Goal: Information Seeking & Learning: Learn about a topic

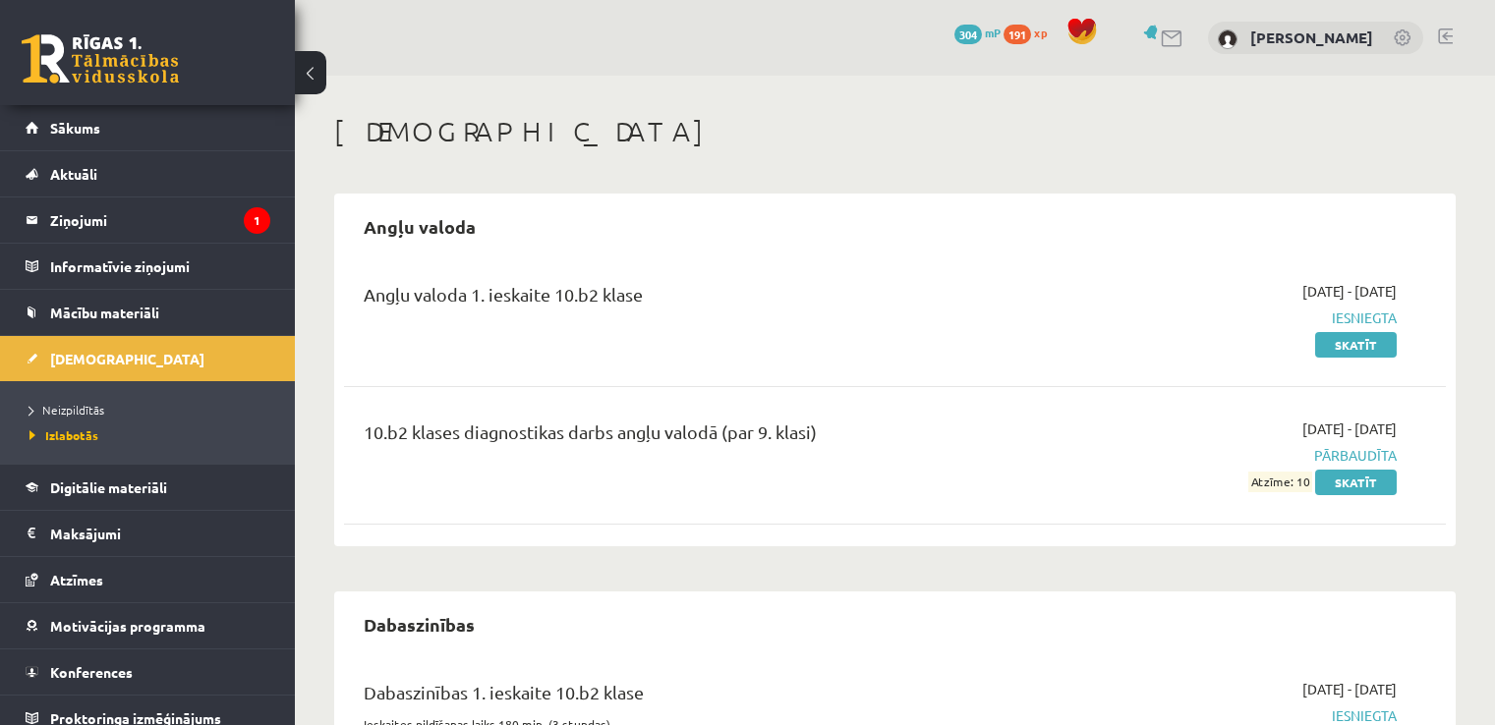
scroll to position [539, 0]
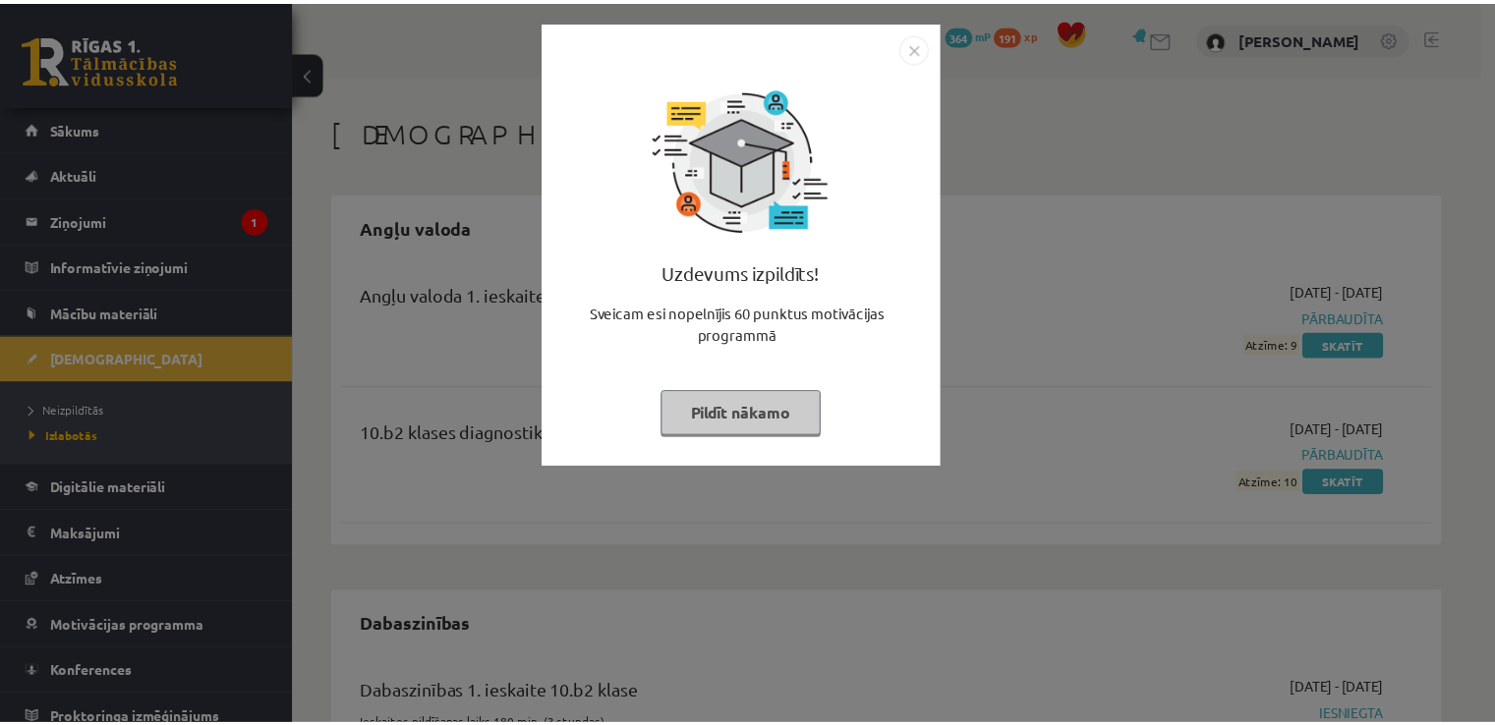
scroll to position [539, 0]
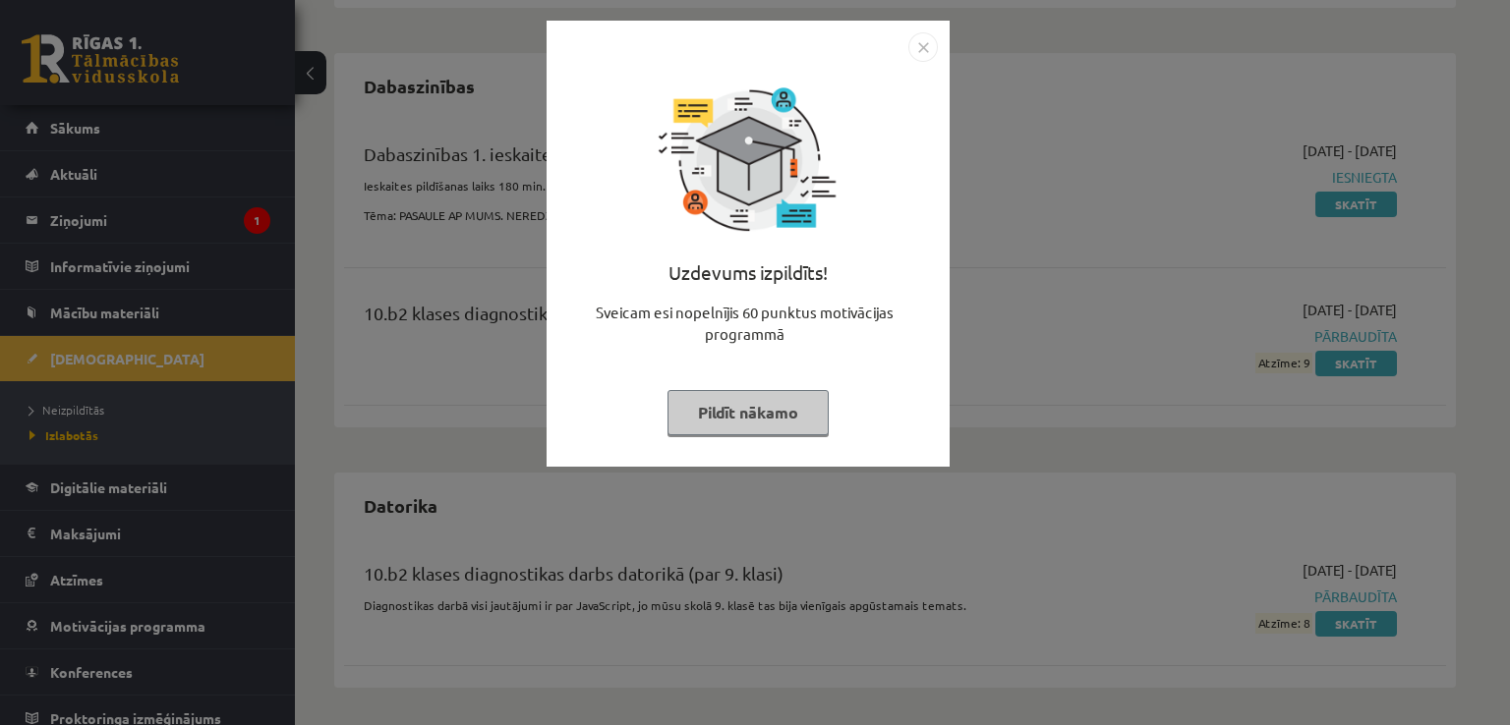
click at [921, 48] on img "Close" at bounding box center [922, 46] width 29 height 29
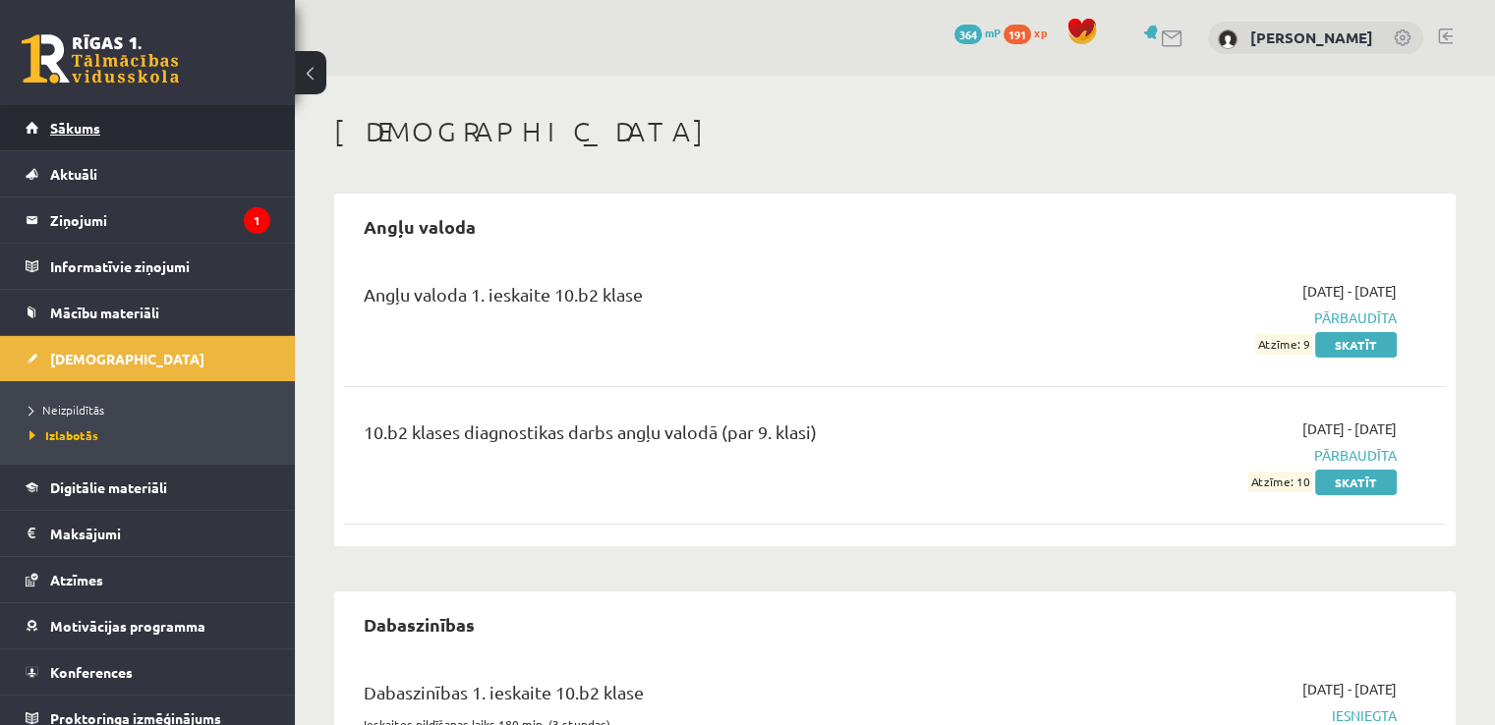
click at [158, 135] on link "Sākums" at bounding box center [148, 127] width 245 height 45
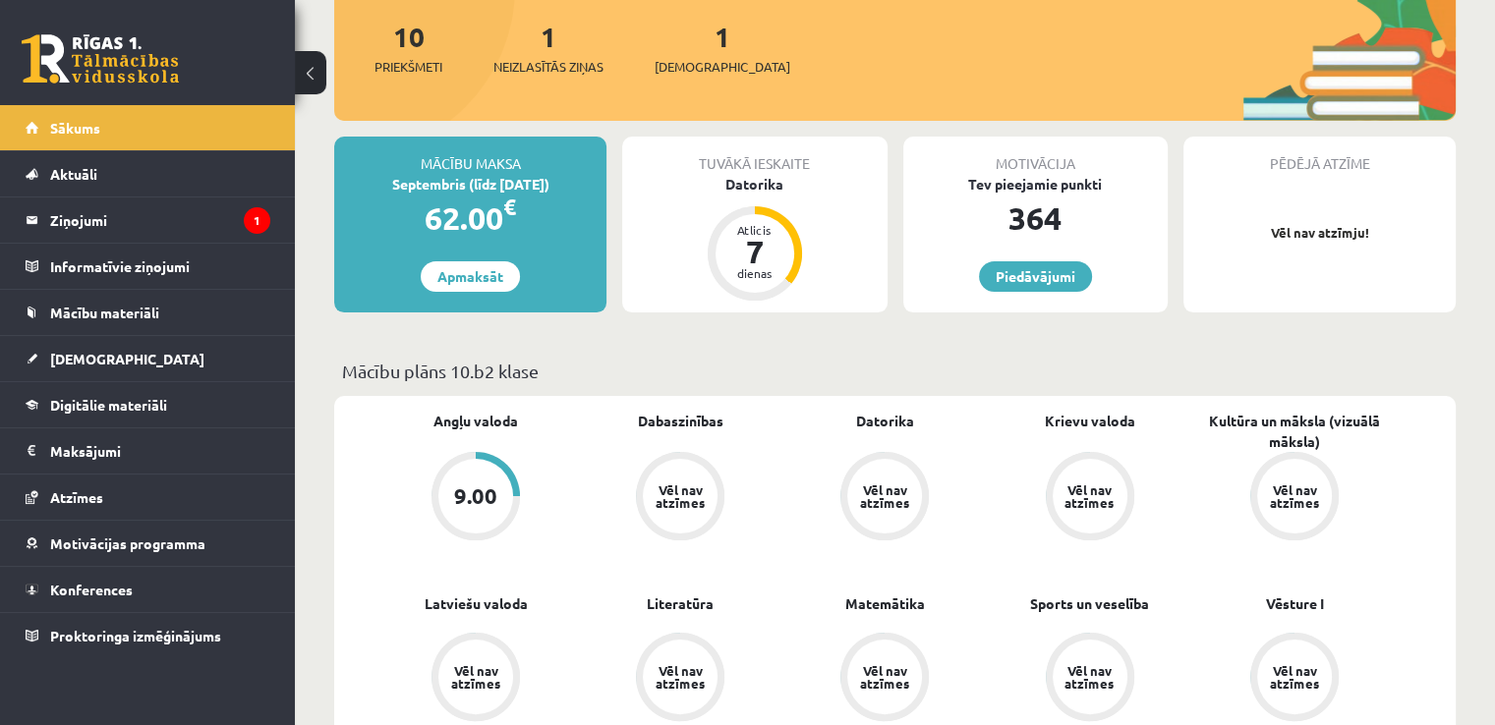
scroll to position [243, 0]
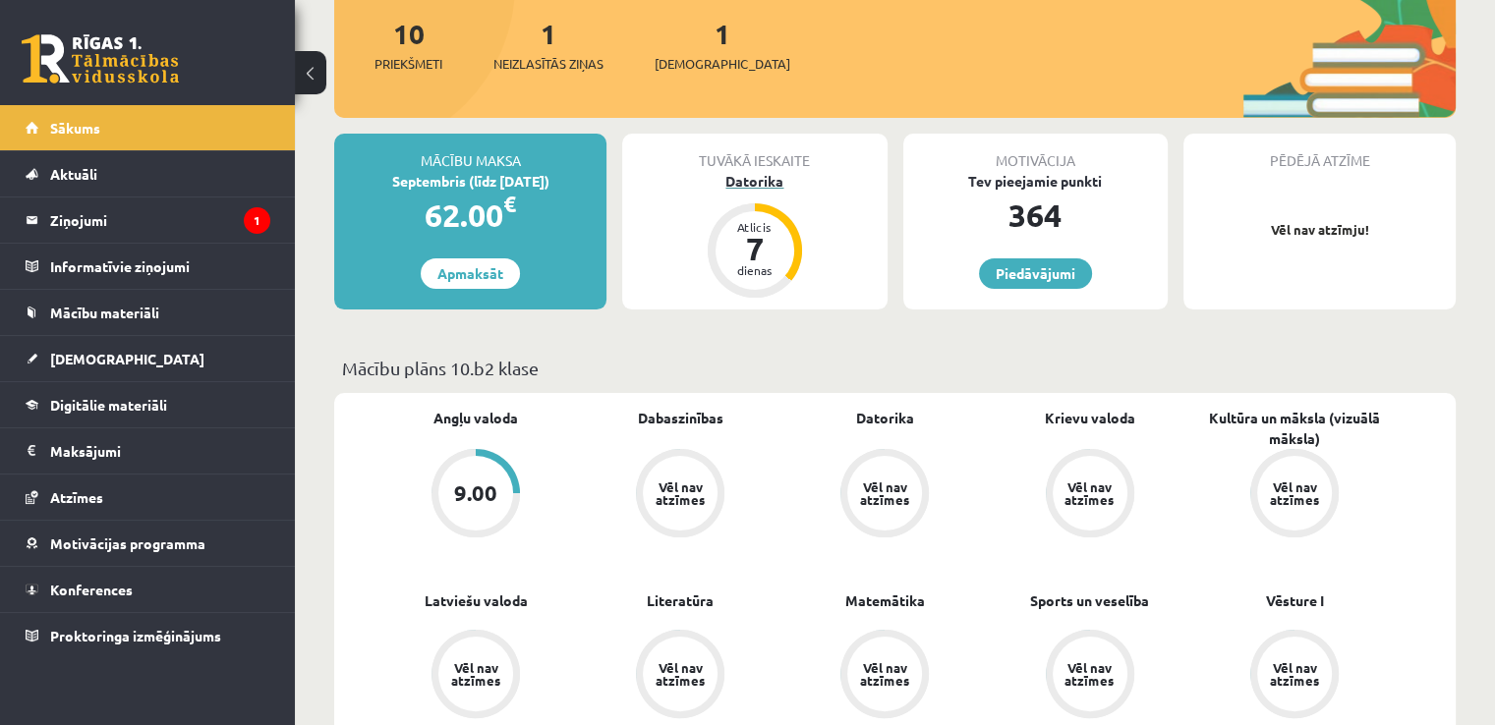
click at [748, 225] on div "Atlicis" at bounding box center [754, 227] width 59 height 12
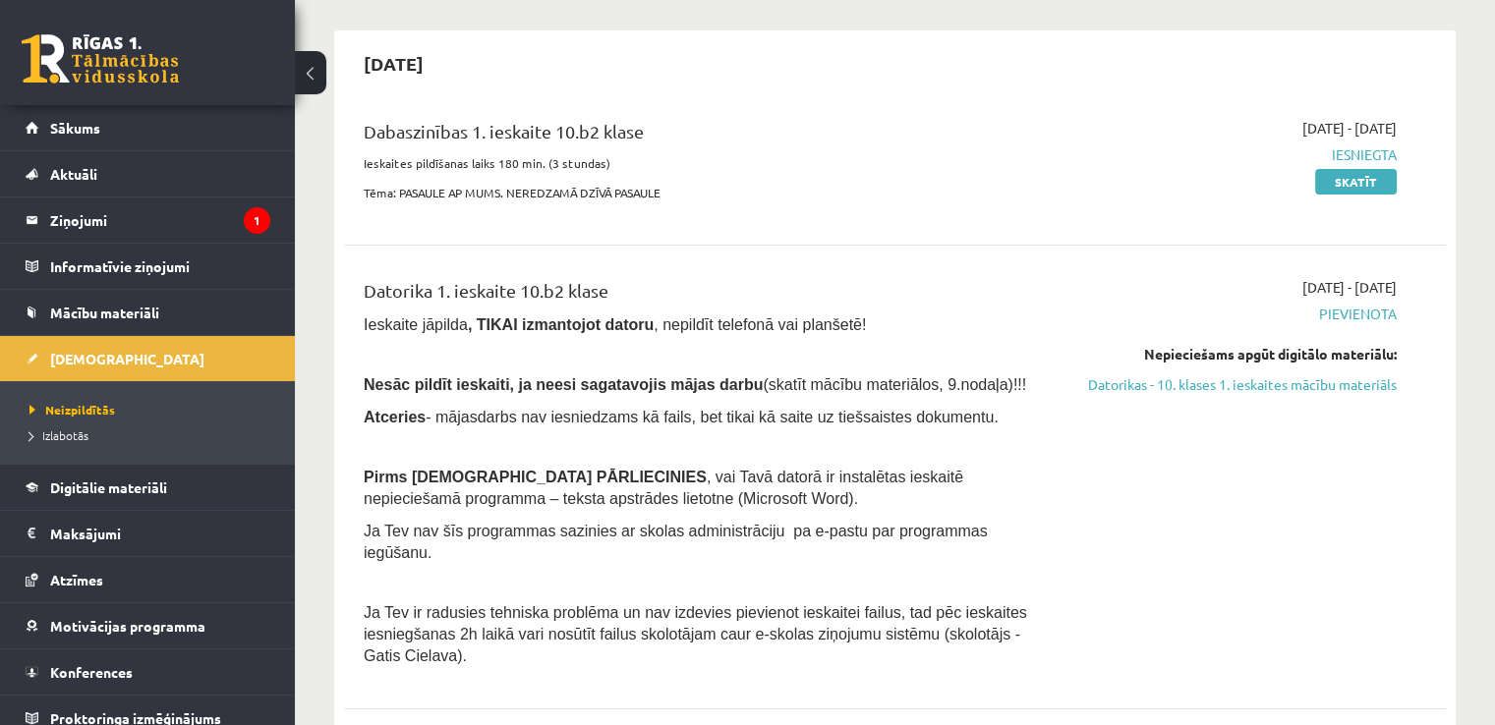
scroll to position [160, 0]
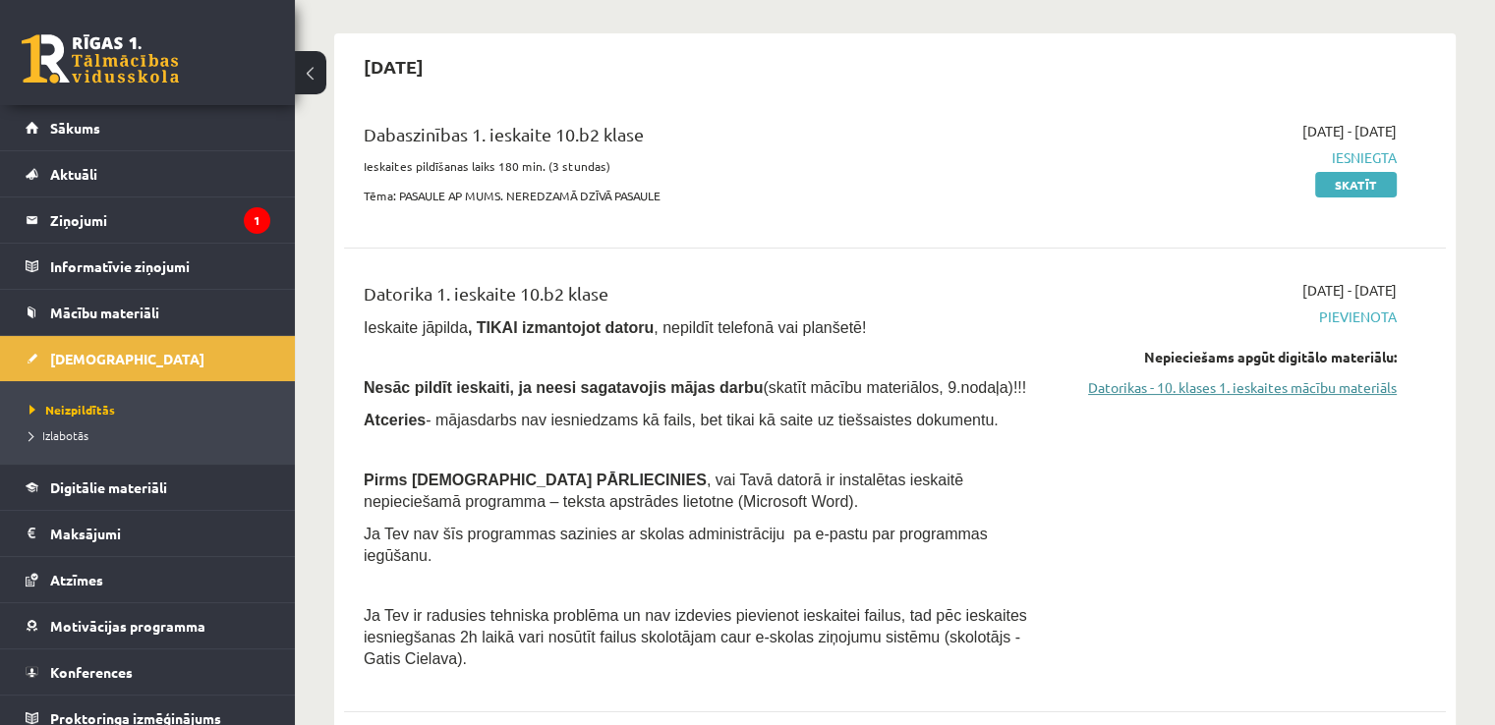
click at [1183, 381] on link "Datorikas - 10. klases 1. ieskaites mācību materiāls" at bounding box center [1234, 387] width 324 height 21
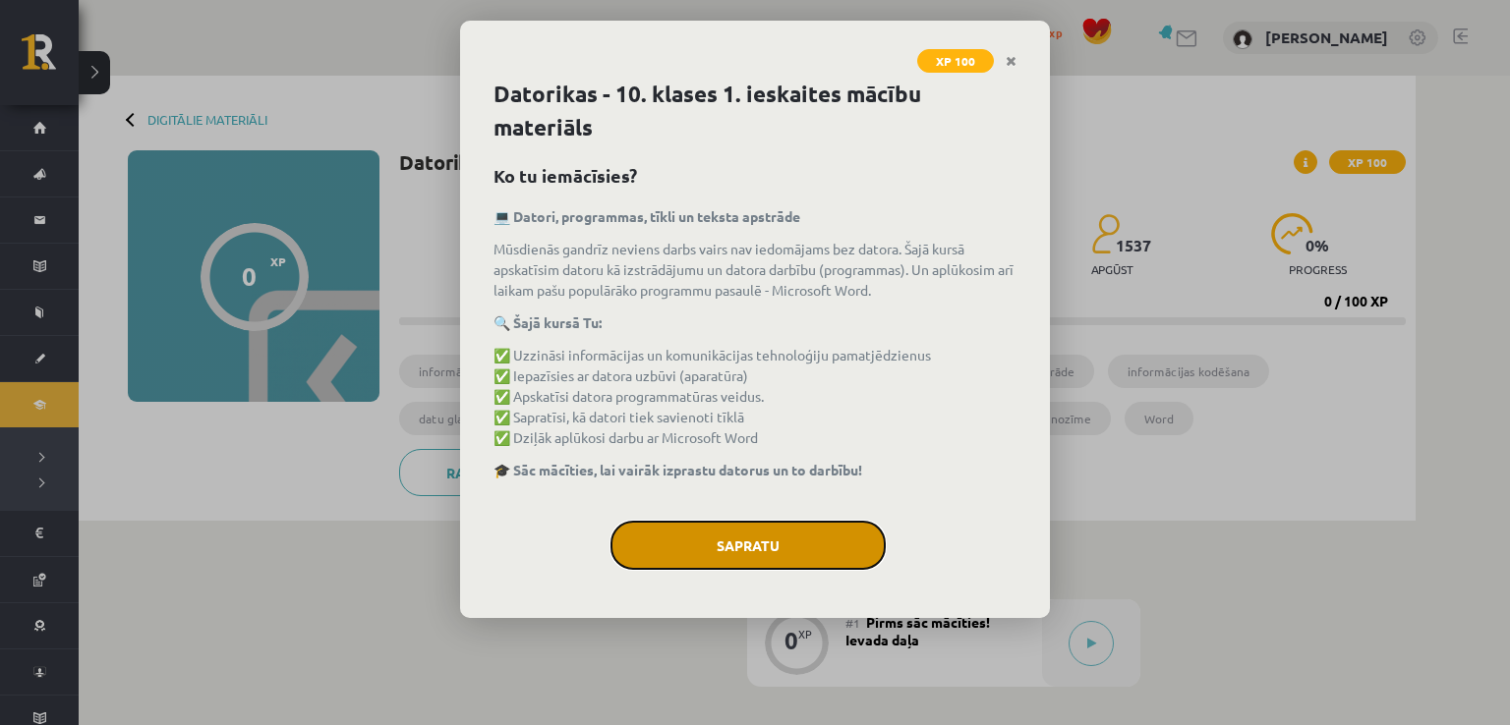
click at [747, 548] on button "Sapratu" at bounding box center [747, 545] width 275 height 49
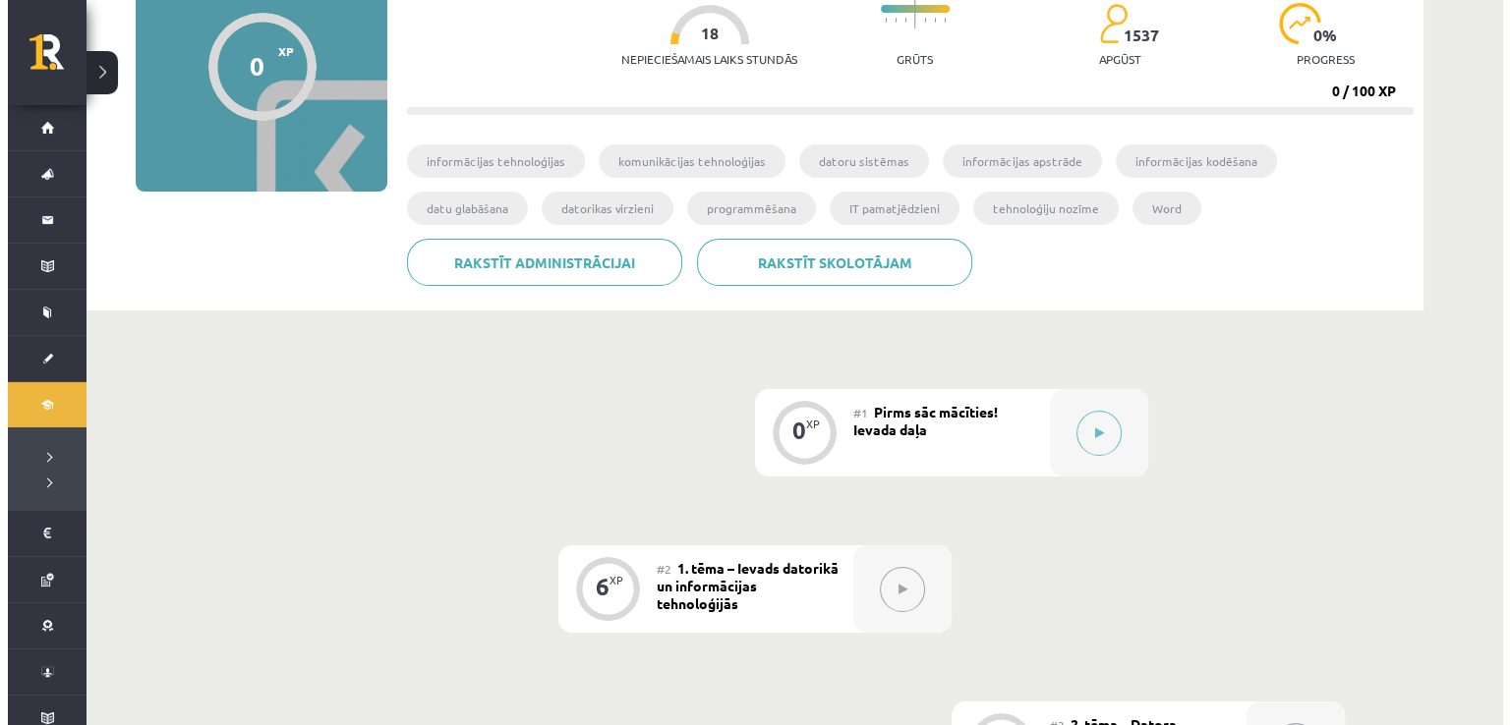
scroll to position [197, 0]
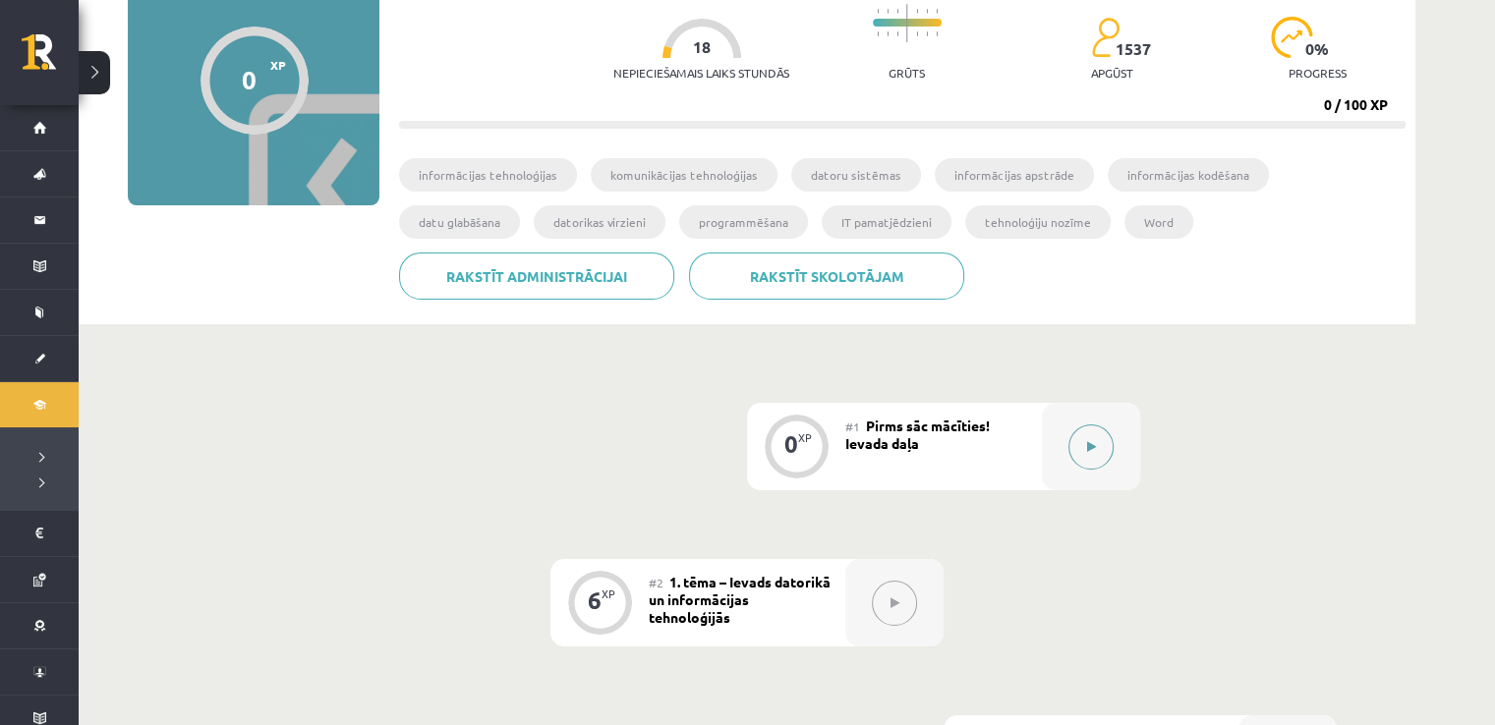
click at [1101, 443] on button at bounding box center [1090, 447] width 45 height 45
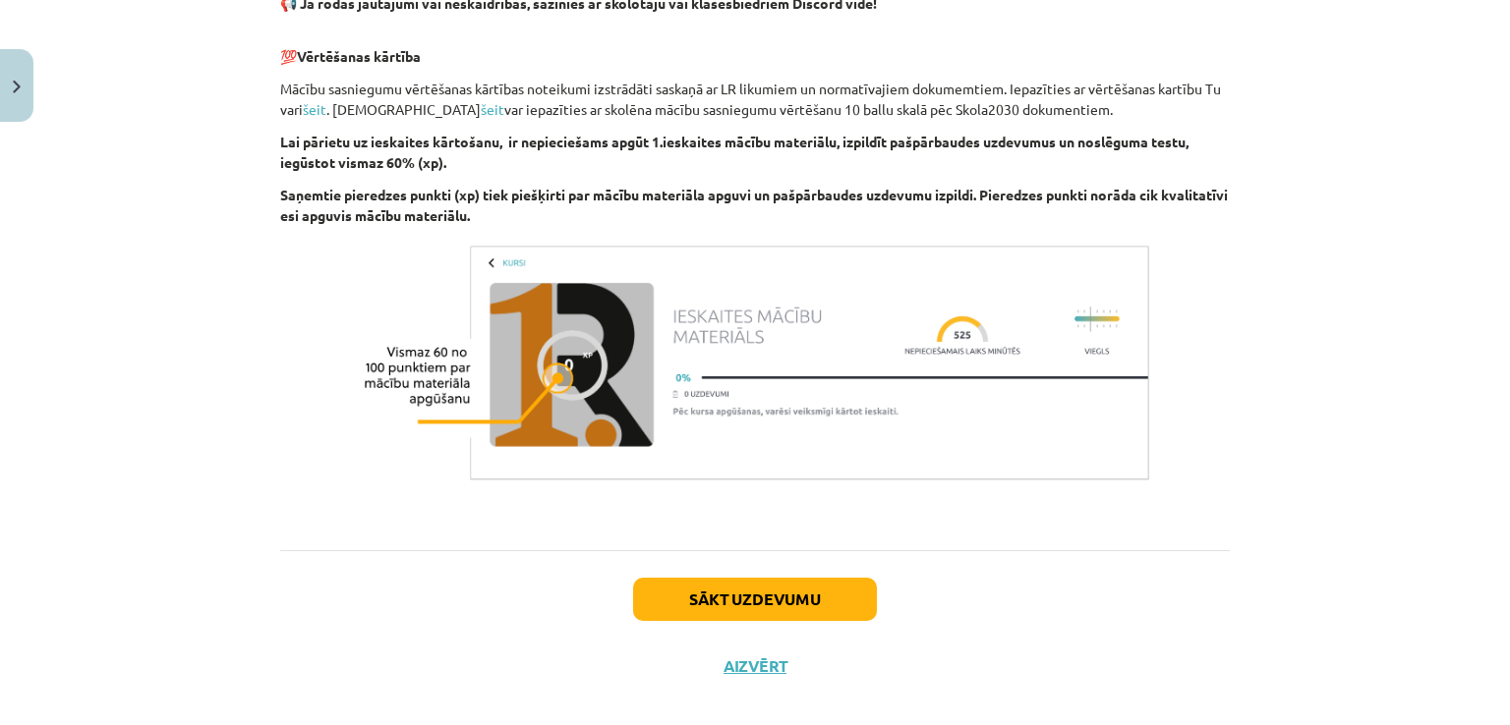
scroll to position [1359, 0]
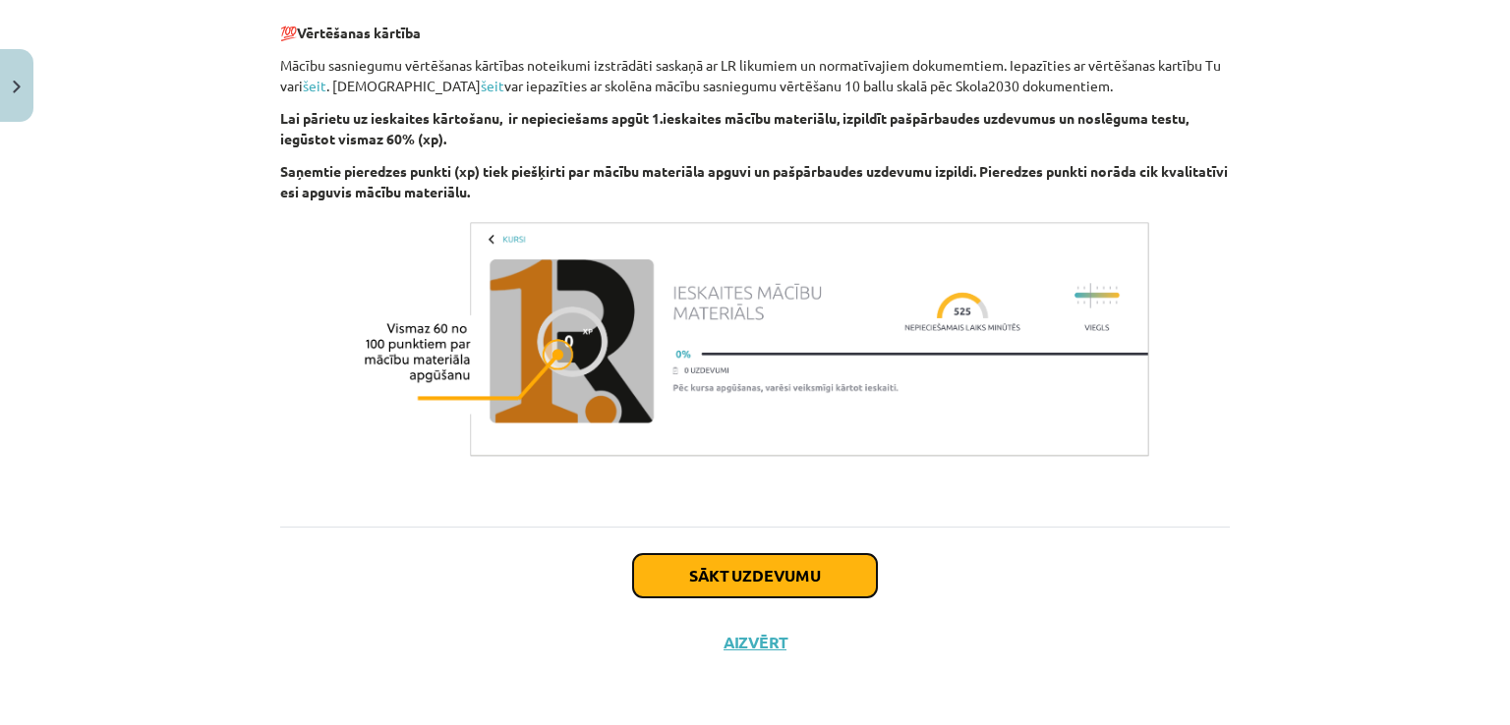
click at [826, 583] on button "Sākt uzdevumu" at bounding box center [755, 575] width 244 height 43
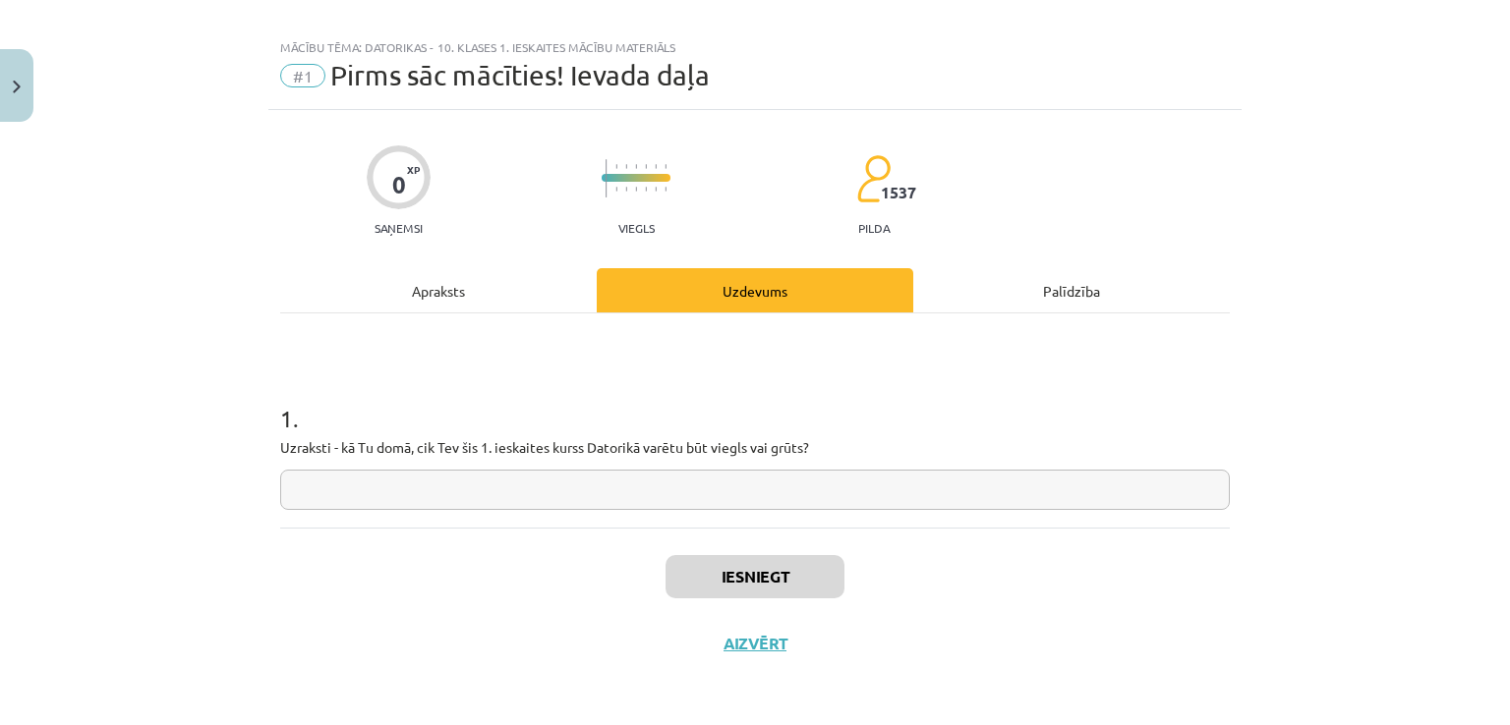
click at [760, 494] on input "text" at bounding box center [754, 490] width 949 height 40
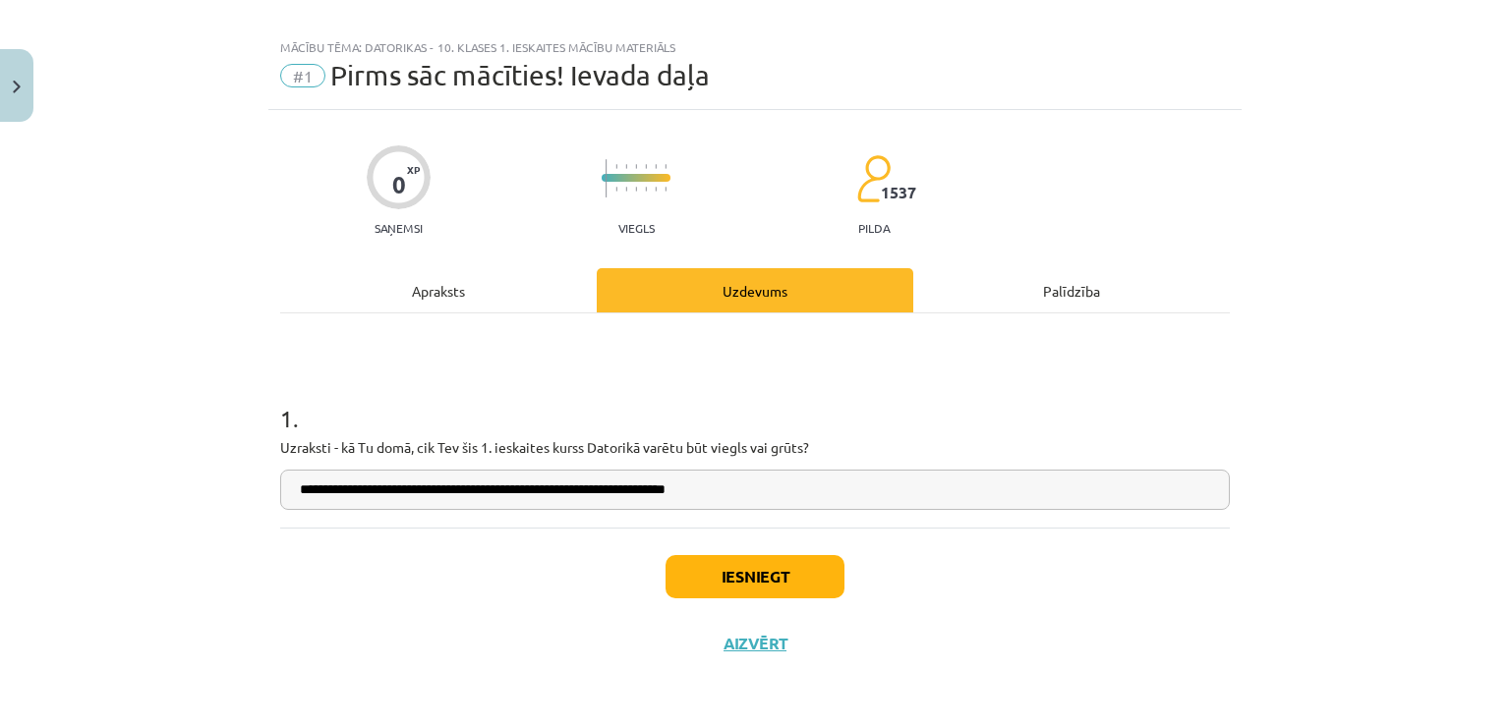
type input "**********"
click at [759, 573] on button "Iesniegt" at bounding box center [754, 576] width 179 height 43
click at [775, 584] on button "Iesniegt" at bounding box center [754, 576] width 179 height 43
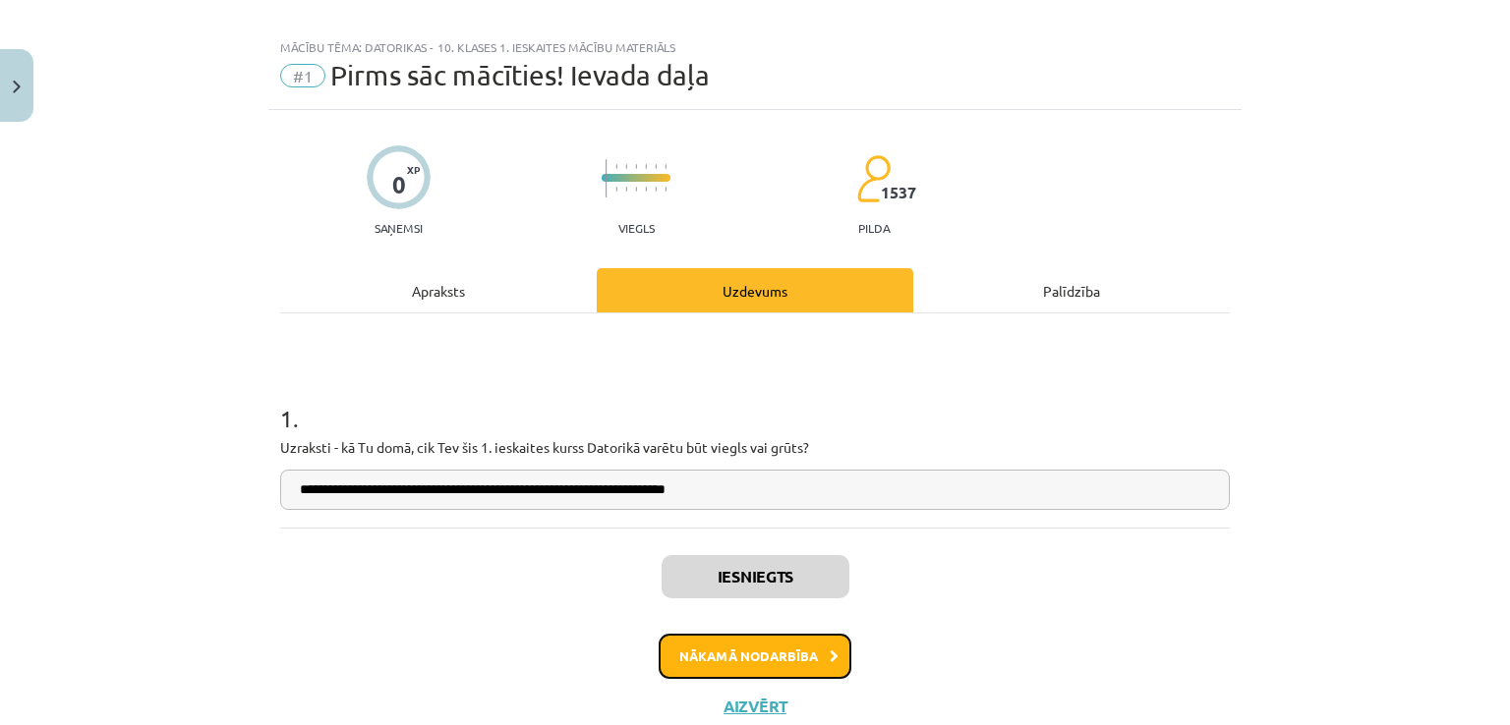
click at [785, 650] on button "Nākamā nodarbība" at bounding box center [754, 656] width 193 height 45
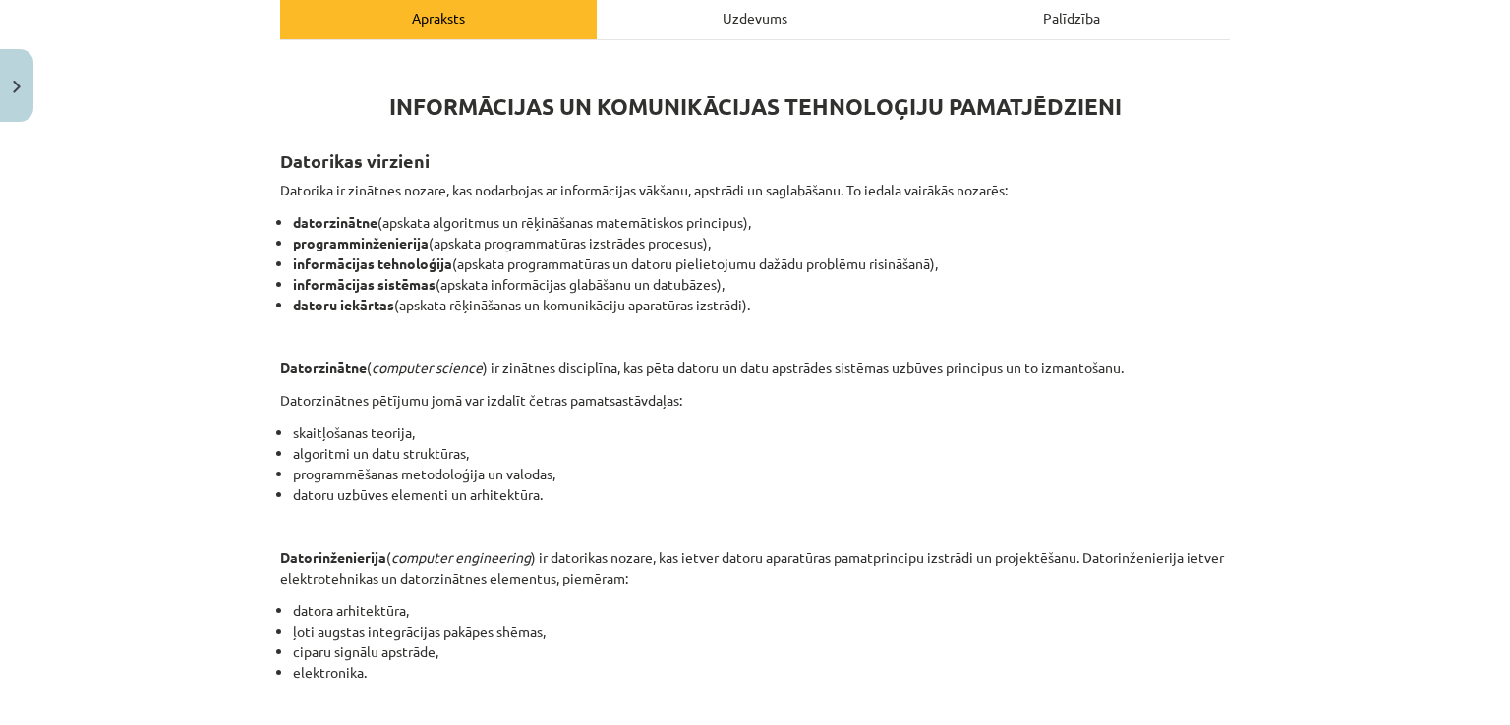
scroll to position [292, 0]
click at [656, 430] on li "skaitļošanas teorija," at bounding box center [761, 435] width 937 height 21
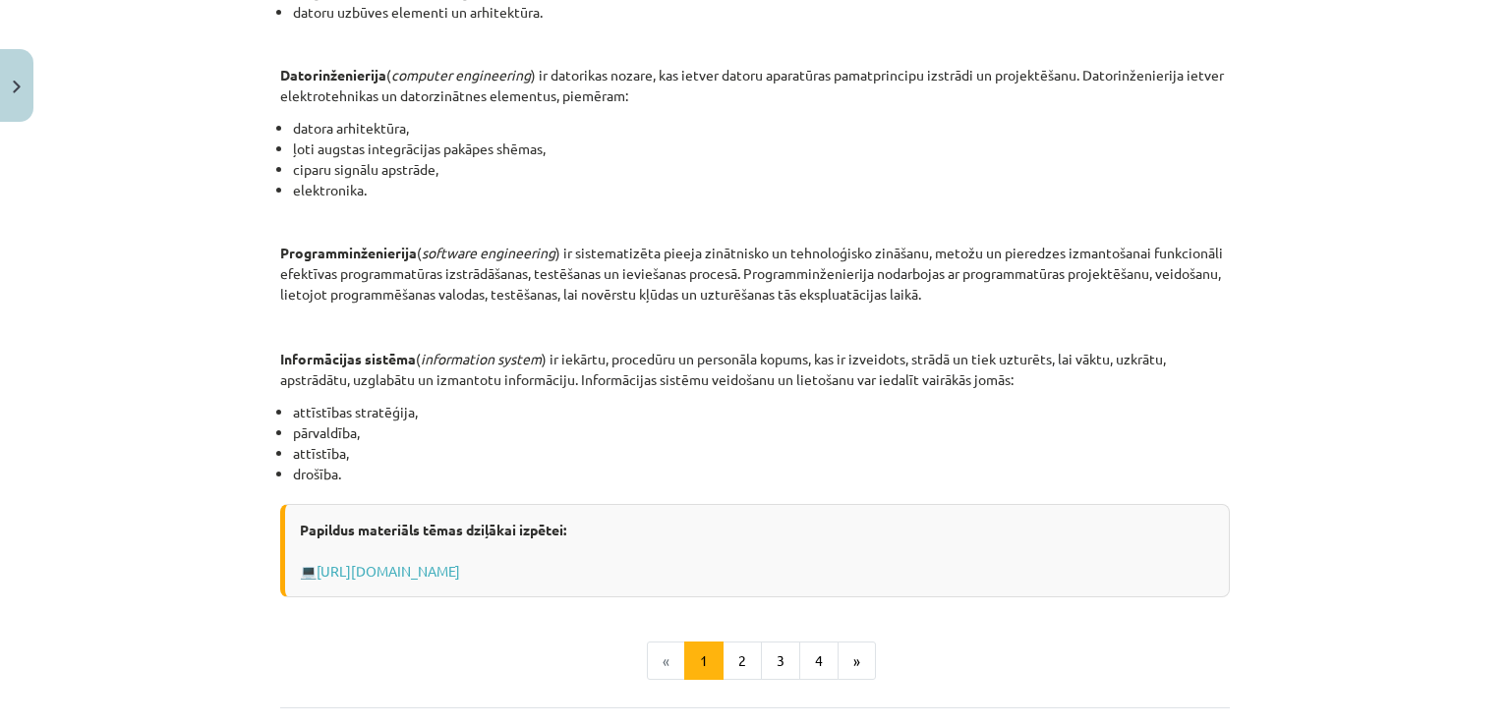
scroll to position [860, 0]
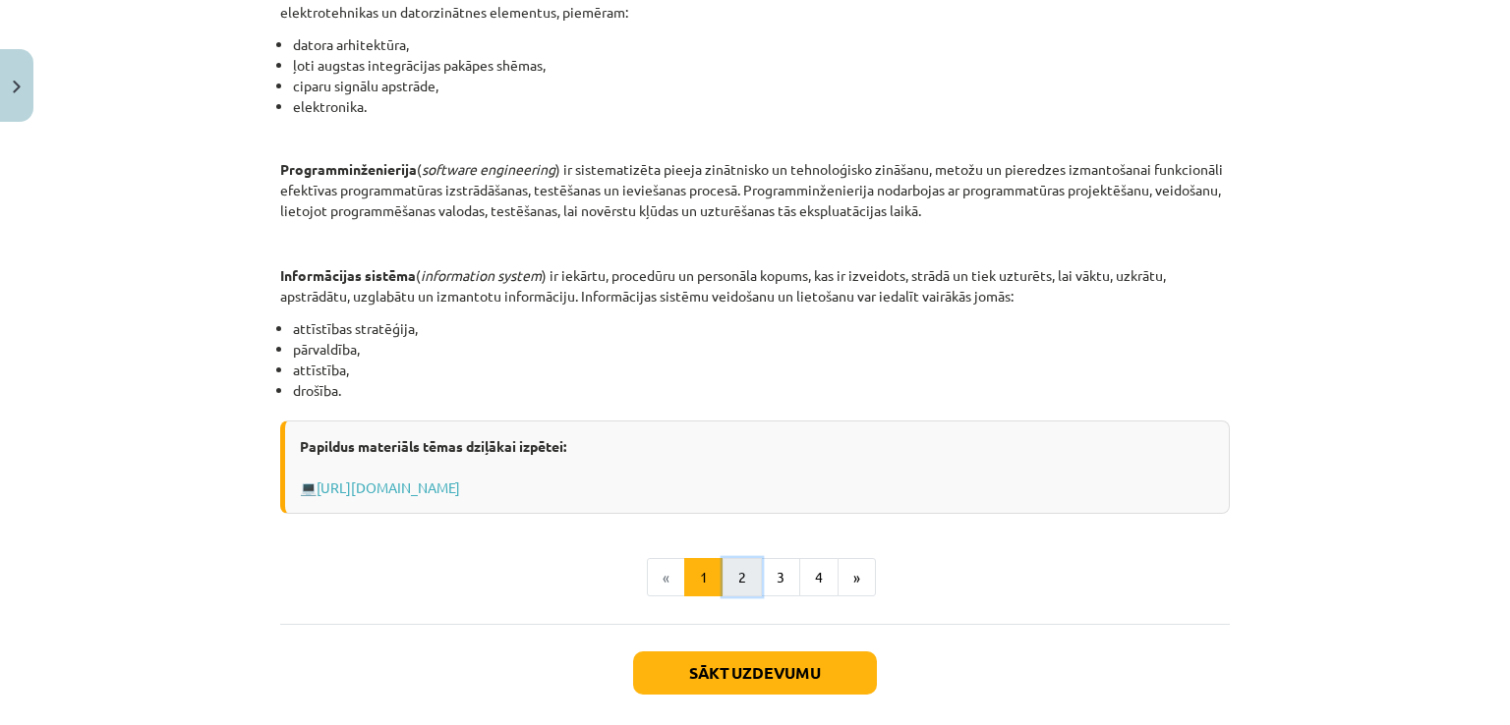
click at [732, 569] on button "2" at bounding box center [741, 577] width 39 height 39
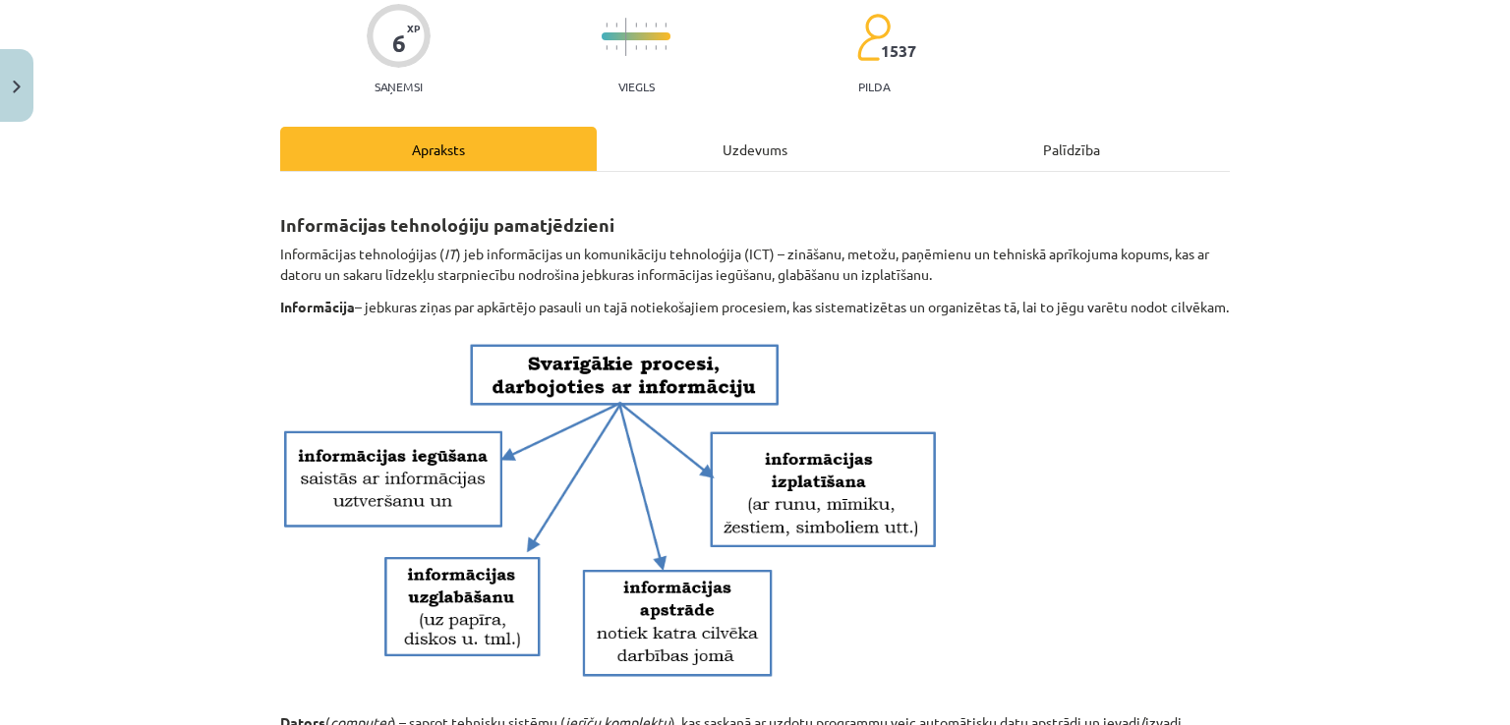
scroll to position [163, 0]
drag, startPoint x: 343, startPoint y: 247, endPoint x: 727, endPoint y: 229, distance: 384.7
click at [727, 229] on h2 "Informācijas tehnoloģiju pamatjēdzieni" at bounding box center [754, 213] width 949 height 48
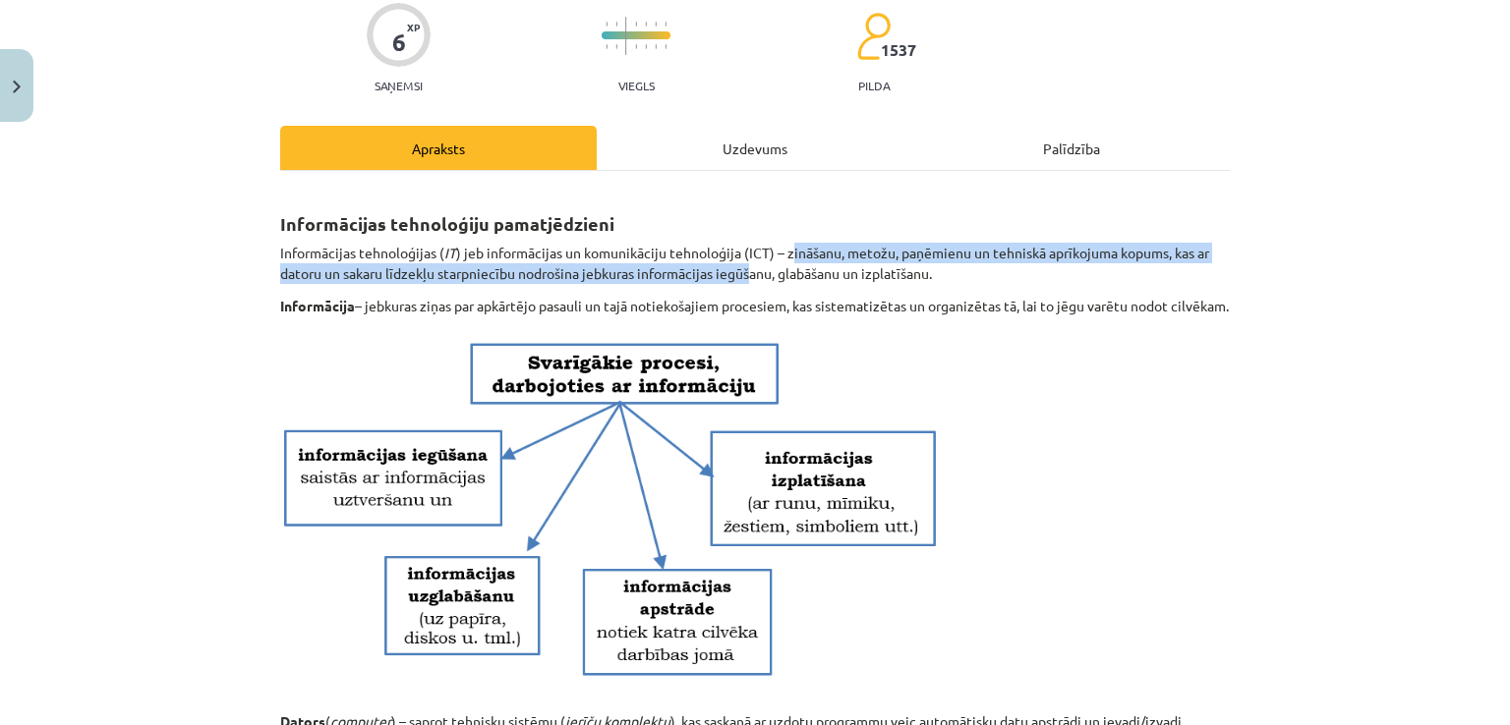
drag, startPoint x: 783, startPoint y: 256, endPoint x: 749, endPoint y: 280, distance: 42.3
click at [749, 280] on p "Informācijas tehnoloģijas ( IT ) jeb informācijas un komunikāciju tehnoloģija (…" at bounding box center [754, 263] width 949 height 41
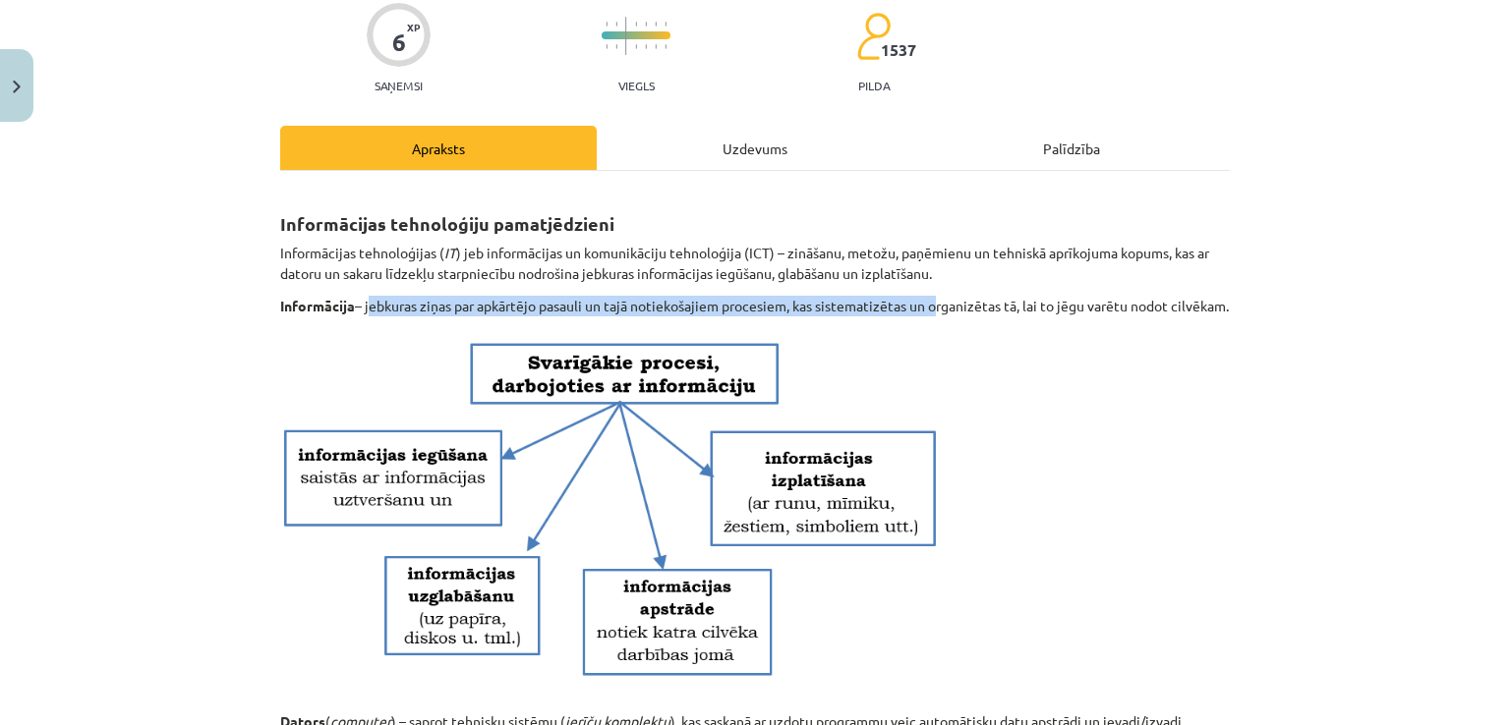
drag, startPoint x: 359, startPoint y: 308, endPoint x: 929, endPoint y: 295, distance: 570.2
click at [929, 296] on p "Informācija – jebkuras ziņas par apkārtējo pasauli un tajā notiekošajiem proces…" at bounding box center [754, 306] width 949 height 21
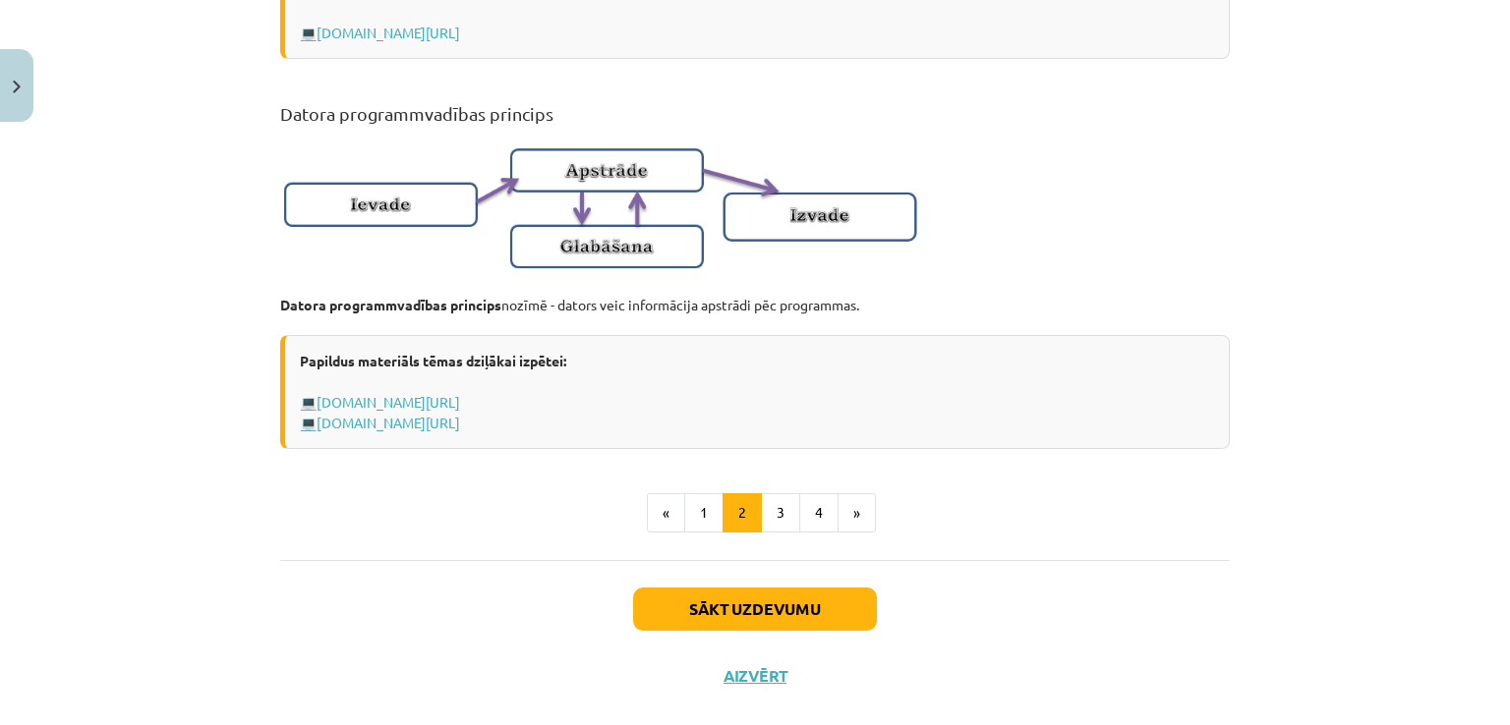
scroll to position [1254, 0]
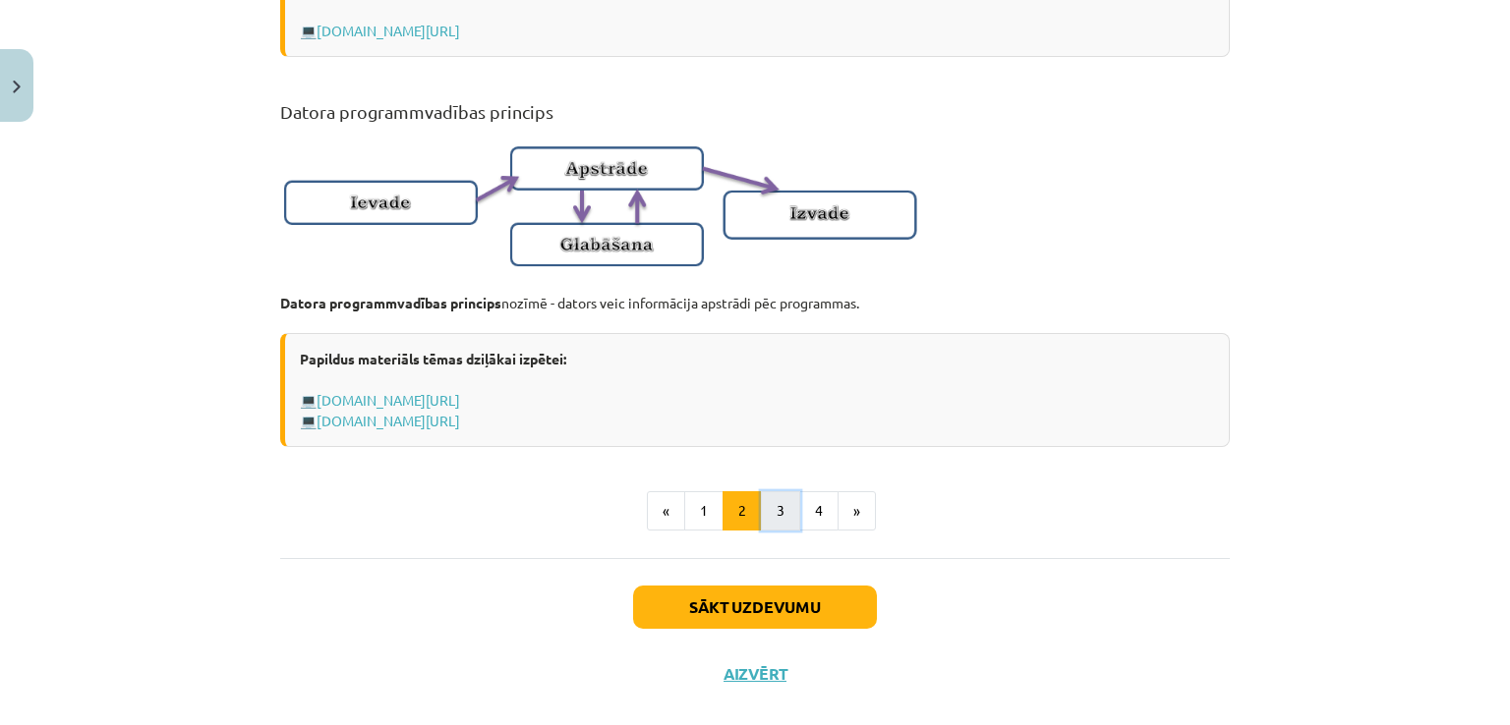
click at [774, 527] on button "3" at bounding box center [780, 510] width 39 height 39
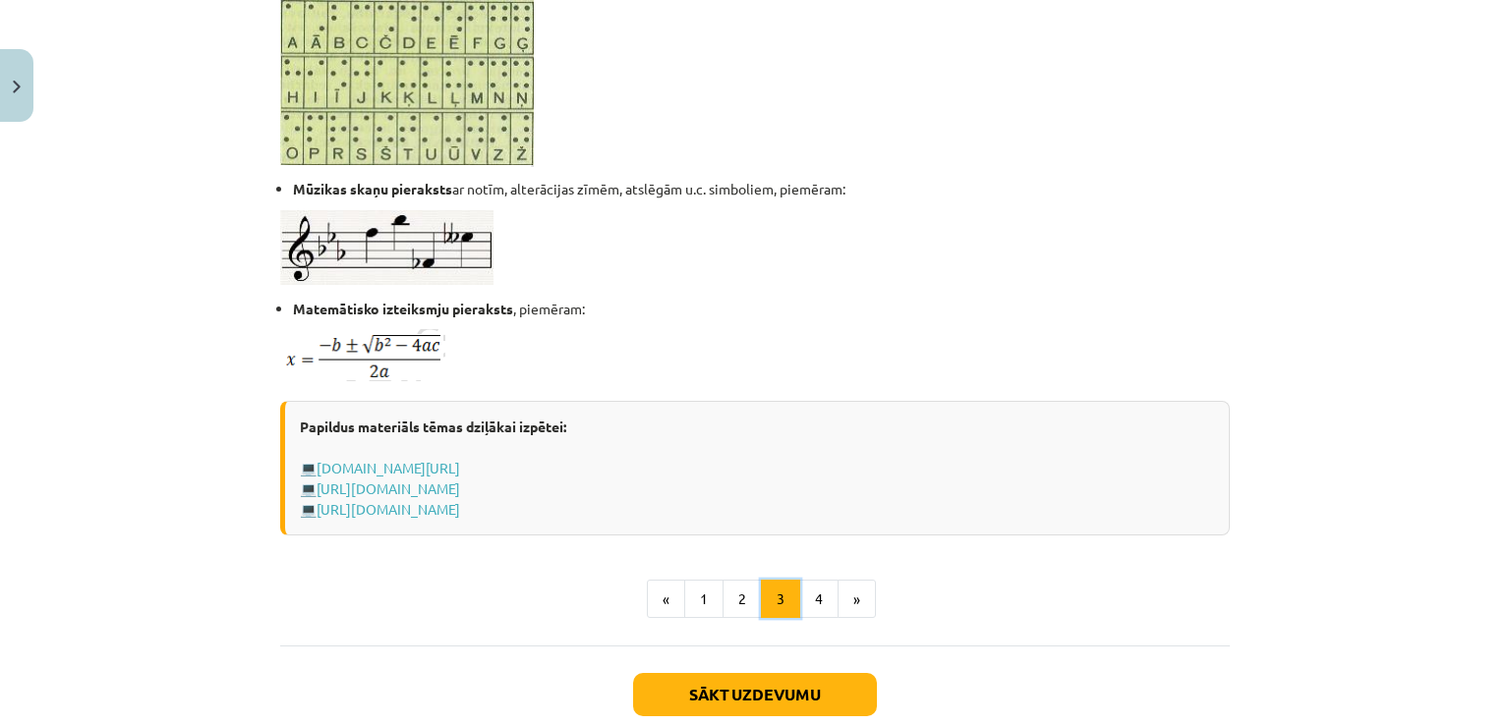
scroll to position [1158, 0]
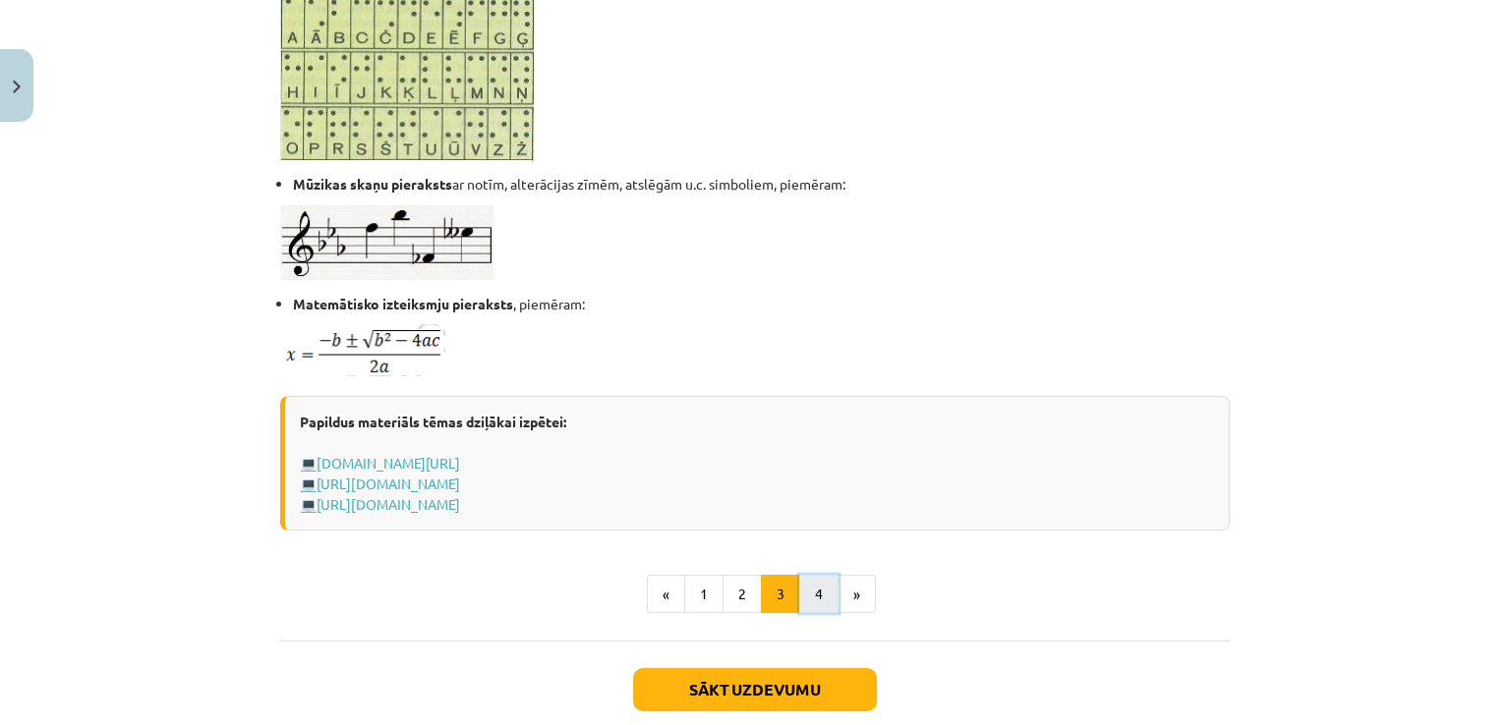
click at [809, 602] on button "4" at bounding box center [818, 594] width 39 height 39
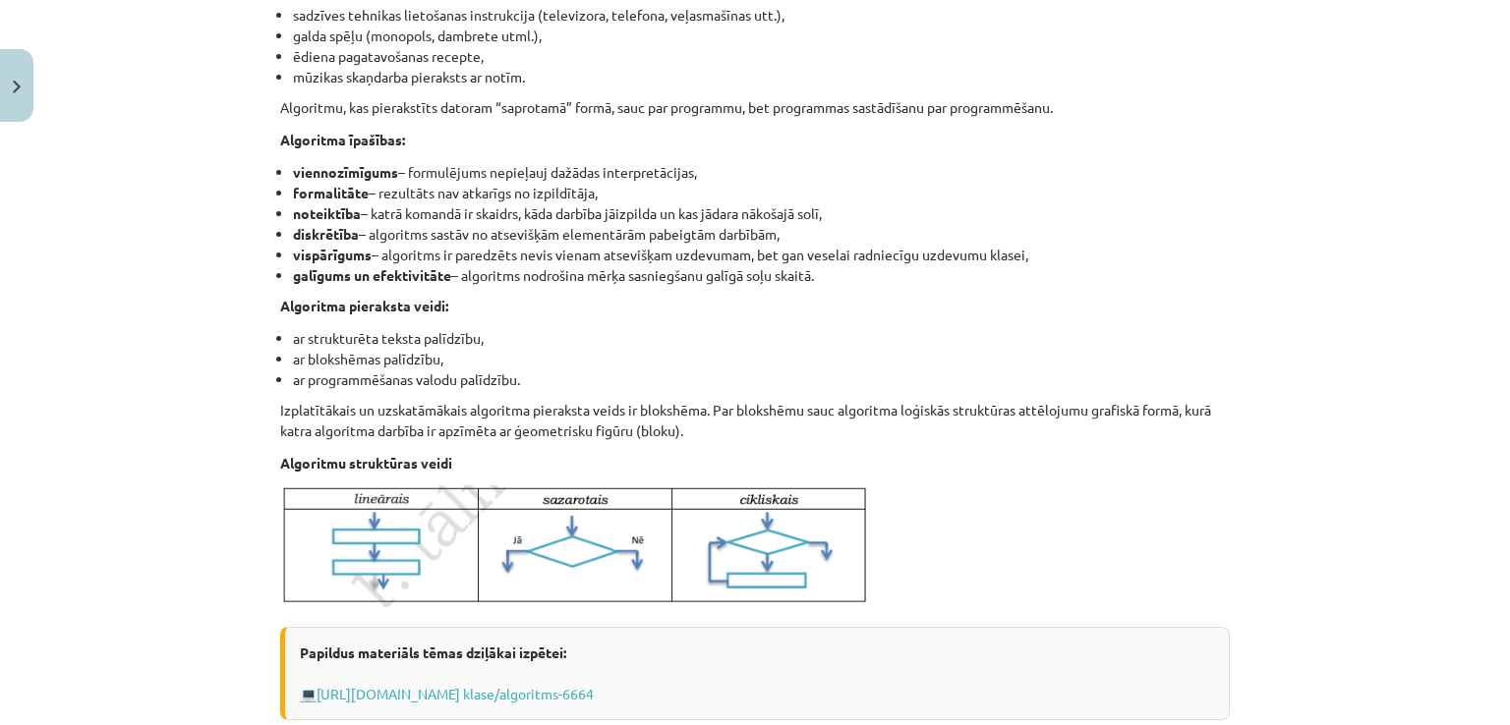
scroll to position [495, 0]
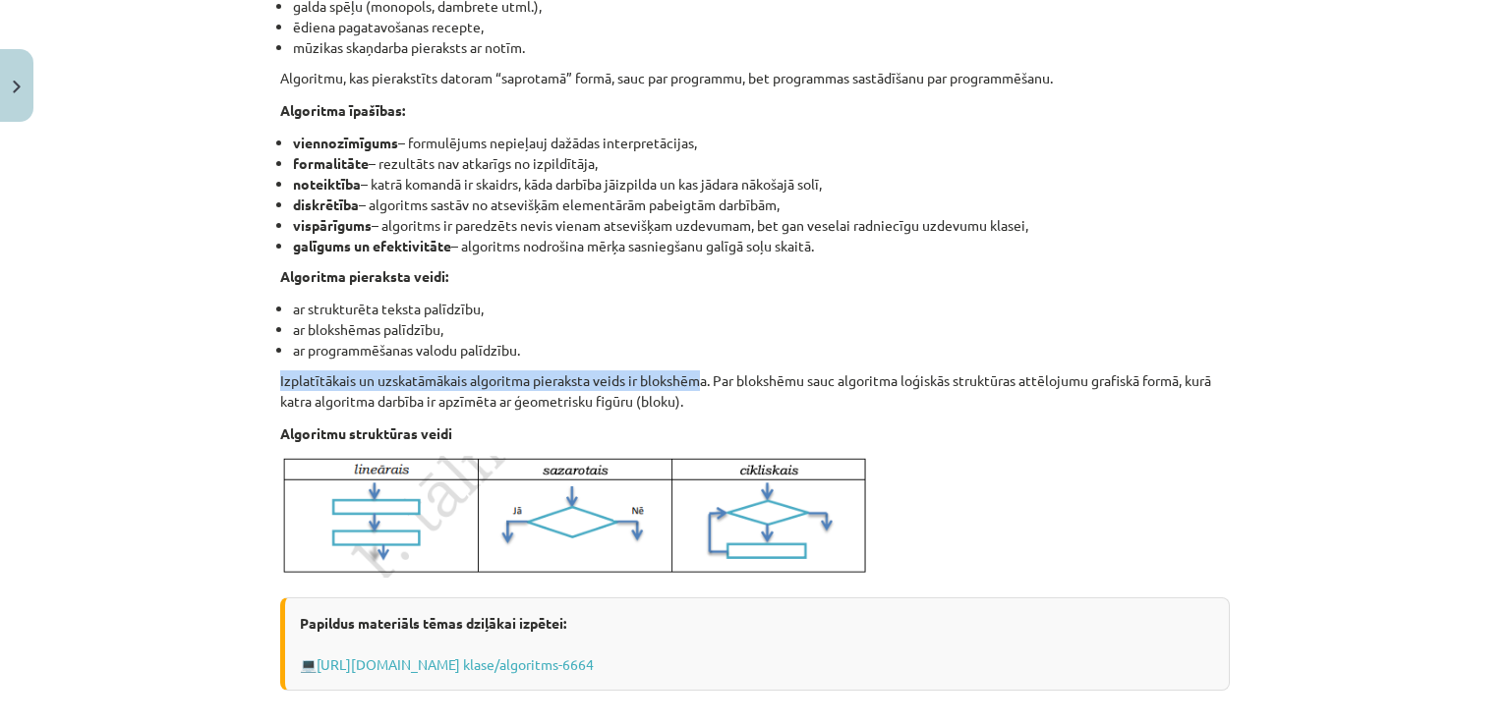
drag, startPoint x: 692, startPoint y: 367, endPoint x: 698, endPoint y: 342, distance: 25.3
click at [698, 342] on div "Algoritms Algoritms - noteikta darbību virkne, kuras izpildot, tiek iegūts vaja…" at bounding box center [754, 274] width 949 height 834
click at [698, 342] on li "ar programmēšanas valodu palīdzību." at bounding box center [761, 350] width 937 height 21
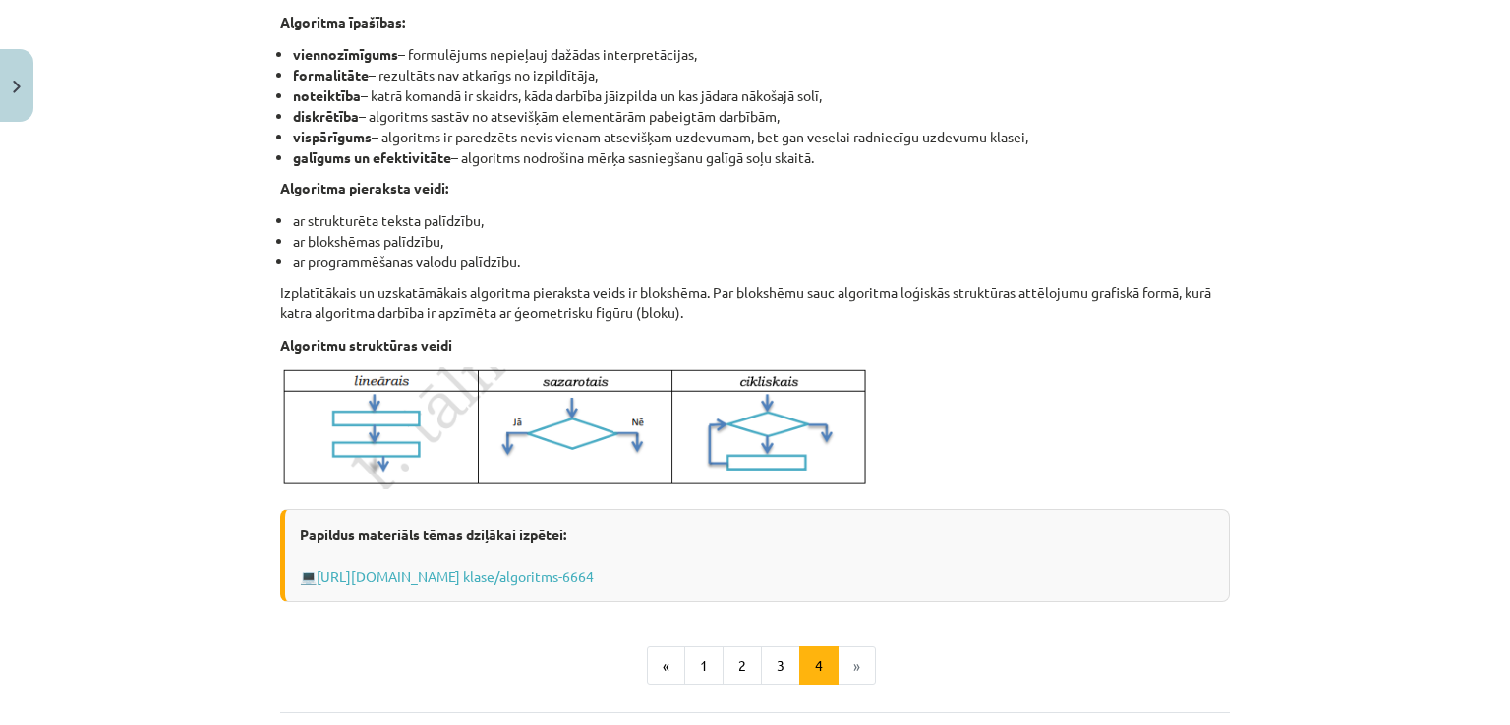
scroll to position [625, 0]
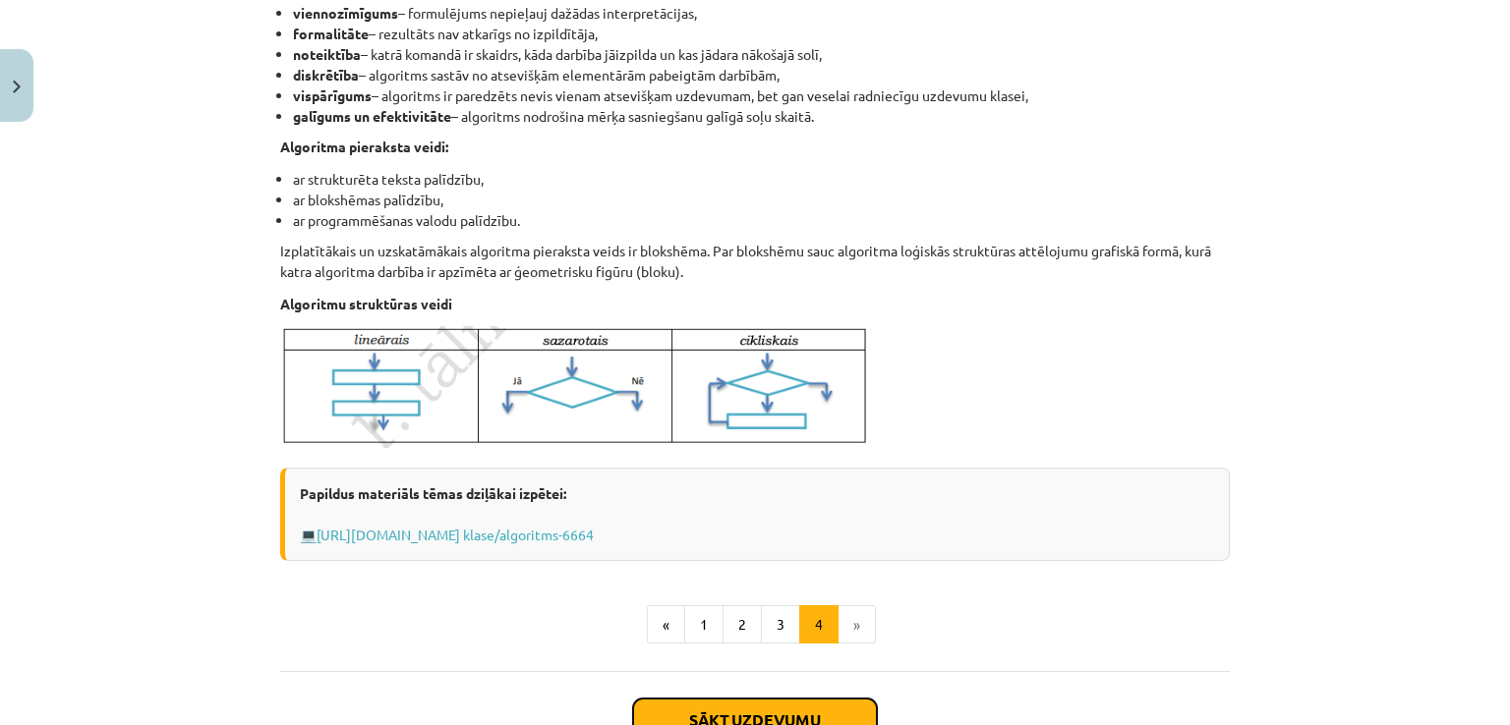
click at [774, 703] on button "Sākt uzdevumu" at bounding box center [755, 720] width 244 height 43
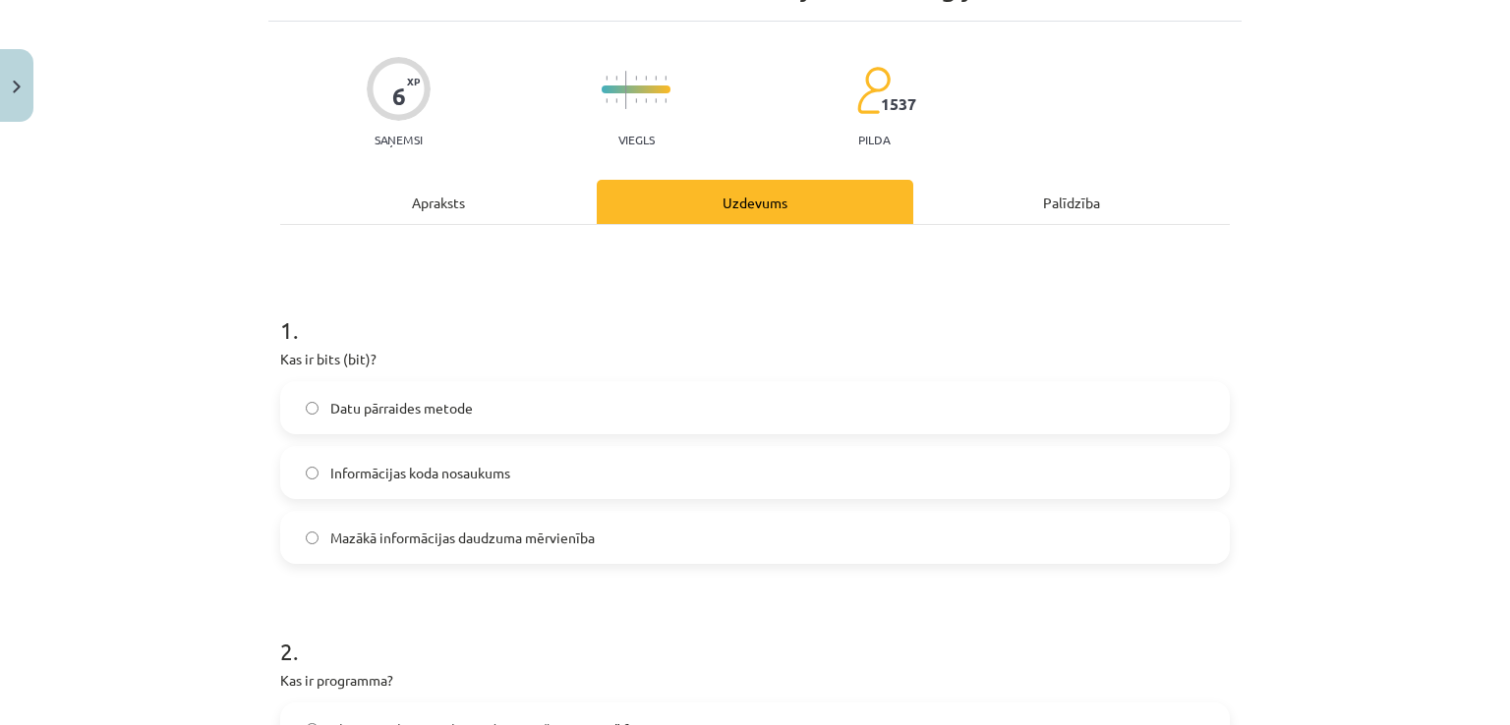
scroll to position [49, 0]
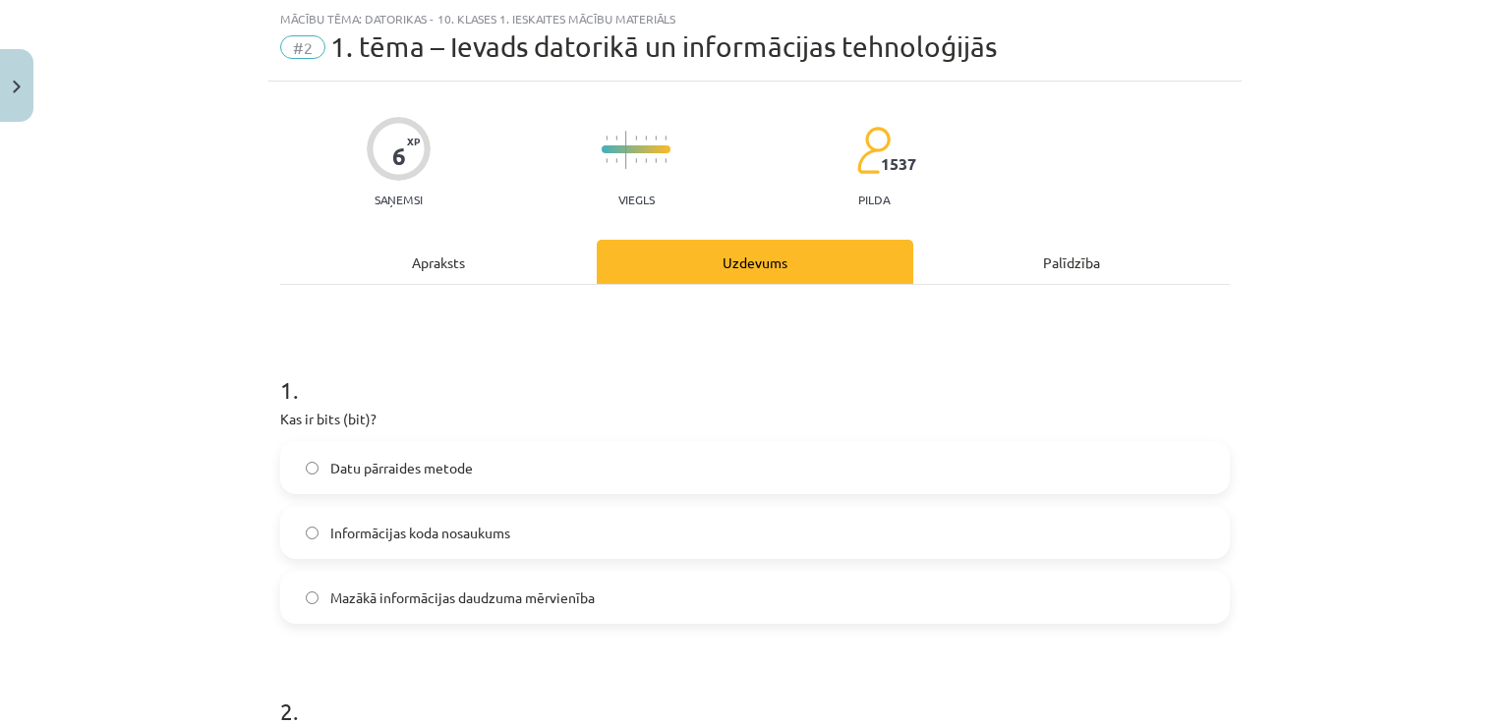
click at [638, 607] on label "Mazākā informācijas daudzuma mērvienība" at bounding box center [754, 597] width 945 height 49
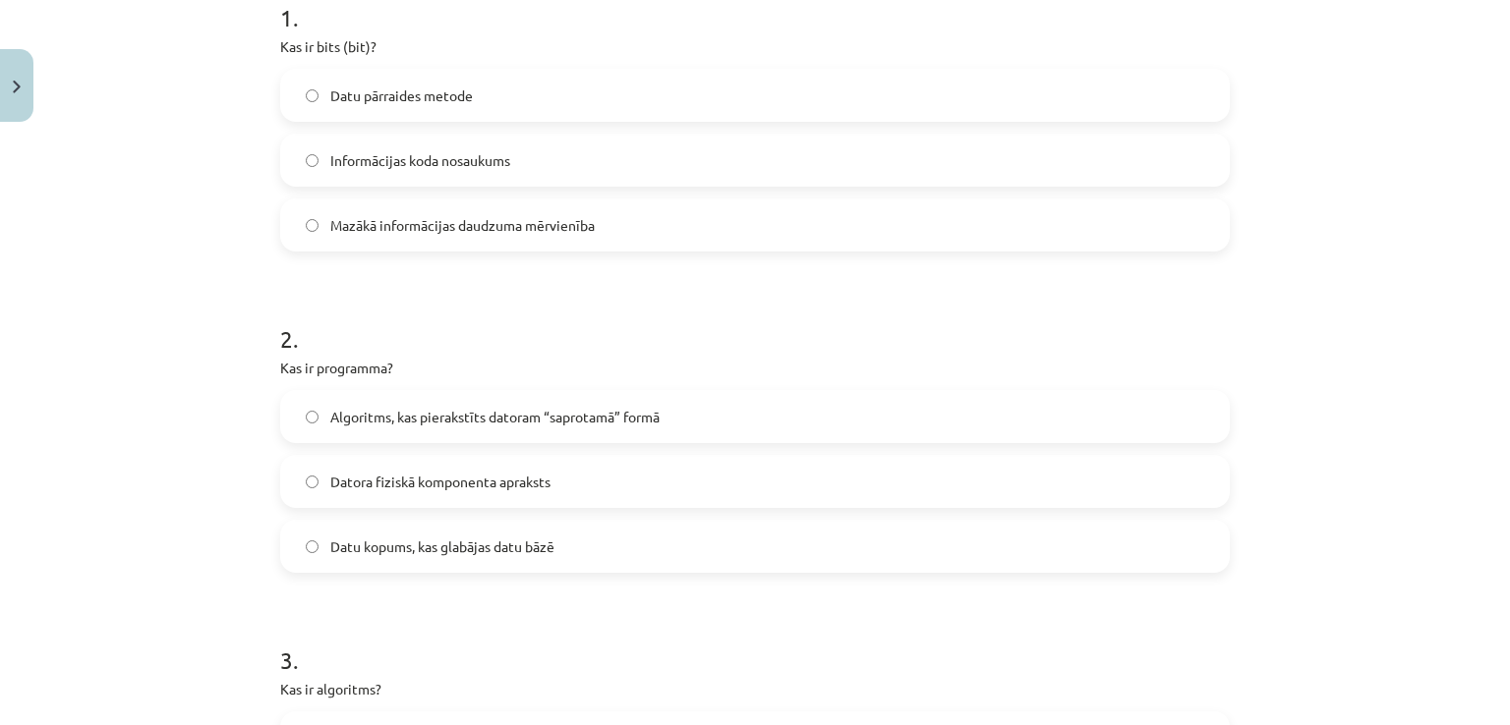
scroll to position [428, 0]
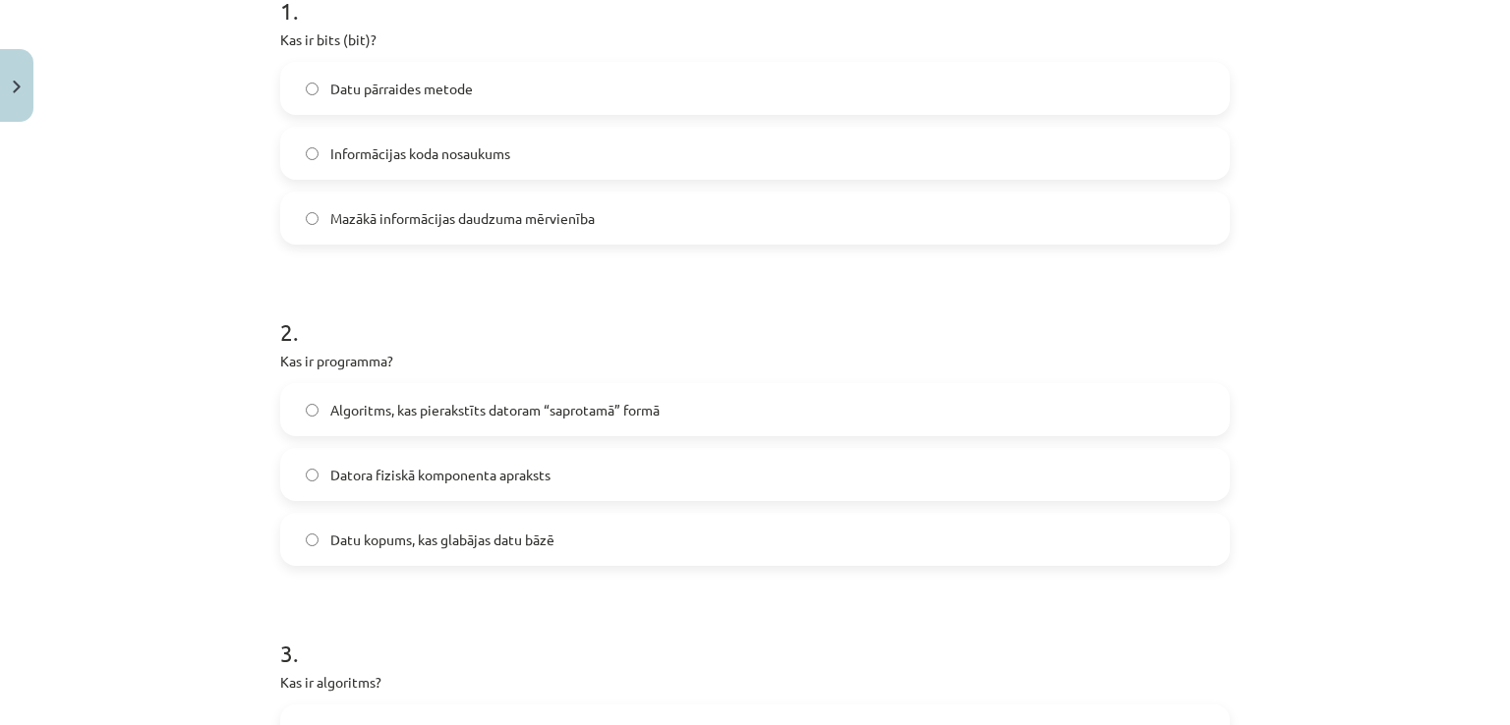
click at [590, 409] on span "Algoritms, kas pierakstīts datoram “saprotamā” formā" at bounding box center [494, 410] width 329 height 21
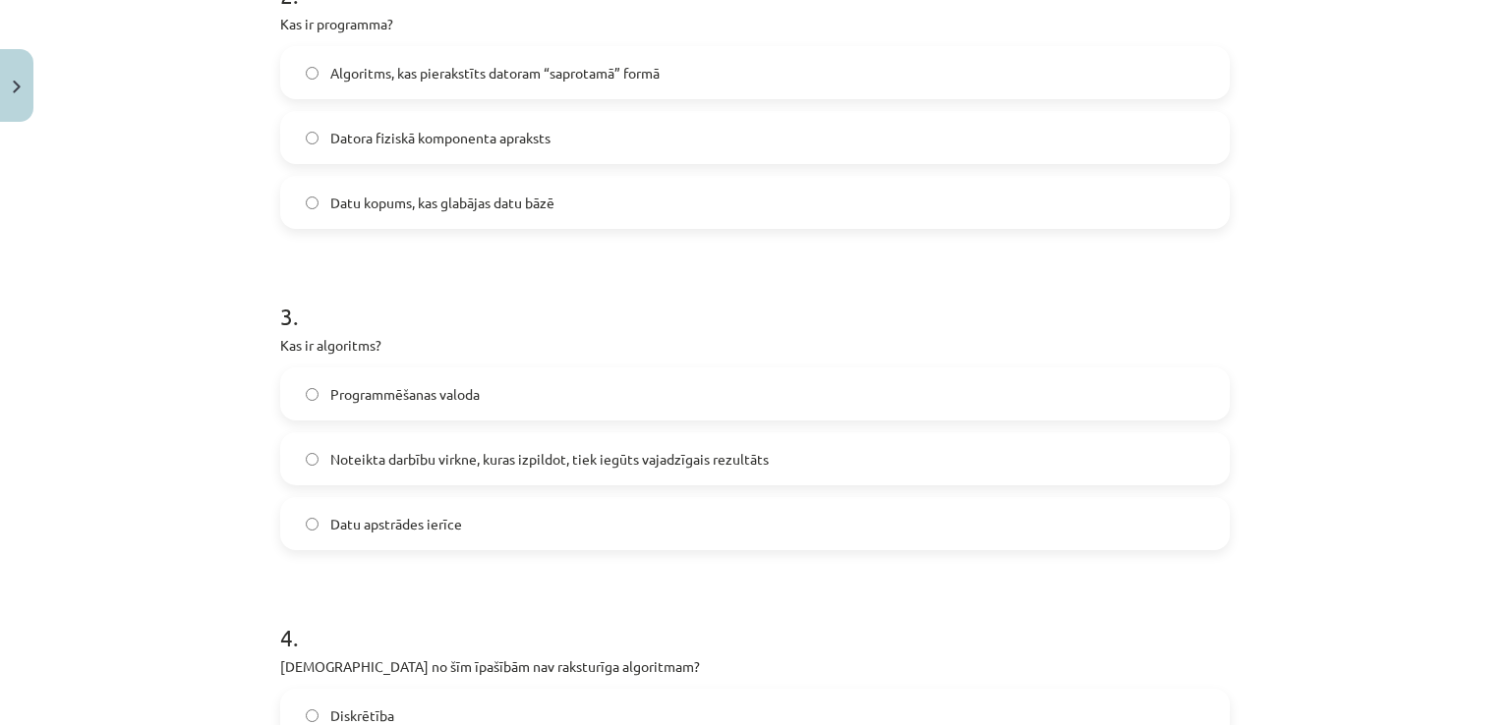
scroll to position [770, 0]
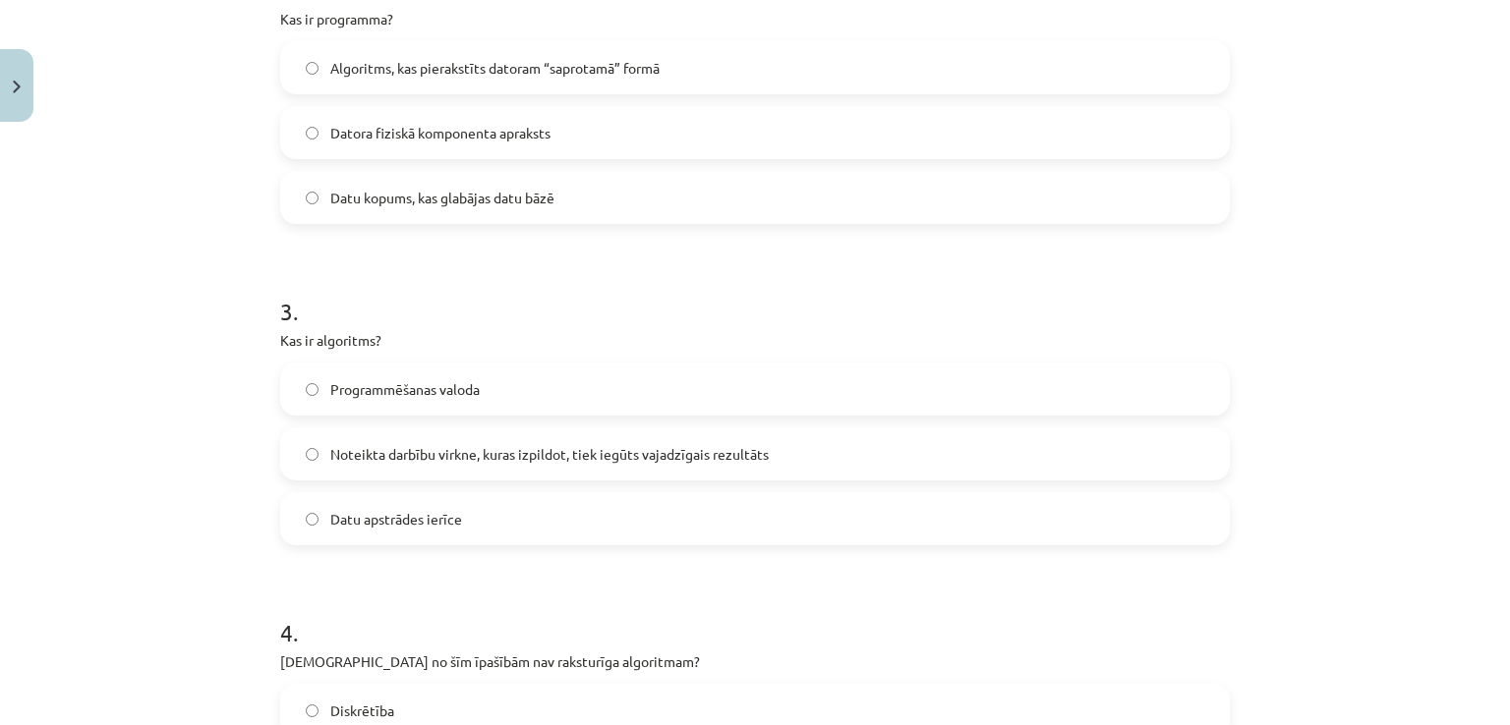
click at [630, 456] on span "Noteikta darbību virkne, kuras izpildot, tiek iegūts vajadzīgais rezultāts" at bounding box center [549, 454] width 438 height 21
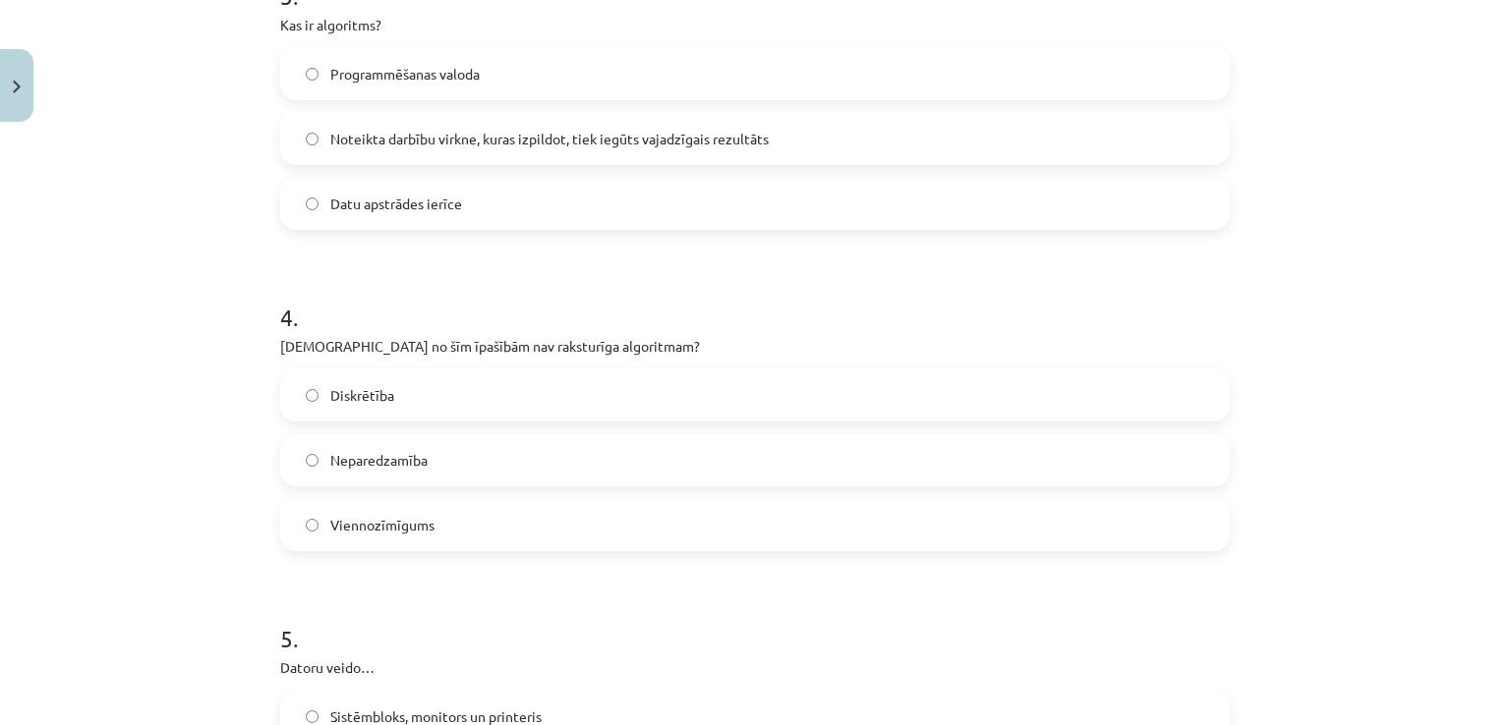
scroll to position [1087, 0]
click at [630, 456] on label "Neparedzamība" at bounding box center [754, 458] width 945 height 49
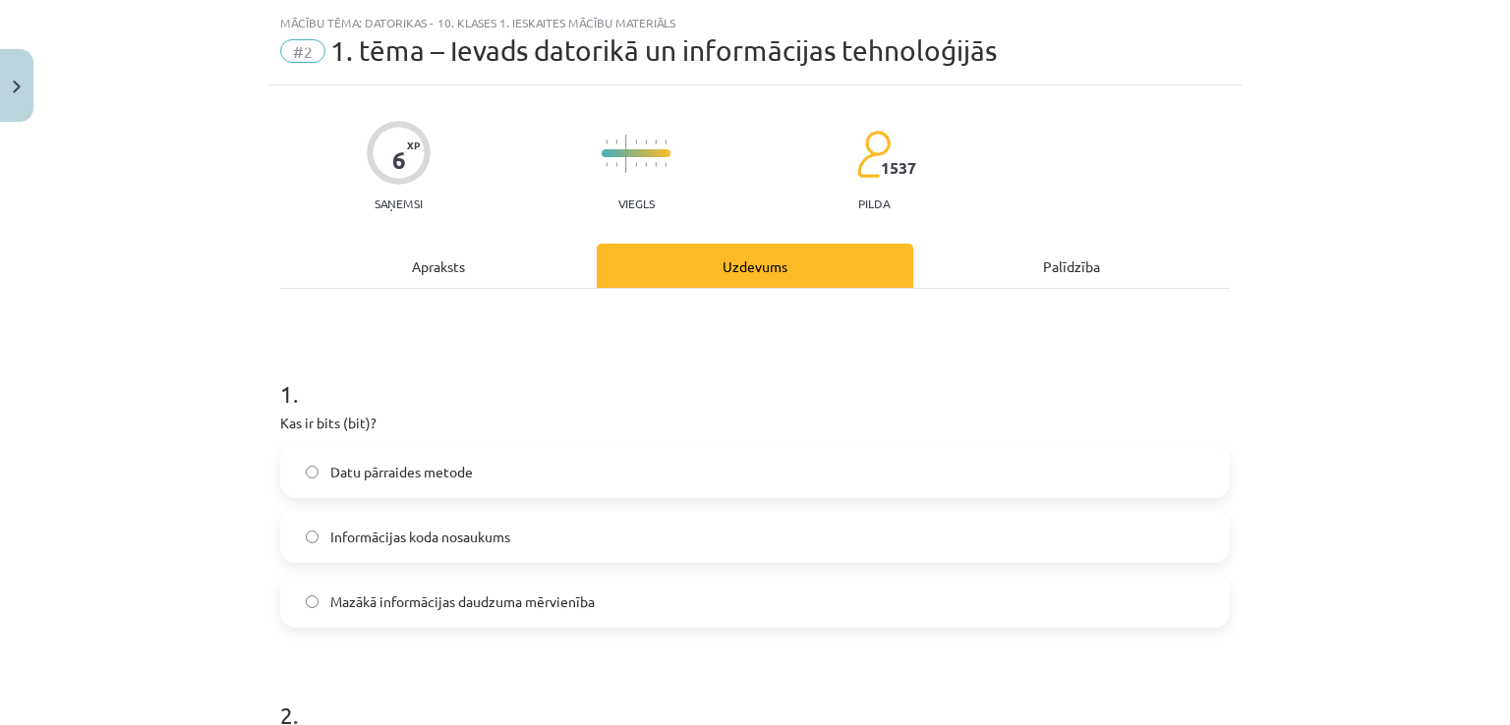
click at [476, 280] on div "Apraksts" at bounding box center [438, 266] width 316 height 44
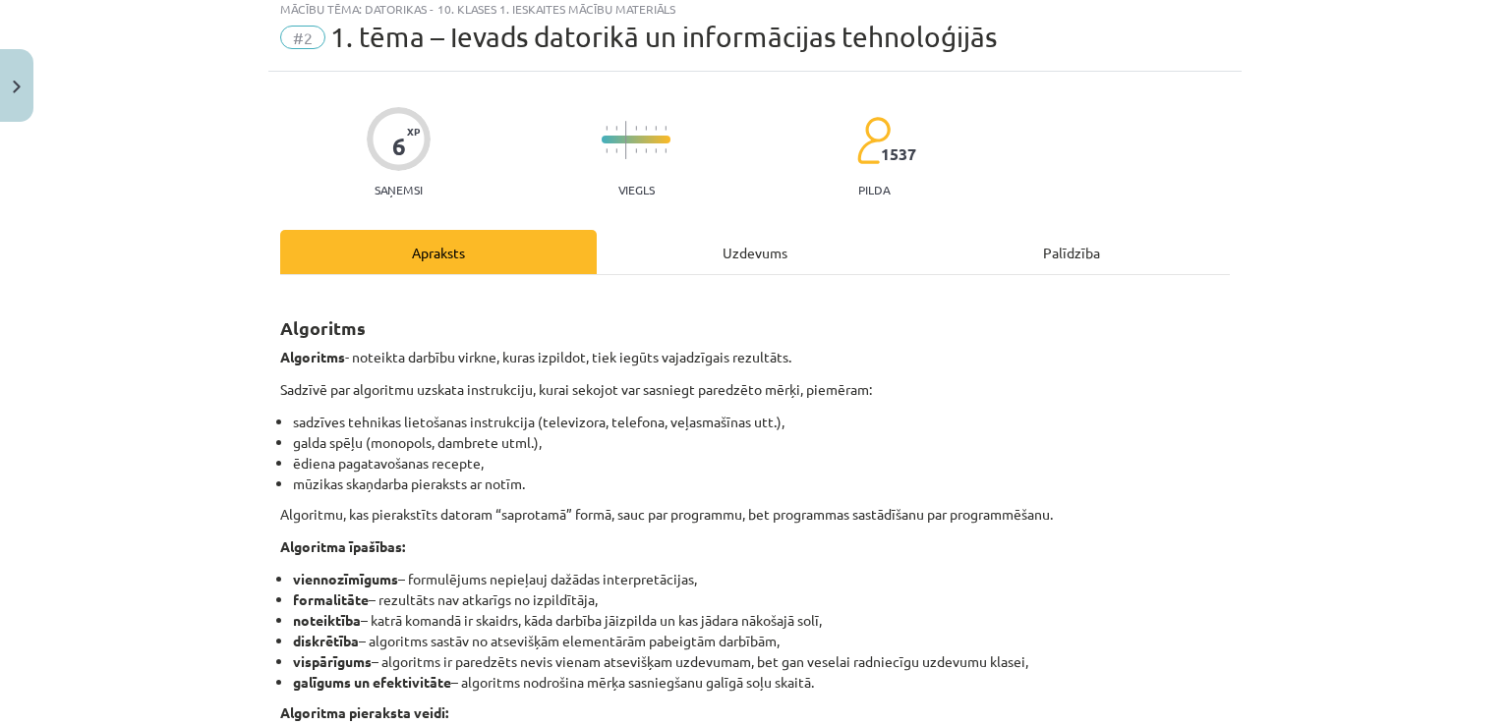
scroll to position [60, 0]
click at [731, 246] on div "Uzdevums" at bounding box center [755, 251] width 316 height 44
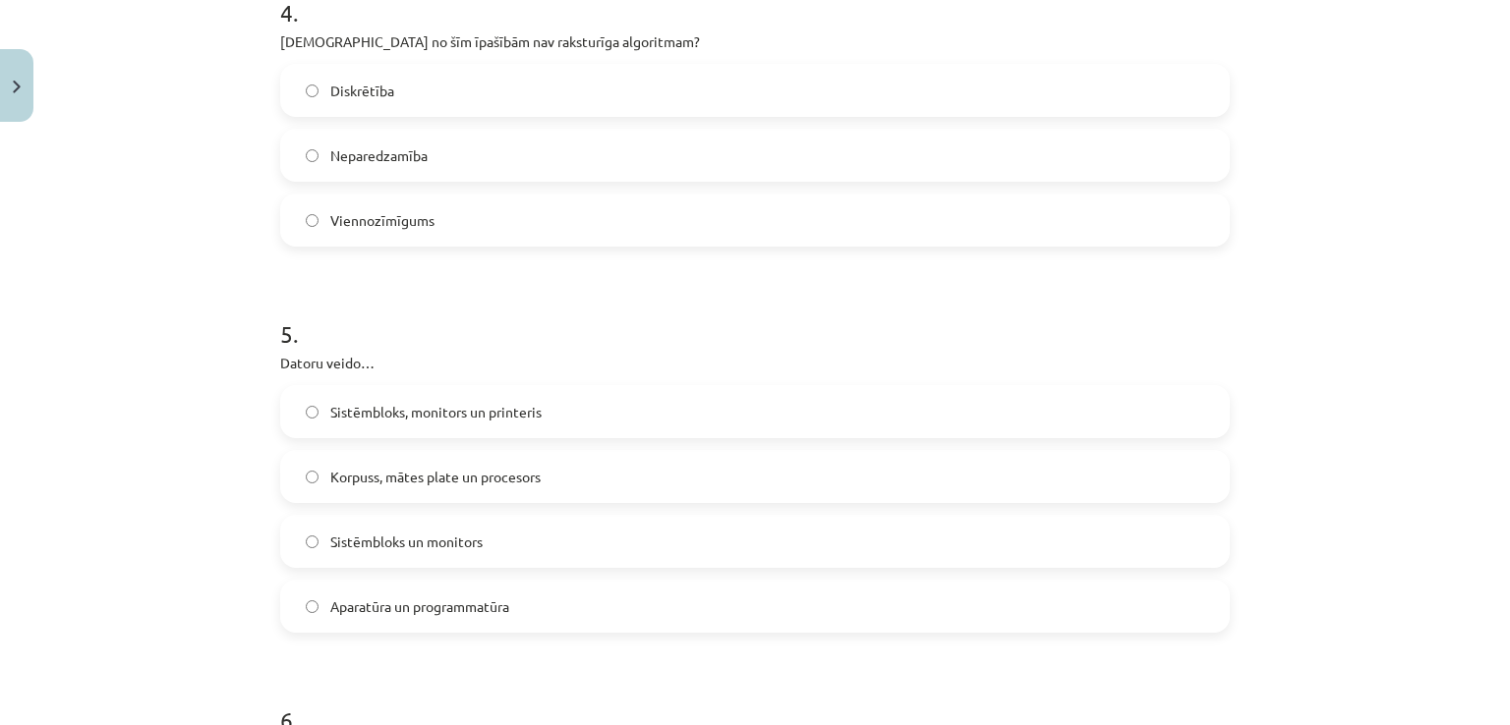
scroll to position [1394, 0]
click at [636, 347] on div "5 . Datoru veido… Sistēmbloks, monitors un printeris Korpuss, mātes plate un pr…" at bounding box center [754, 456] width 949 height 347
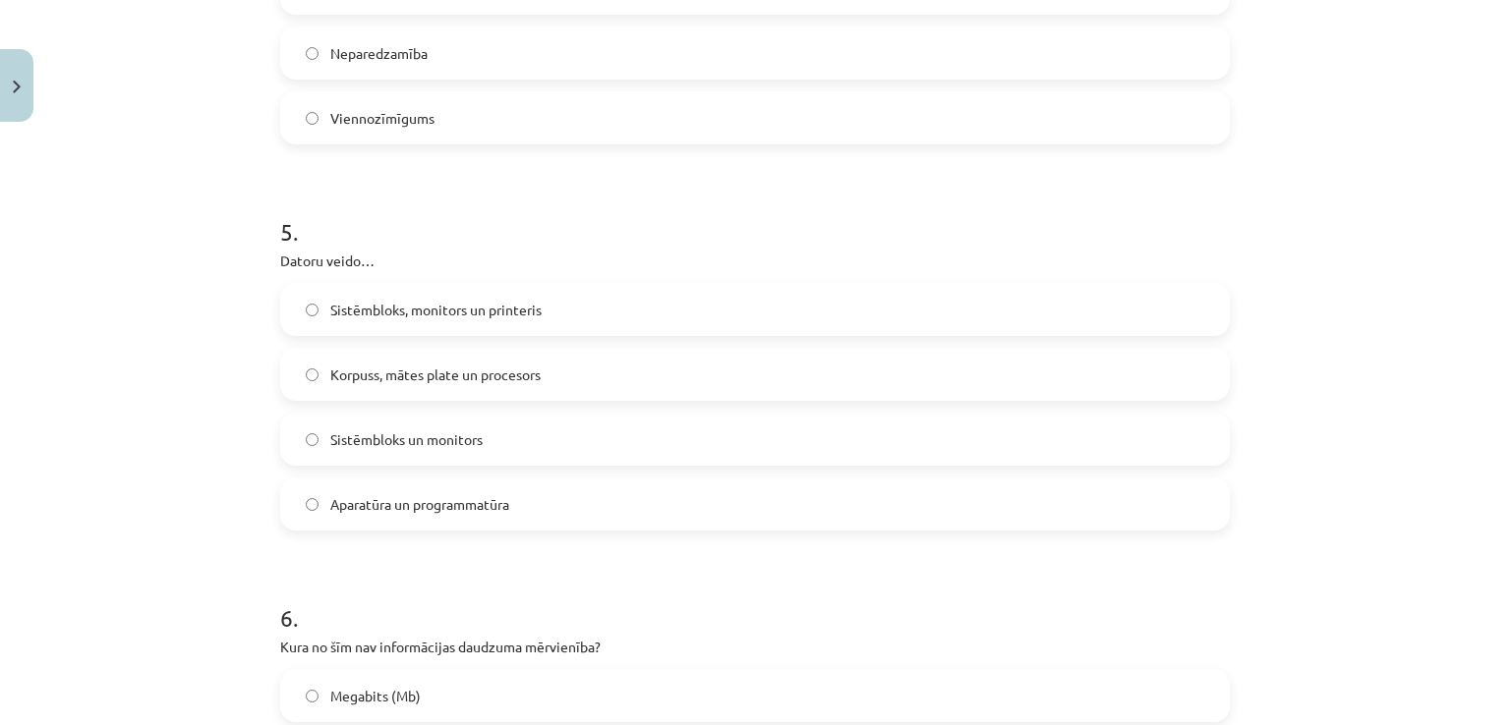
scroll to position [1494, 0]
click at [524, 515] on label "Aparatūra un programmatūra" at bounding box center [754, 503] width 945 height 49
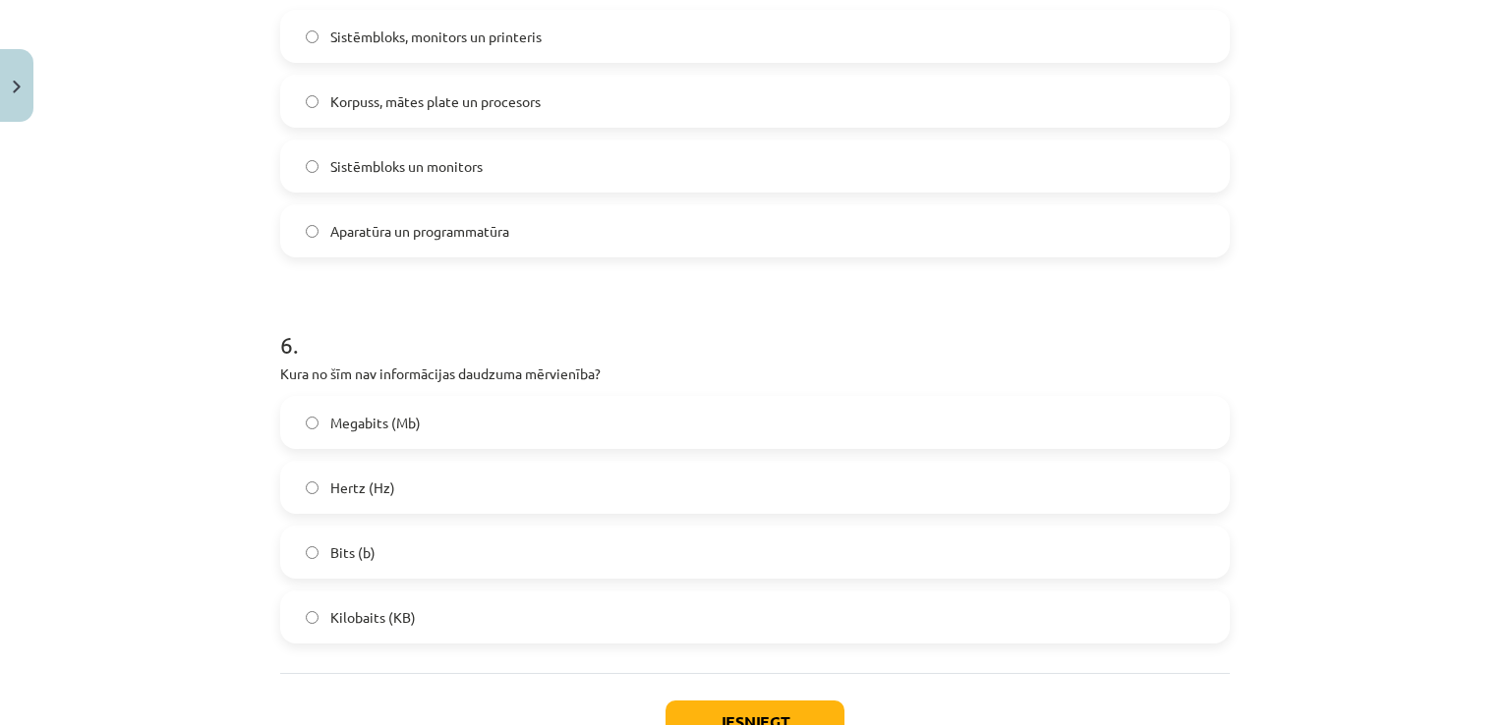
scroll to position [1769, 0]
click at [506, 485] on label "Hertz (Hz)" at bounding box center [754, 484] width 945 height 49
click at [684, 699] on button "Iesniegt" at bounding box center [754, 719] width 179 height 43
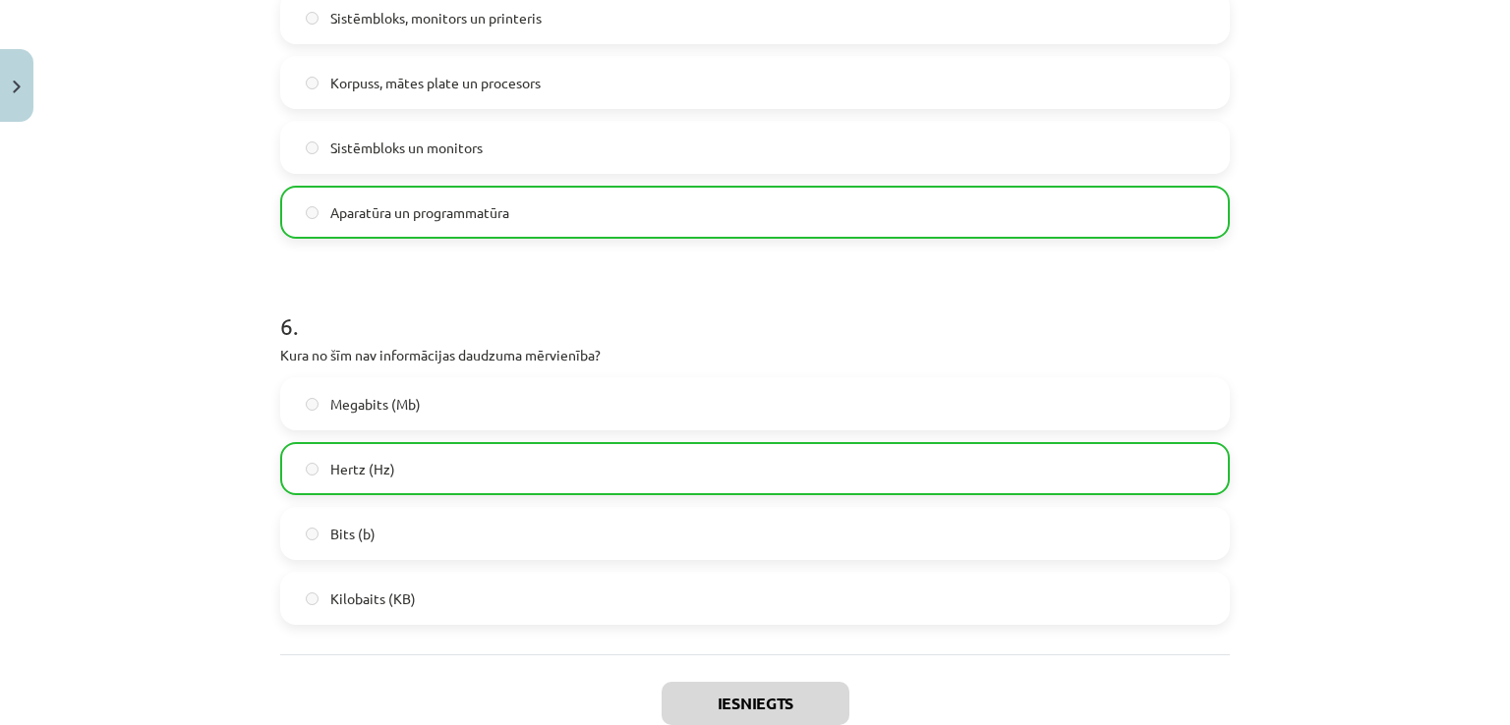
scroll to position [1973, 0]
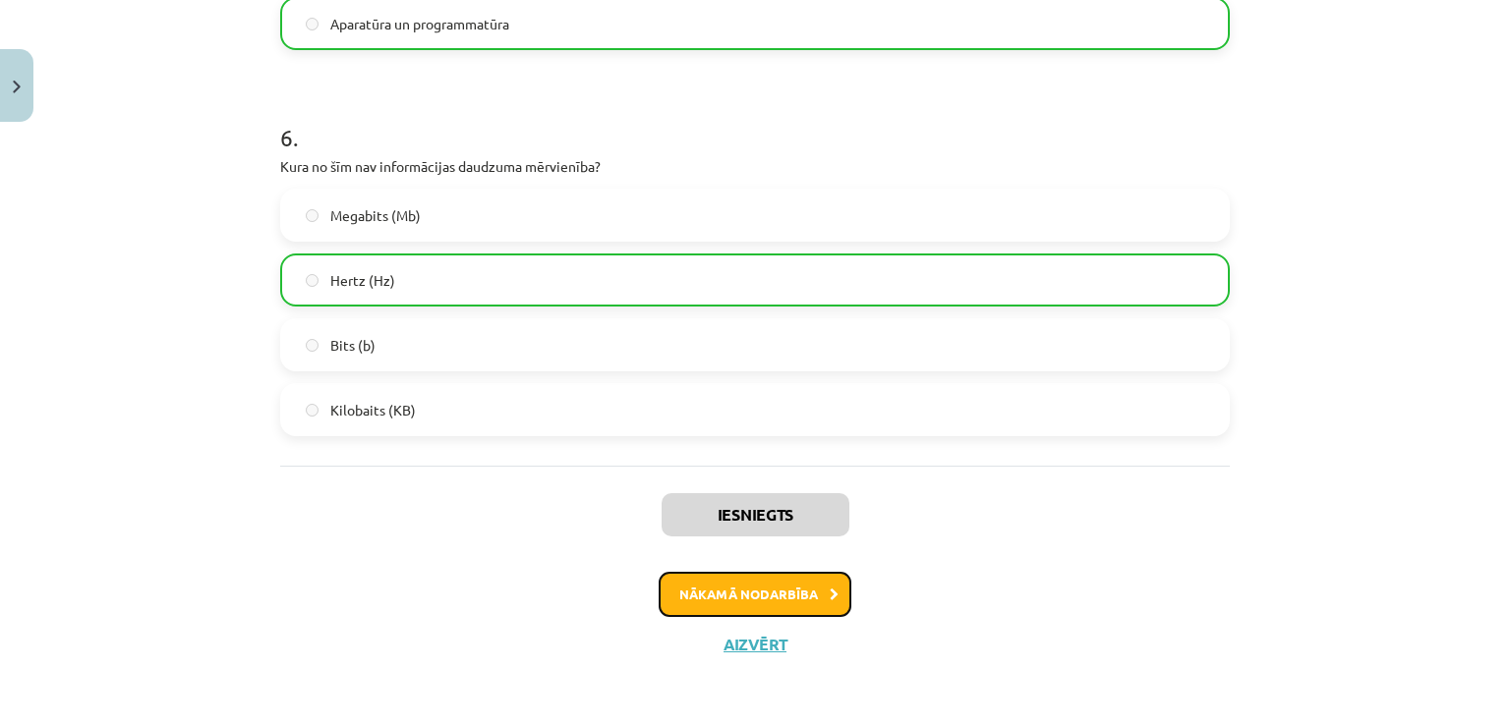
click at [807, 583] on button "Nākamā nodarbība" at bounding box center [754, 594] width 193 height 45
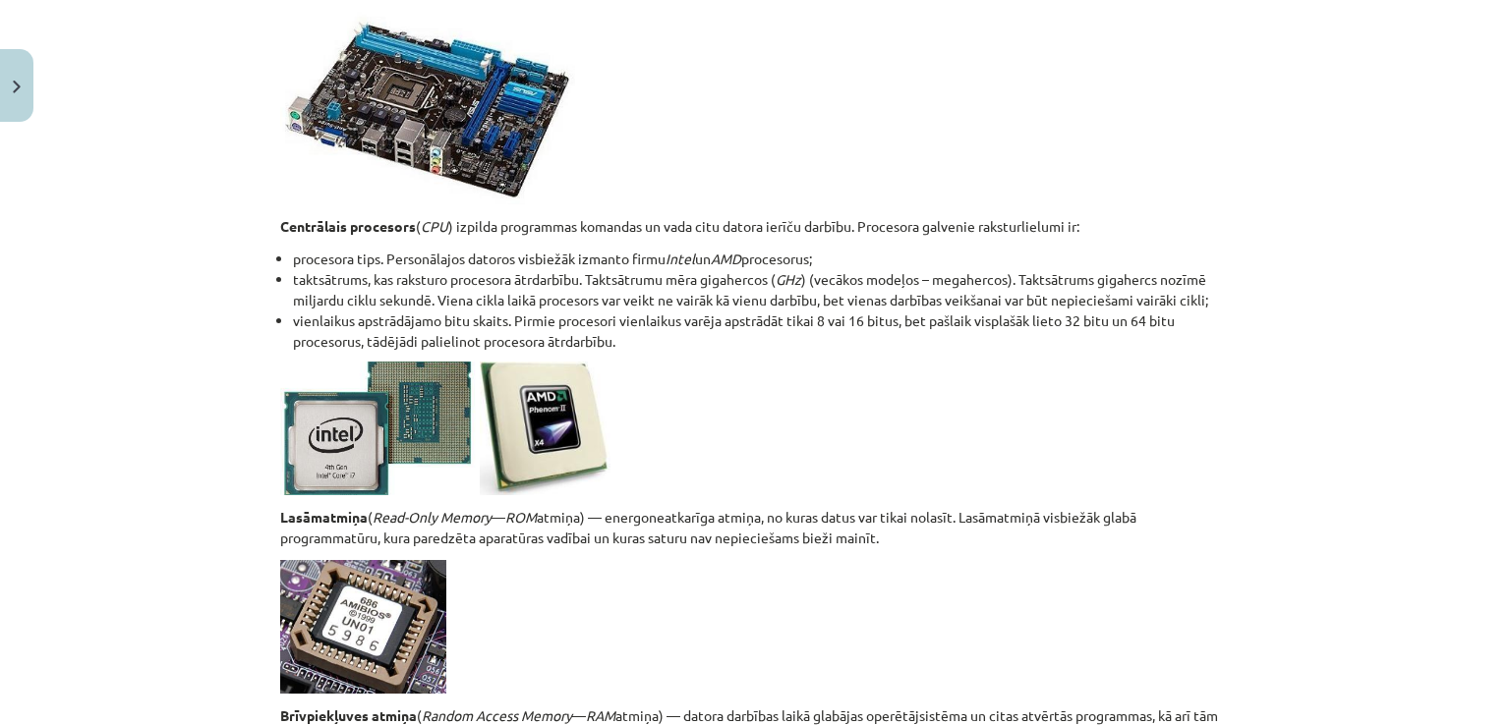
scroll to position [2728, 0]
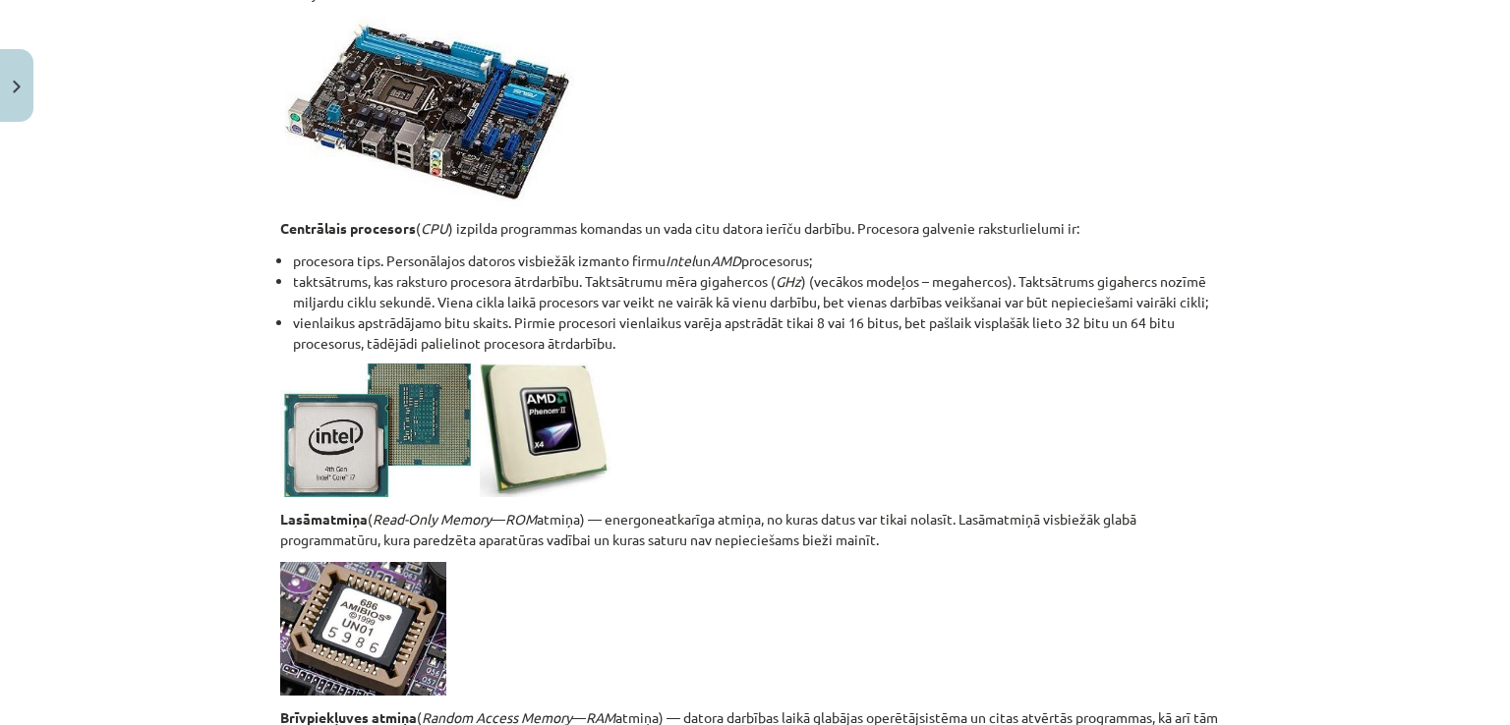
drag, startPoint x: 351, startPoint y: 300, endPoint x: 914, endPoint y: 249, distance: 565.4
click at [914, 251] on ul "procesora tips. Personālajos datoros visbiežāk izmanto firmu Intel un AMD proce…" at bounding box center [754, 302] width 949 height 103
click at [914, 251] on li "procesora tips. Personālajos datoros visbiežāk izmanto firmu Intel un AMD proce…" at bounding box center [761, 261] width 937 height 21
drag, startPoint x: 280, startPoint y: 276, endPoint x: 644, endPoint y: 286, distance: 363.8
click at [644, 286] on ul "procesora tips. Personālajos datoros visbiežāk izmanto firmu Intel un AMD proce…" at bounding box center [754, 302] width 949 height 103
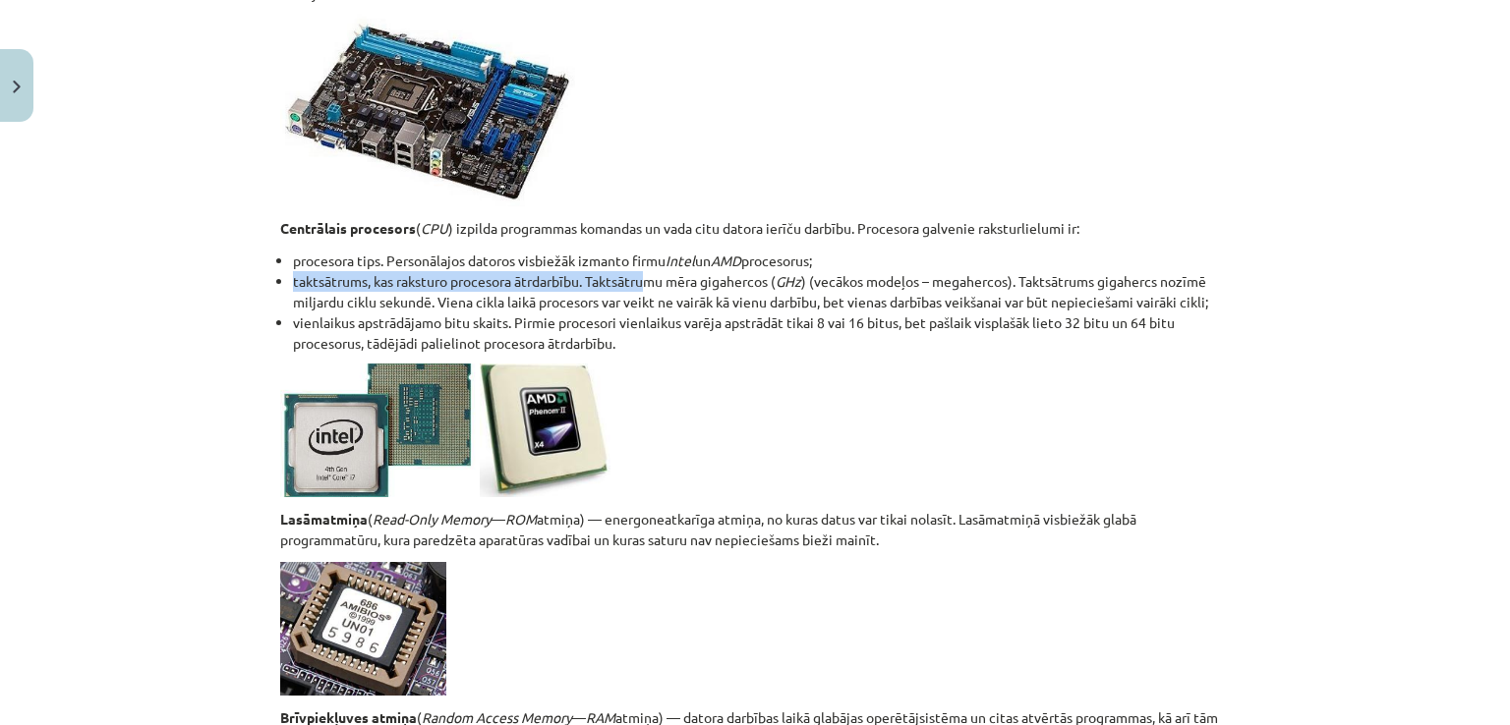
click at [644, 286] on li "taktsātrums, kas raksturo procesora ātrdarbību. Taktsātrumu mēra gigahercos ( G…" at bounding box center [761, 291] width 937 height 41
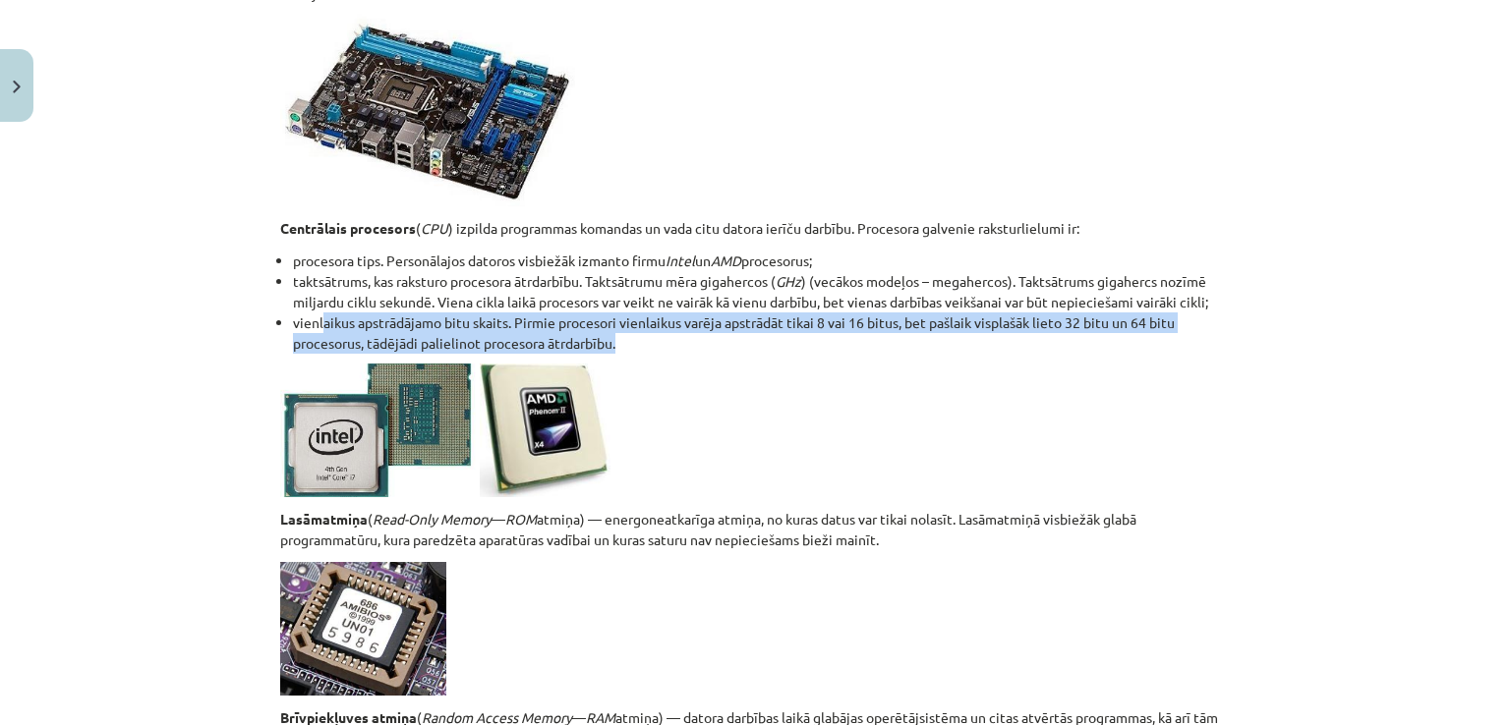
drag, startPoint x: 314, startPoint y: 319, endPoint x: 716, endPoint y: 337, distance: 402.3
click at [716, 337] on li "vienlaikus apstrādājamo bitu skaits. Pirmie procesori vienlaikus varēja apstrād…" at bounding box center [761, 333] width 937 height 41
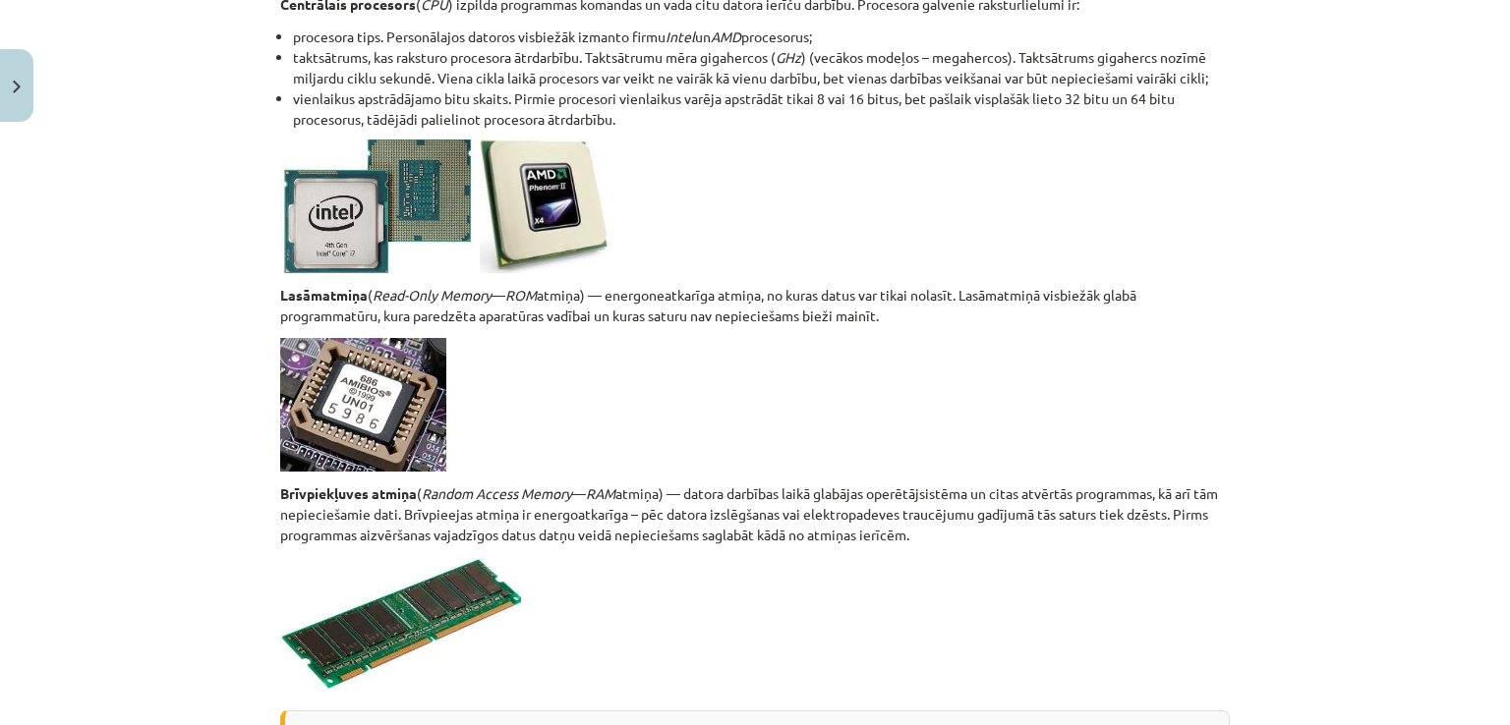
scroll to position [2954, 0]
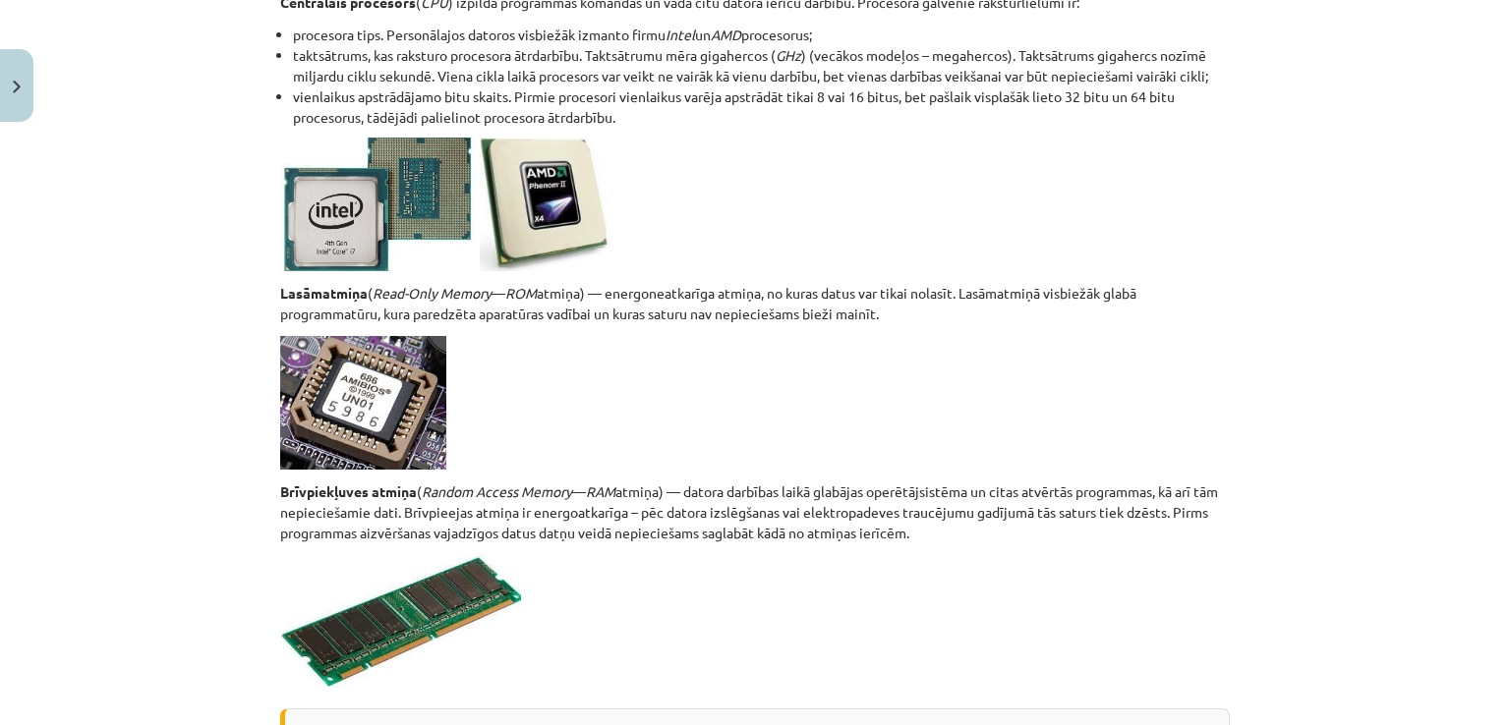
drag, startPoint x: 269, startPoint y: 296, endPoint x: 982, endPoint y: 311, distance: 712.7
click at [982, 311] on p "Lasāmatmiņa ( Read-Only Memory — ROM atmiņa) — energoneatkarīga atmiņa, no kura…" at bounding box center [754, 303] width 949 height 41
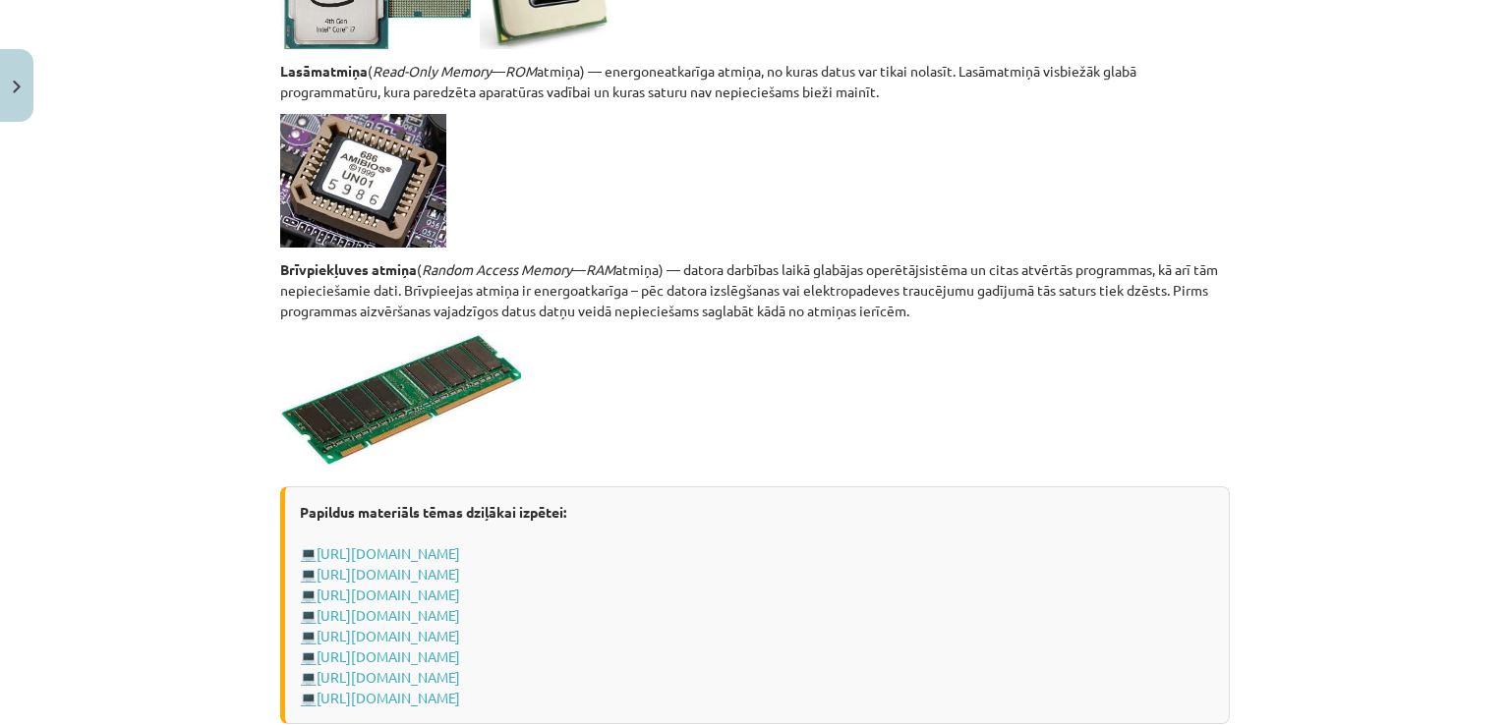
scroll to position [3179, 0]
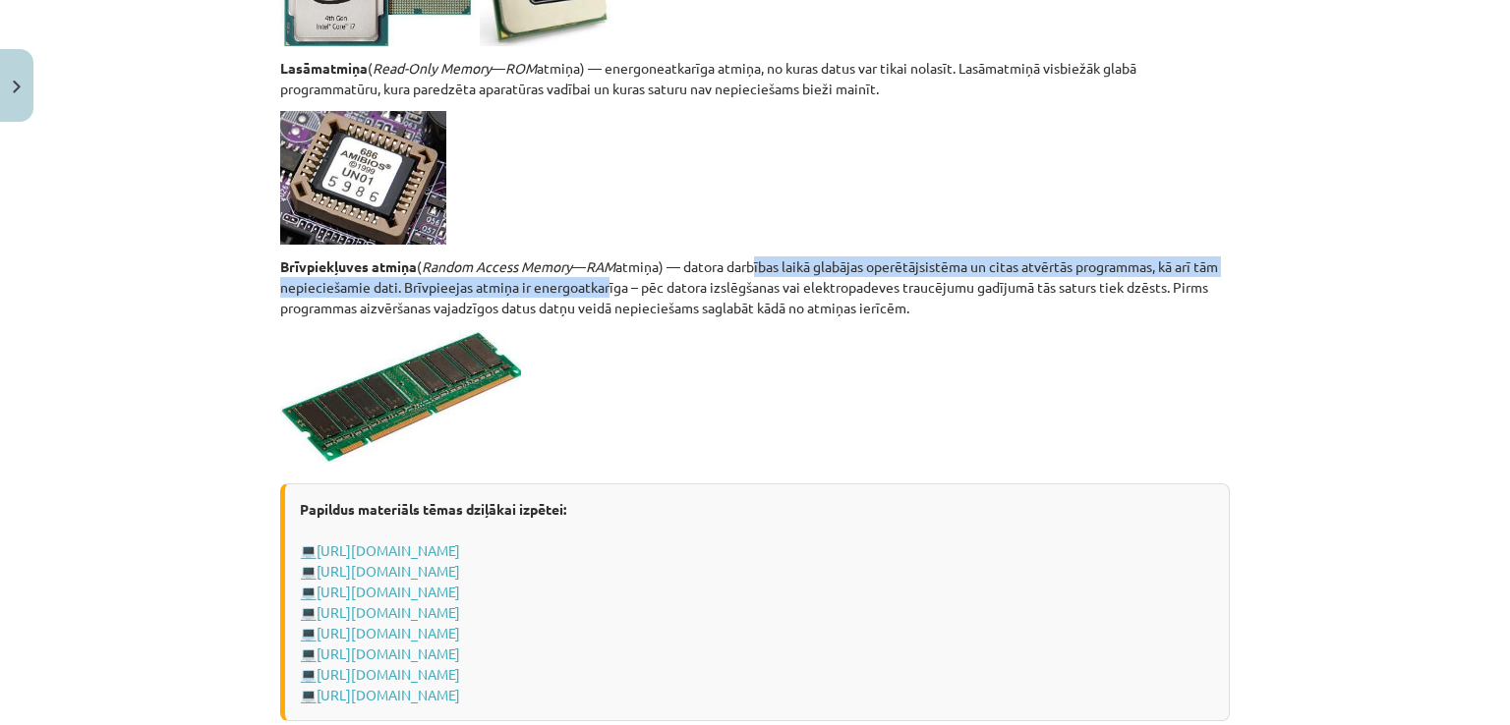
drag, startPoint x: 755, startPoint y: 268, endPoint x: 625, endPoint y: 279, distance: 130.2
click at [625, 279] on p "Brīvpiekļuves atmiņa ( Random Access Memory — RAM atmiņa) — datora darbības lai…" at bounding box center [754, 288] width 949 height 62
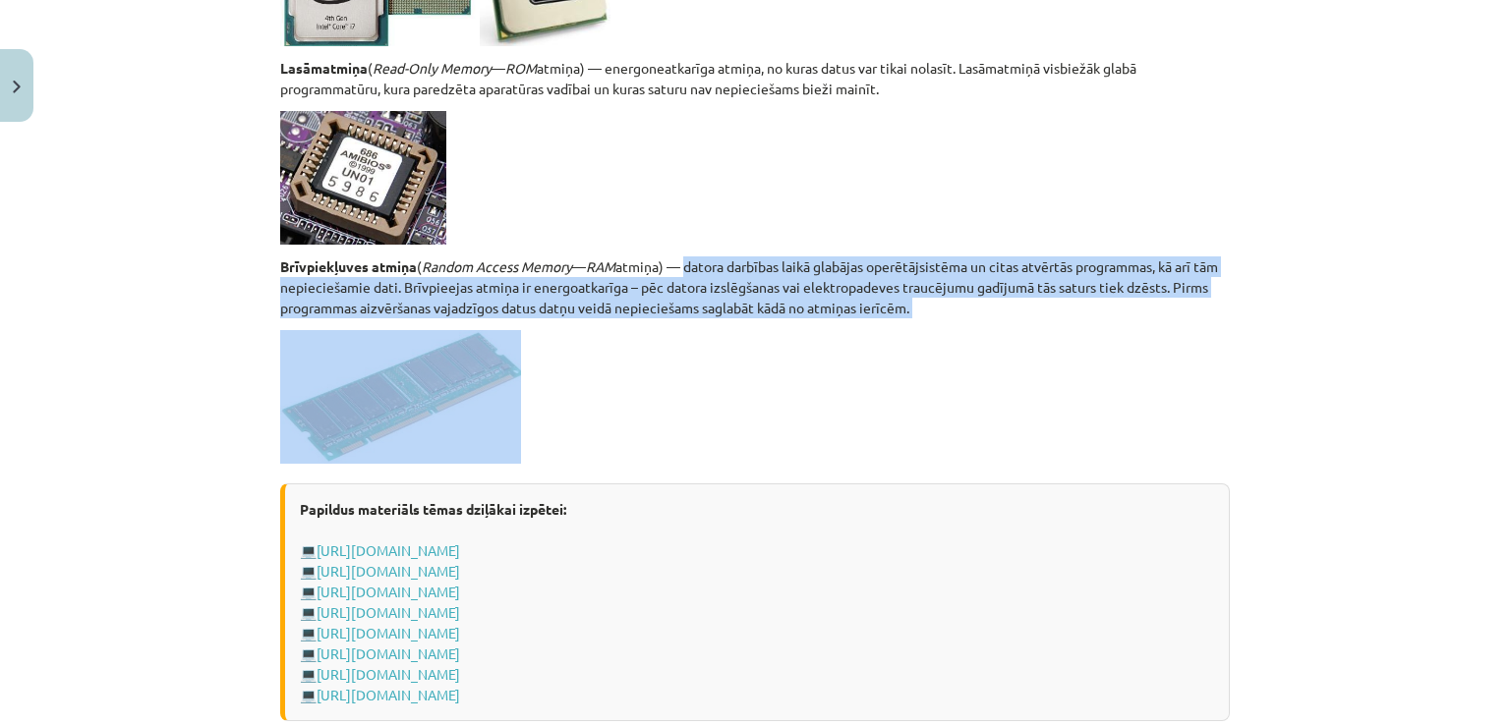
drag, startPoint x: 688, startPoint y: 267, endPoint x: 763, endPoint y: 320, distance: 91.6
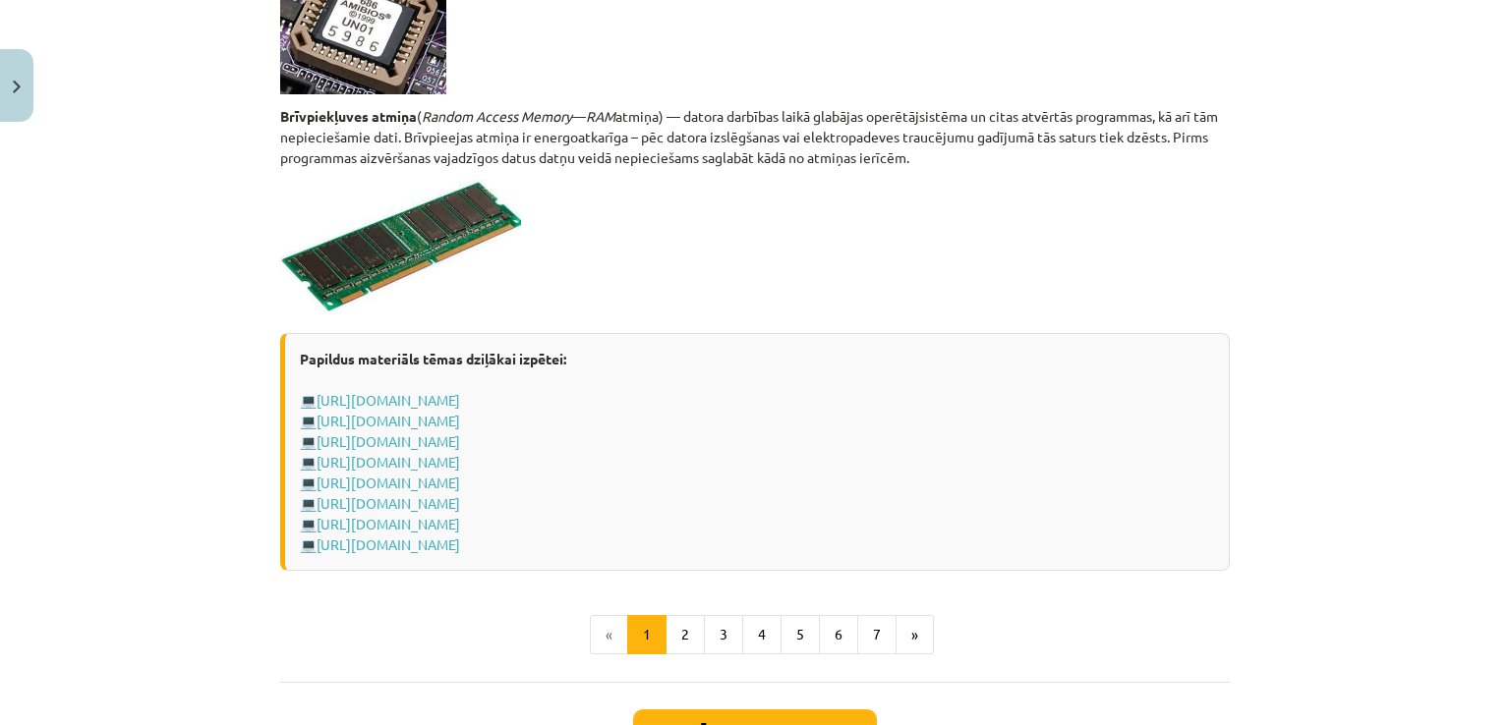
scroll to position [3483, 0]
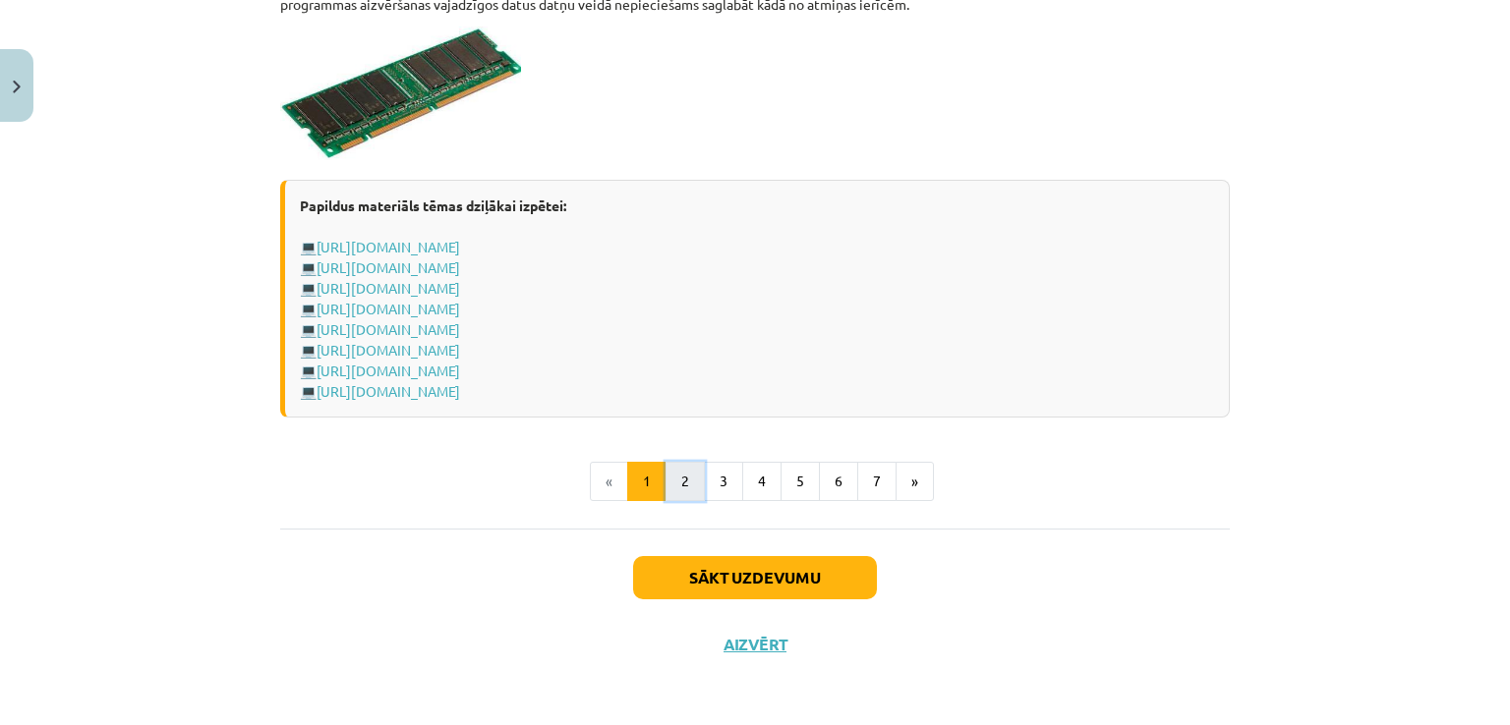
click at [686, 486] on button "2" at bounding box center [684, 481] width 39 height 39
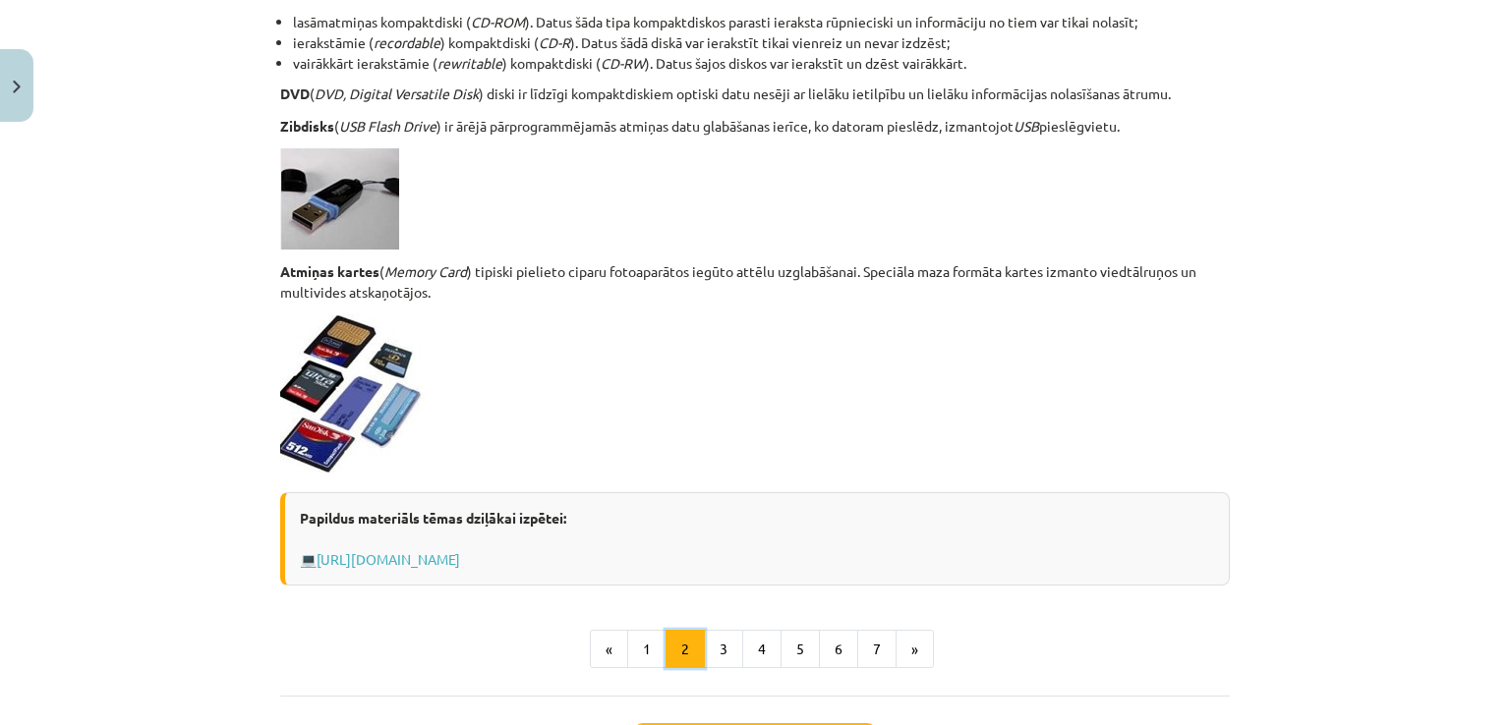
scroll to position [1546, 0]
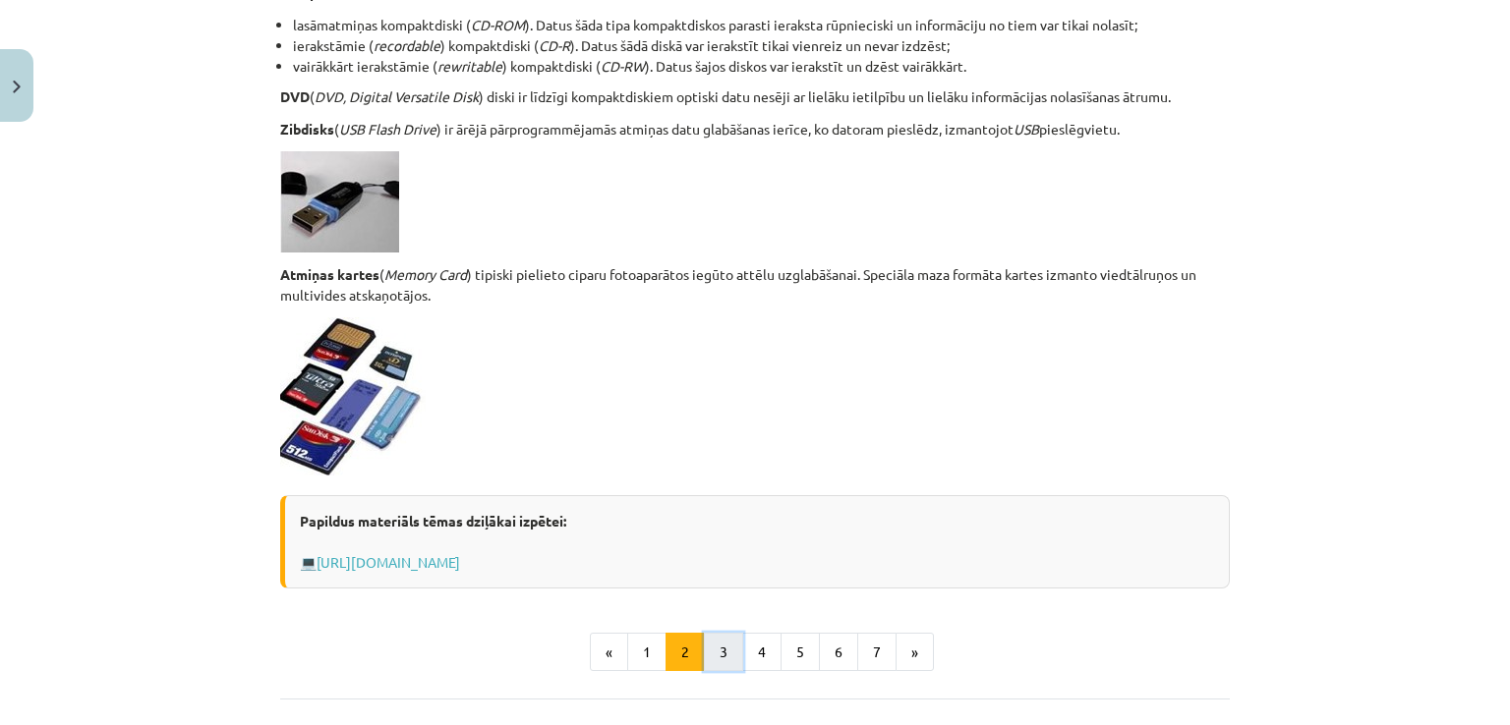
click at [720, 660] on button "3" at bounding box center [723, 652] width 39 height 39
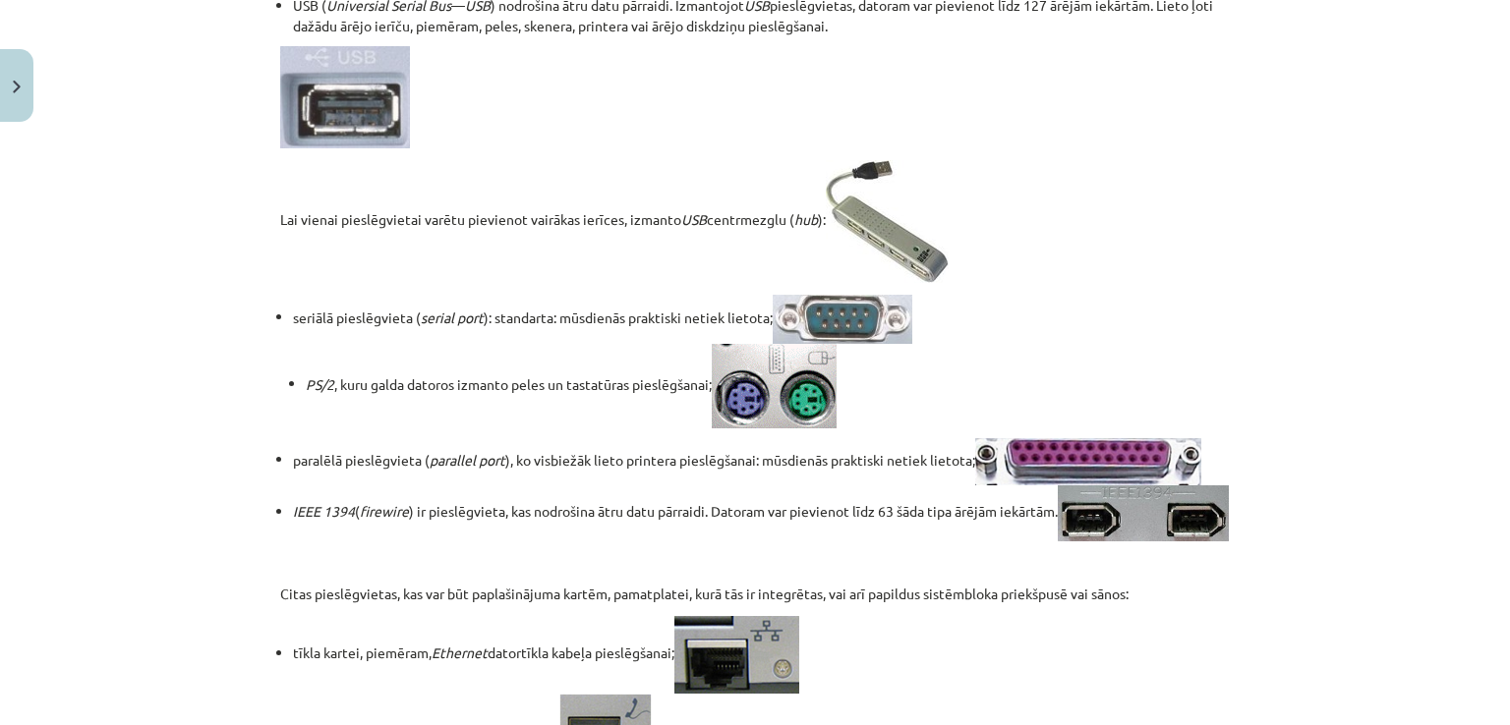
scroll to position [488, 0]
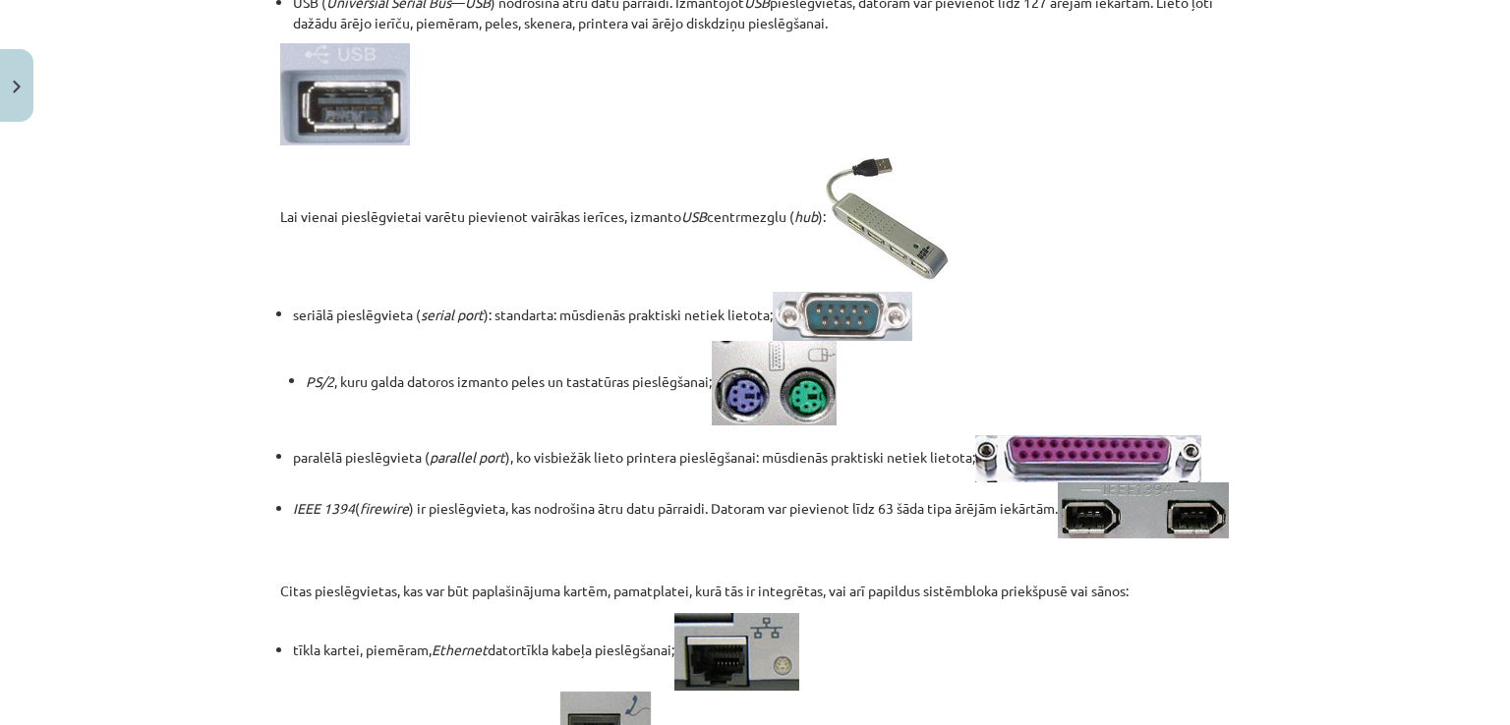
drag, startPoint x: 281, startPoint y: 314, endPoint x: 739, endPoint y: 279, distance: 459.3
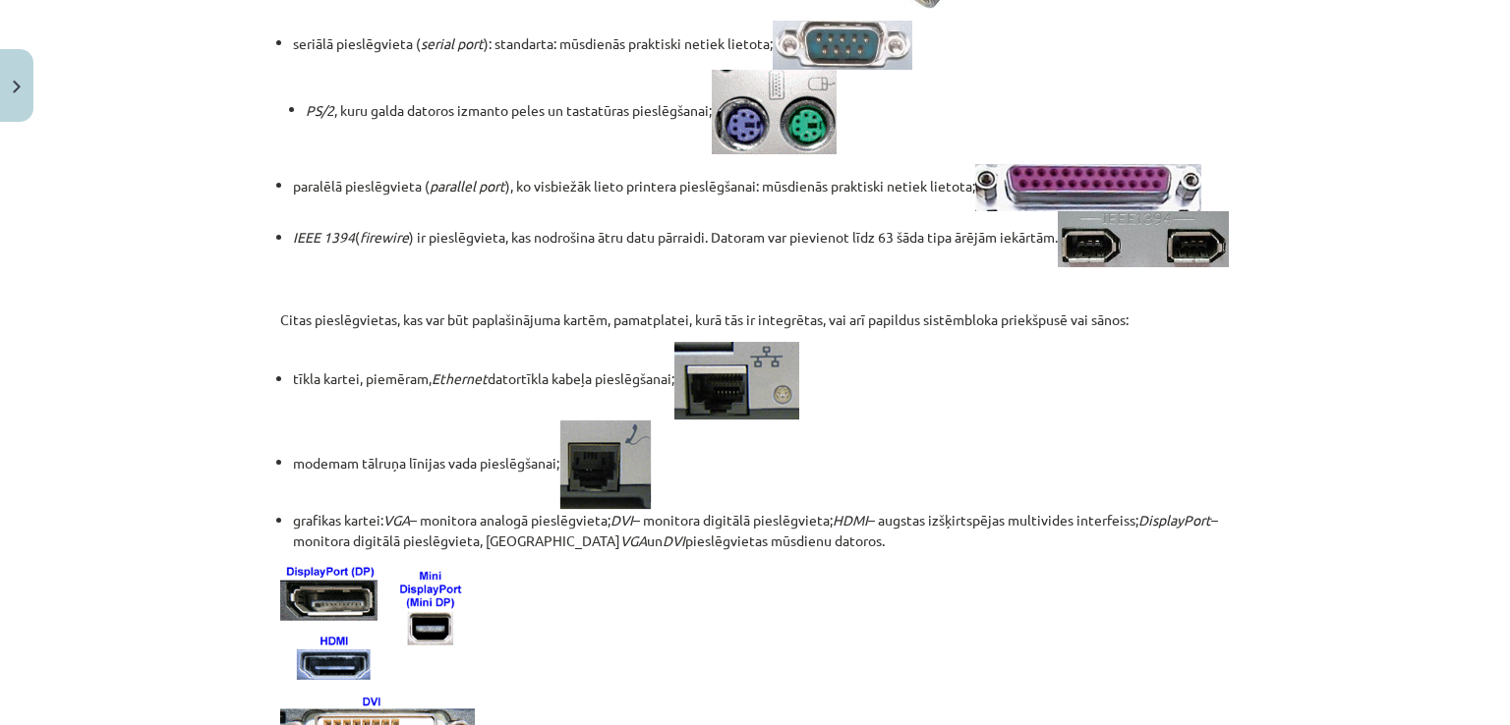
scroll to position [760, 0]
drag, startPoint x: 584, startPoint y: 335, endPoint x: 712, endPoint y: 289, distance: 135.9
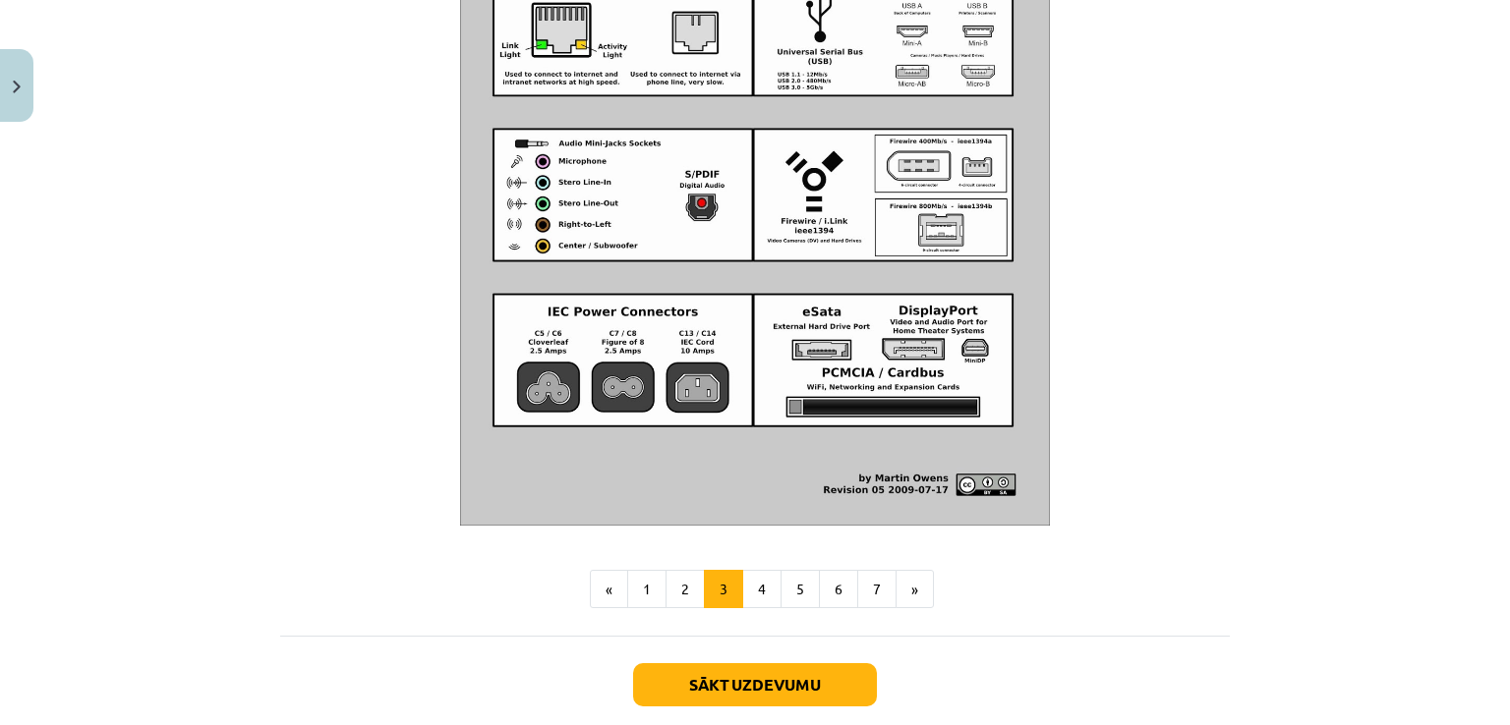
scroll to position [2170, 0]
click at [804, 469] on img at bounding box center [755, 111] width 590 height 827
click at [760, 601] on button "4" at bounding box center [761, 588] width 39 height 39
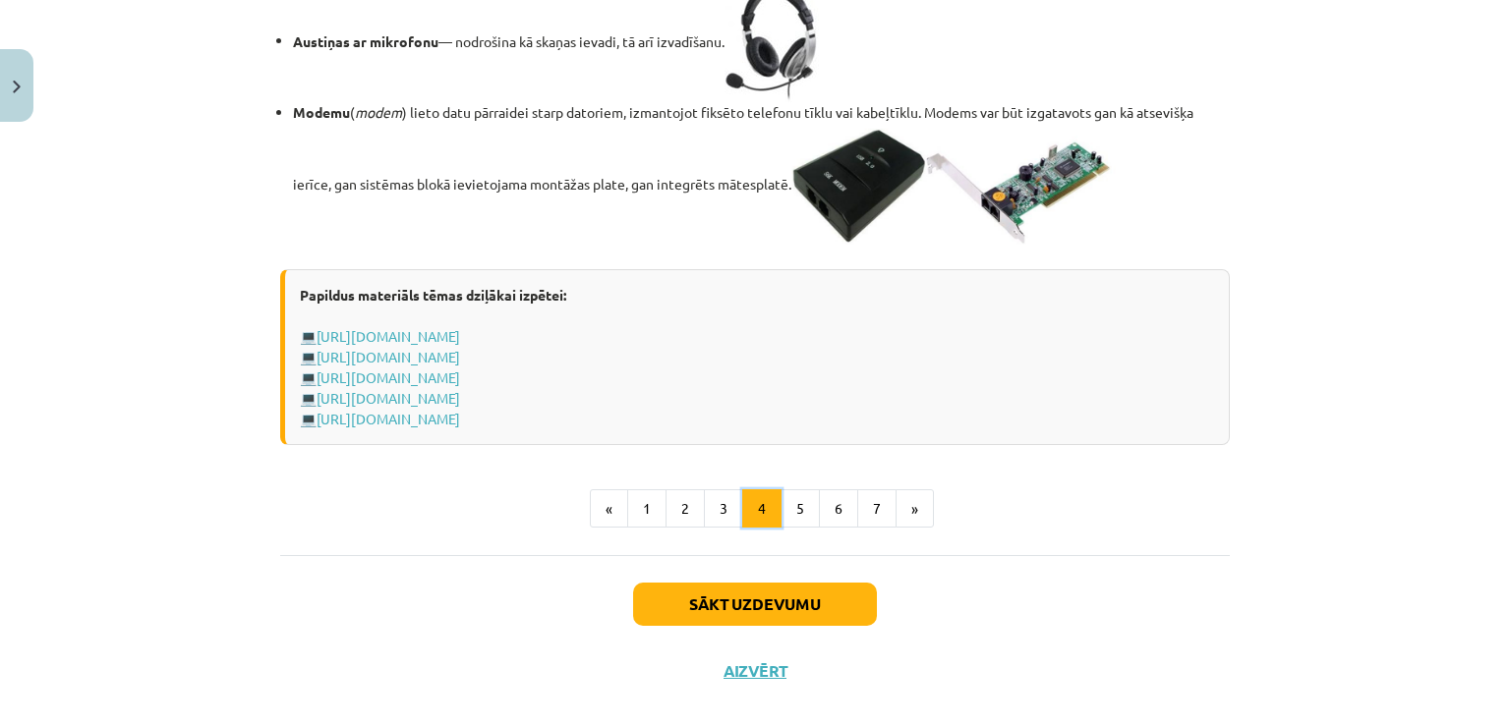
scroll to position [3352, 0]
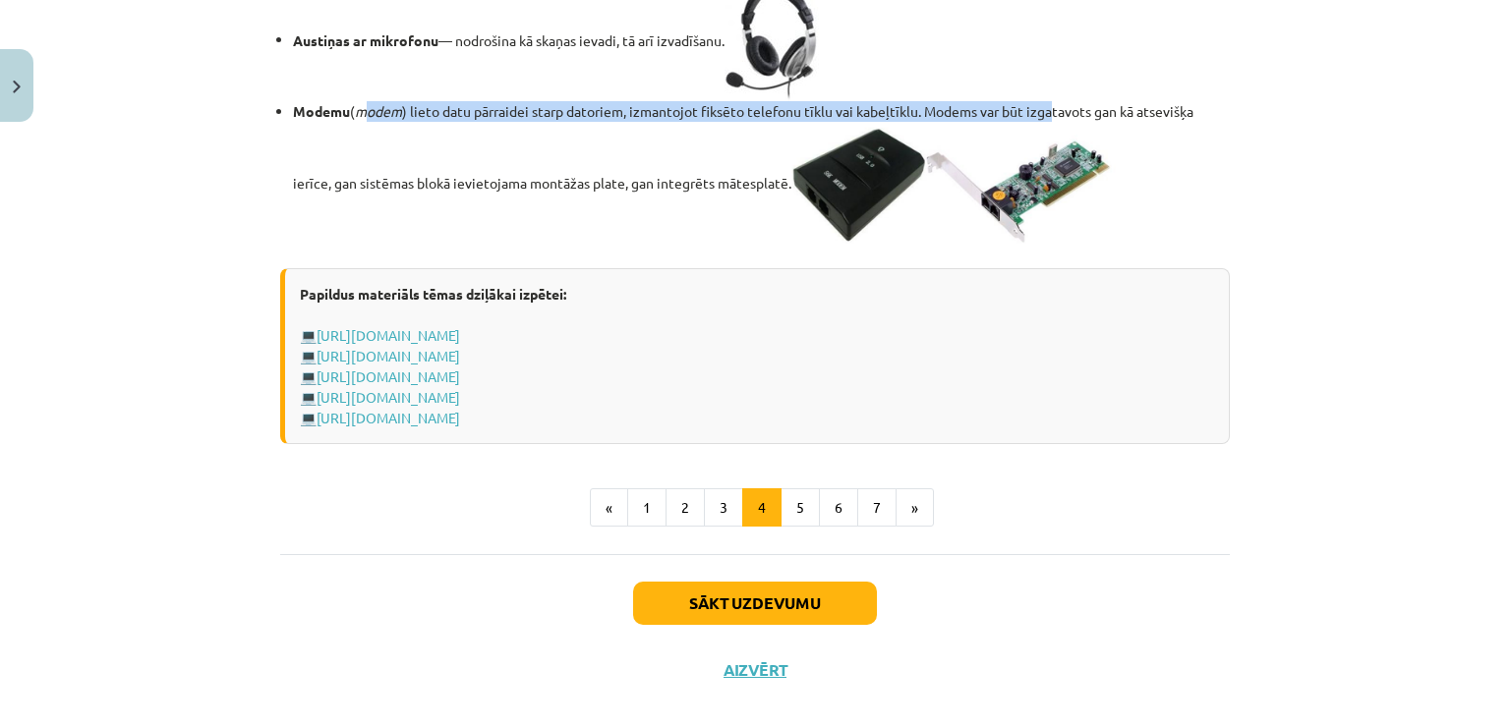
drag, startPoint x: 362, startPoint y: 280, endPoint x: 1049, endPoint y: 283, distance: 687.0
click at [1049, 249] on li "Modemu ( modem ) lieto datu pārraidei starp datoriem, izmantojot fiksēto telefo…" at bounding box center [761, 174] width 937 height 147
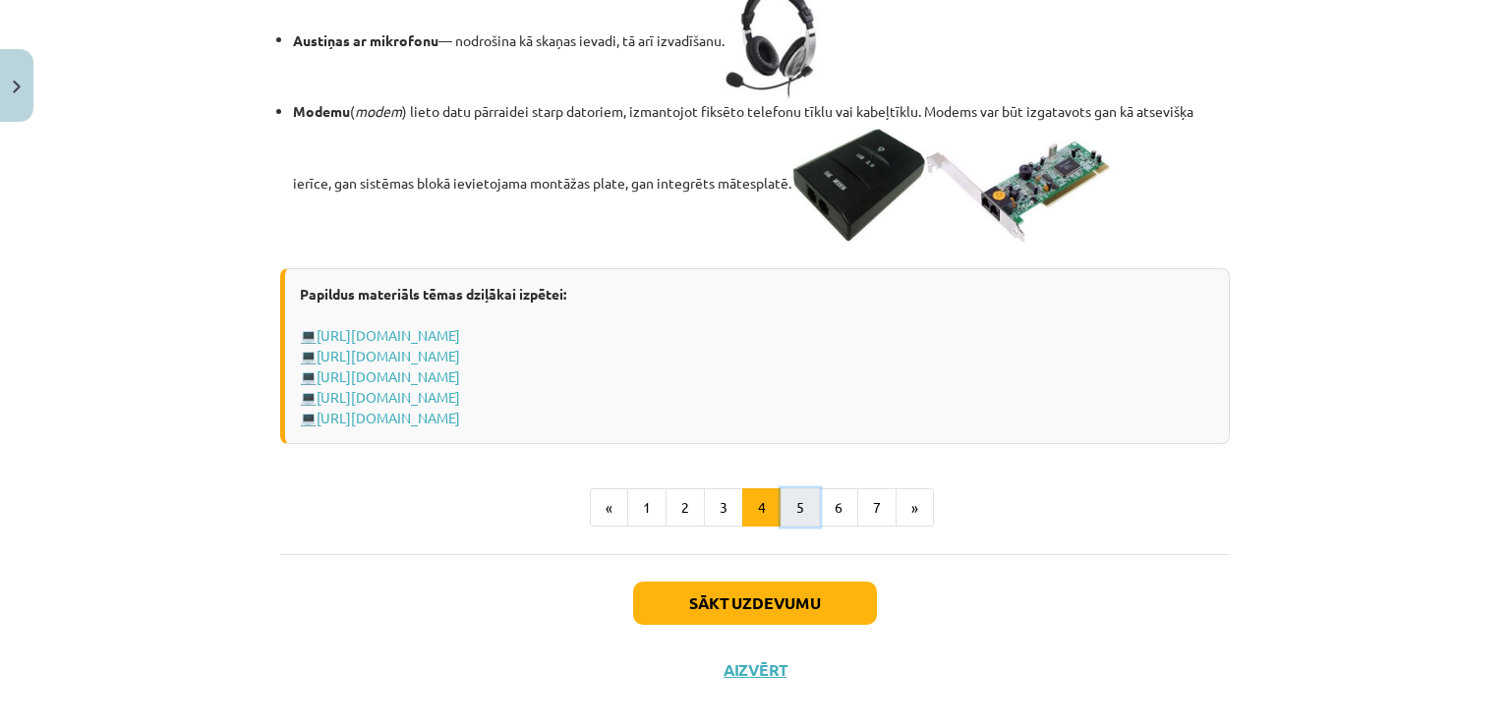
click at [787, 528] on button "5" at bounding box center [799, 507] width 39 height 39
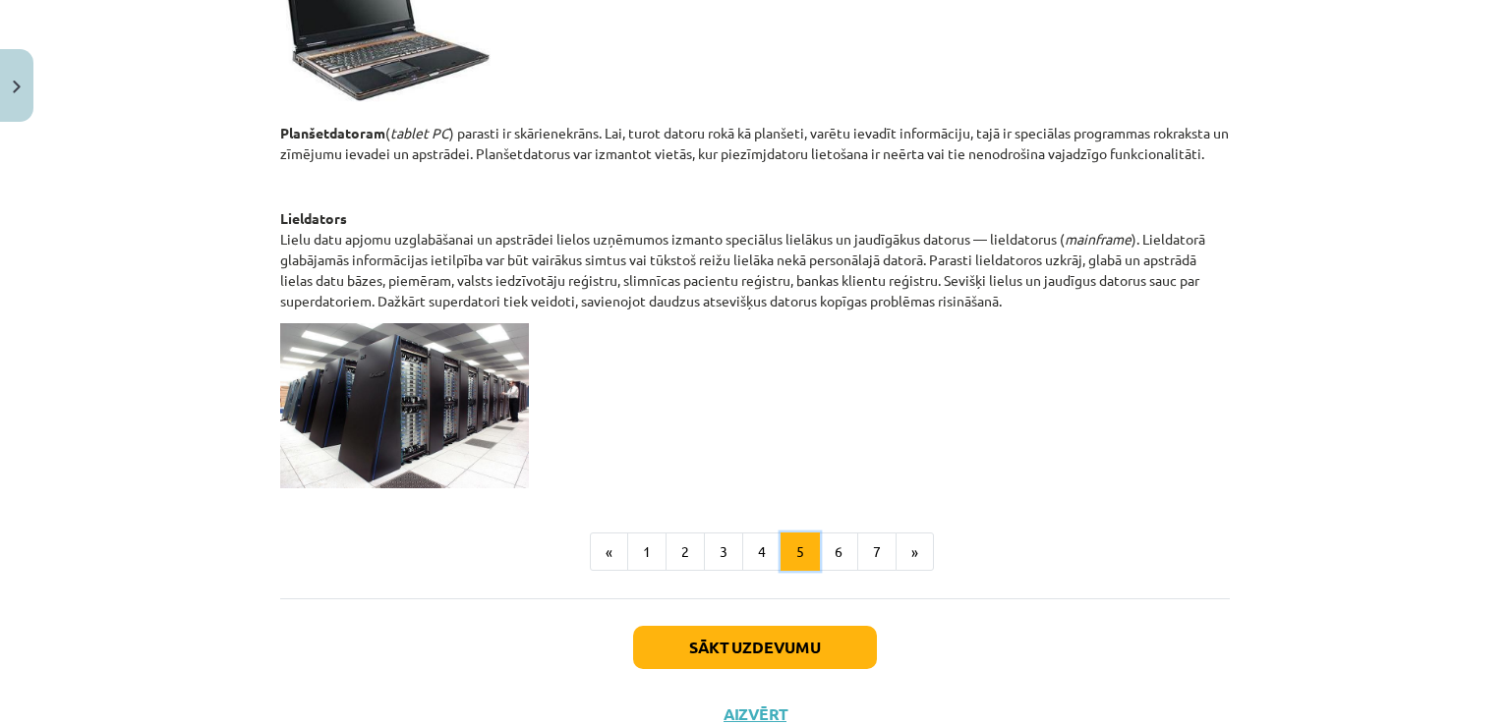
scroll to position [971, 0]
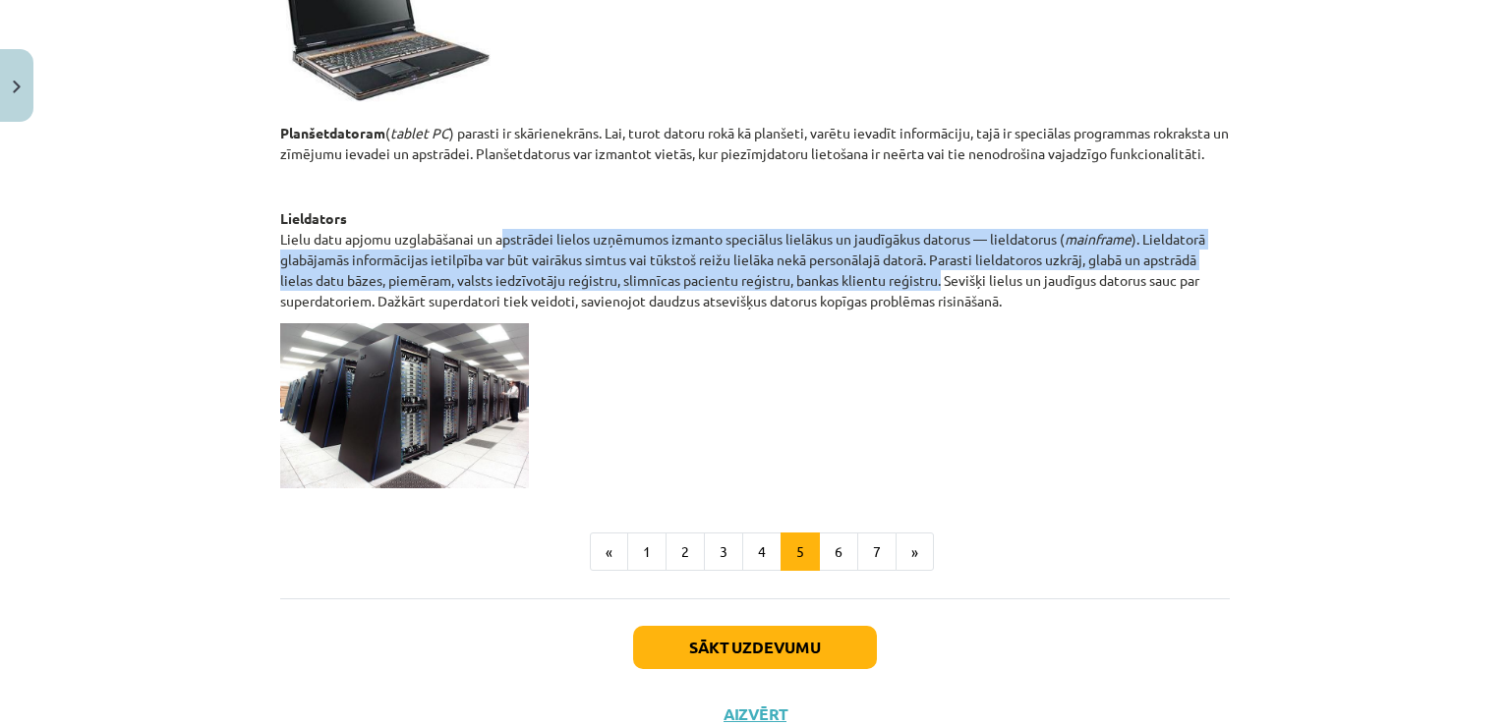
drag, startPoint x: 491, startPoint y: 237, endPoint x: 937, endPoint y: 281, distance: 447.4
click at [937, 281] on p "Lieldators Lielu datu apjomu uzglabāšanai un apstrādei lielos uzņēmumos izmanto…" at bounding box center [754, 259] width 949 height 103
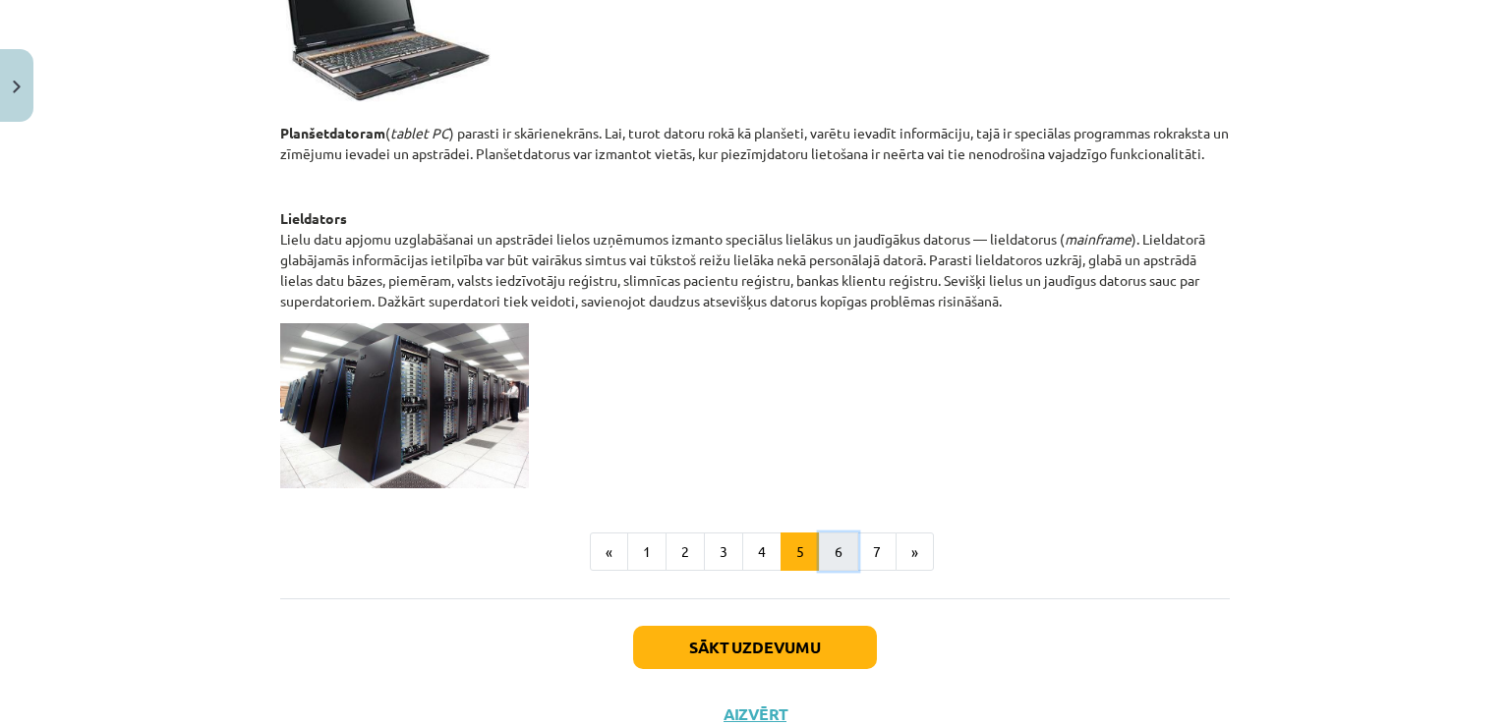
click at [833, 547] on button "6" at bounding box center [838, 552] width 39 height 39
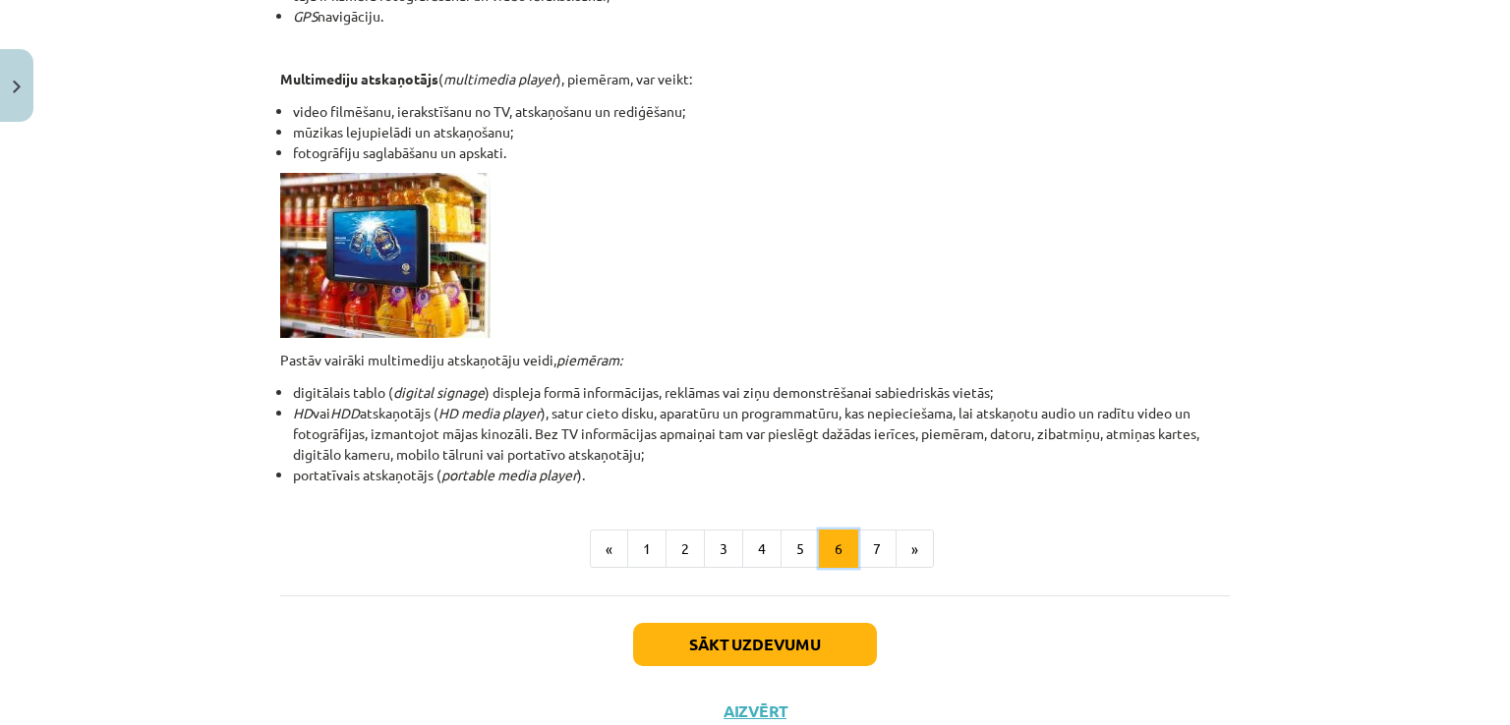
scroll to position [519, 0]
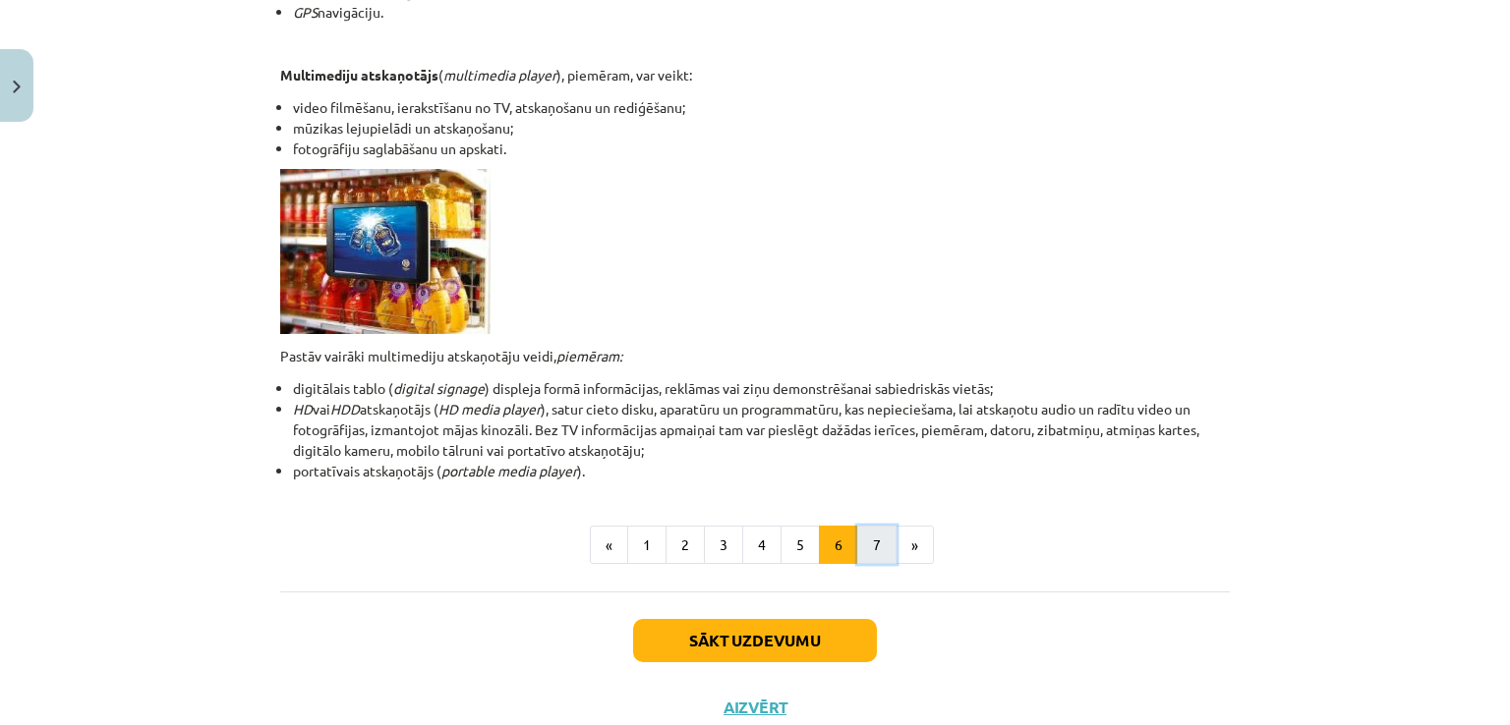
click at [873, 547] on button "7" at bounding box center [876, 545] width 39 height 39
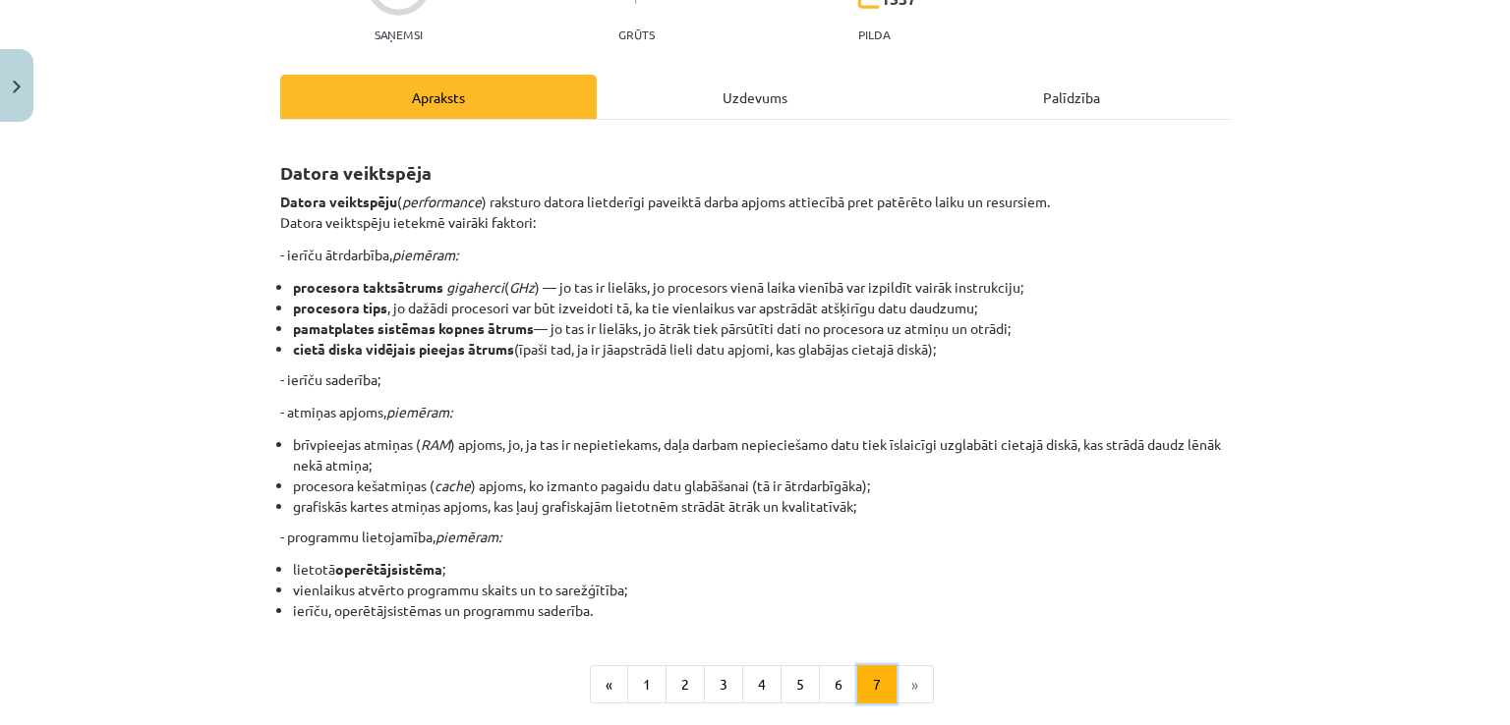
scroll to position [197, 0]
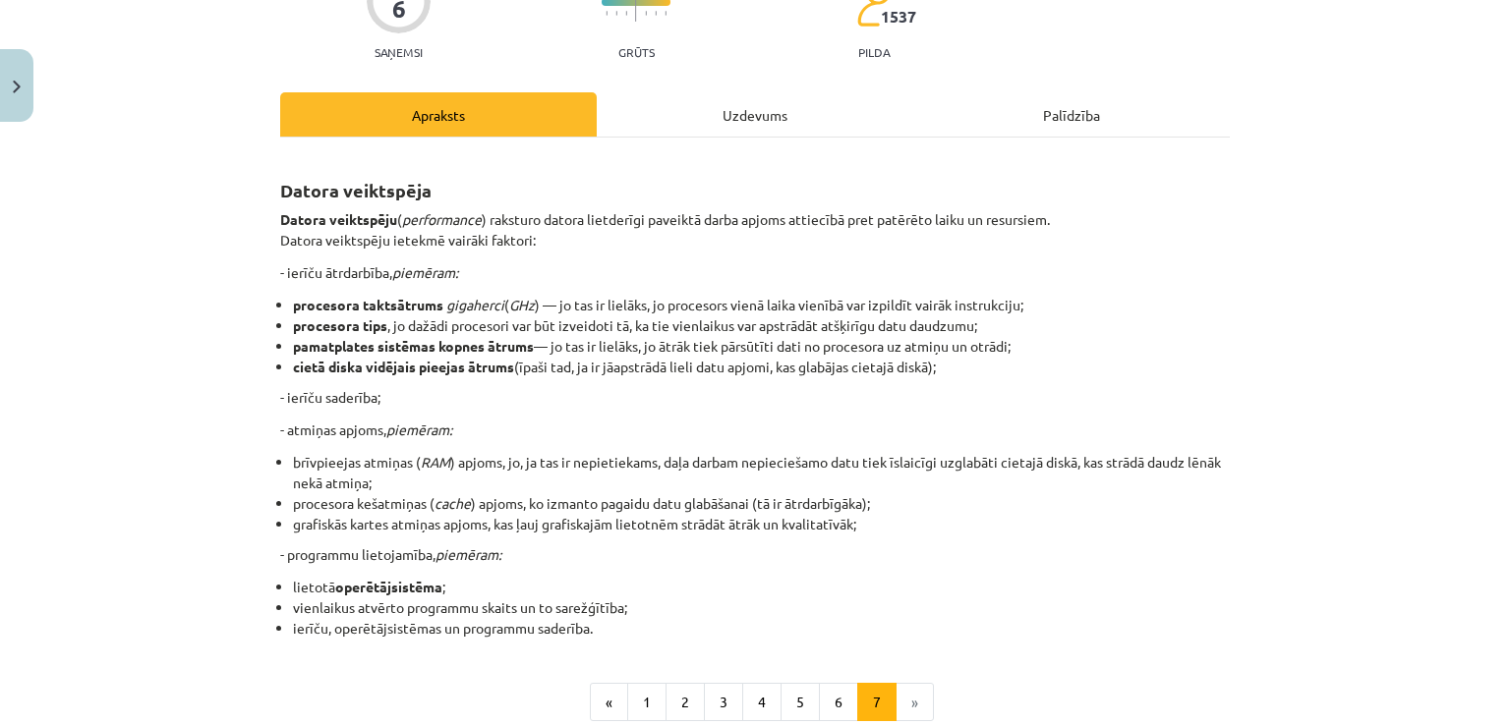
drag, startPoint x: 548, startPoint y: 215, endPoint x: 843, endPoint y: 233, distance: 295.4
click at [843, 233] on p "Datora veiktspēju ( performance ) raksturo datora lietderīgi paveiktā darba apj…" at bounding box center [754, 229] width 949 height 41
drag, startPoint x: 458, startPoint y: 326, endPoint x: 704, endPoint y: 328, distance: 245.7
click at [704, 328] on li "procesora tips , jo dažādi procesori var būt izveidoti tā, ka tie vienlaikus va…" at bounding box center [761, 325] width 937 height 21
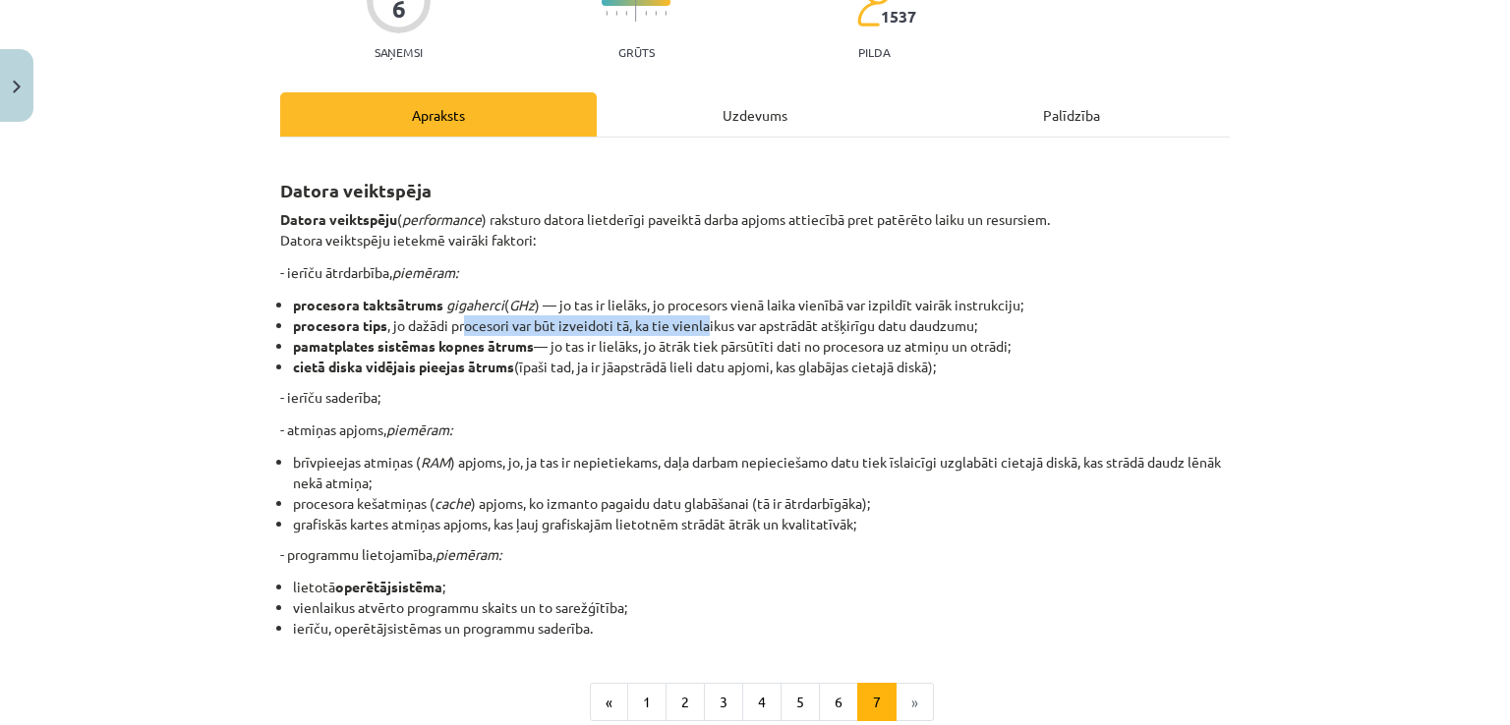
click at [704, 328] on li "procesora tips , jo dažādi procesori var būt izveidoti tā, ka tie vienlaikus va…" at bounding box center [761, 325] width 937 height 21
click at [559, 353] on li "pamatplates sistēmas kopnes ātrums — jo tas ir lielāks, jo ātrāk tiek pārsūtīti…" at bounding box center [761, 346] width 937 height 21
drag, startPoint x: 497, startPoint y: 364, endPoint x: 520, endPoint y: 367, distance: 22.8
click at [520, 367] on li "cietā diska vidējais pieejas ātrums (īpaši tad, ja ir jāapstrādā lieli datu apj…" at bounding box center [761, 367] width 937 height 21
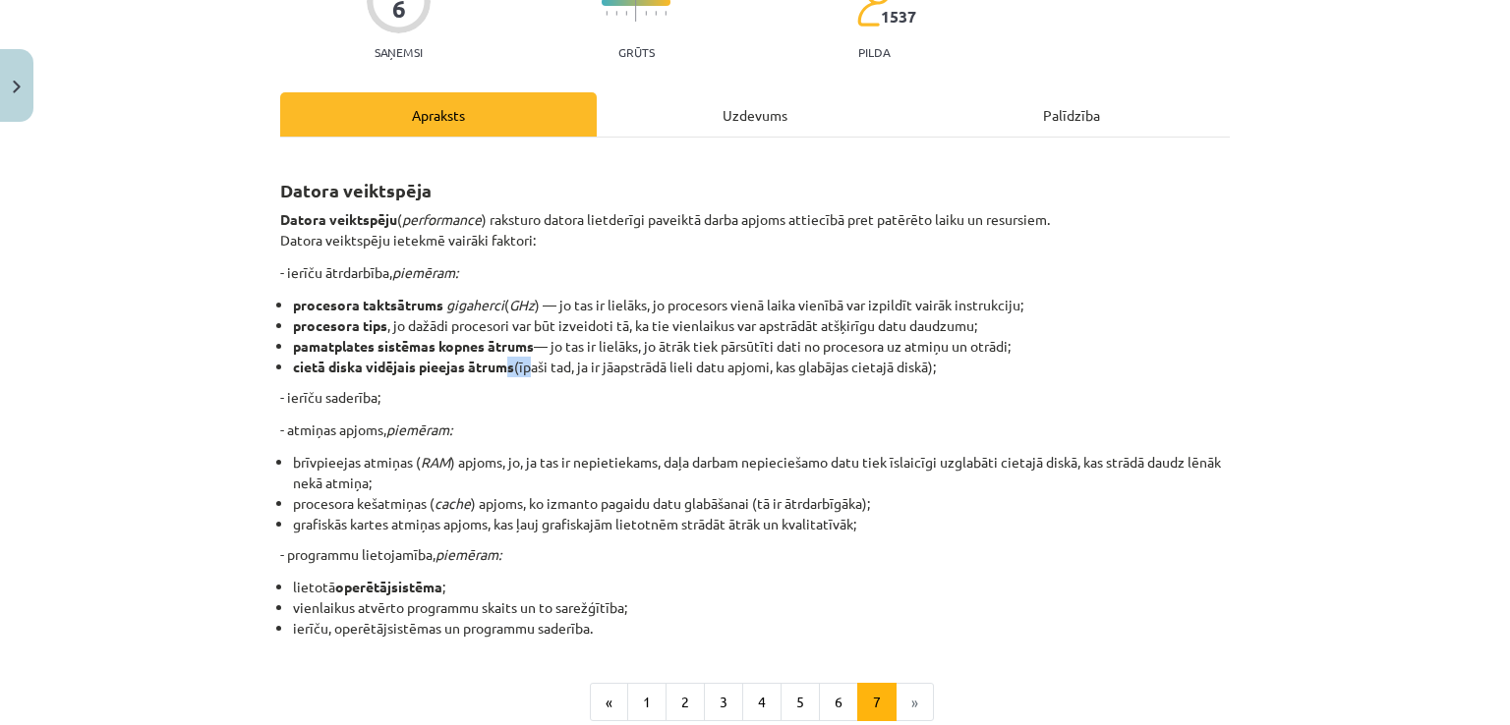
click at [520, 367] on li "cietā diska vidējais pieejas ātrums (īpaši tad, ja ir jāapstrādā lieli datu apj…" at bounding box center [761, 367] width 937 height 21
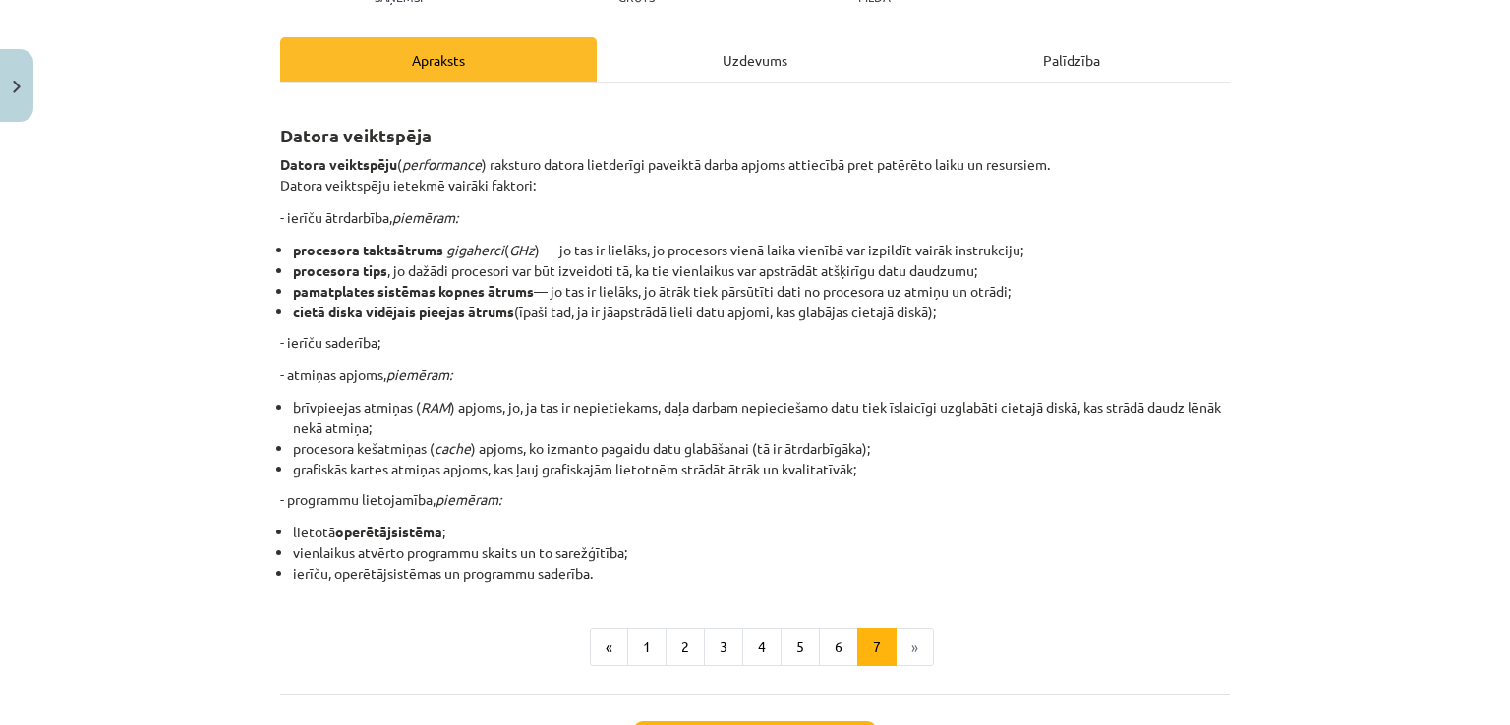
scroll to position [252, 0]
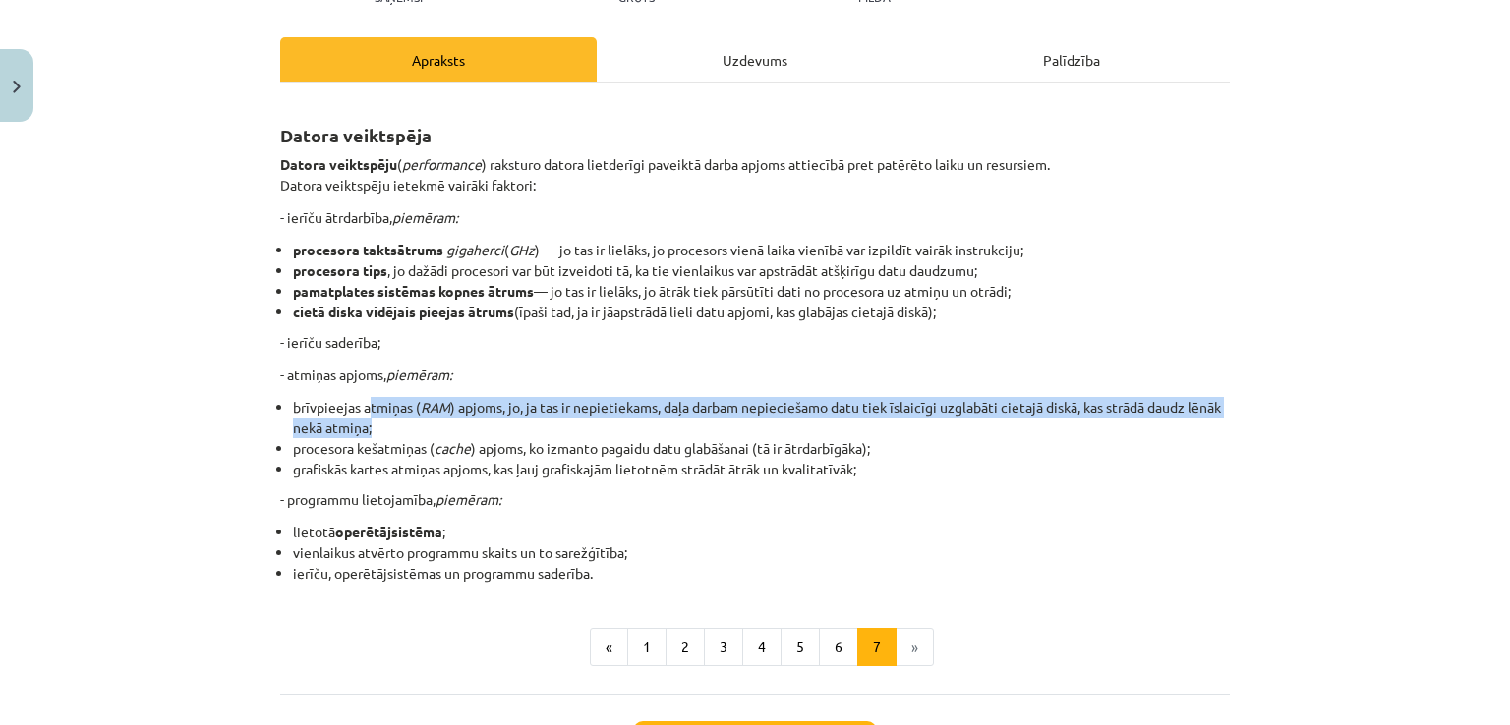
drag, startPoint x: 362, startPoint y: 407, endPoint x: 862, endPoint y: 428, distance: 500.7
click at [862, 428] on li "brīvpieejas atmiņas ( RAM ) apjoms, jo, ja tas ir nepietiekams, daļa darbam nep…" at bounding box center [761, 417] width 937 height 41
click at [1052, 408] on li "brīvpieejas atmiņas ( RAM ) apjoms, jo, ja tas ir nepietiekams, daļa darbam nep…" at bounding box center [761, 417] width 937 height 41
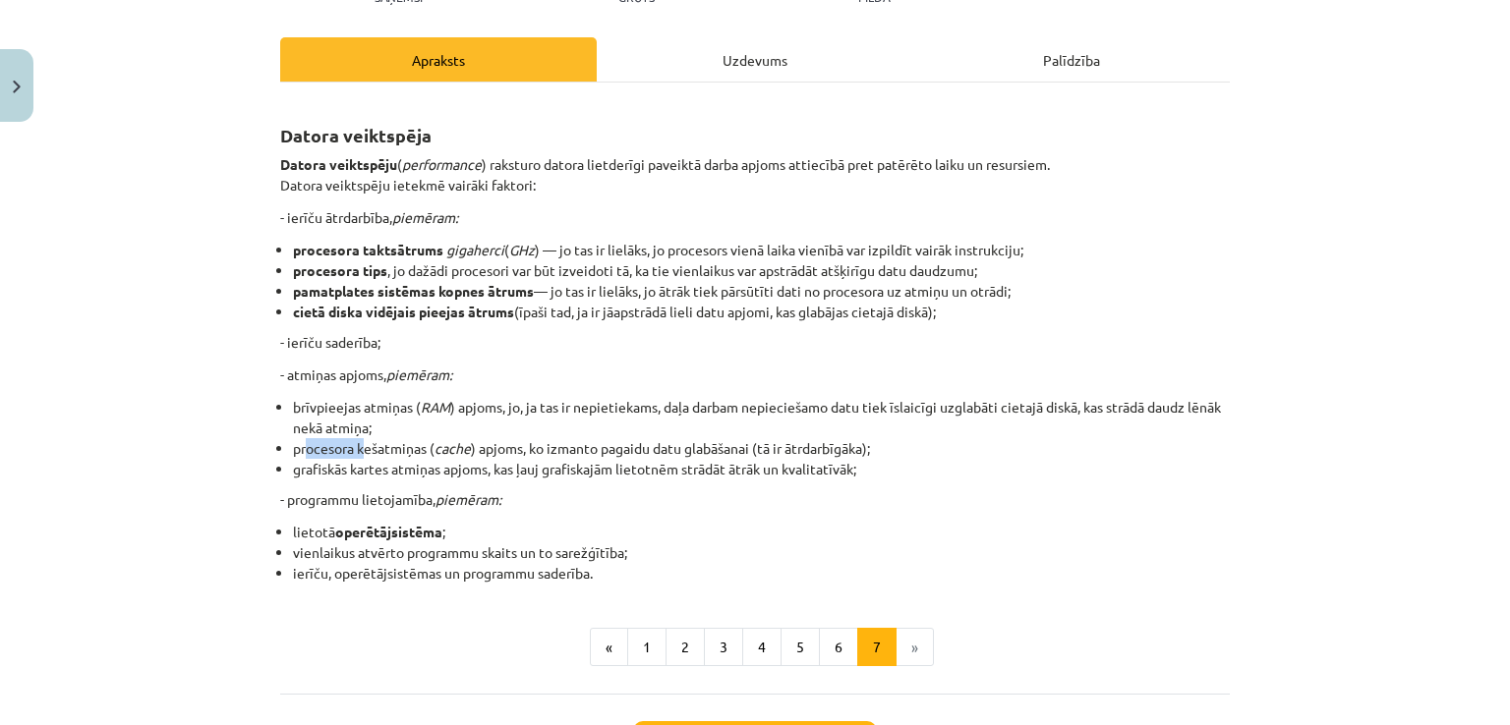
drag, startPoint x: 297, startPoint y: 456, endPoint x: 357, endPoint y: 449, distance: 60.3
click at [357, 449] on li "procesora kešatmiņas ( cache ) apjoms, ko izmanto pagaidu datu glabāšanai (tā i…" at bounding box center [761, 448] width 937 height 21
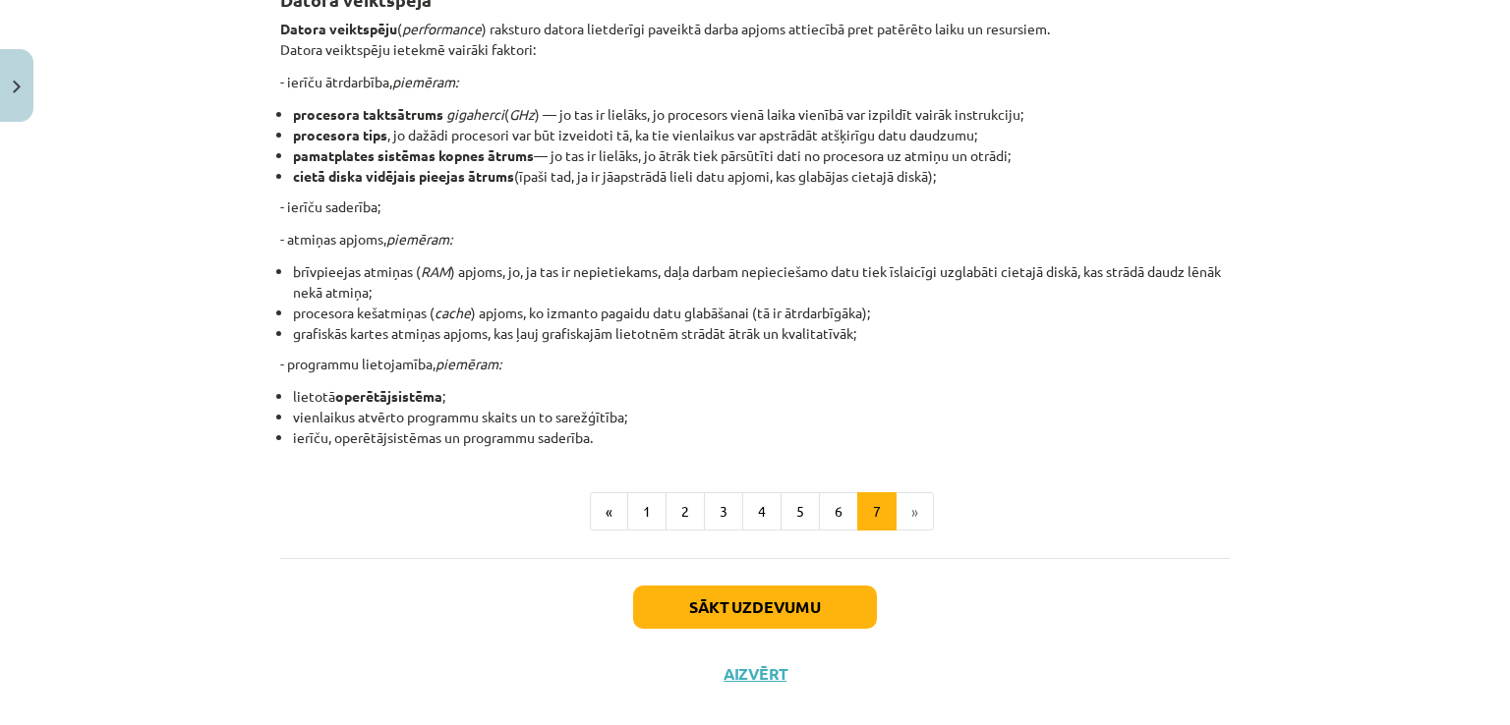
scroll to position [393, 0]
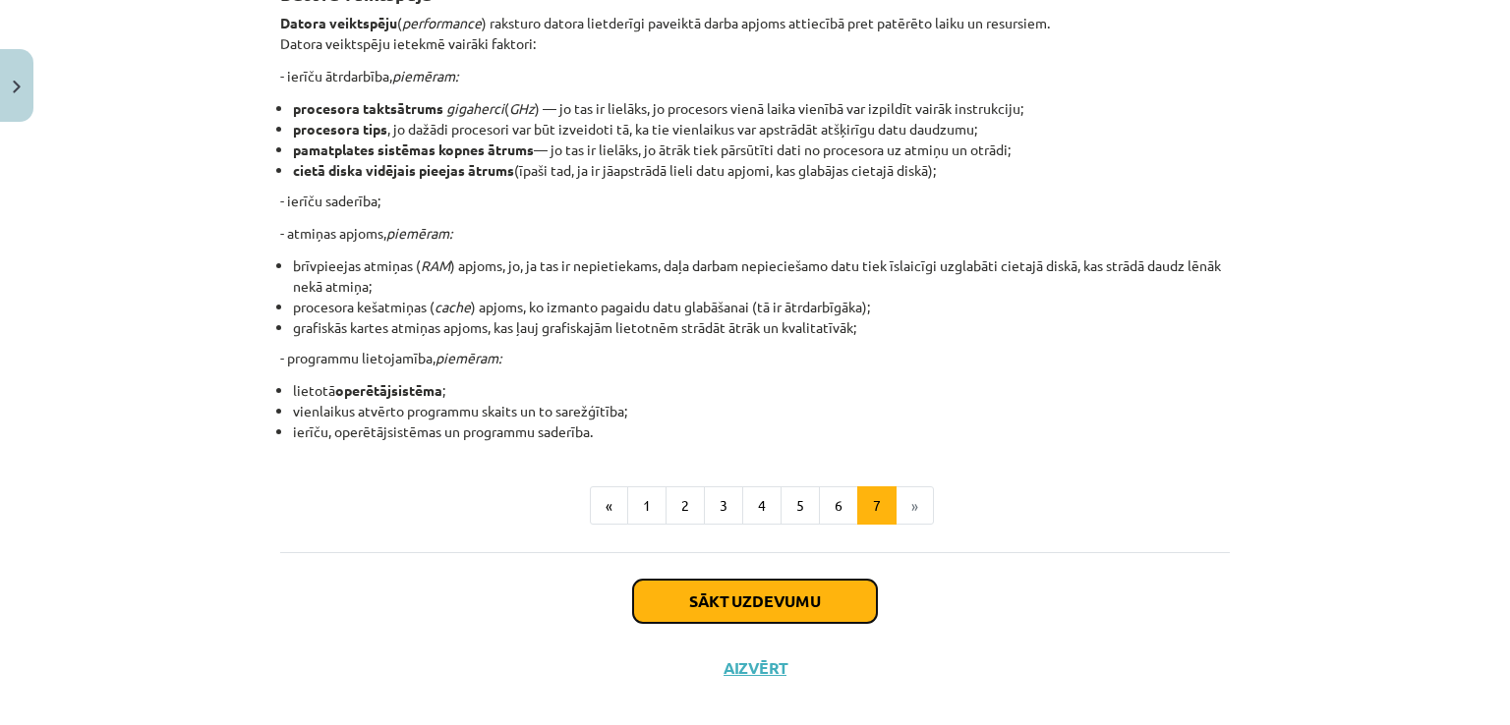
click at [760, 582] on button "Sākt uzdevumu" at bounding box center [755, 601] width 244 height 43
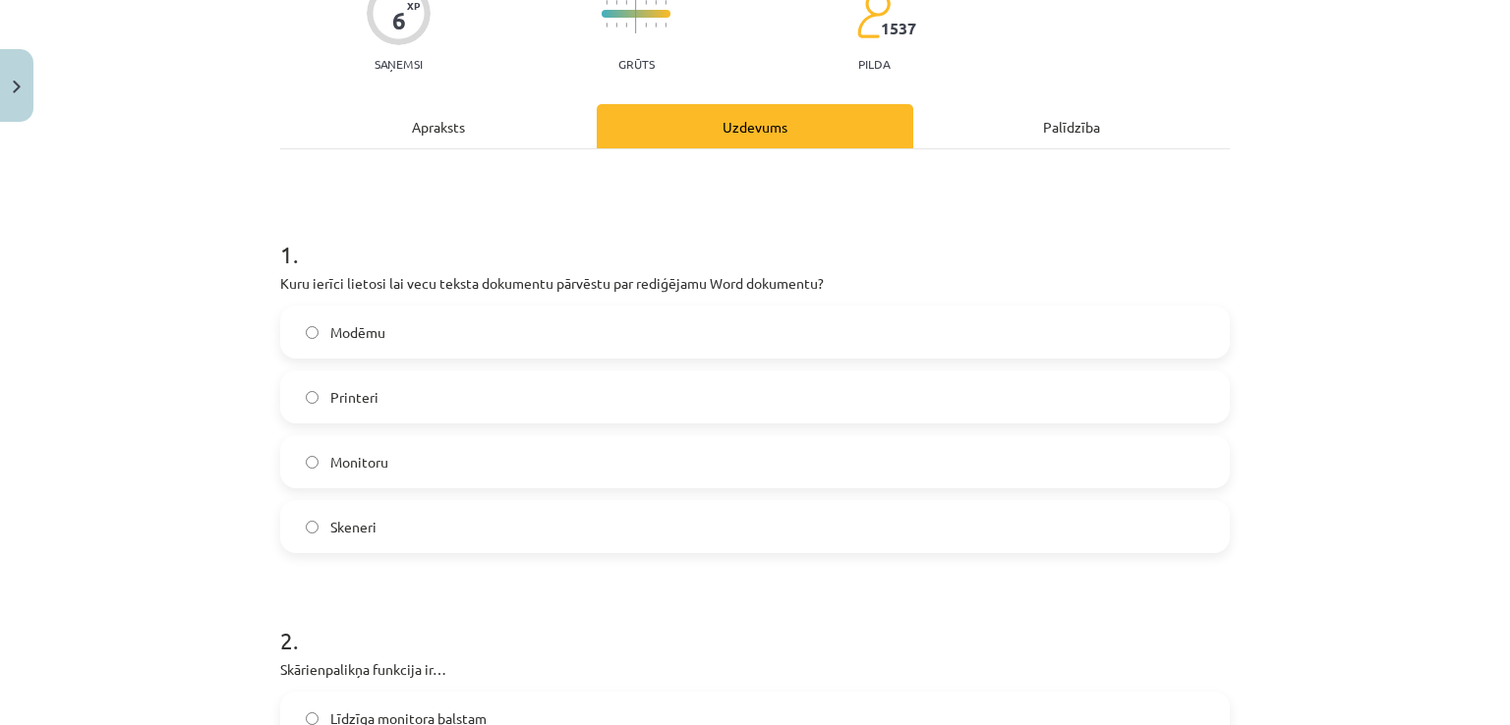
scroll to position [184, 0]
click at [568, 330] on label "Modēmu" at bounding box center [754, 333] width 945 height 49
click at [401, 533] on label "Skeneri" at bounding box center [754, 527] width 945 height 49
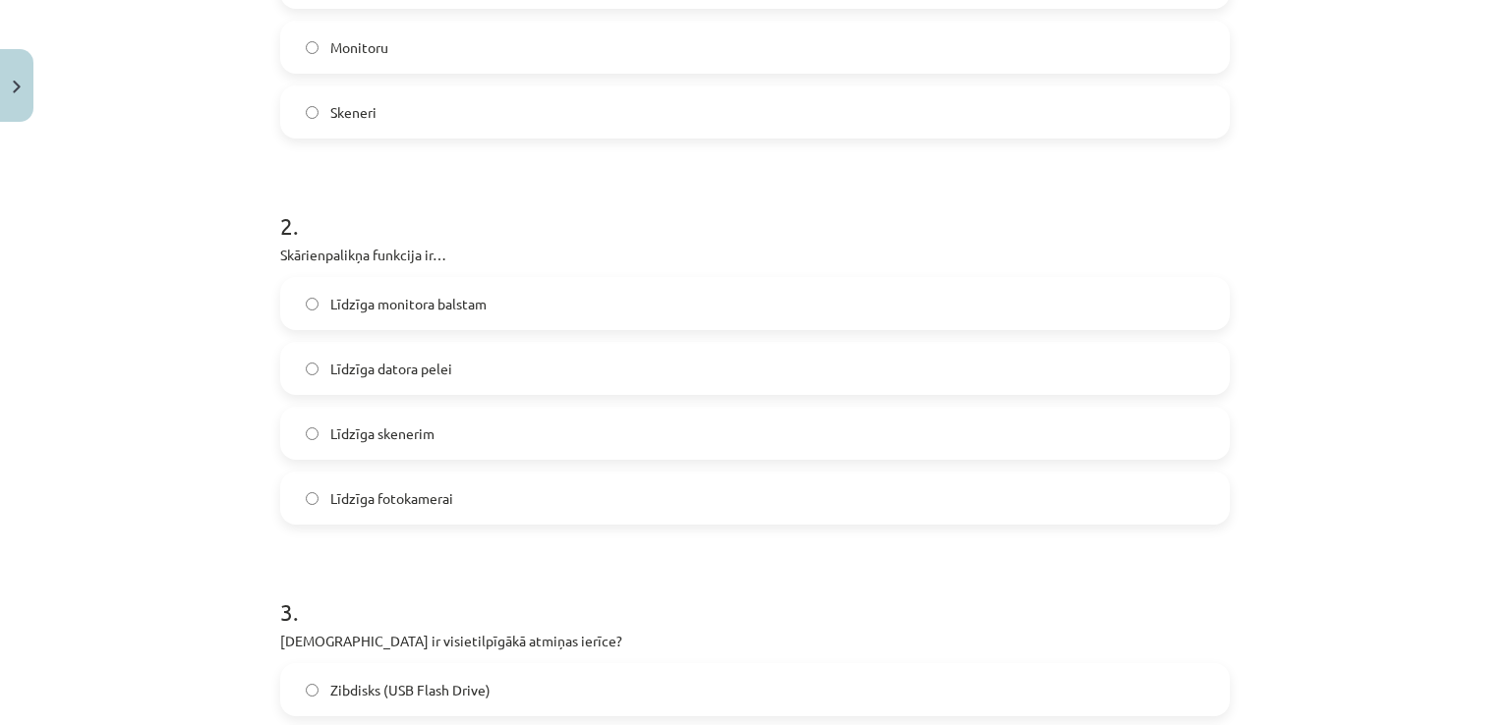
scroll to position [600, 0]
click at [486, 365] on label "Līdzīga datora pelei" at bounding box center [754, 367] width 945 height 49
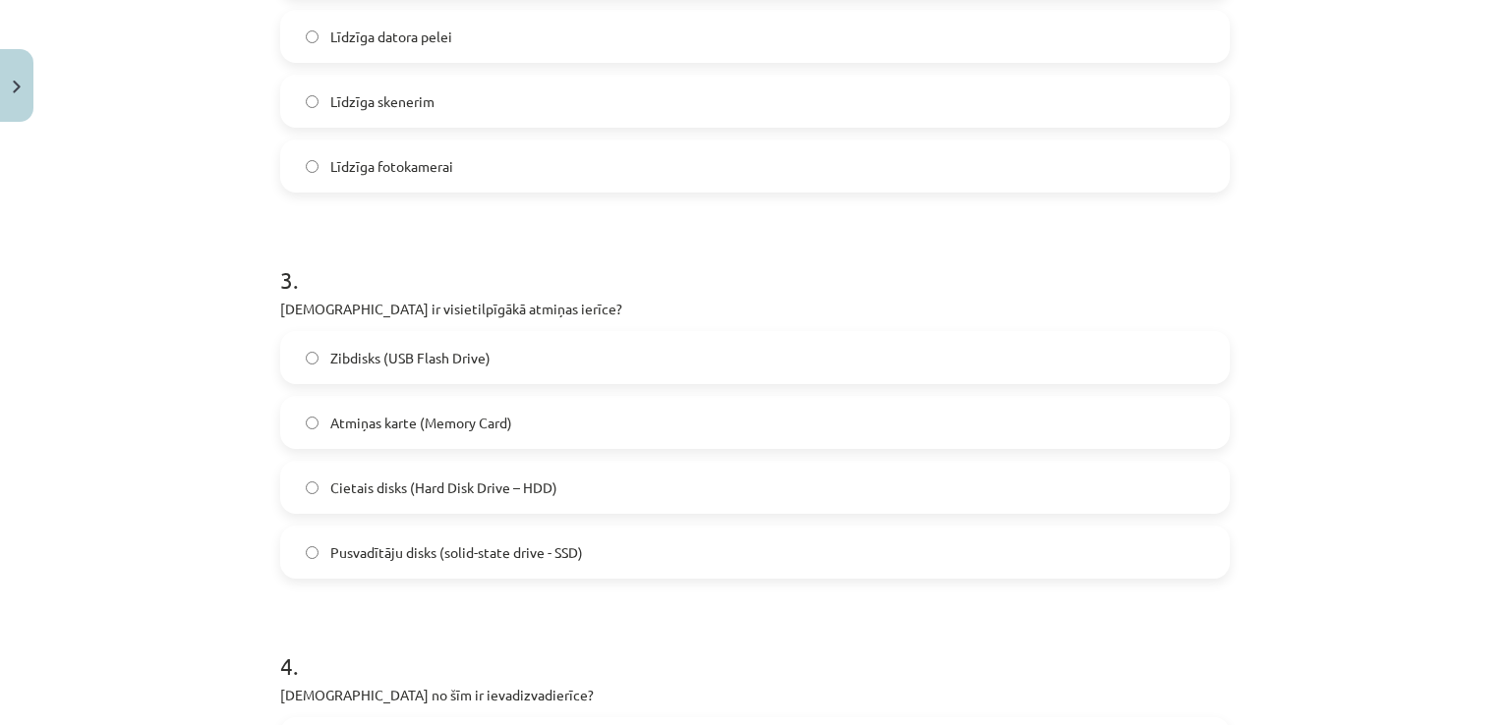
scroll to position [933, 0]
click at [508, 573] on label "Pusvadītāju disks (solid-state drive - SSD)" at bounding box center [754, 551] width 945 height 49
click at [627, 481] on label "Cietais disks (Hard Disk Drive – HDD)" at bounding box center [754, 486] width 945 height 49
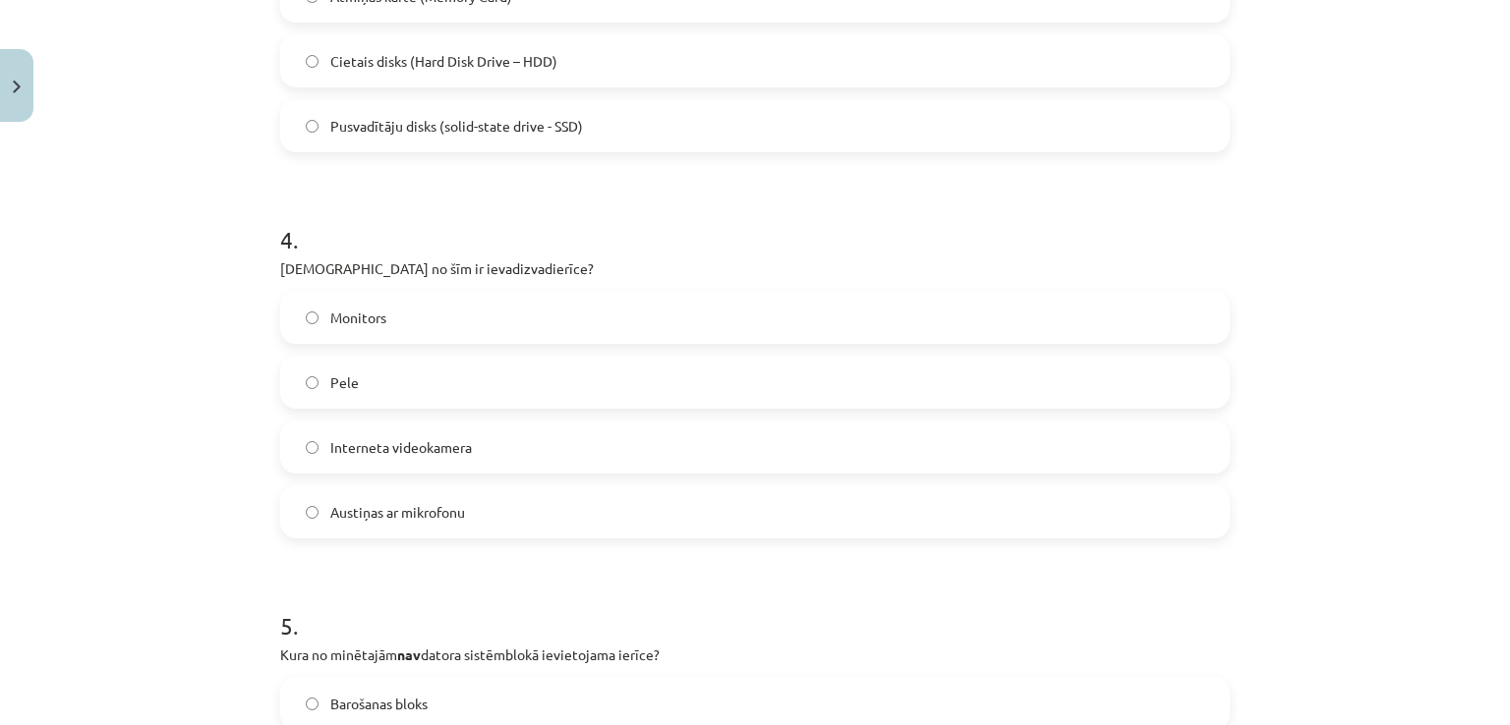
scroll to position [1378, 0]
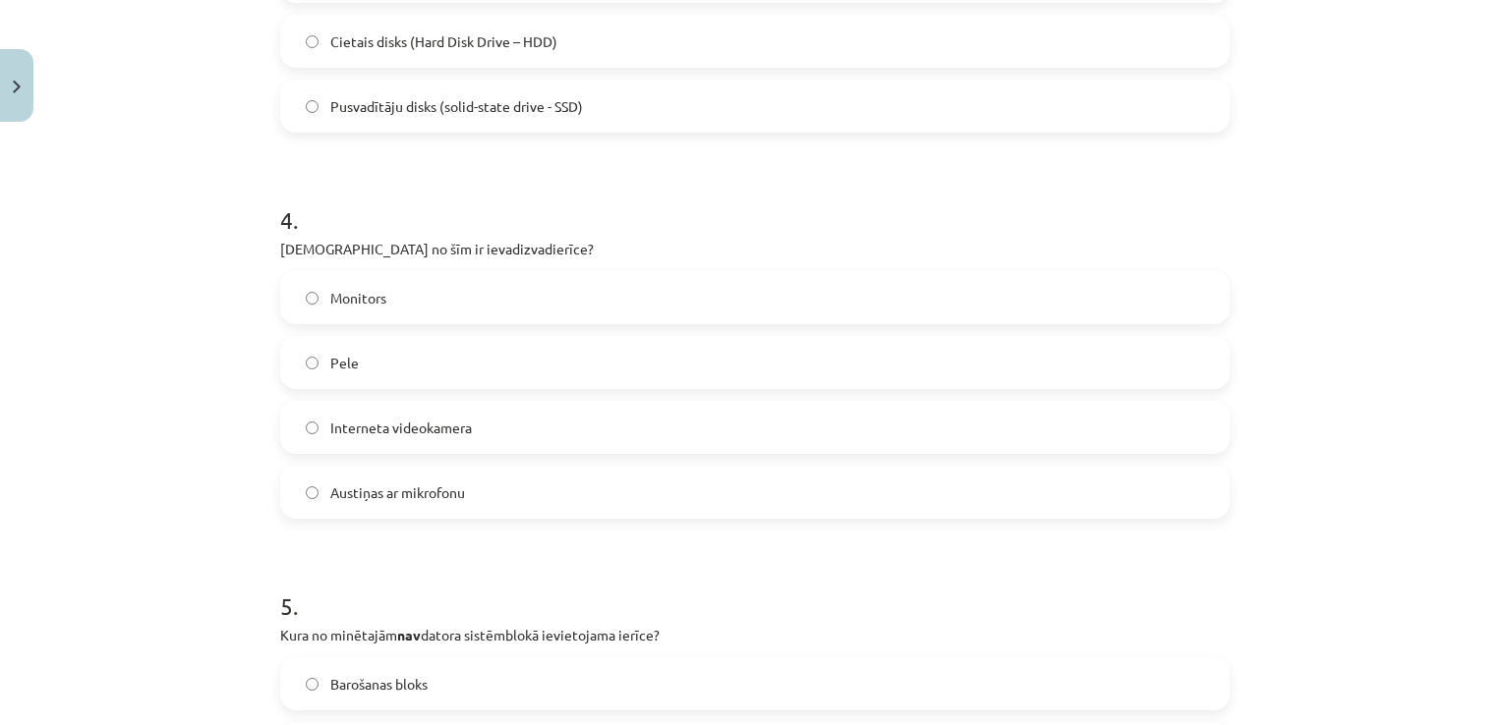
click at [414, 295] on label "Monitors" at bounding box center [754, 297] width 945 height 49
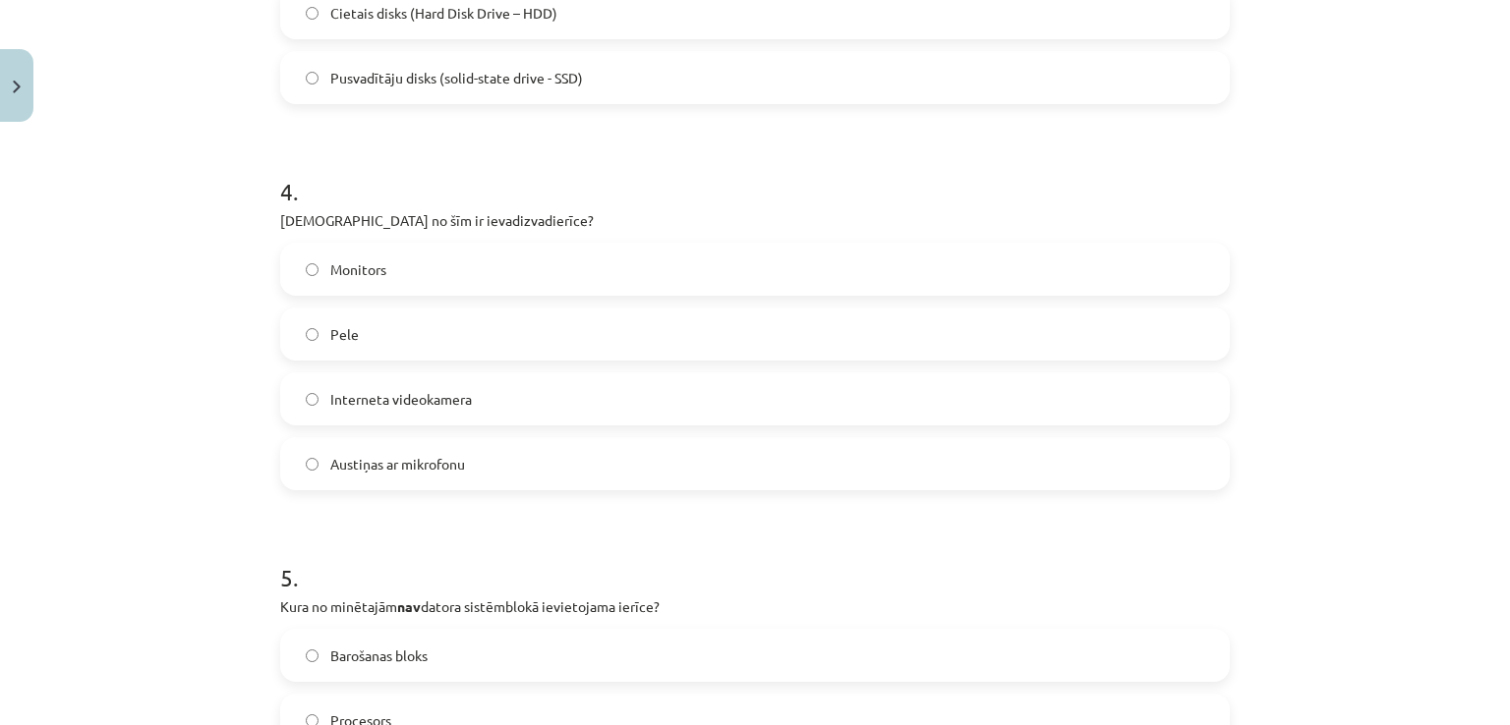
scroll to position [1404, 0]
click at [453, 474] on span "Austiņas ar mikrofonu" at bounding box center [397, 466] width 135 height 21
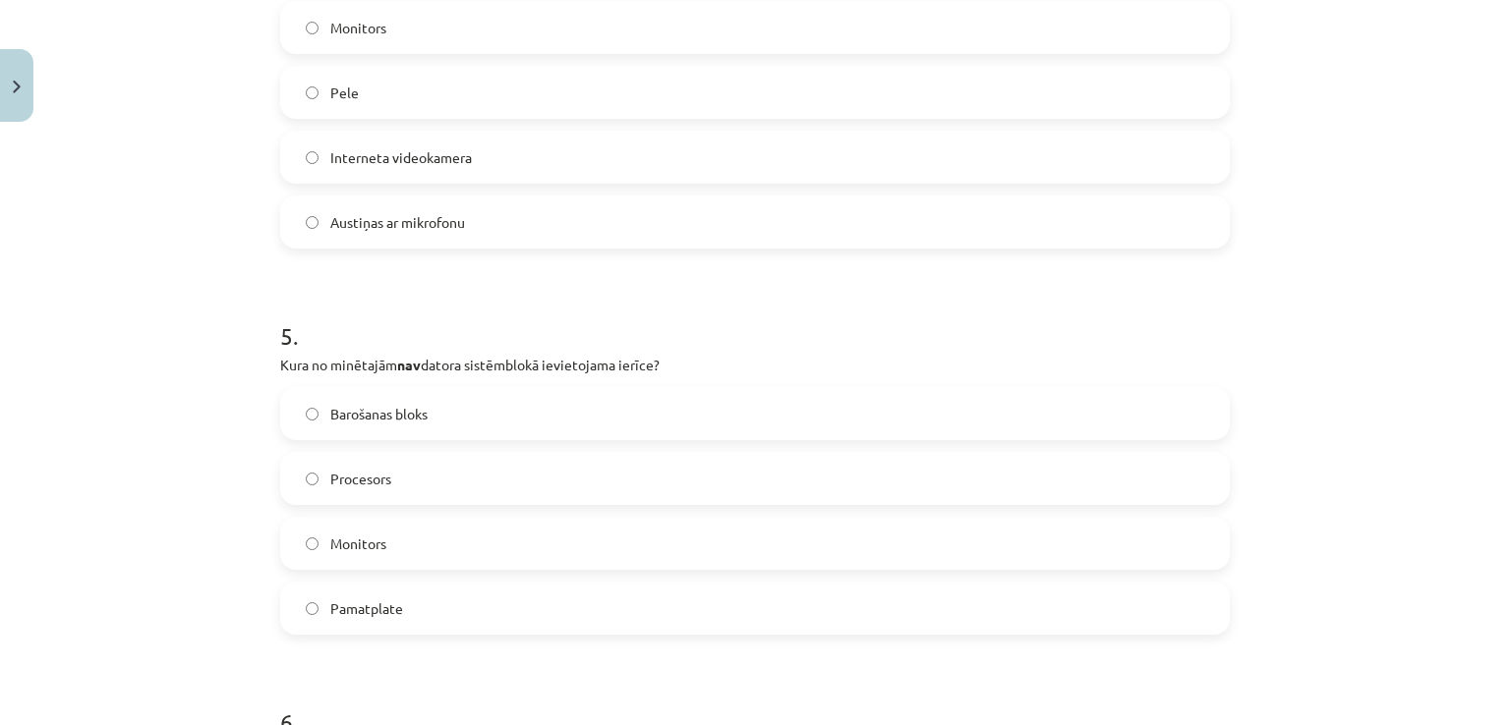
scroll to position [1647, 0]
click at [453, 474] on label "Procesors" at bounding box center [754, 479] width 945 height 49
click at [462, 555] on label "Monitors" at bounding box center [754, 544] width 945 height 49
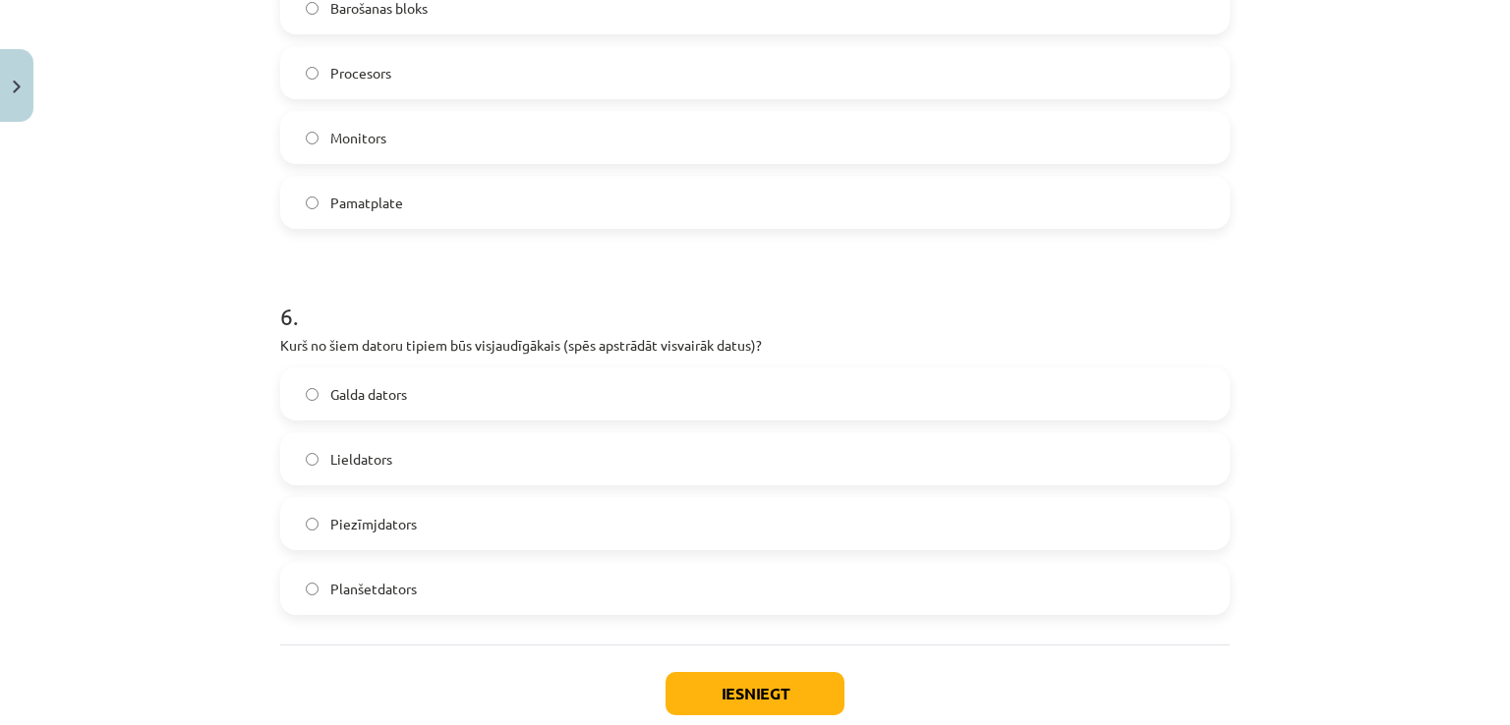
scroll to position [2056, 0]
click at [442, 468] on label "Lieldators" at bounding box center [754, 456] width 945 height 49
click at [749, 679] on button "Iesniegt" at bounding box center [754, 691] width 179 height 43
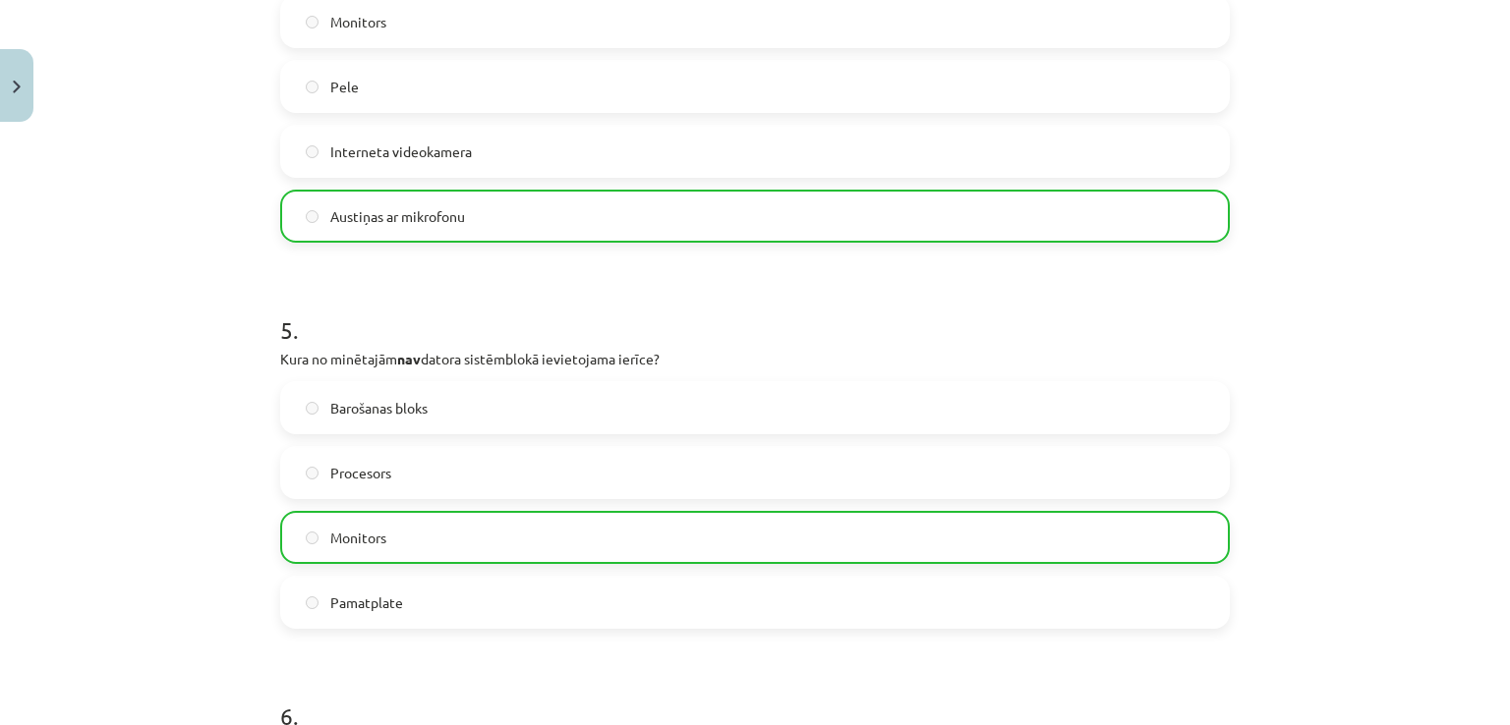
scroll to position [2233, 0]
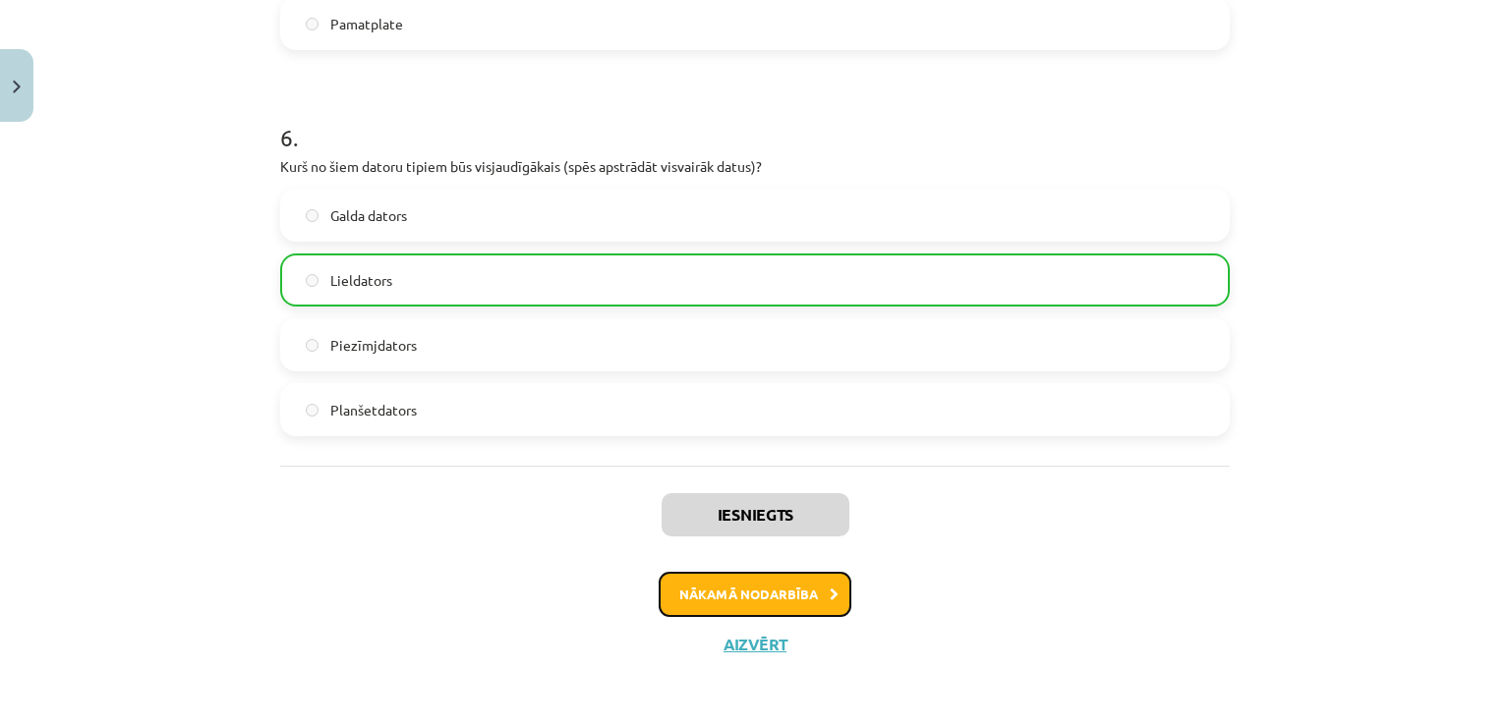
click at [805, 612] on button "Nākamā nodarbība" at bounding box center [754, 594] width 193 height 45
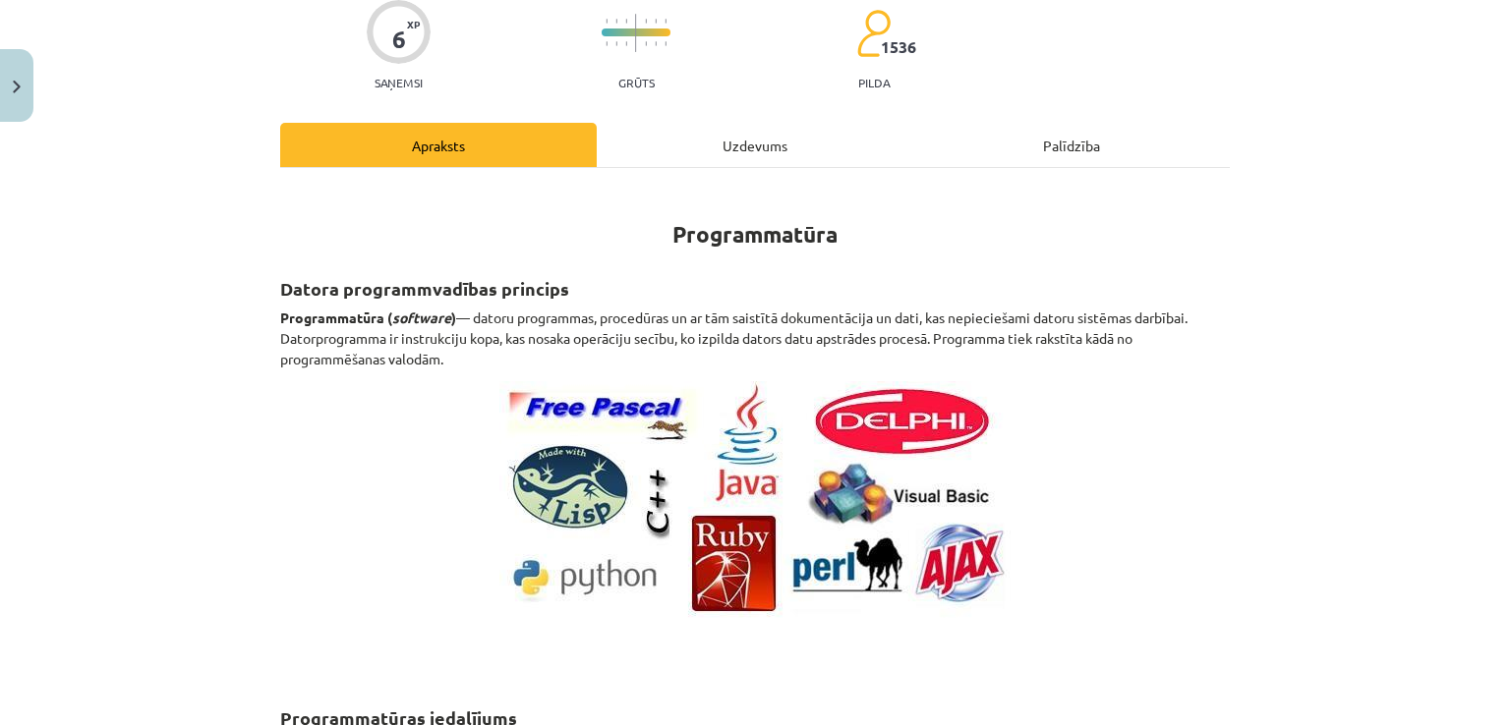
scroll to position [166, 0]
drag, startPoint x: 535, startPoint y: 308, endPoint x: 810, endPoint y: 324, distance: 275.7
click at [810, 324] on p "Programmatūra ( software ) — datoru programmas, procedūras un ar tām saistītā d…" at bounding box center [754, 339] width 949 height 62
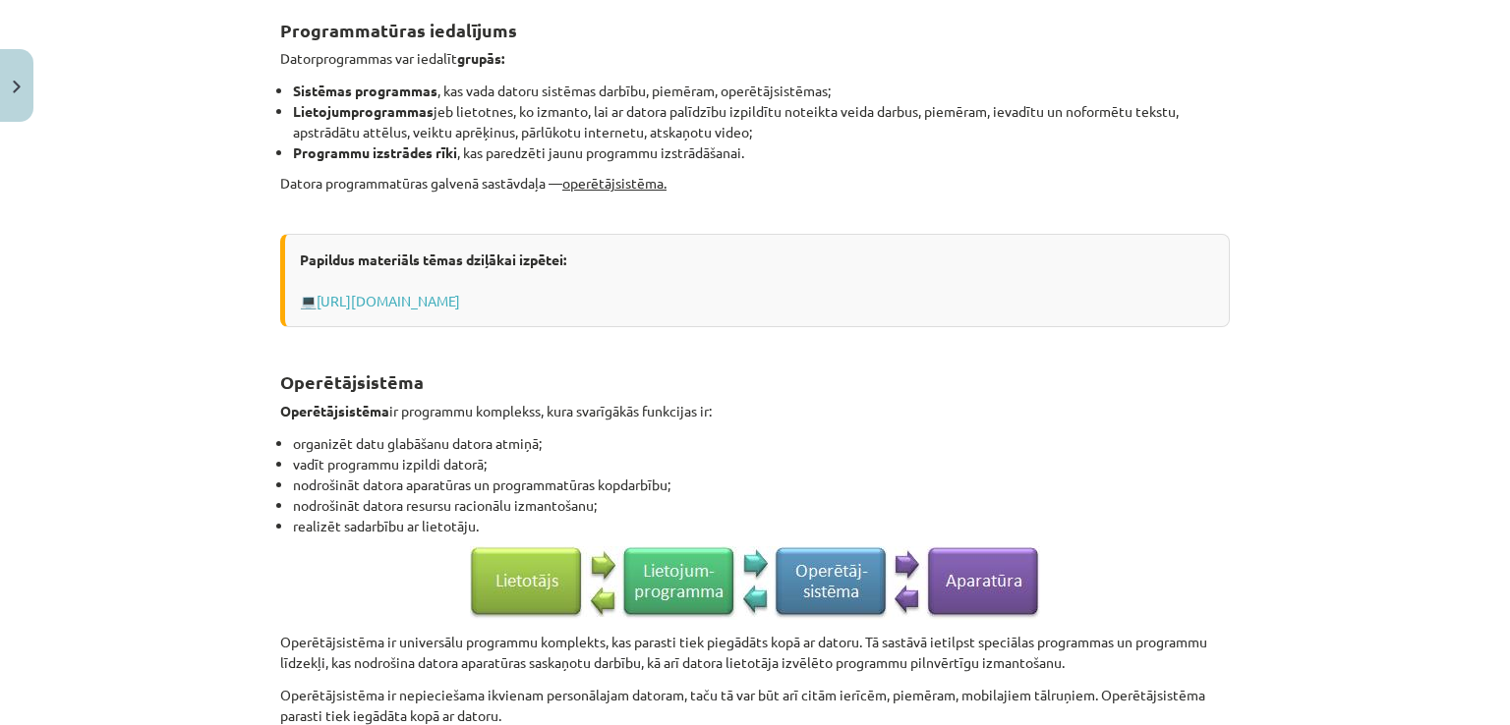
scroll to position [868, 0]
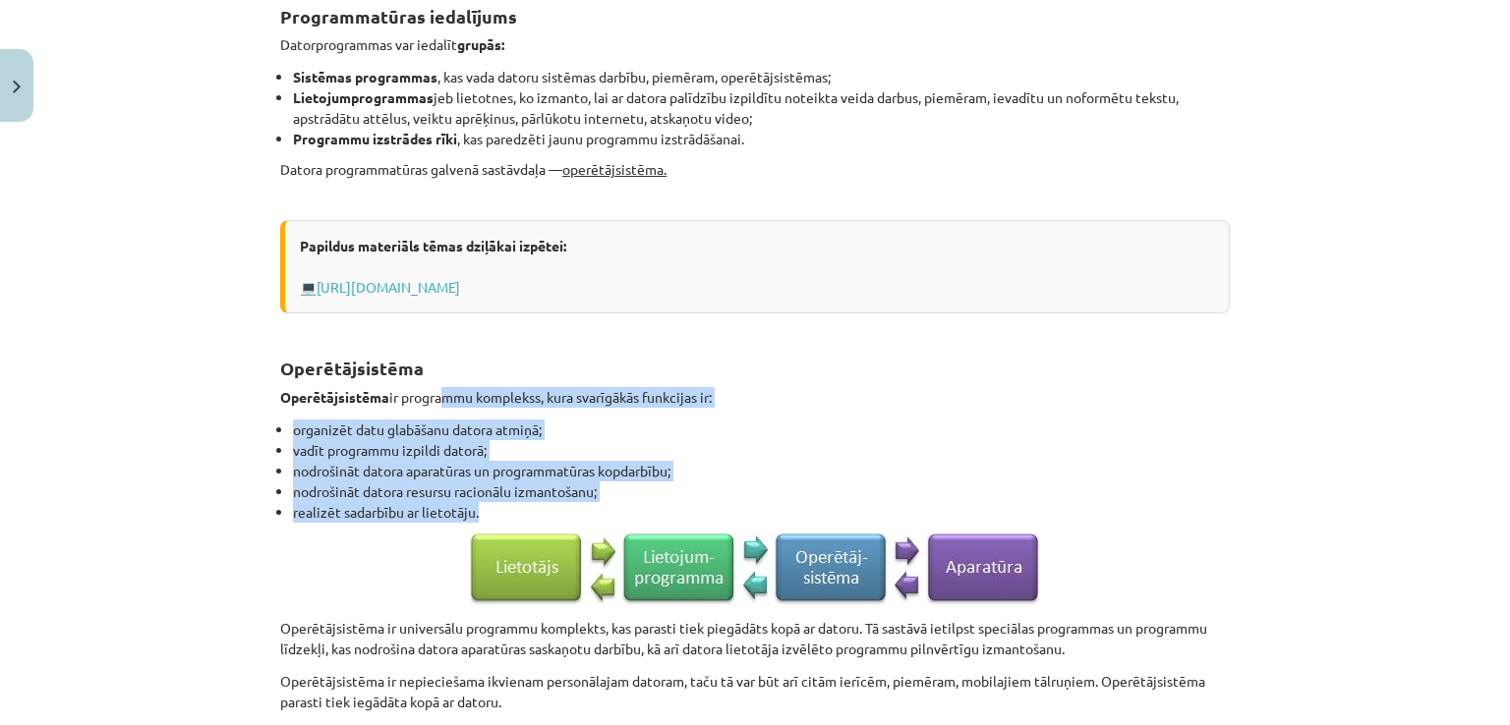
drag, startPoint x: 444, startPoint y: 381, endPoint x: 704, endPoint y: 504, distance: 287.1
click at [704, 504] on div "Programmatūra Datora programmvadības princips Programmatūra ( software ) — dato…" at bounding box center [754, 546] width 949 height 2124
click at [704, 504] on li "realizēt sadarbību ar lietotāju." at bounding box center [761, 512] width 937 height 21
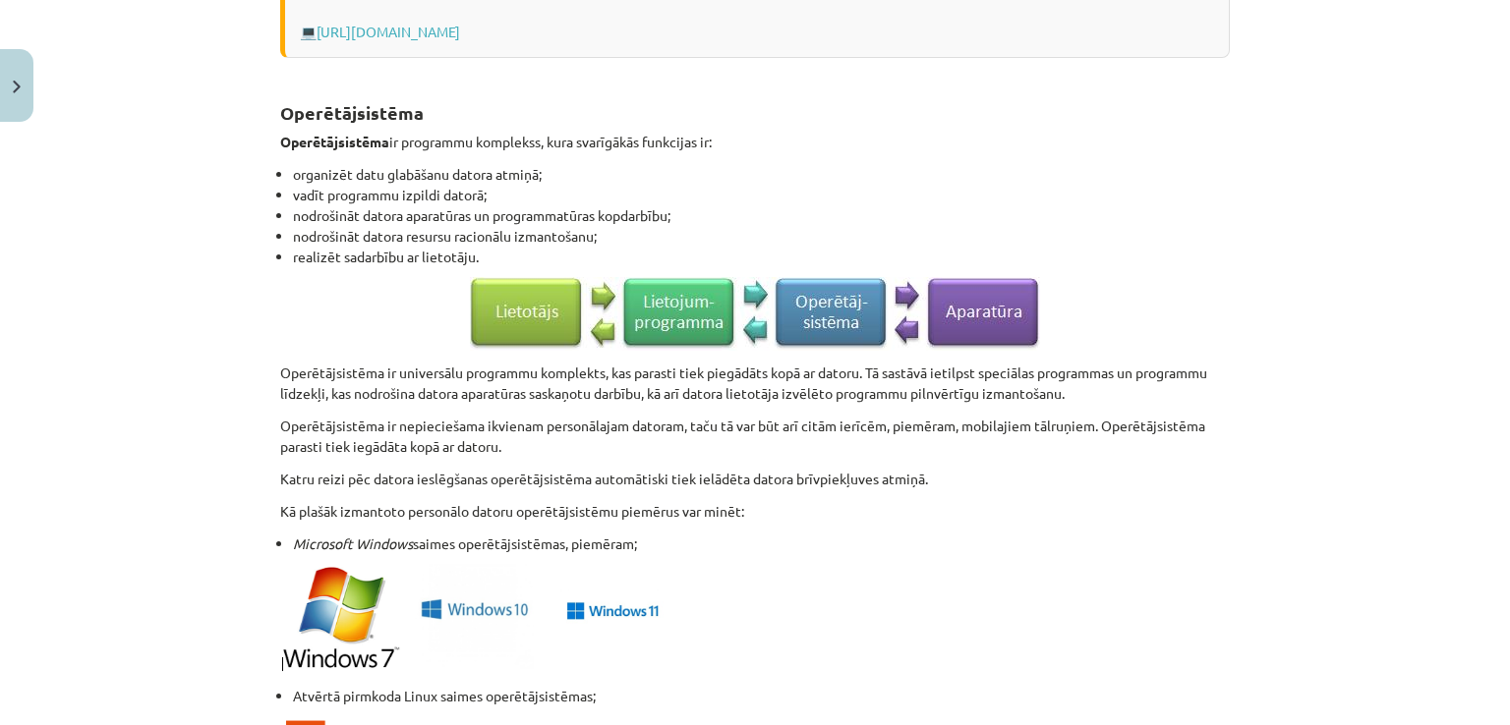
scroll to position [1125, 0]
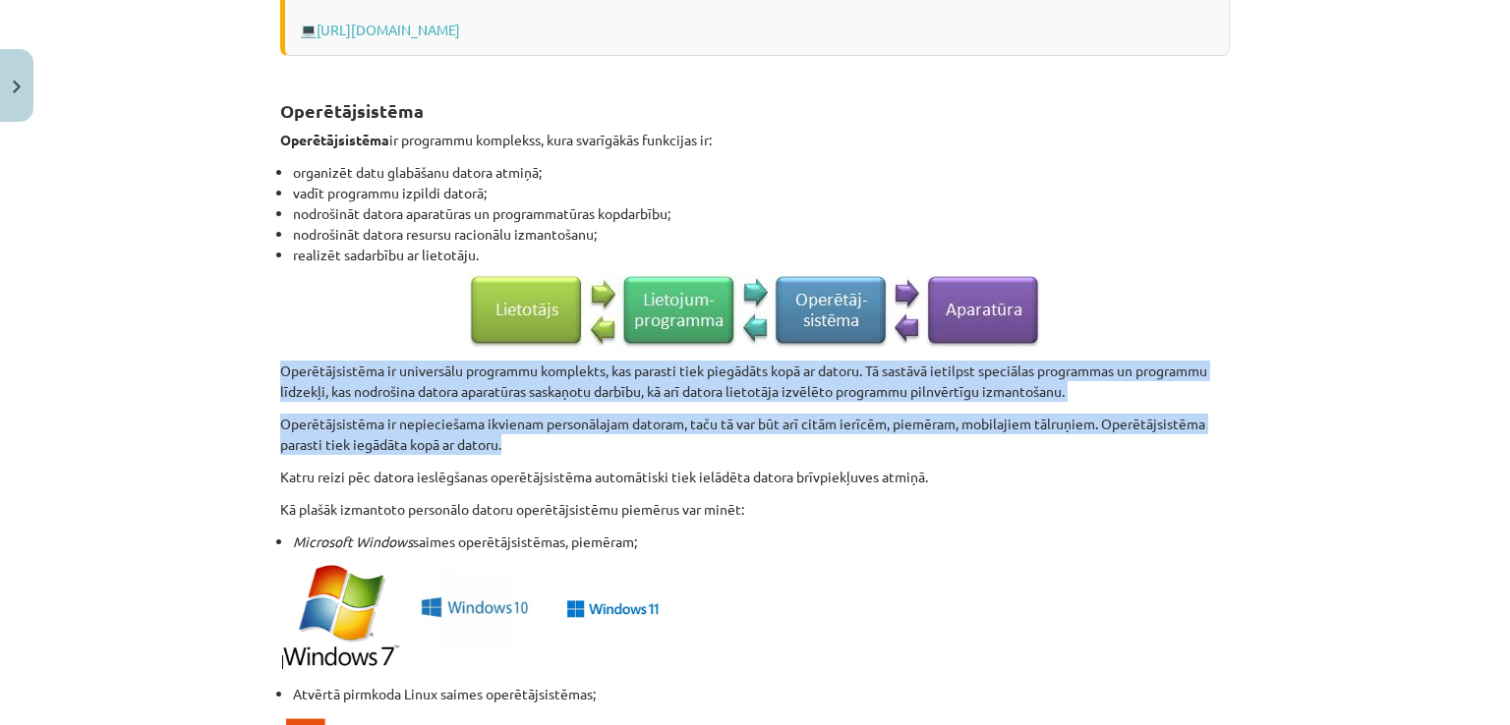
drag, startPoint x: 270, startPoint y: 360, endPoint x: 745, endPoint y: 439, distance: 481.3
click at [745, 439] on div "6 XP Saņemsi Grūts 1536 pilda Apraksts Uzdevums Palīdzība Programmatūra Datora …" at bounding box center [754, 307] width 973 height 2604
click at [745, 439] on p "Operētājsistēma ir nepieciešama ikvienam personālajam datoram, taču tā var būt …" at bounding box center [754, 434] width 949 height 41
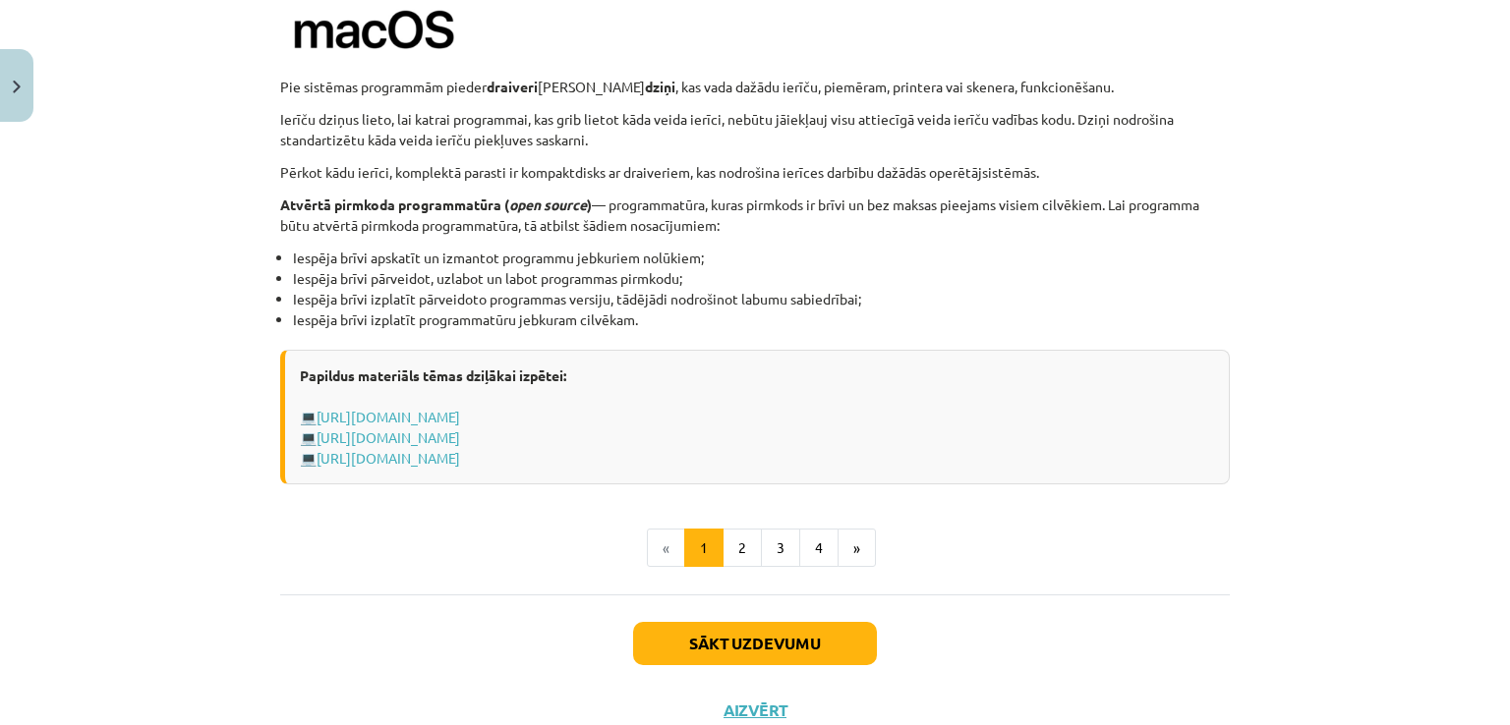
scroll to position [2005, 0]
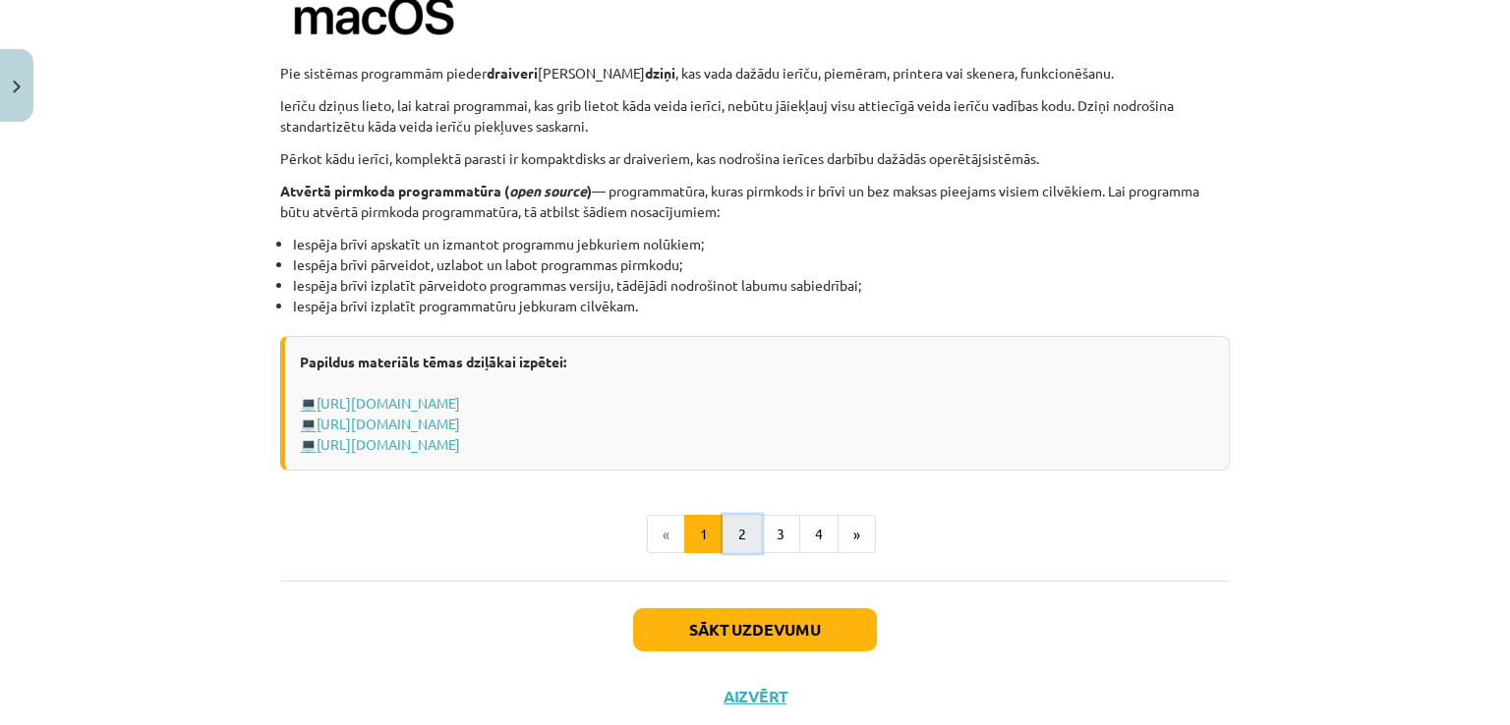
click at [732, 538] on button "2" at bounding box center [741, 534] width 39 height 39
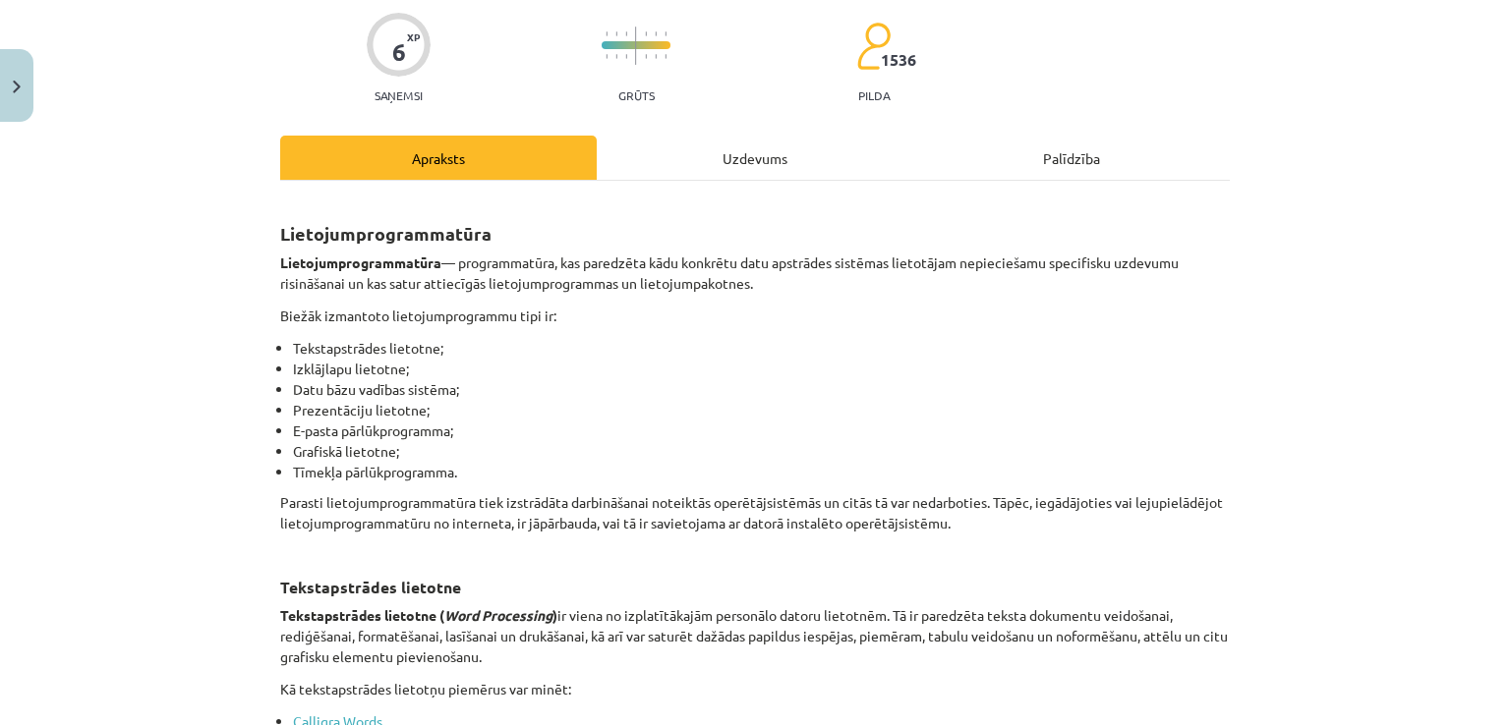
scroll to position [154, 0]
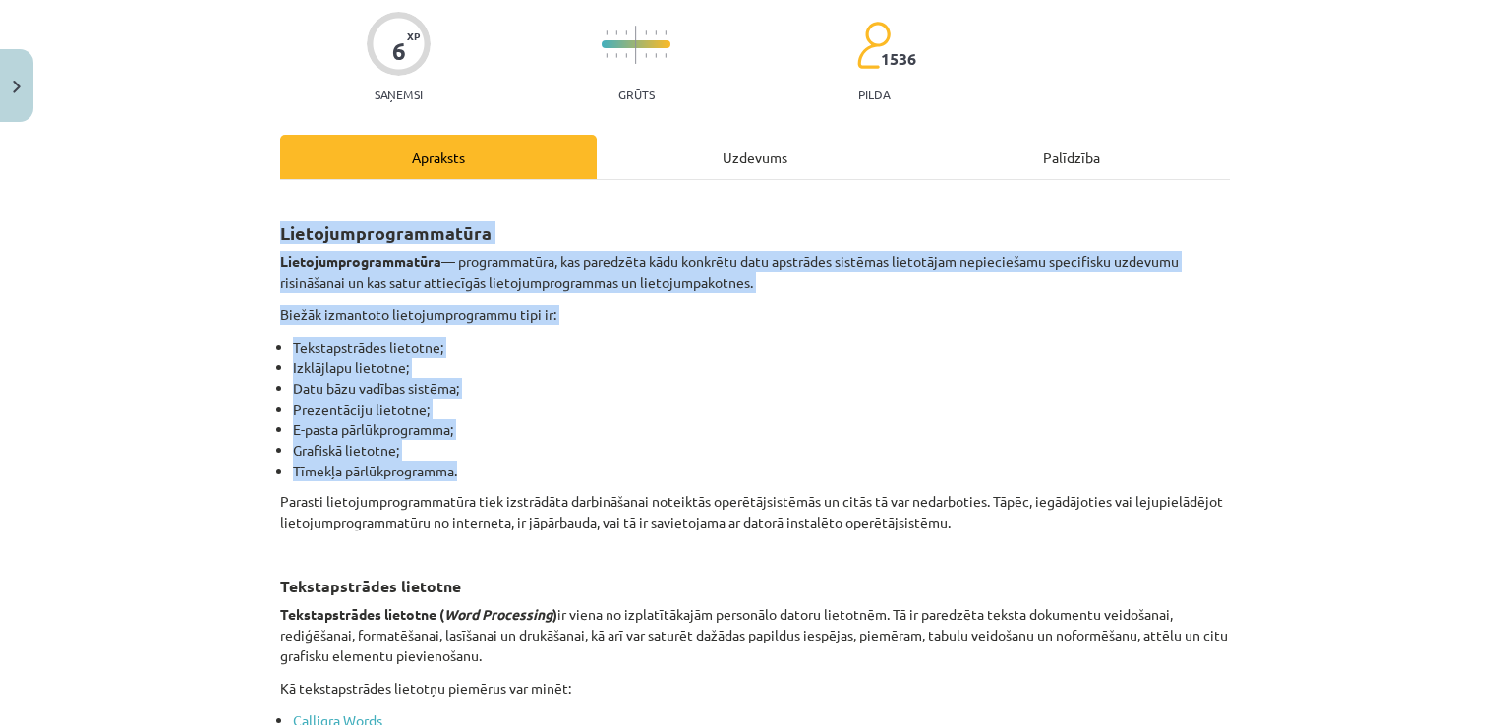
drag, startPoint x: 258, startPoint y: 233, endPoint x: 598, endPoint y: 469, distance: 413.0
click at [598, 469] on div "Mācību tēma: Datorikas - 10. klases 1. ieskaites mācību materiāls #4 3. tēma – …" at bounding box center [755, 362] width 1510 height 725
click at [598, 469] on li "Tīmekļa pārlūkprogramma." at bounding box center [761, 471] width 937 height 21
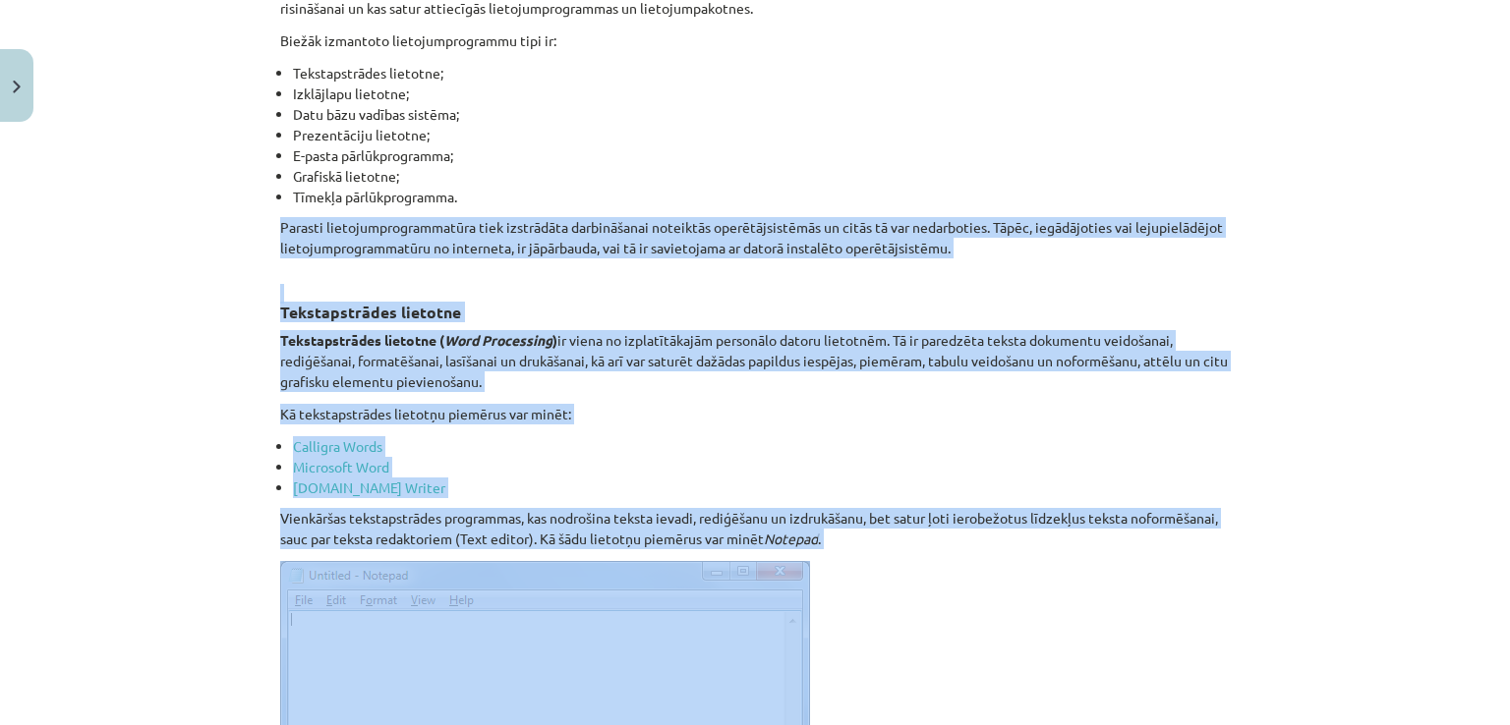
scroll to position [458, 0]
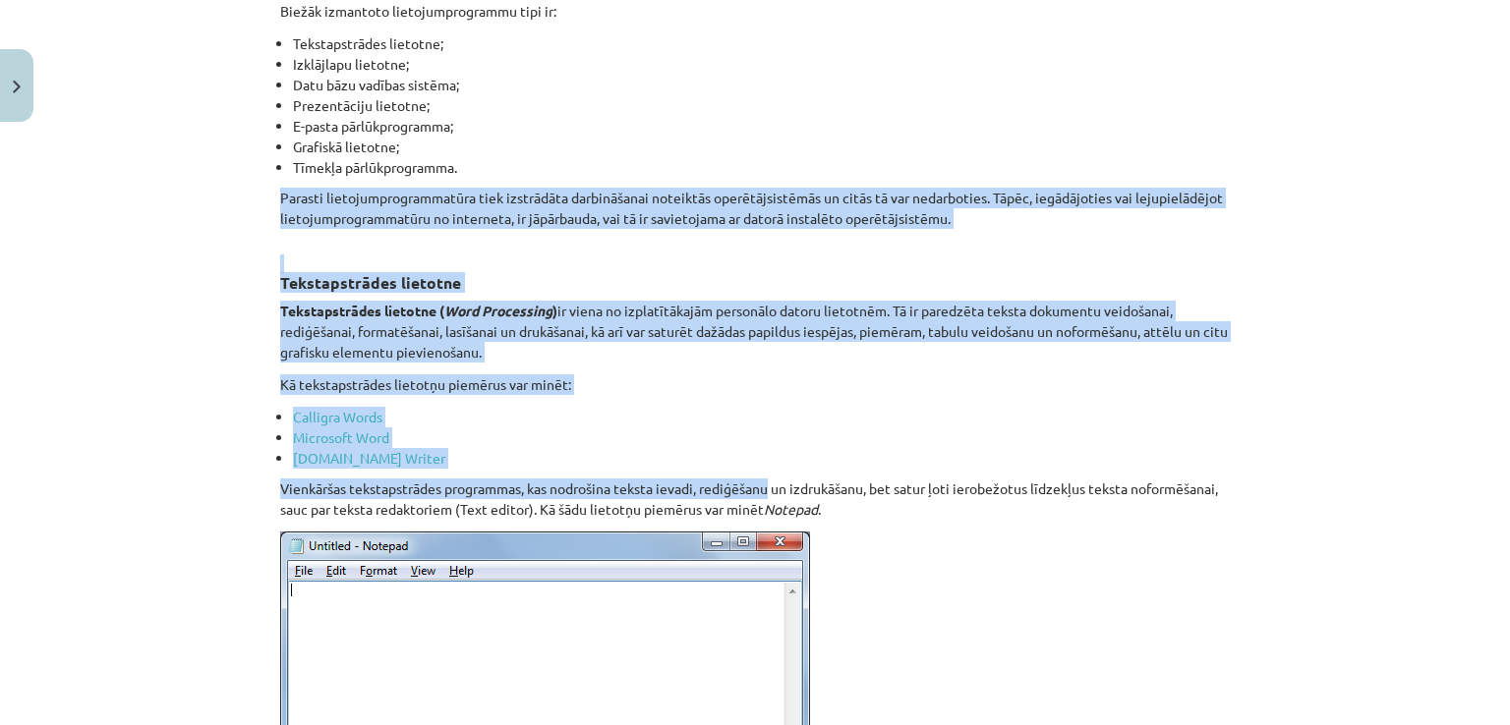
drag, startPoint x: 260, startPoint y: 325, endPoint x: 770, endPoint y: 470, distance: 529.2
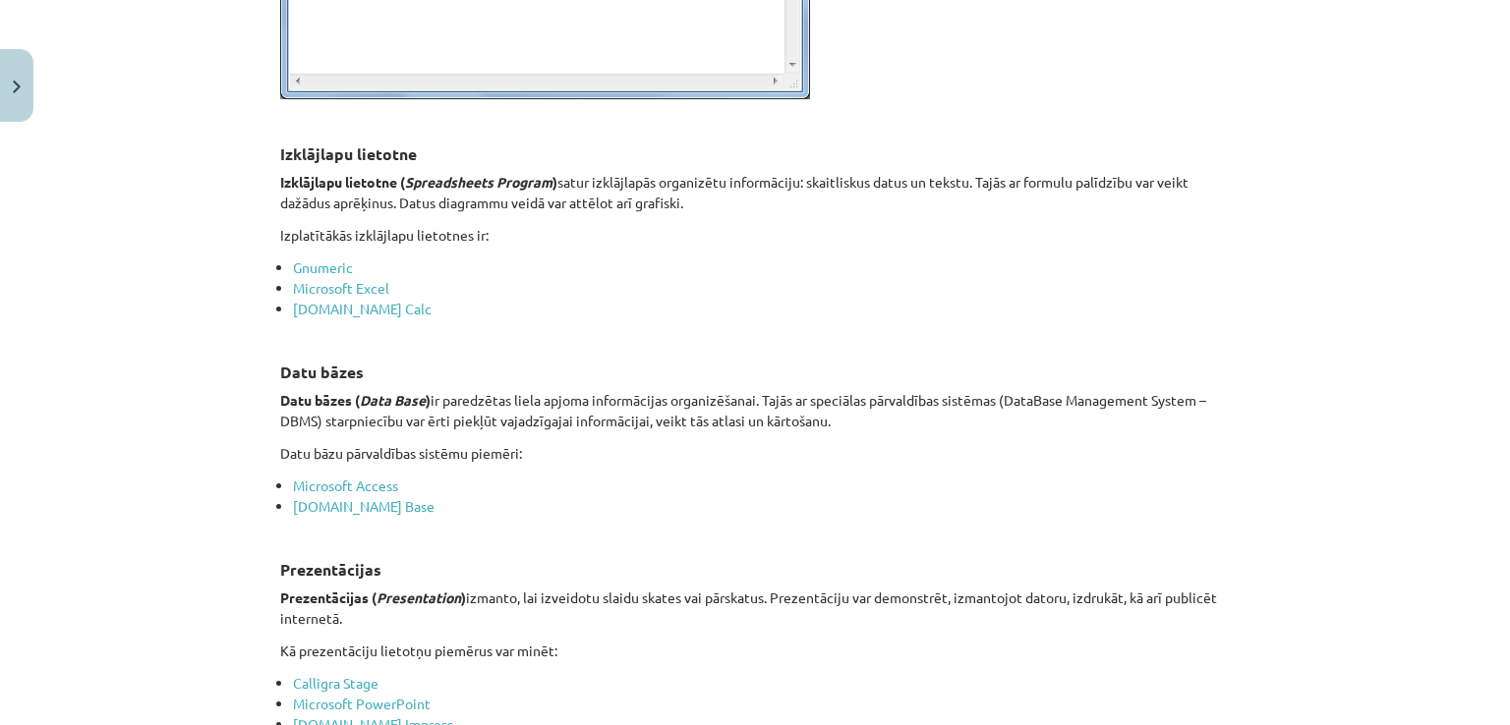
scroll to position [1133, 0]
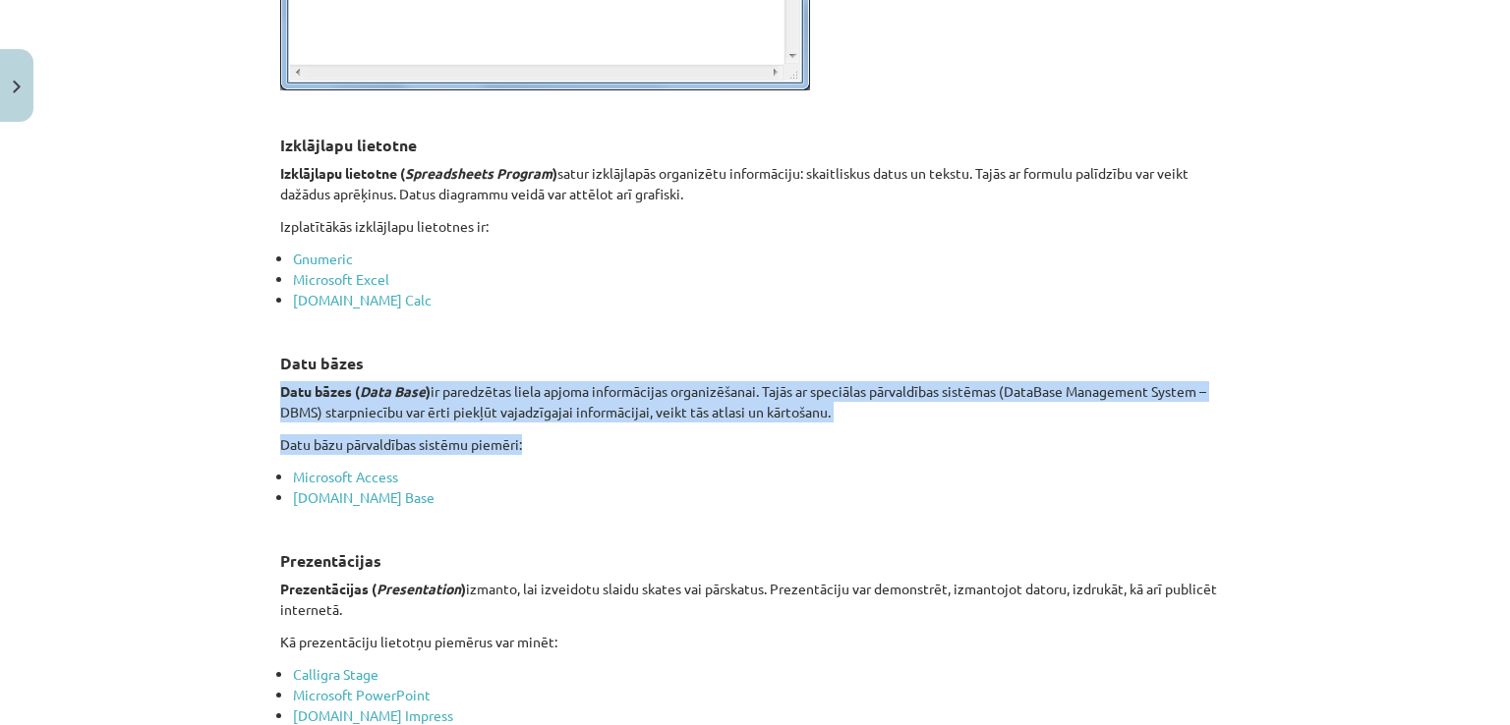
drag, startPoint x: 277, startPoint y: 389, endPoint x: 712, endPoint y: 441, distance: 437.5
click at [712, 441] on p "Datu bāzu pārvaldības sistēmu piemēri:" at bounding box center [754, 444] width 949 height 21
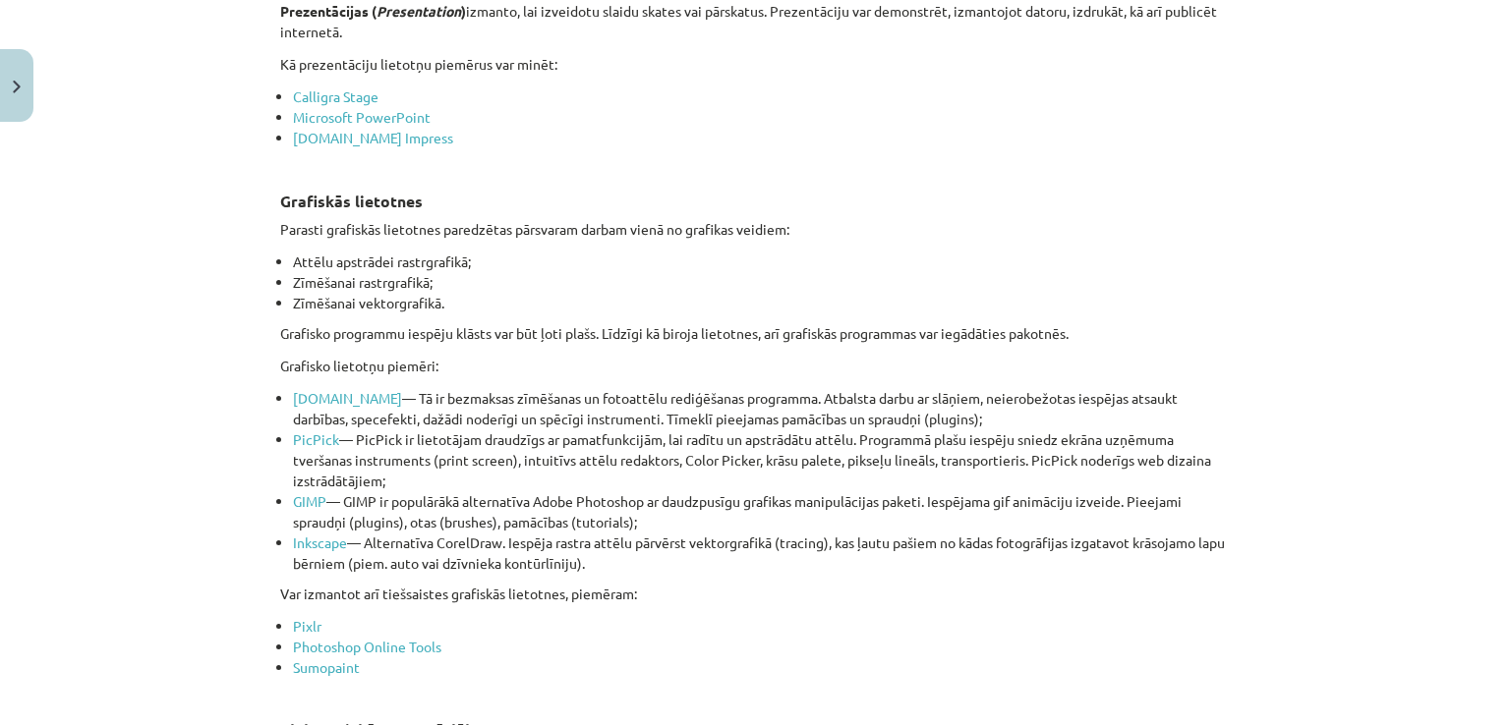
scroll to position [1719, 0]
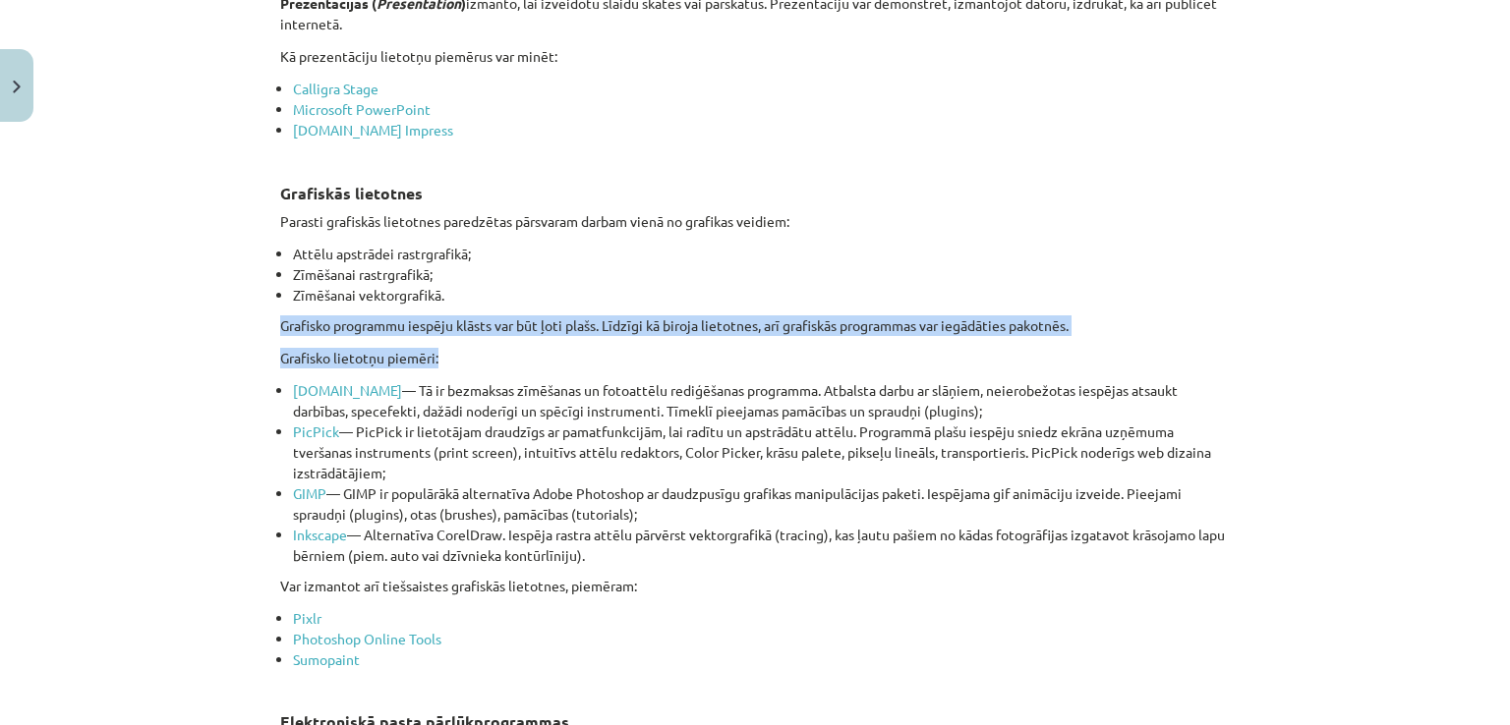
drag, startPoint x: 250, startPoint y: 319, endPoint x: 445, endPoint y: 343, distance: 197.0
click at [445, 343] on div "Mācību tēma: Datorikas - 10. klases 1. ieskaites mācību materiāls #4 3. tēma – …" at bounding box center [755, 362] width 1510 height 725
click at [445, 348] on p "Grafisko lietotņu piemēri:" at bounding box center [754, 358] width 949 height 21
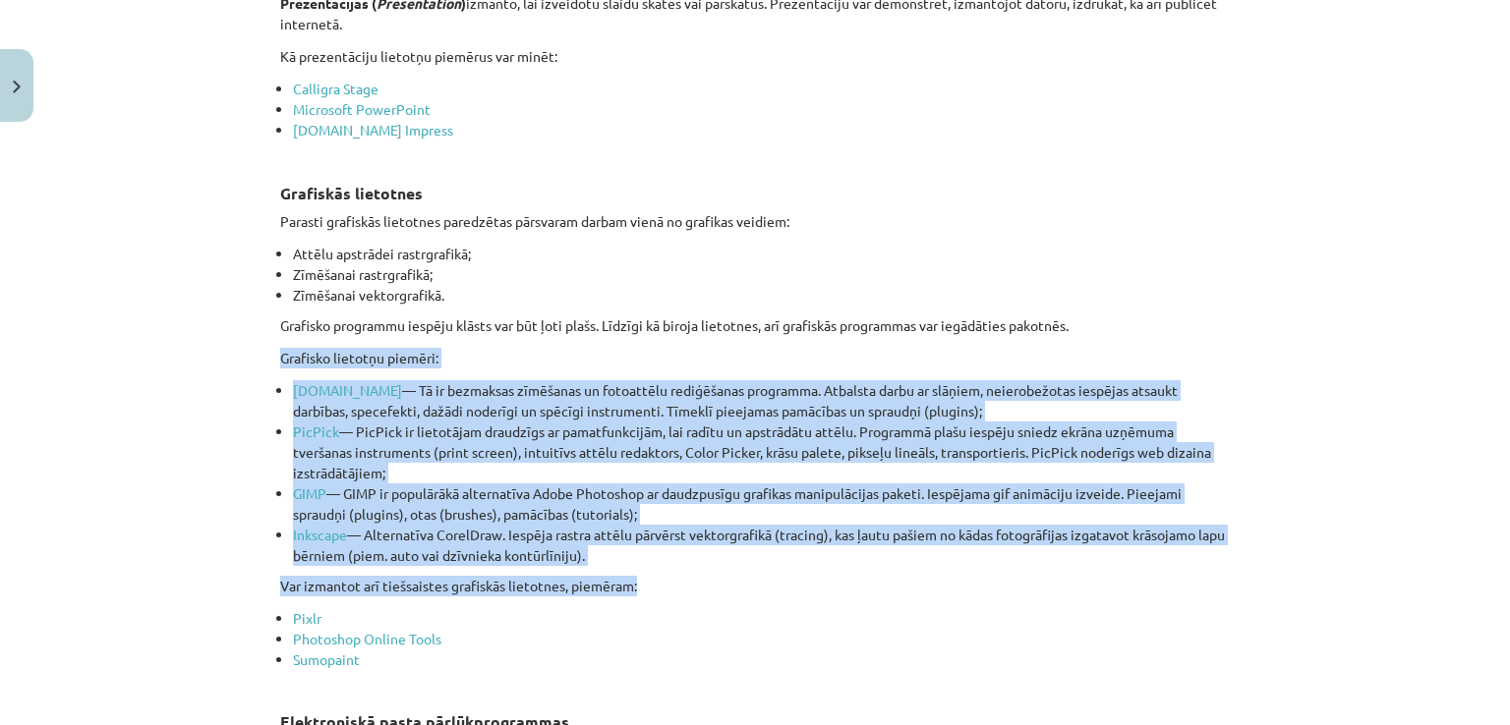
drag, startPoint x: 236, startPoint y: 347, endPoint x: 890, endPoint y: 569, distance: 691.2
click at [890, 569] on div "Mācību tēma: Datorikas - 10. klases 1. ieskaites mācību materiāls #4 3. tēma – …" at bounding box center [755, 362] width 1510 height 725
click at [890, 576] on p "Var izmantot arī tiešsaistes grafiskās lietotnes, piemēram:" at bounding box center [754, 586] width 949 height 21
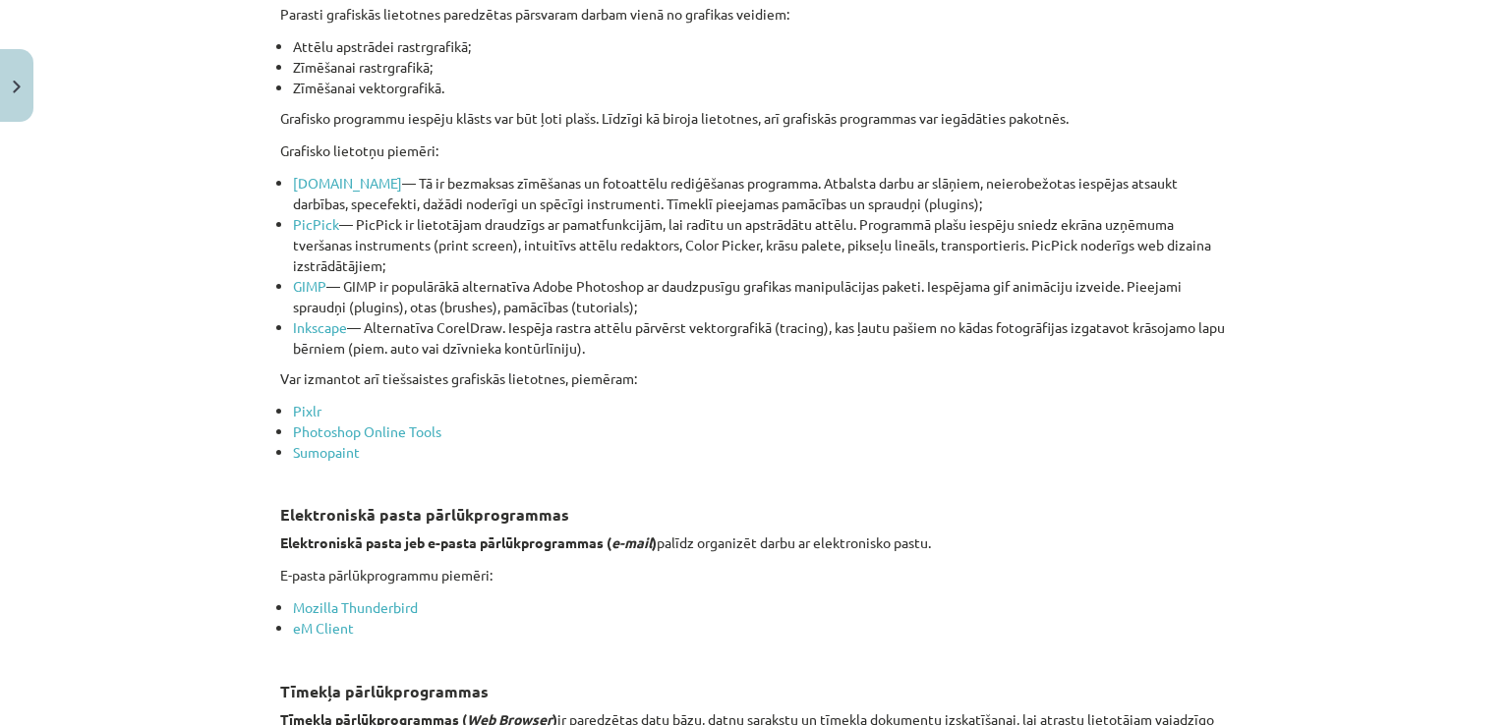
scroll to position [1930, 0]
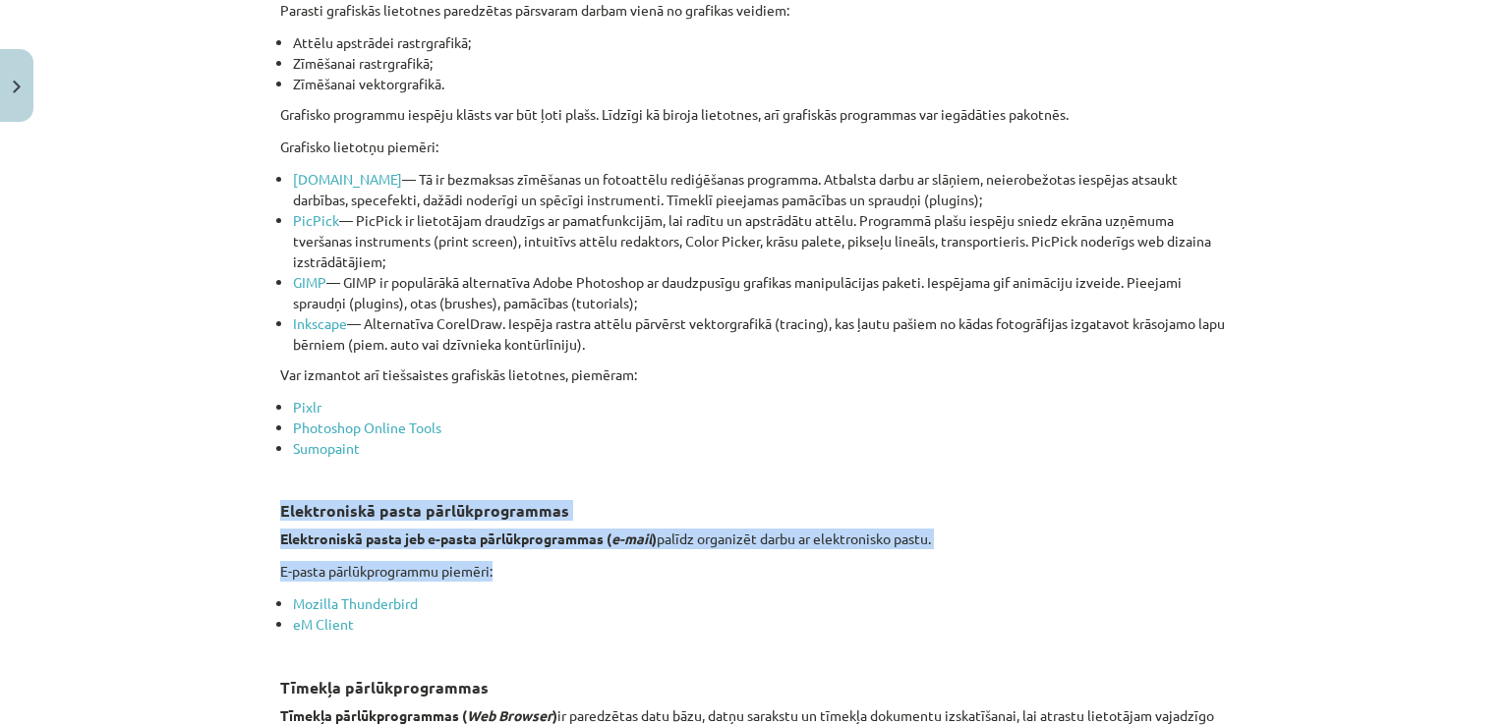
drag, startPoint x: 253, startPoint y: 511, endPoint x: 948, endPoint y: 553, distance: 697.1
click at [948, 553] on div "Mācību tēma: Datorikas - 10. klases 1. ieskaites mācību materiāls #4 3. tēma – …" at bounding box center [755, 362] width 1510 height 725
click at [948, 553] on div "Lietojumprogrammatūra Lietojumprogrammatūra — programmatūra, kas paredzēta kādu…" at bounding box center [754, 140] width 949 height 3437
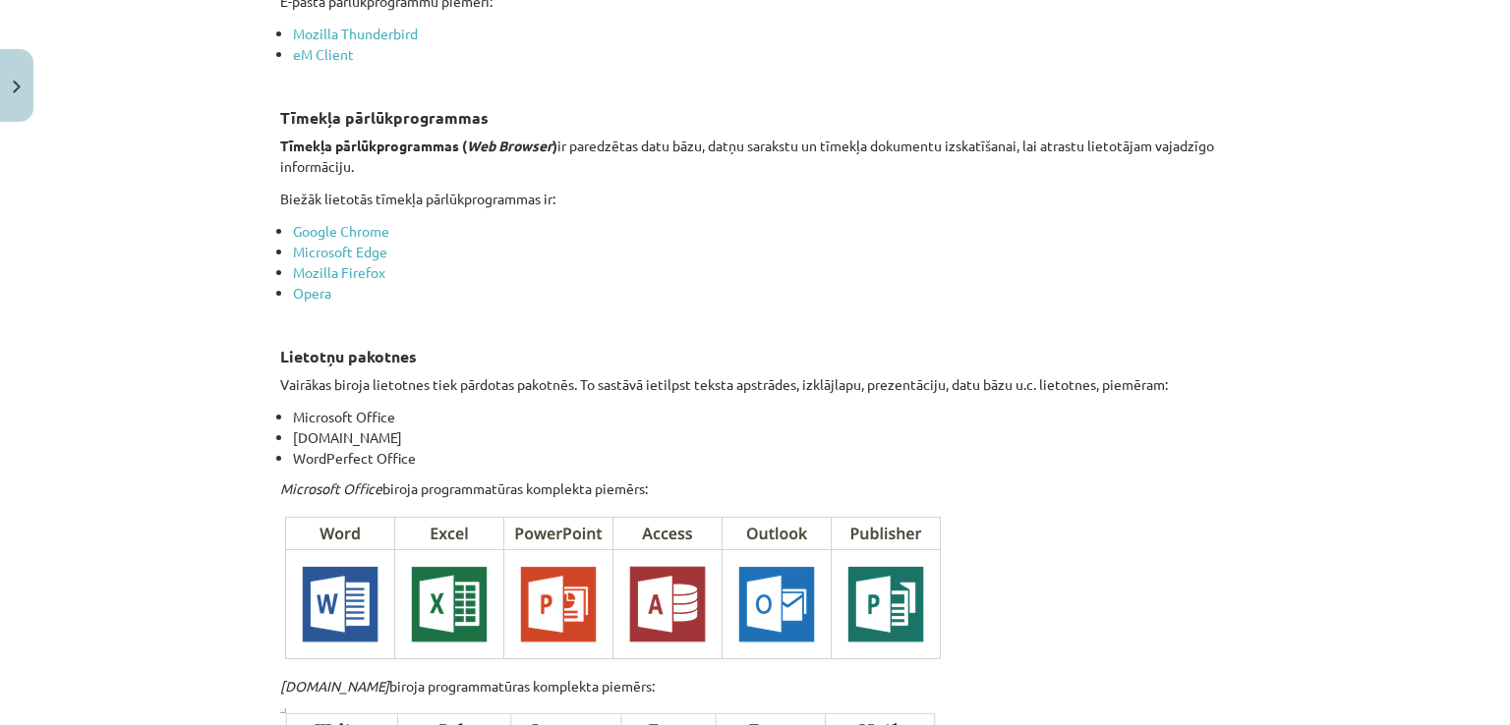
scroll to position [2501, 0]
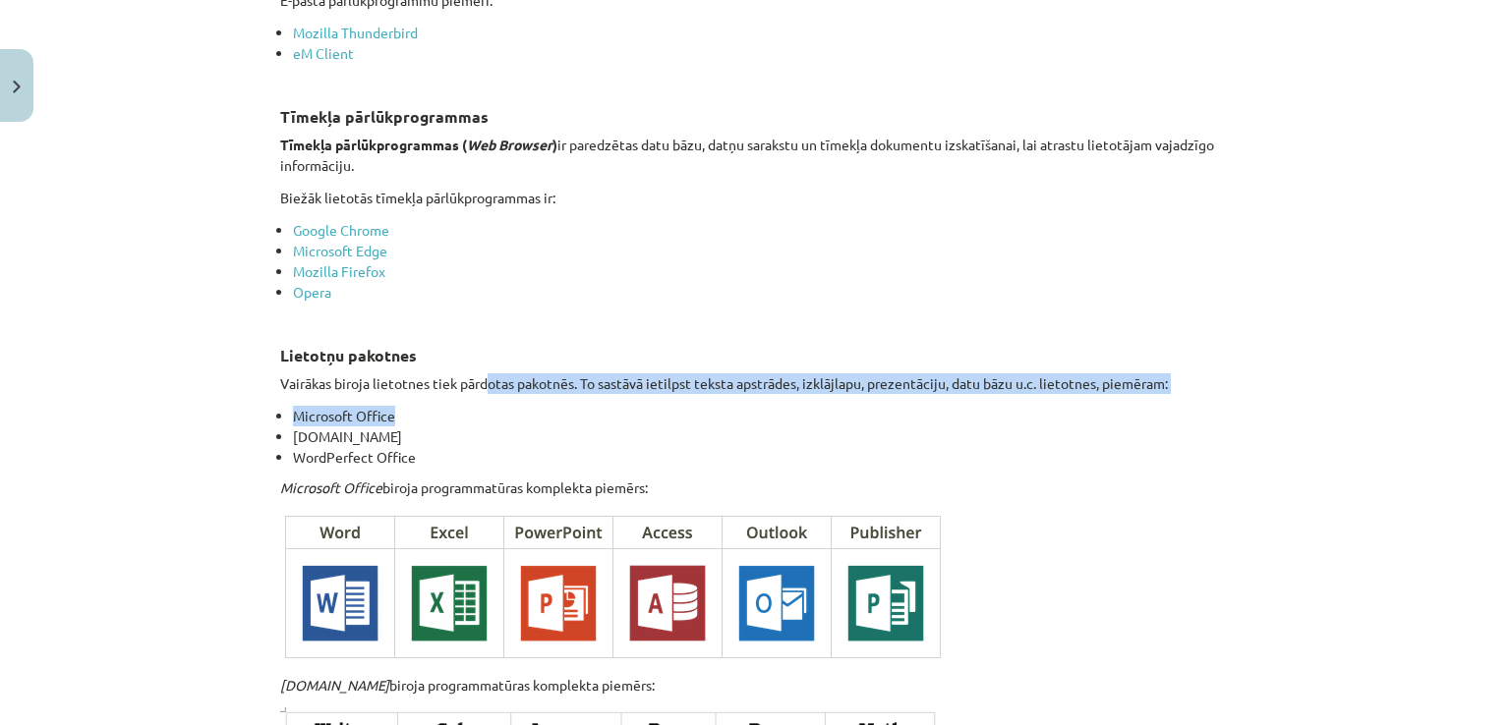
drag, startPoint x: 480, startPoint y: 371, endPoint x: 891, endPoint y: 392, distance: 412.3
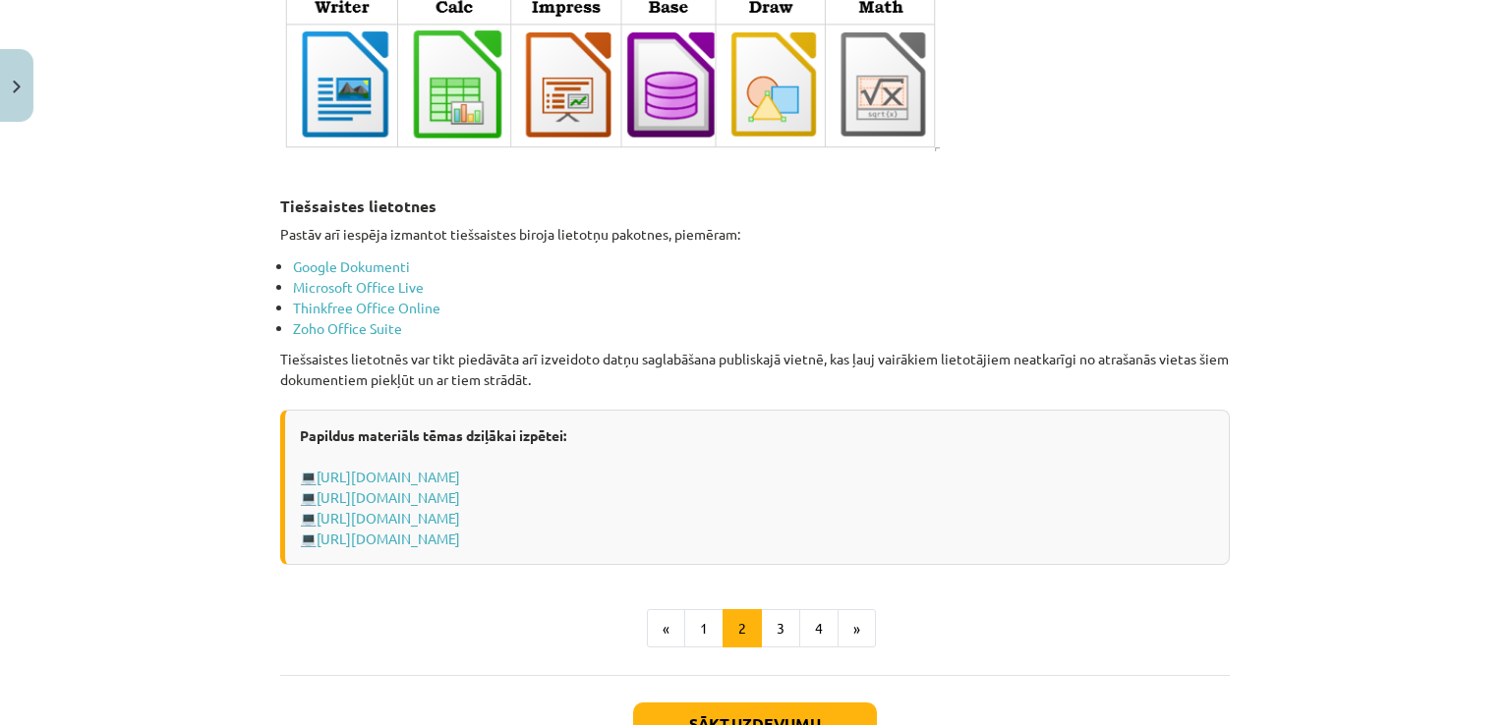
scroll to position [3228, 0]
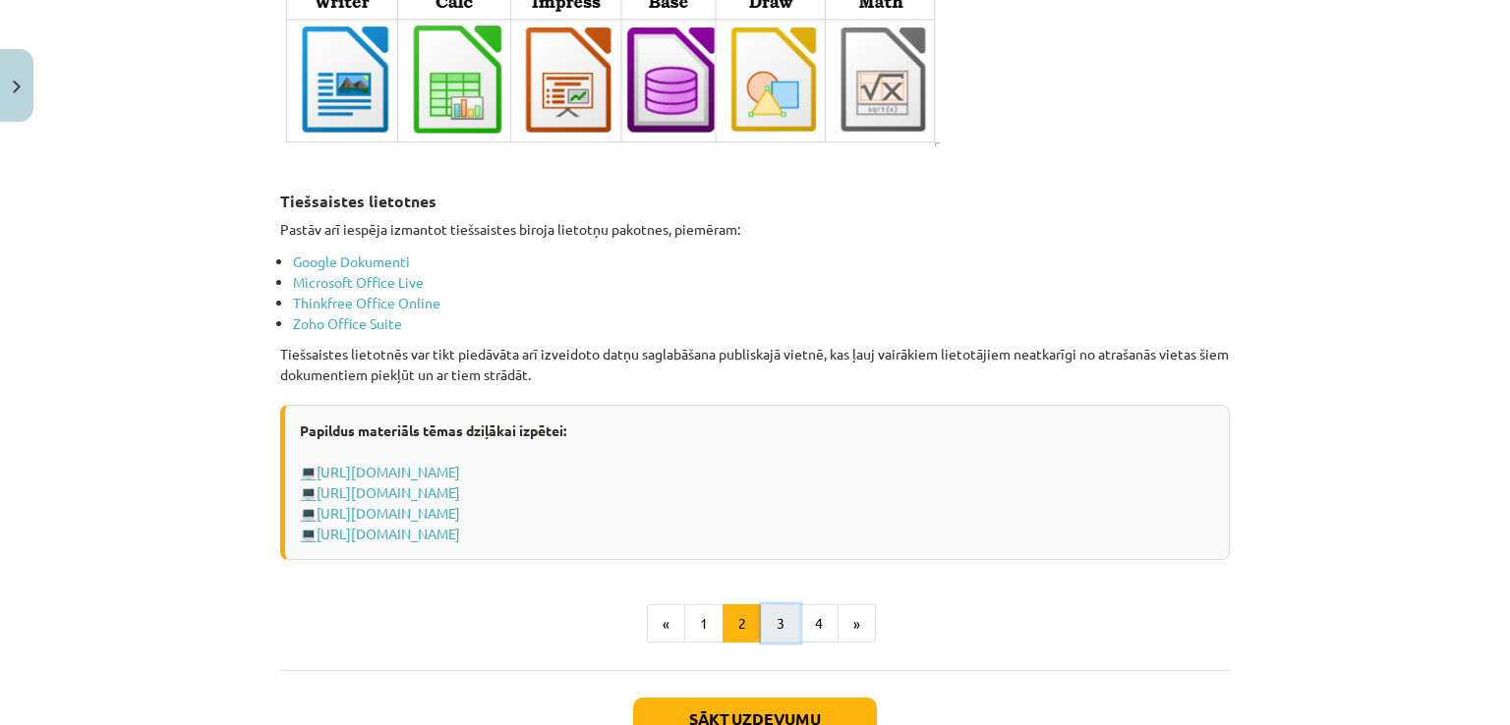
click at [780, 618] on button "3" at bounding box center [780, 623] width 39 height 39
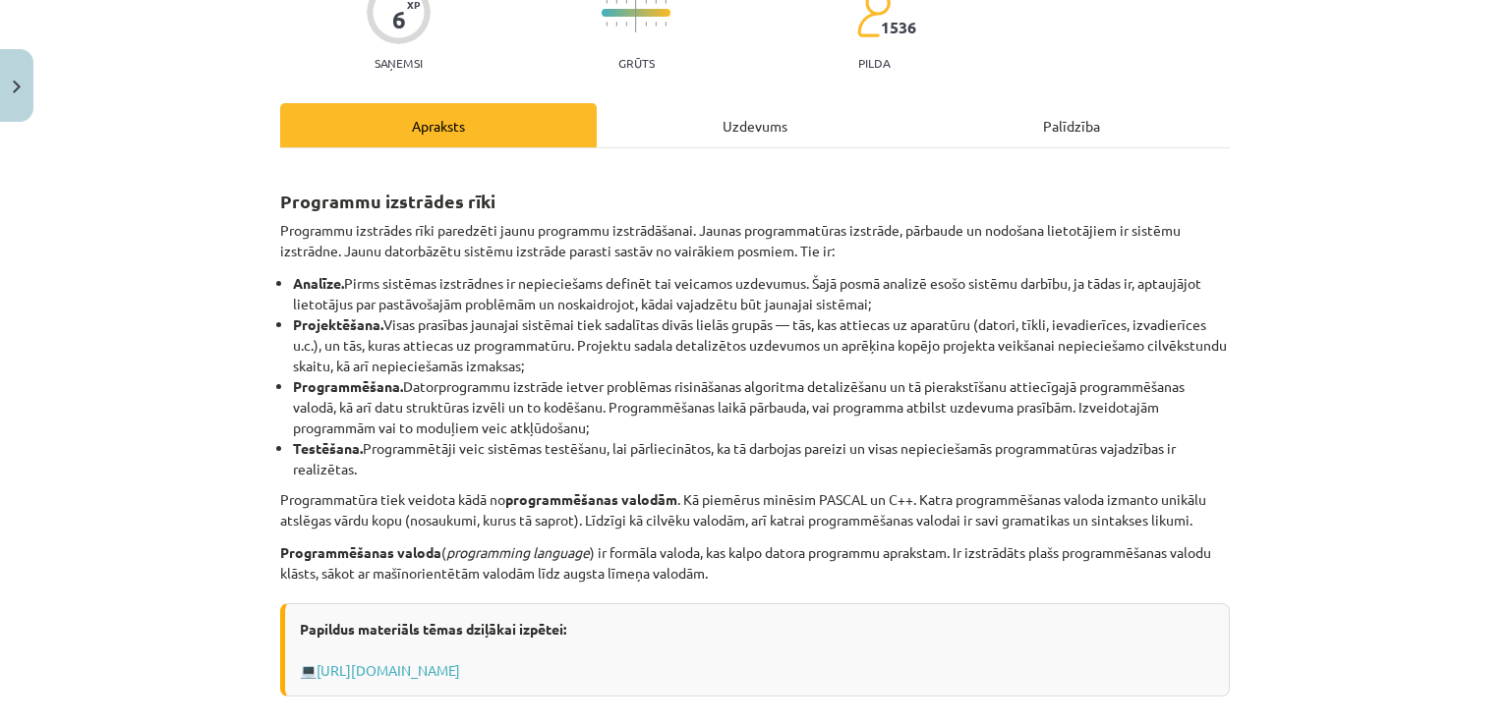
scroll to position [189, 0]
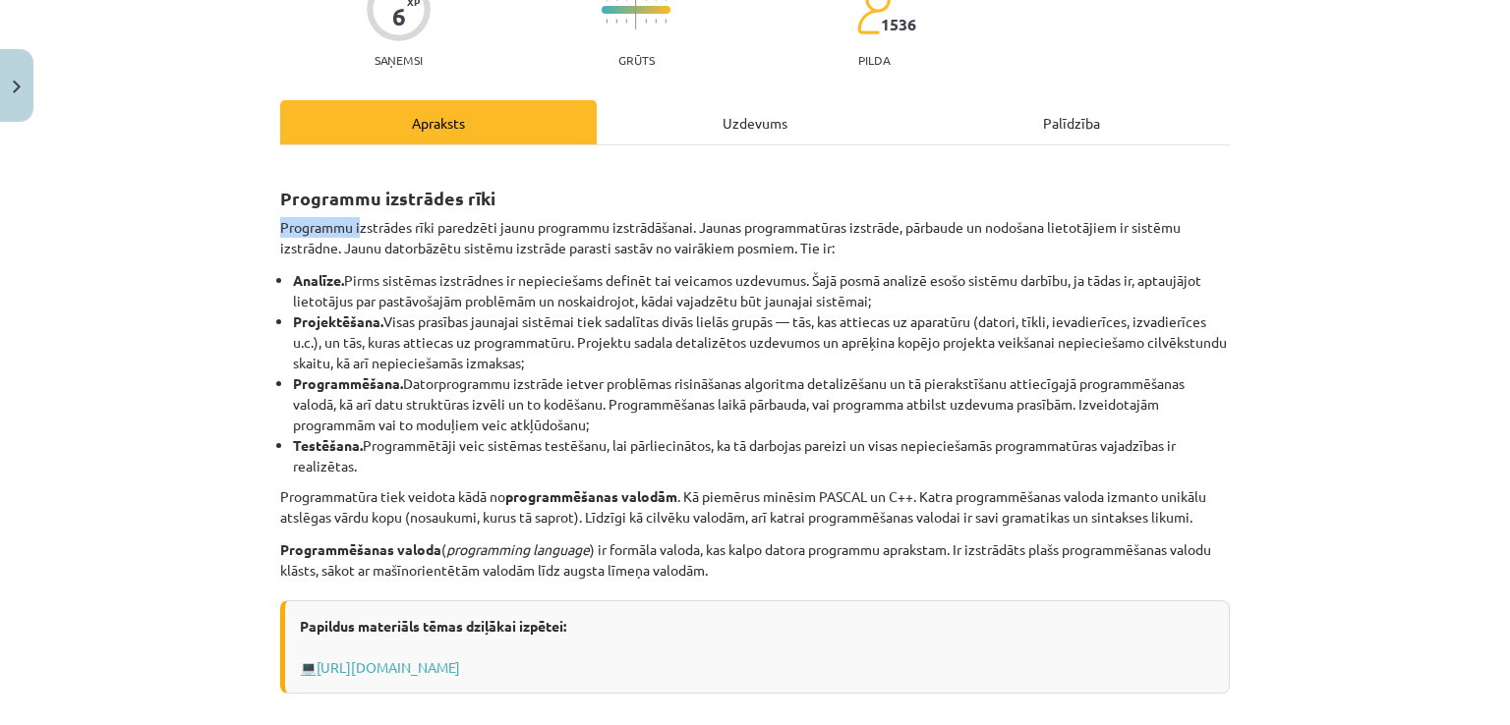
drag, startPoint x: 351, startPoint y: 213, endPoint x: 1202, endPoint y: 154, distance: 853.1
click at [1202, 154] on div "Programmu izstrādes rīki Programmu izstrādes rīki paredzēti jaunu programmu izs…" at bounding box center [754, 635] width 949 height 981
drag, startPoint x: 303, startPoint y: 277, endPoint x: 522, endPoint y: 288, distance: 219.4
click at [522, 288] on li "Analīze. Pirms sistēmas izstrādnes ir nepieciešams definēt tai veicamos uzdevum…" at bounding box center [761, 290] width 937 height 41
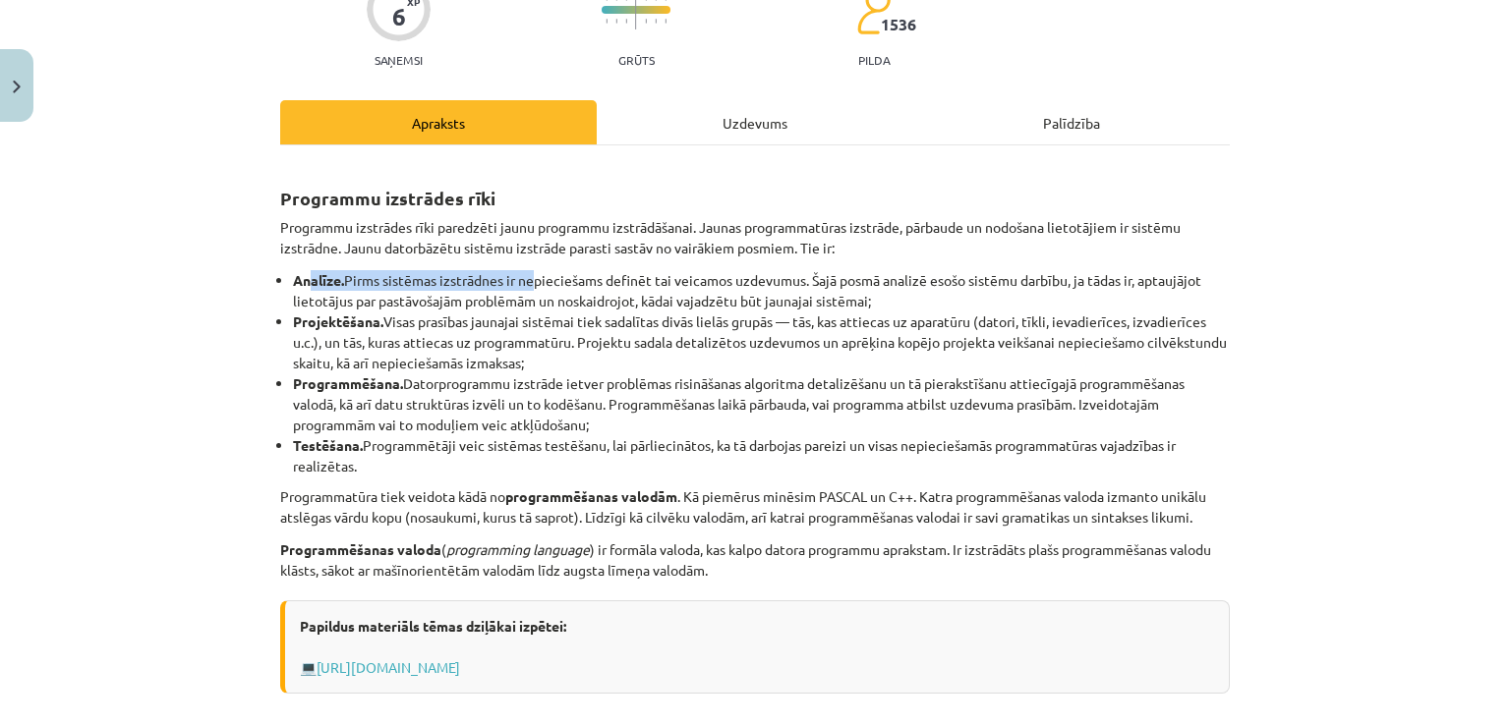
click at [522, 288] on li "Analīze. Pirms sistēmas izstrādnes ir nepieciešams definēt tai veicamos uzdevum…" at bounding box center [761, 290] width 937 height 41
drag, startPoint x: 267, startPoint y: 314, endPoint x: 611, endPoint y: 357, distance: 346.6
click at [611, 357] on div "6 XP Saņemsi Grūts 1536 pilda Apraksts Uzdevums Palīdzība Programmu izstrādes r…" at bounding box center [754, 609] width 973 height 1334
click at [611, 357] on li "Projektēšana. Visas prasības jaunajai sistēmai tiek sadalītas divās lielās grup…" at bounding box center [761, 343] width 937 height 62
drag, startPoint x: 294, startPoint y: 383, endPoint x: 498, endPoint y: 388, distance: 204.5
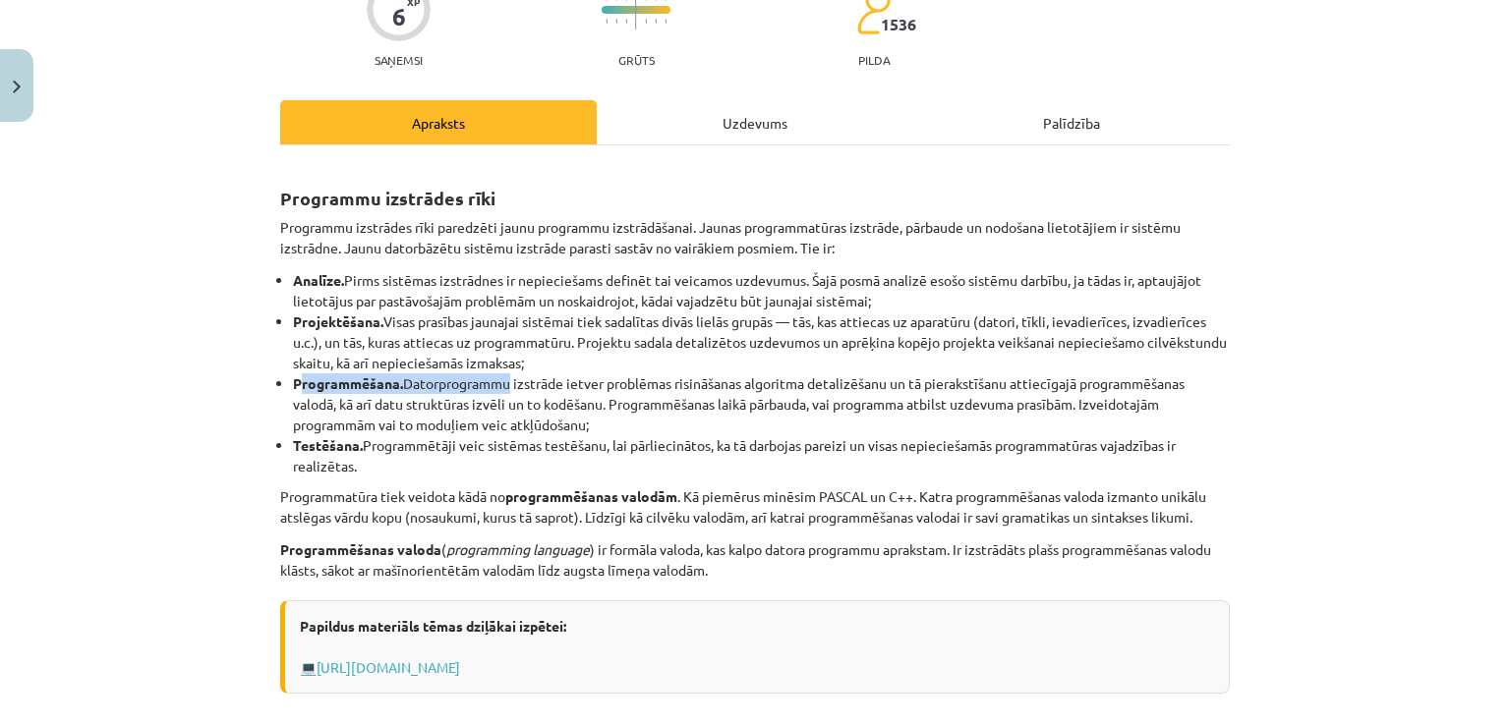
click at [498, 388] on li "Programmēšana. Datorprogrammu izstrāde ietver problēmas risināšanas algoritma d…" at bounding box center [761, 404] width 937 height 62
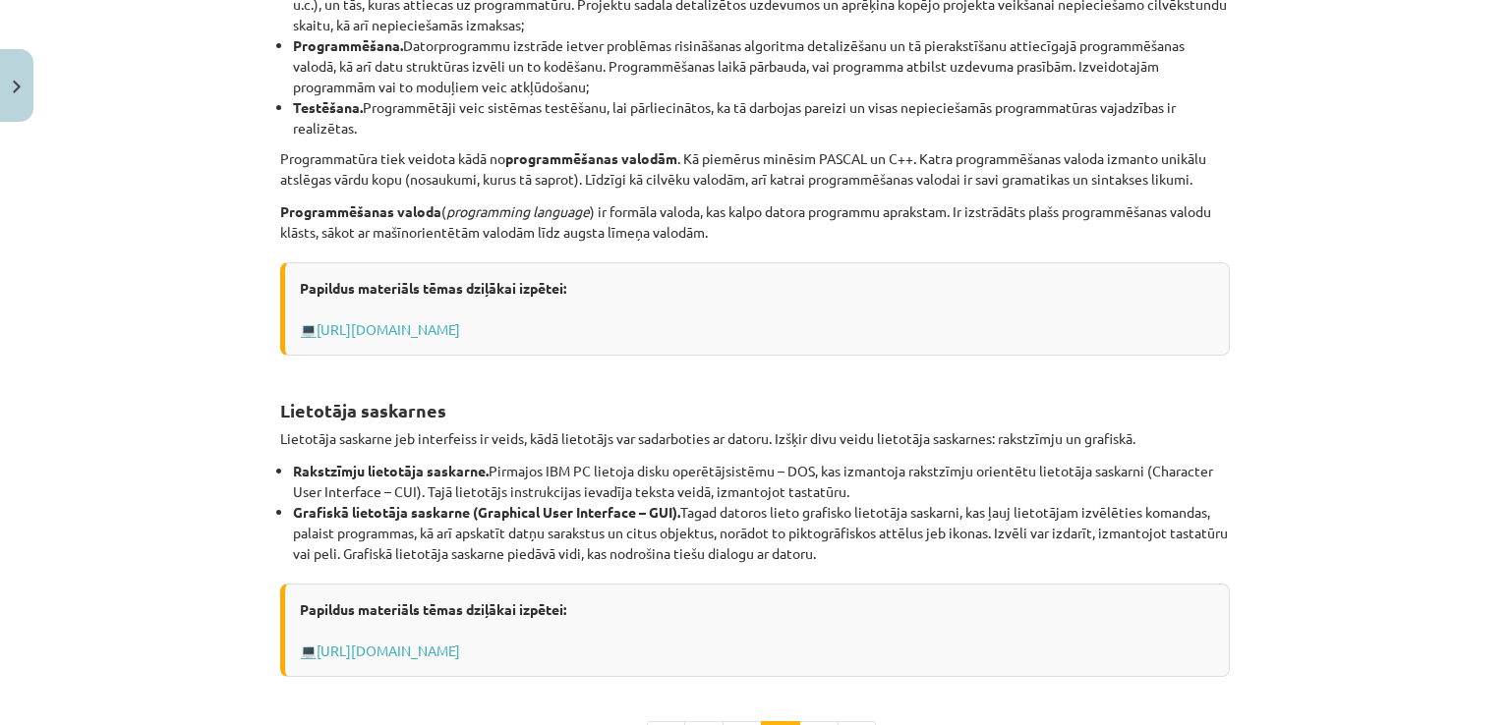
scroll to position [596, 0]
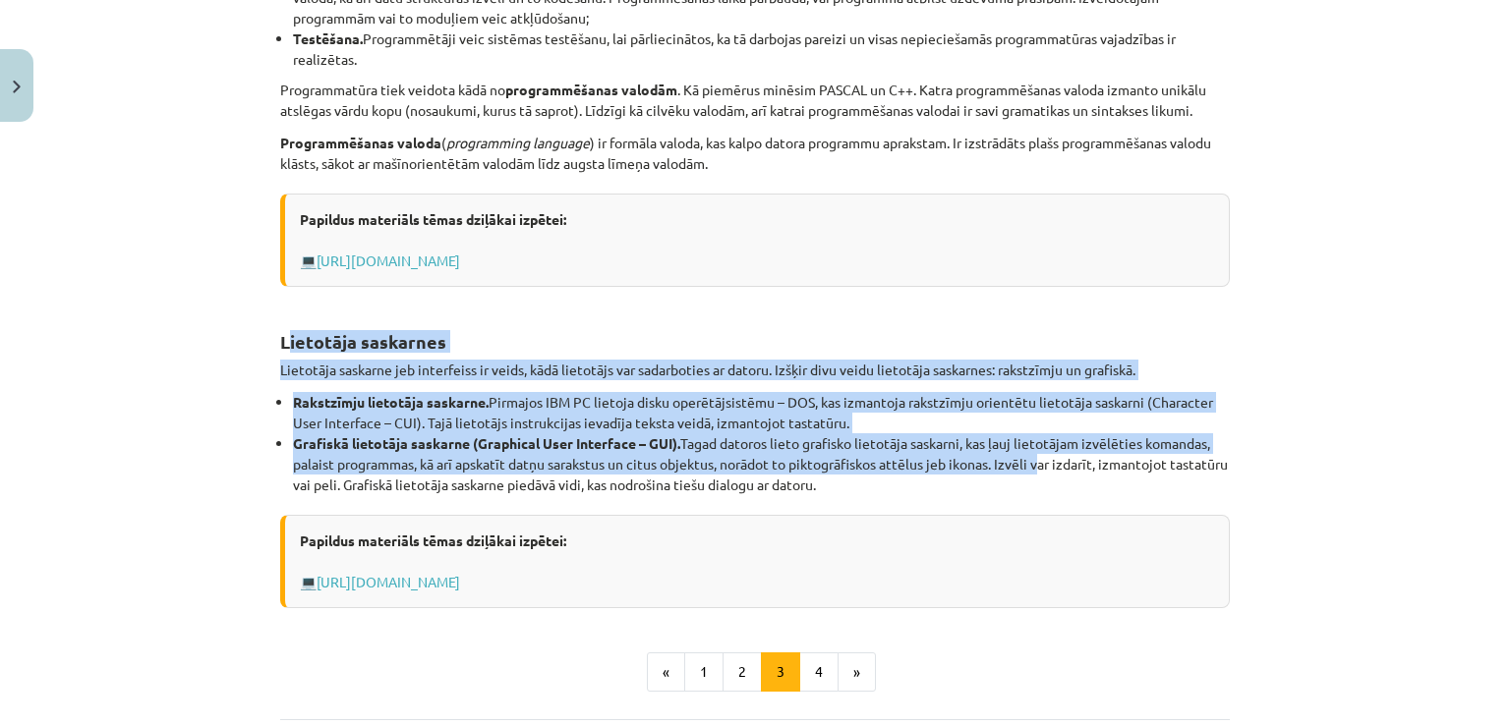
drag, startPoint x: 278, startPoint y: 341, endPoint x: 1033, endPoint y: 473, distance: 766.2
click at [1033, 473] on div "Programmu izstrādes rīki Programmu izstrādes rīki paredzēti jaunu programmu izs…" at bounding box center [754, 182] width 949 height 852
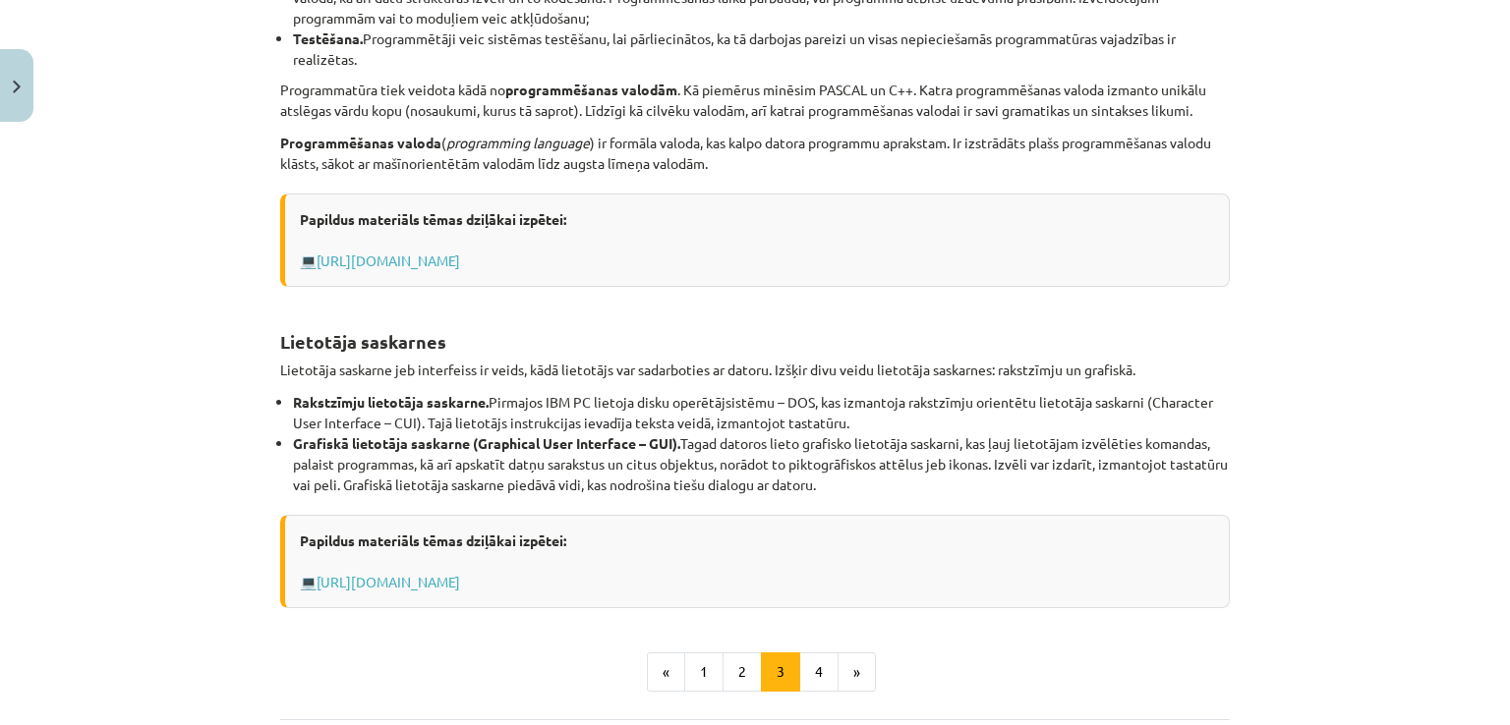
click at [816, 481] on li "Grafiskā lietotāja saskarne (Graphical User Interface – GUI). Tagad datoros lie…" at bounding box center [761, 464] width 937 height 62
click at [814, 663] on button "4" at bounding box center [818, 672] width 39 height 39
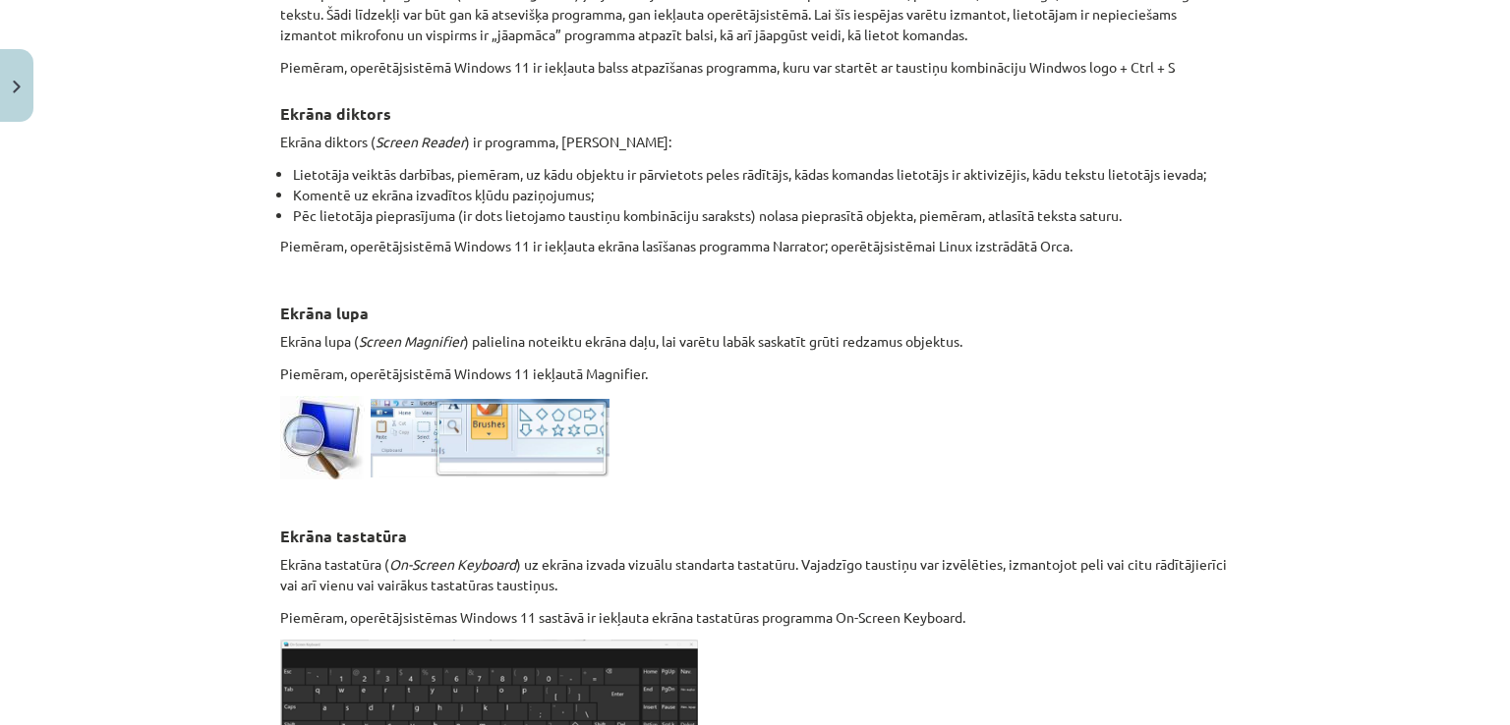
scroll to position [773, 0]
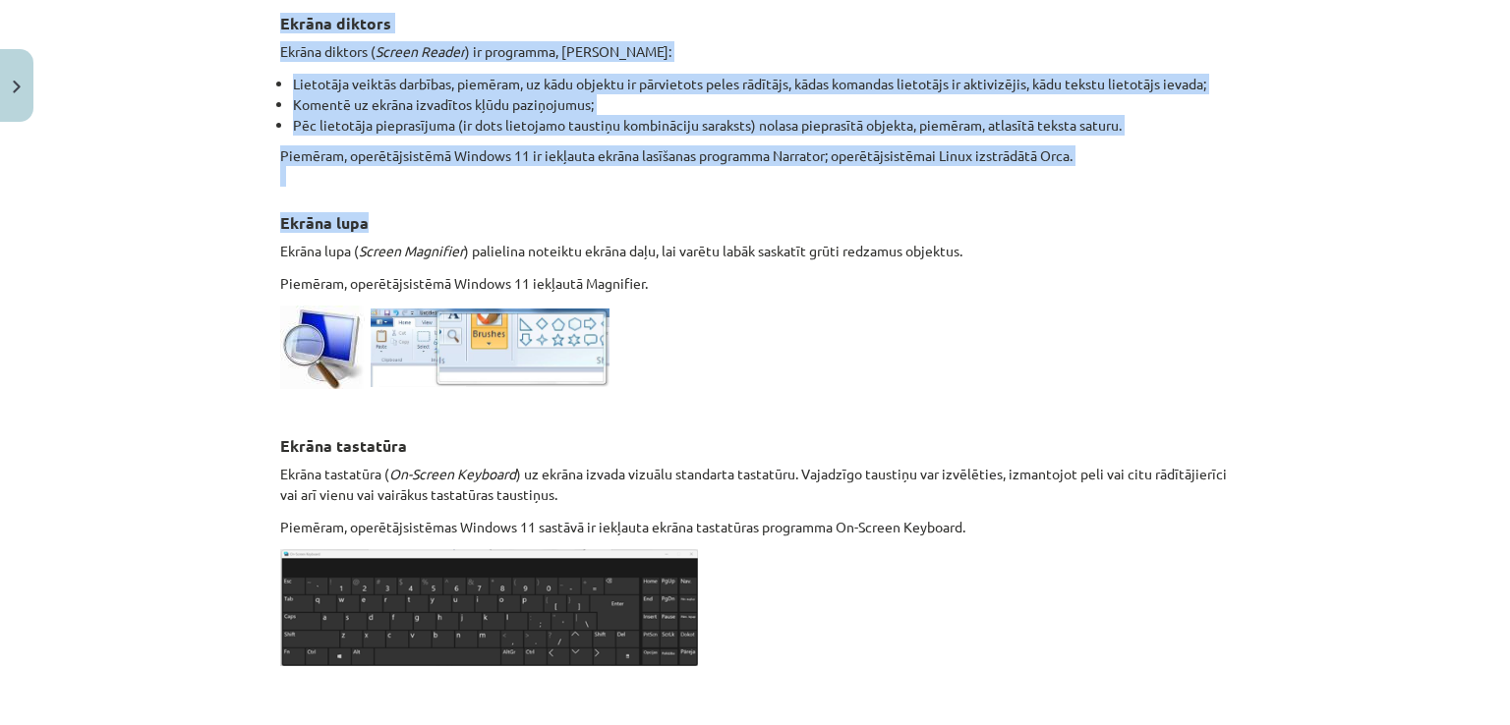
drag, startPoint x: 278, startPoint y: 307, endPoint x: 559, endPoint y: 197, distance: 301.9
click at [559, 197] on div "Programmas datora lietotājiem ar īpašām vajadzībām Lai atvieglotu darbu ar dato…" at bounding box center [754, 138] width 949 height 1120
click at [559, 199] on h3 "Ekrāna lupa" at bounding box center [754, 217] width 949 height 36
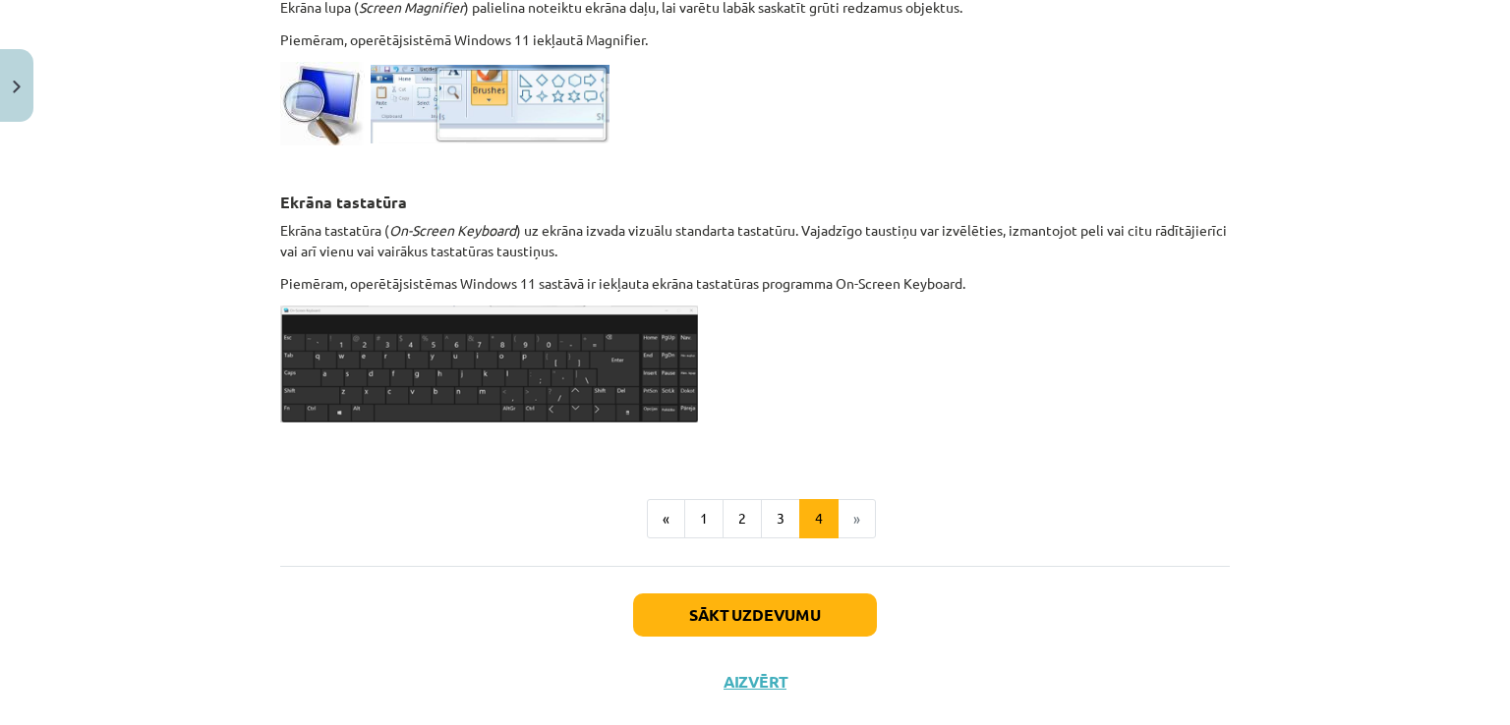
scroll to position [1019, 0]
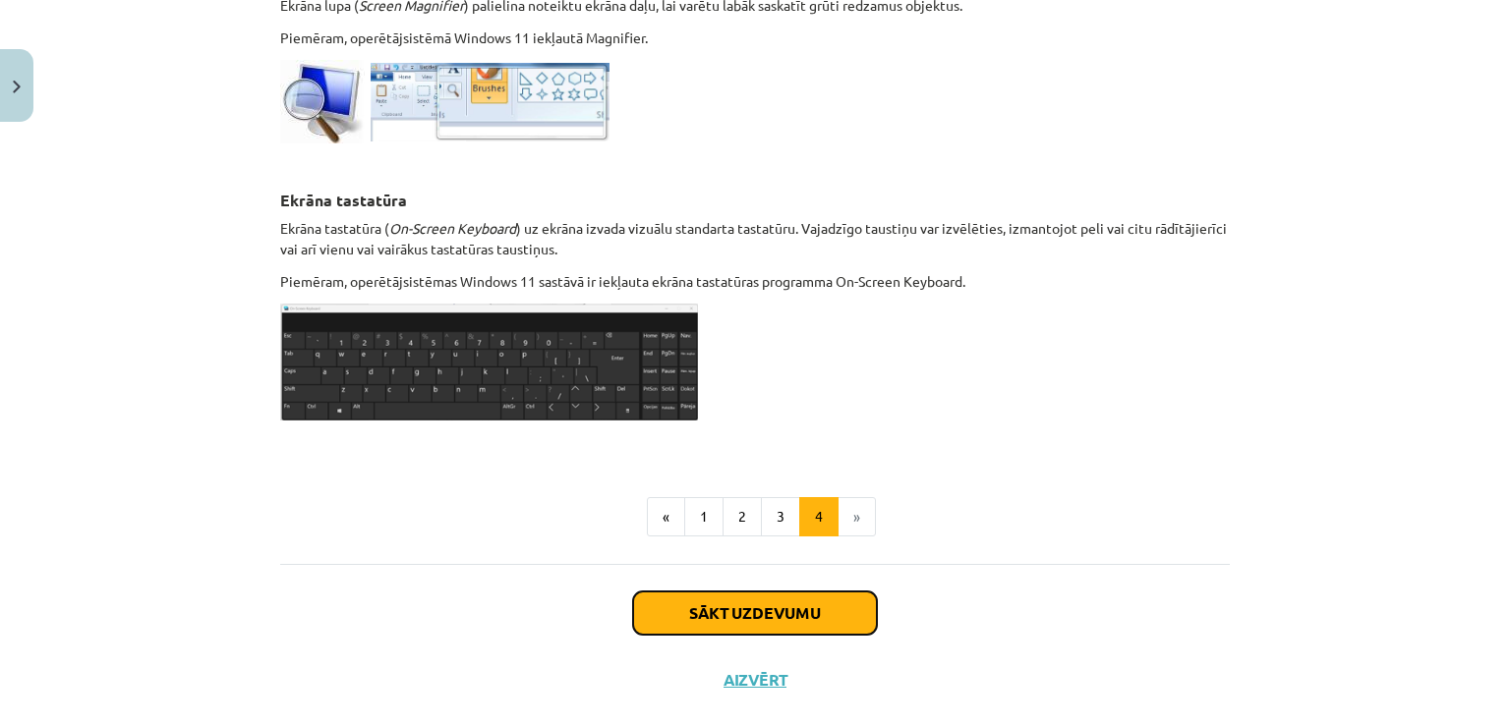
click at [719, 614] on button "Sākt uzdevumu" at bounding box center [755, 613] width 244 height 43
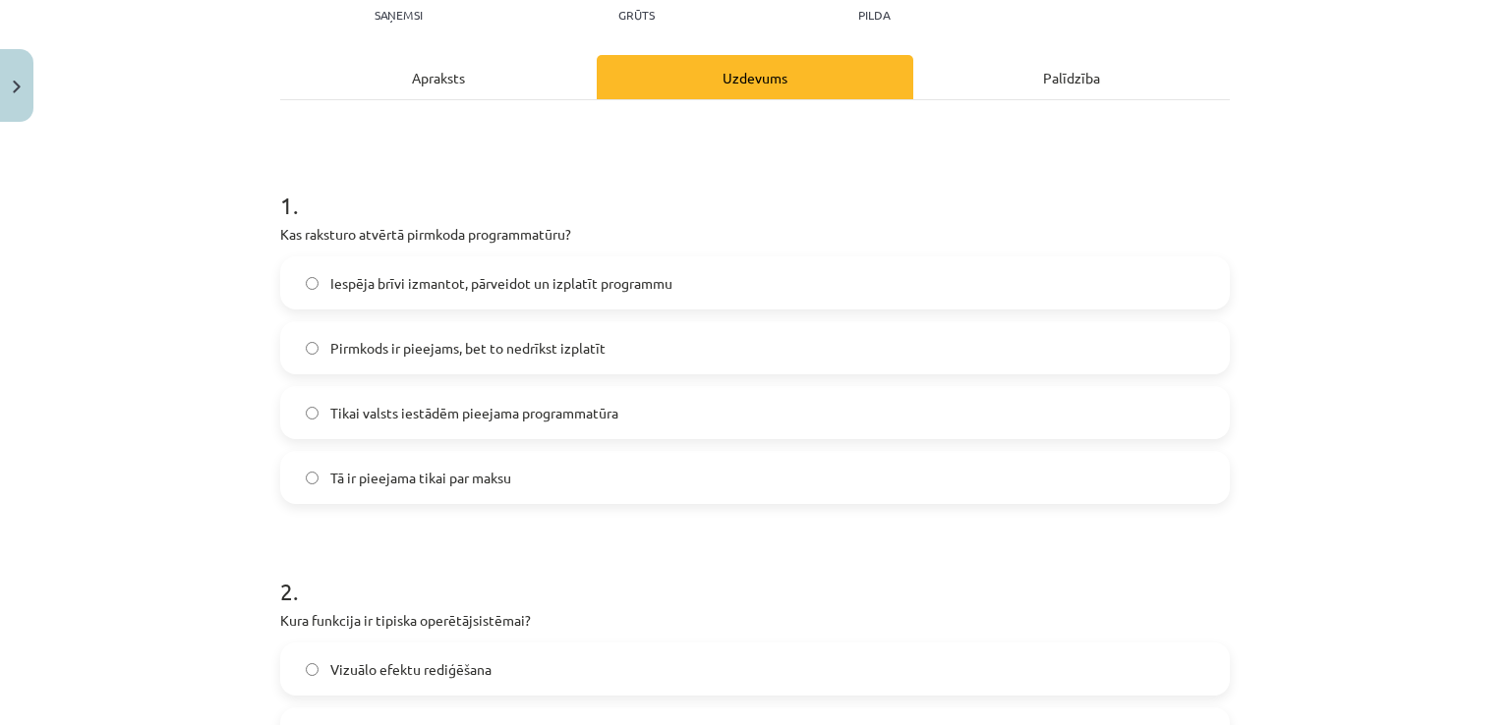
scroll to position [229, 0]
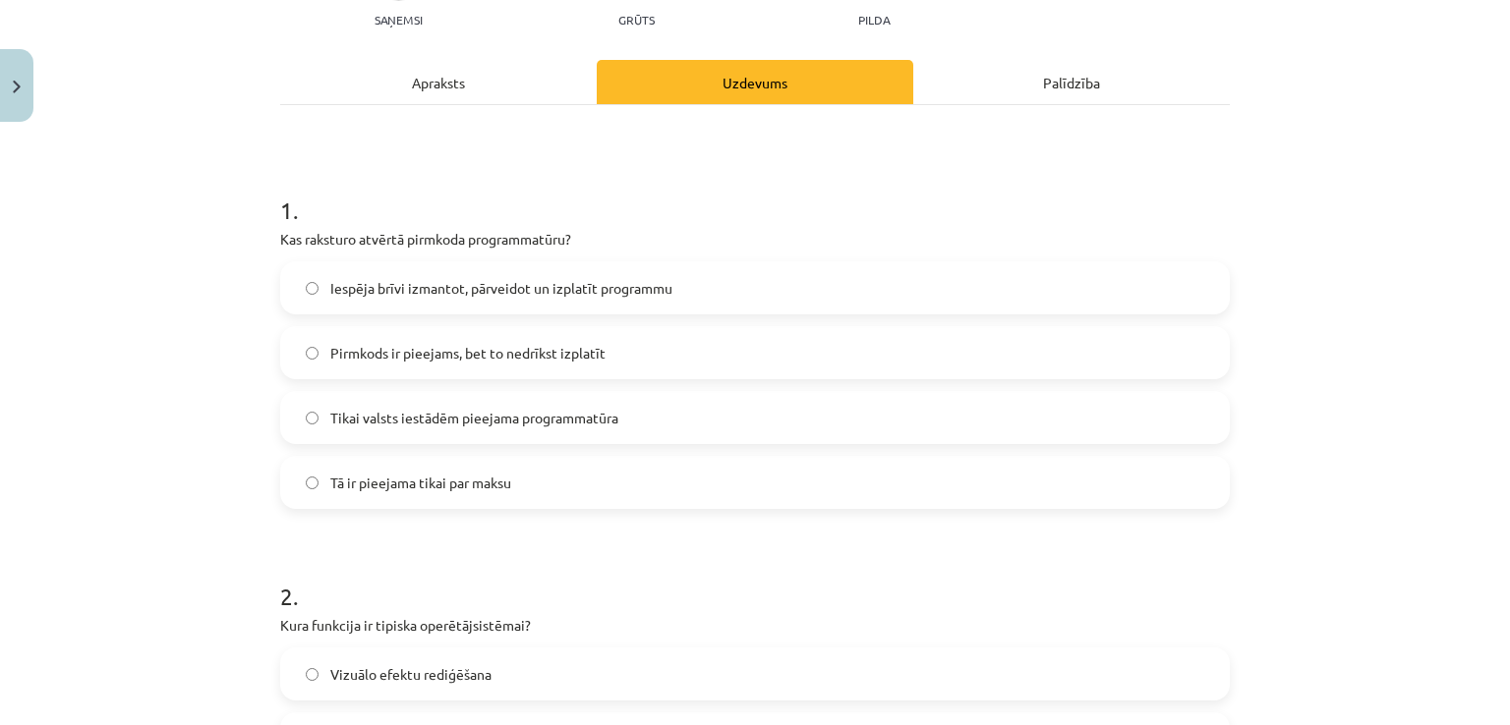
click at [590, 287] on span "Iespēja brīvi izmantot, pārveidot un izplatīt programmu" at bounding box center [501, 288] width 342 height 21
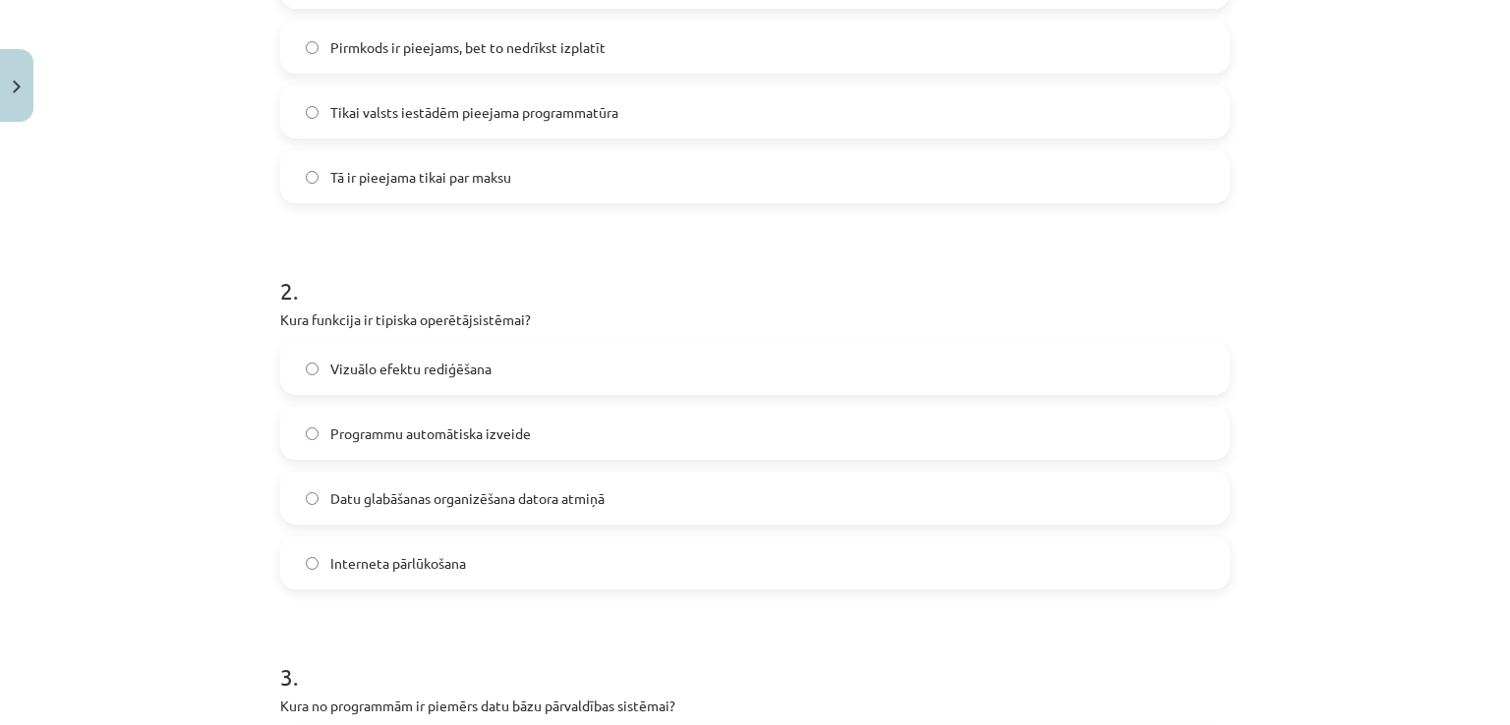
scroll to position [536, 0]
click at [567, 482] on label "Datu glabāšanas organizēšana datora atmiņā" at bounding box center [754, 497] width 945 height 49
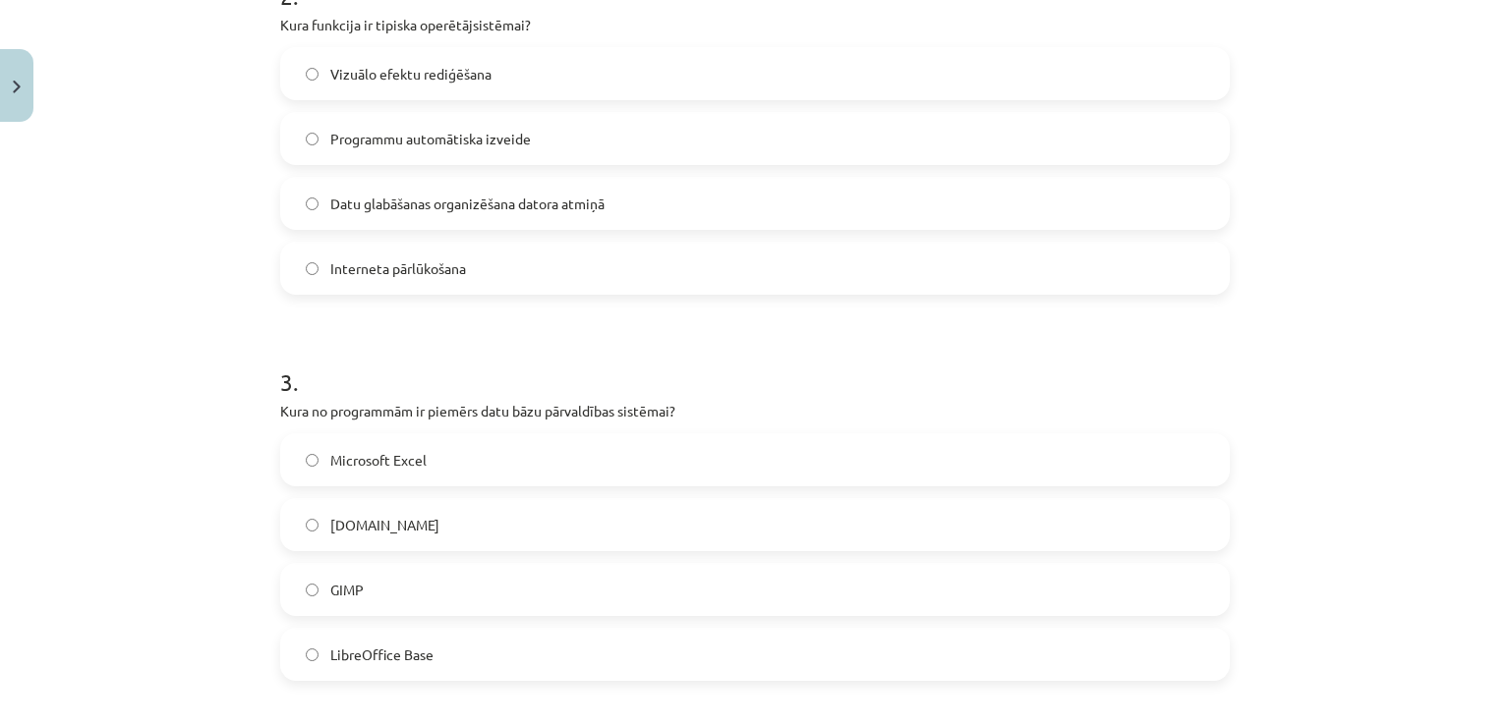
scroll to position [830, 0]
click at [513, 650] on label "LibreOffice Base" at bounding box center [754, 653] width 945 height 49
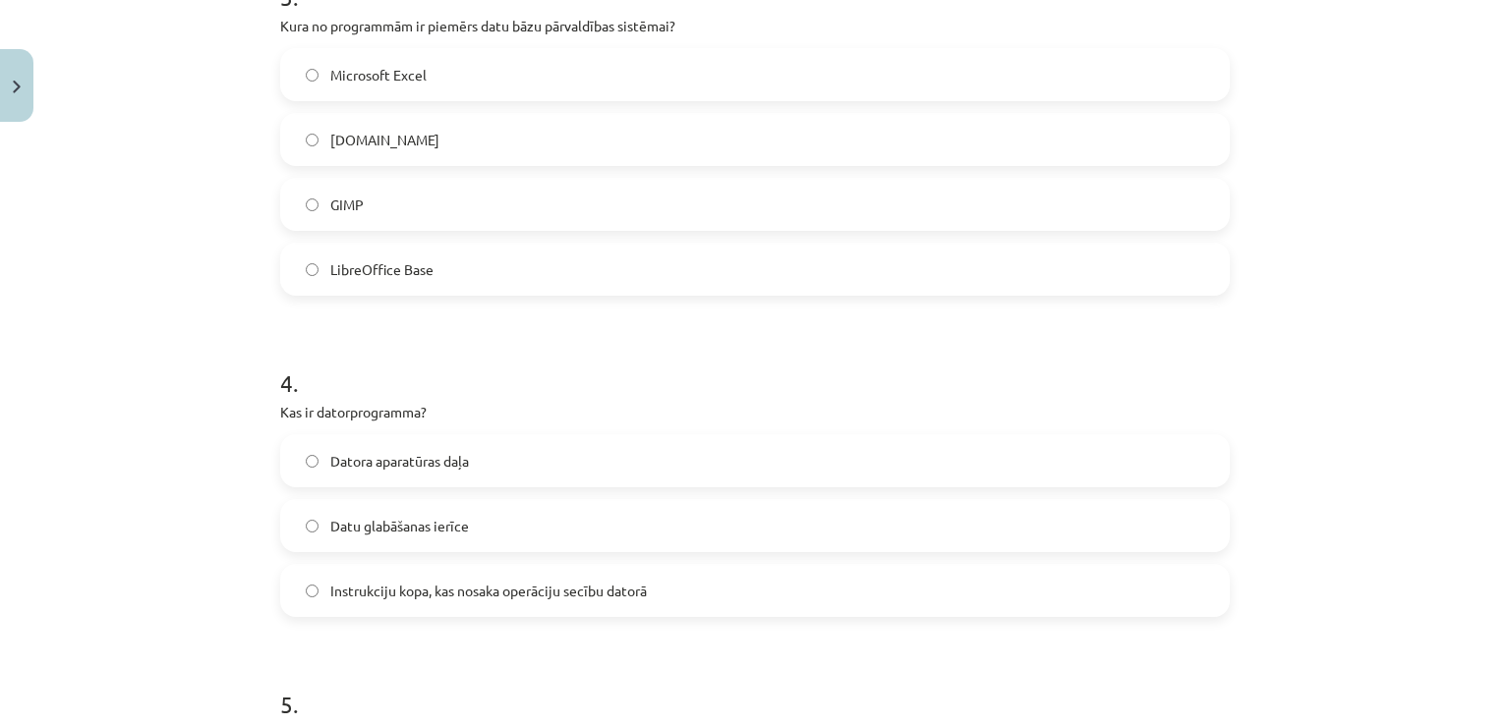
scroll to position [1214, 0]
click at [346, 602] on label "Instrukciju kopa, kas nosaka operāciju secību datorā" at bounding box center [754, 591] width 945 height 49
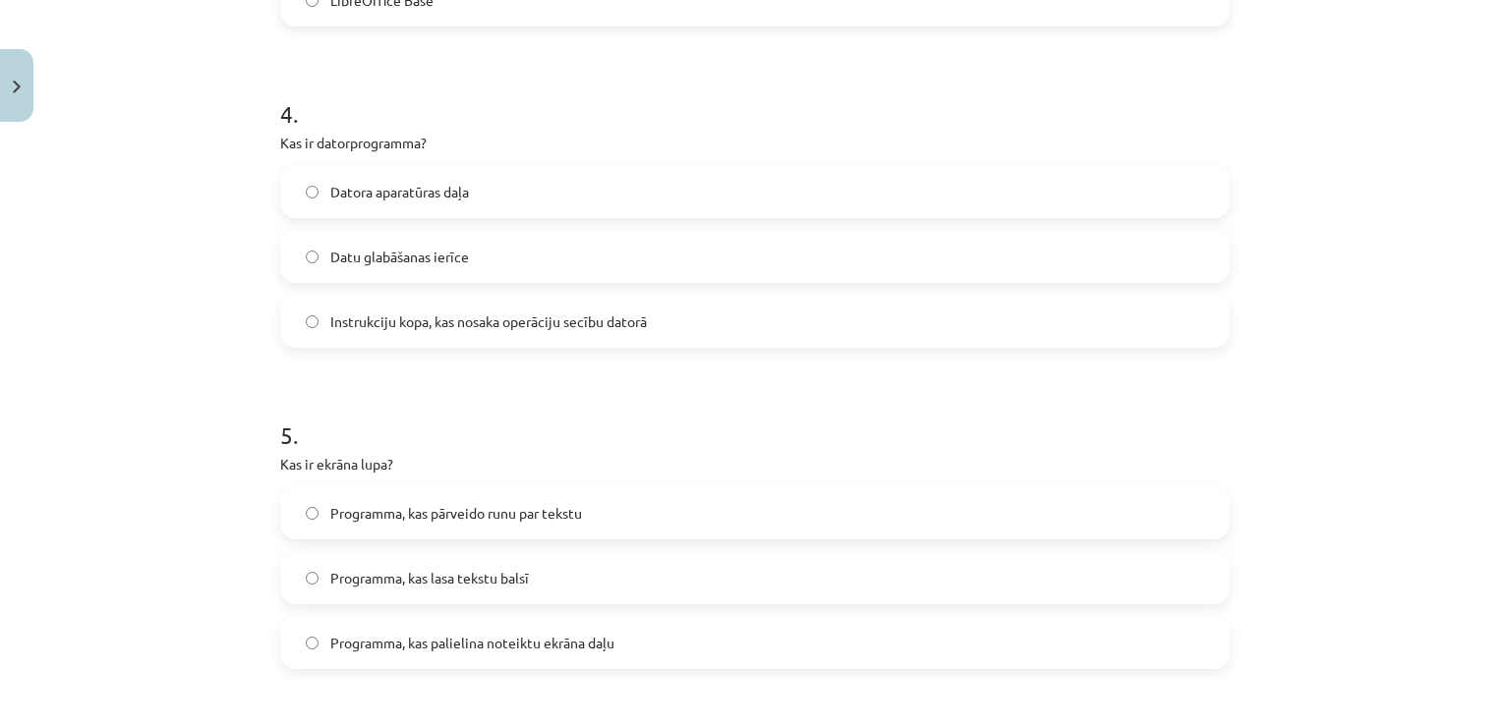
scroll to position [1485, 0]
click at [539, 651] on span "Programma, kas palielina noteiktu ekrāna daļu" at bounding box center [472, 642] width 284 height 21
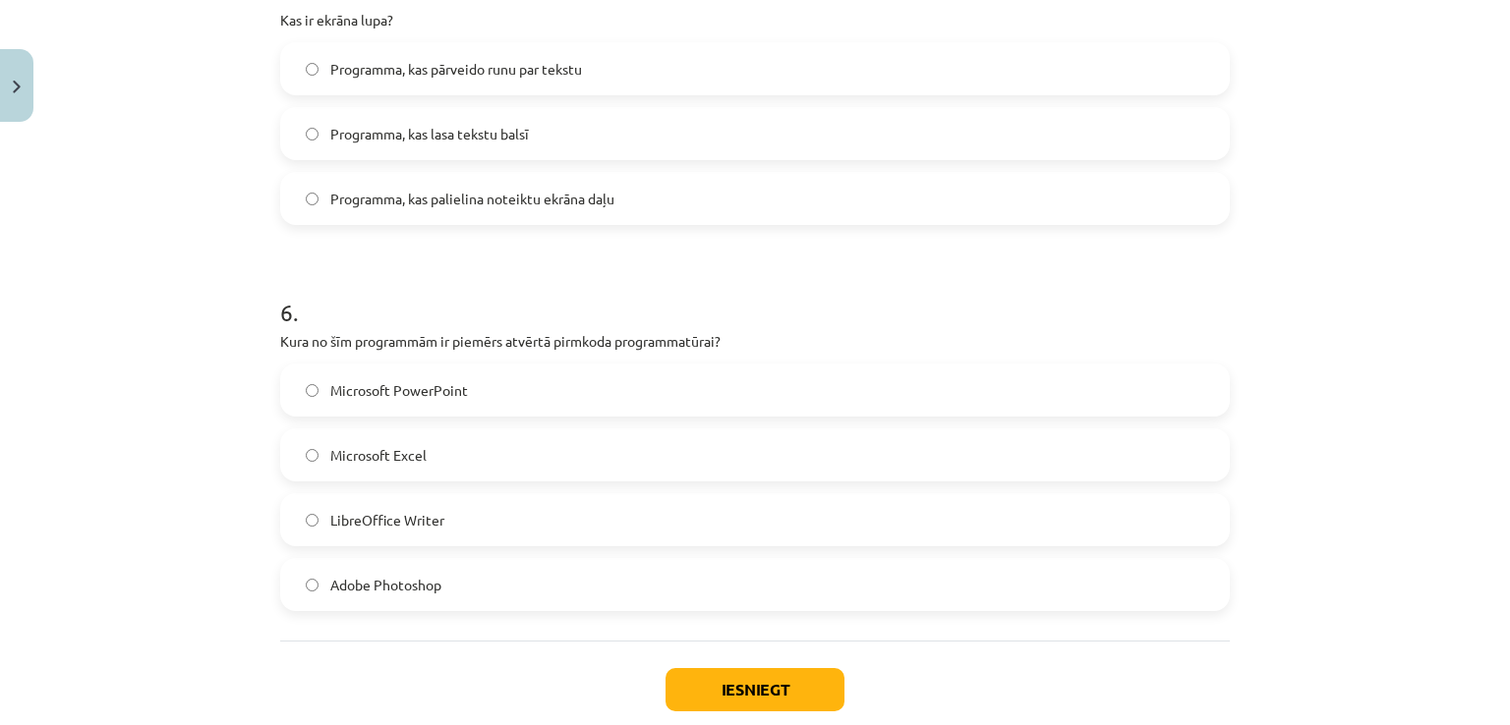
scroll to position [1927, 0]
click at [433, 547] on div "Microsoft PowerPoint Microsoft Excel LibreOffice Writer Adobe Photoshop" at bounding box center [754, 489] width 949 height 248
click at [429, 533] on label "LibreOffice Writer" at bounding box center [754, 520] width 945 height 49
click at [733, 689] on button "Iesniegt" at bounding box center [754, 690] width 179 height 43
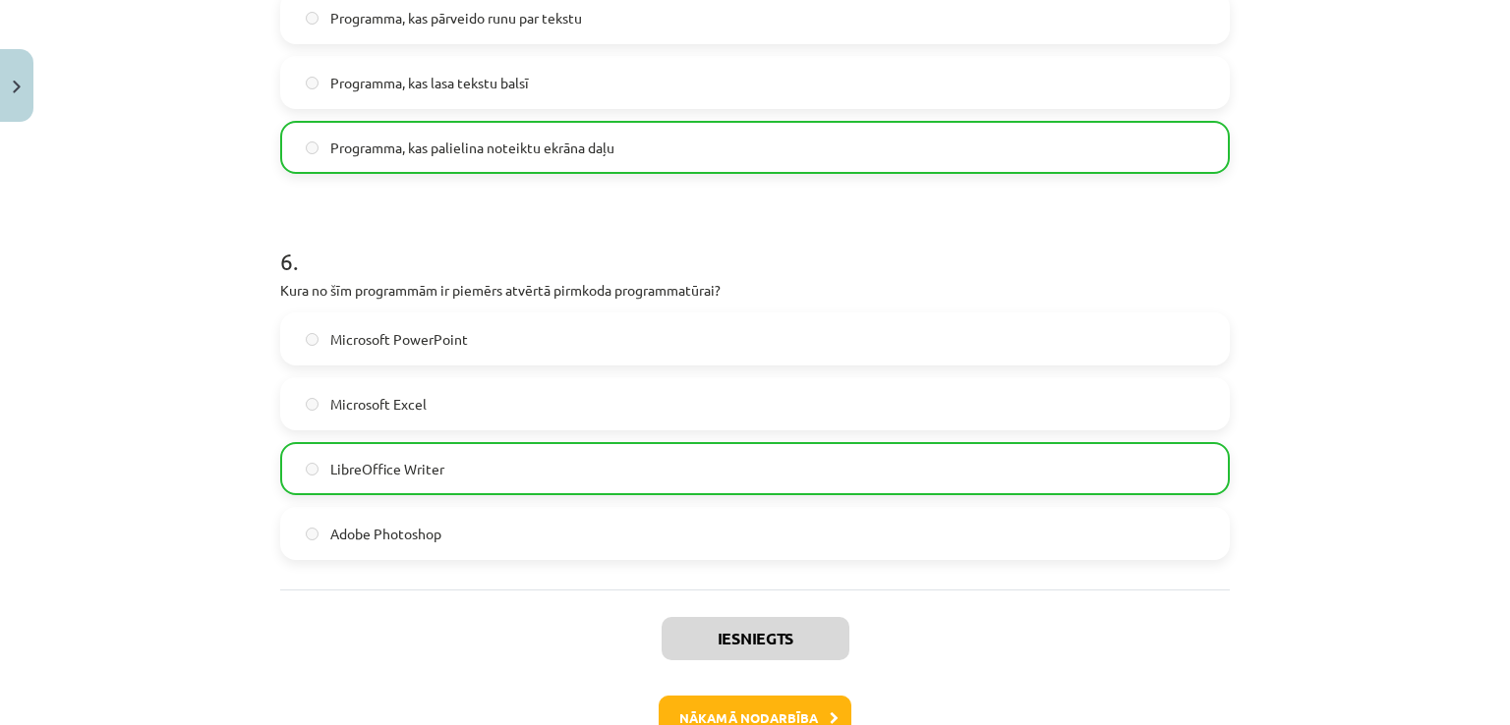
scroll to position [2103, 0]
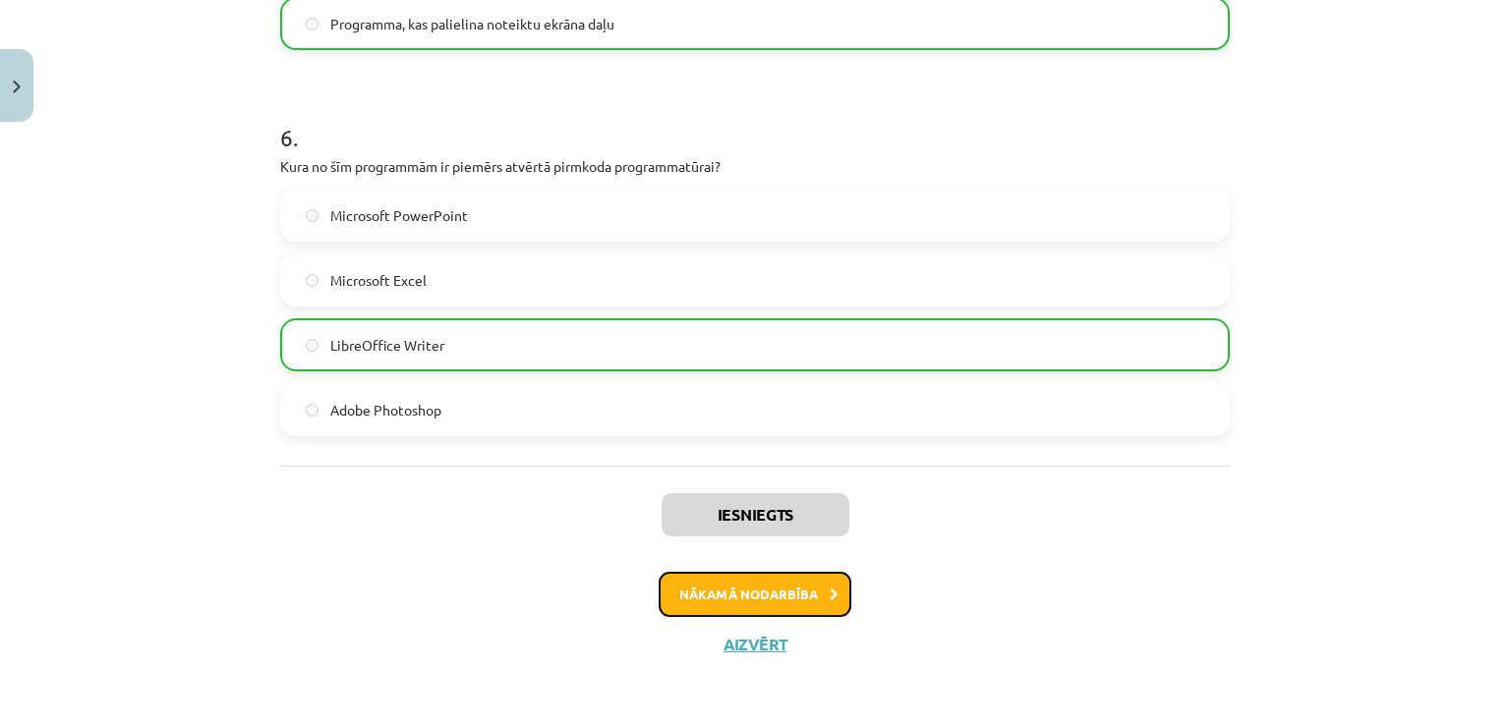
click at [735, 611] on button "Nākamā nodarbība" at bounding box center [754, 594] width 193 height 45
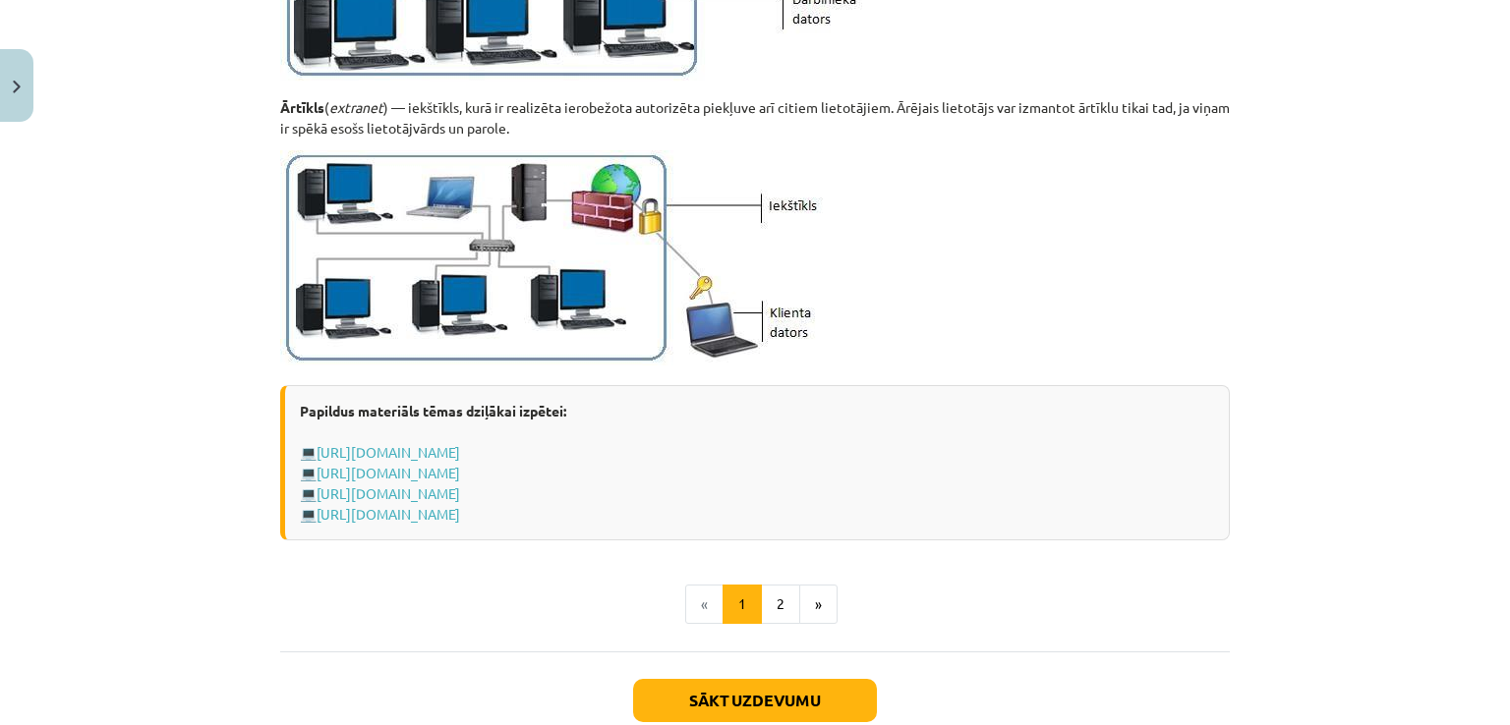
scroll to position [2276, 0]
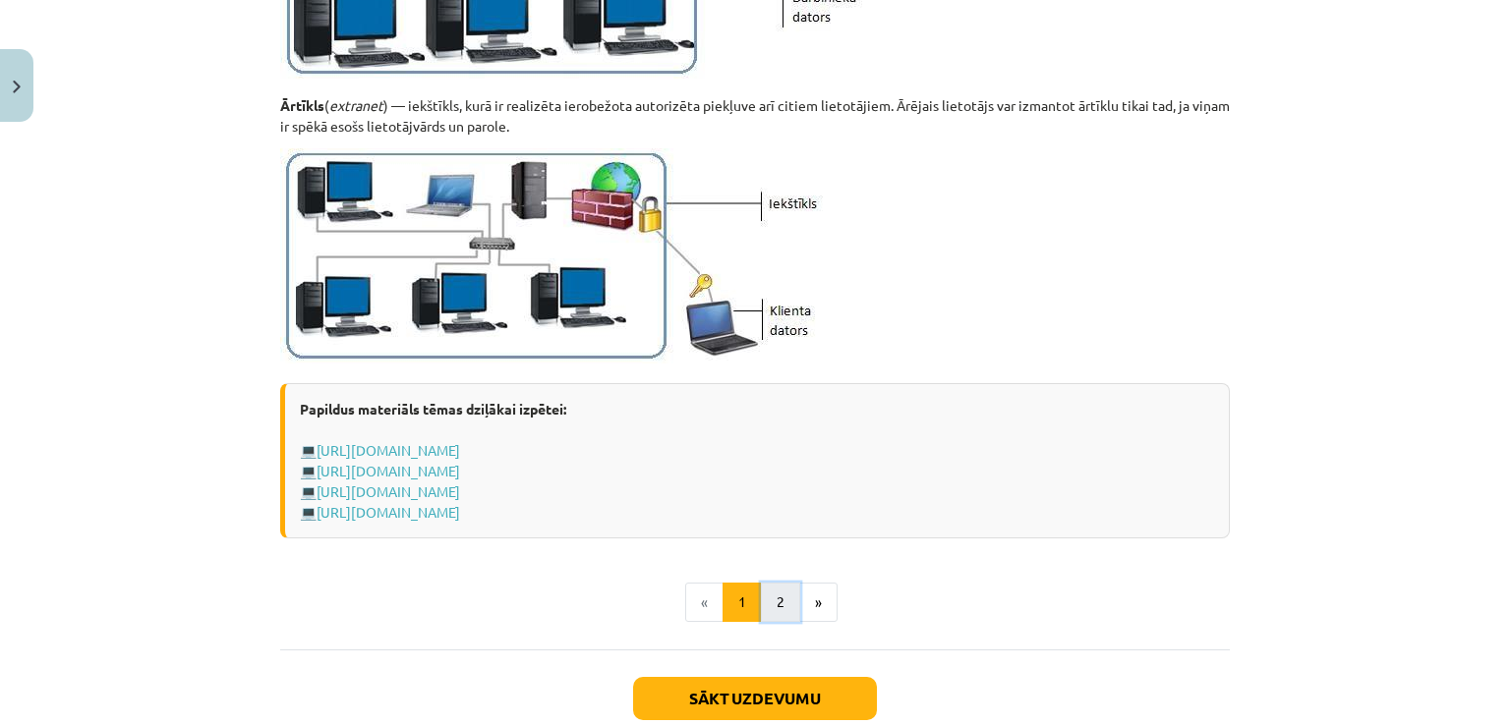
click at [762, 591] on button "2" at bounding box center [780, 602] width 39 height 39
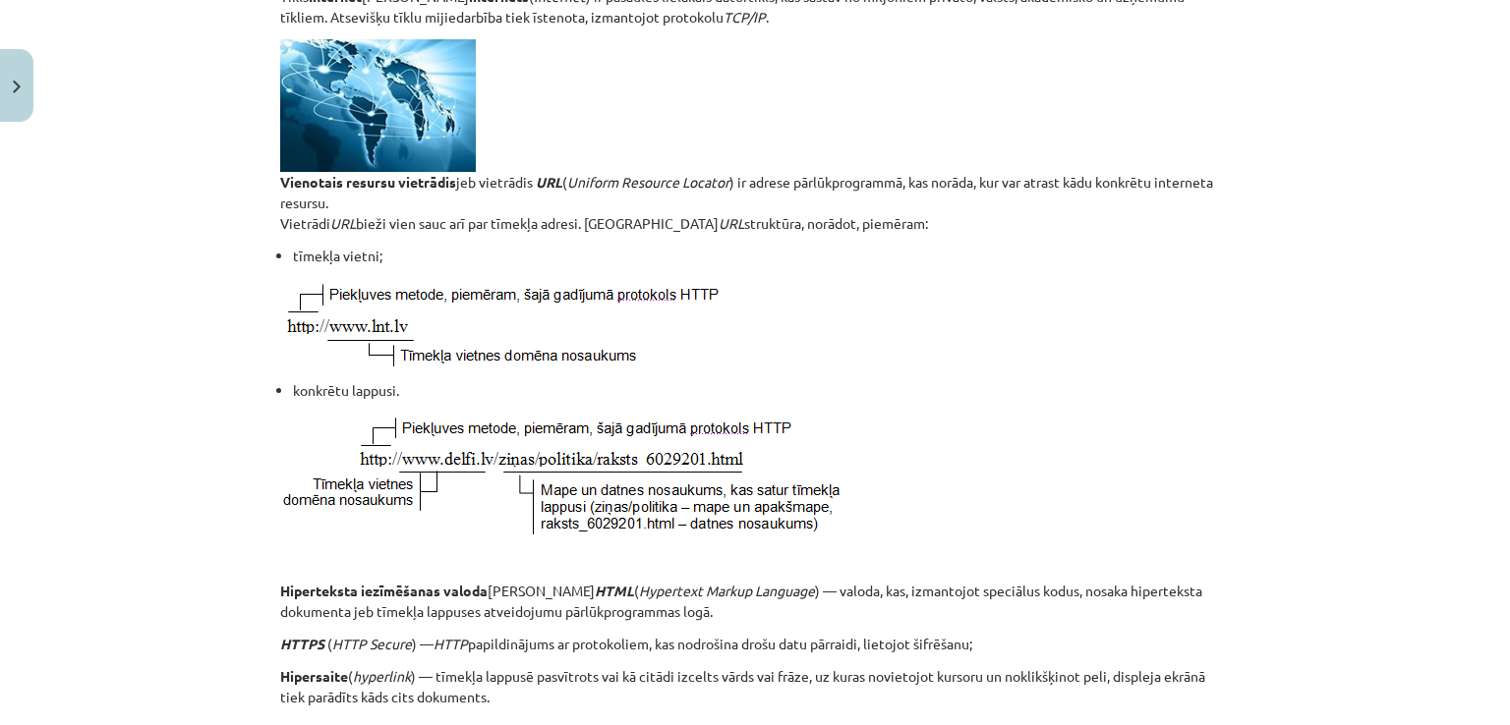
scroll to position [635, 0]
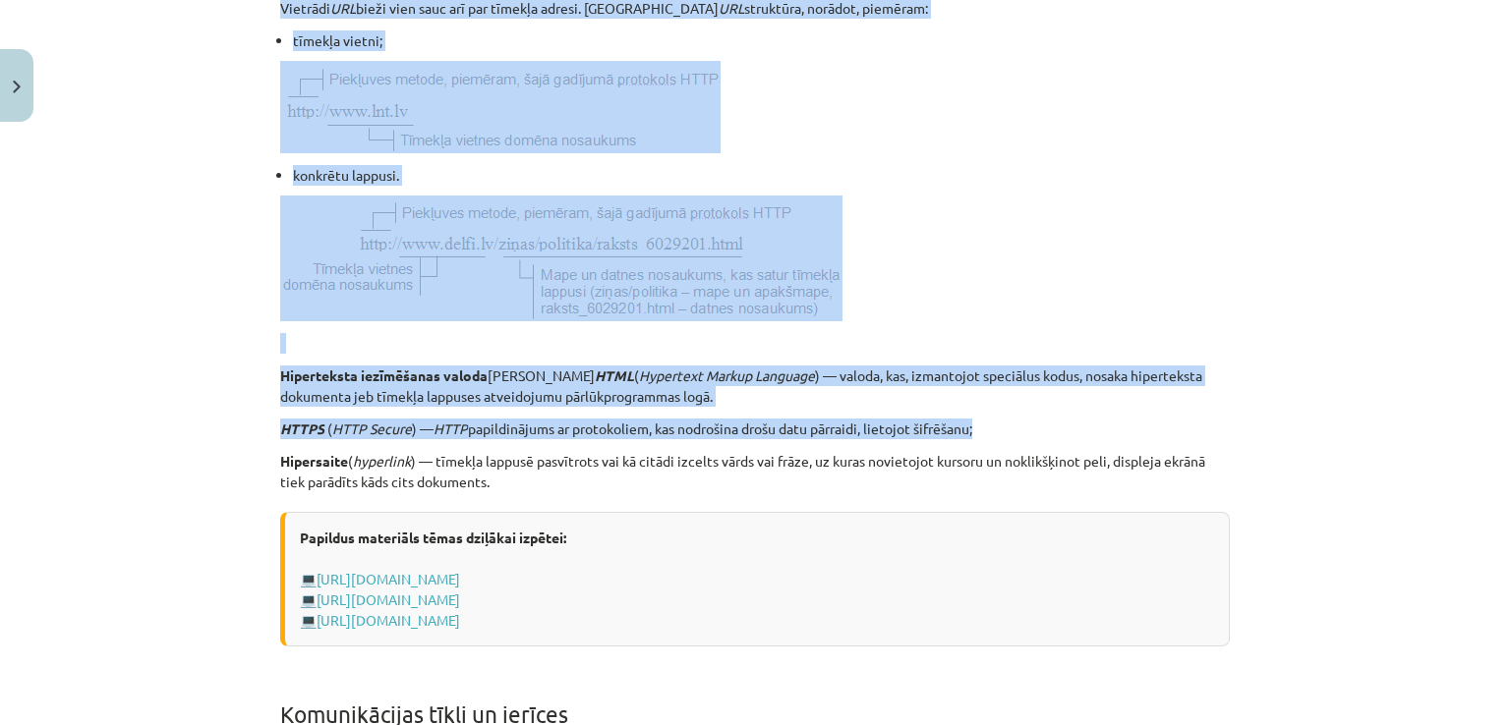
drag, startPoint x: 293, startPoint y: 34, endPoint x: 86, endPoint y: 442, distance: 457.1
click at [86, 442] on div "Mācību tēma: Datorikas - 10. klases 1. ieskaites mācību materiāls #5 4. tēma – …" at bounding box center [755, 362] width 1510 height 725
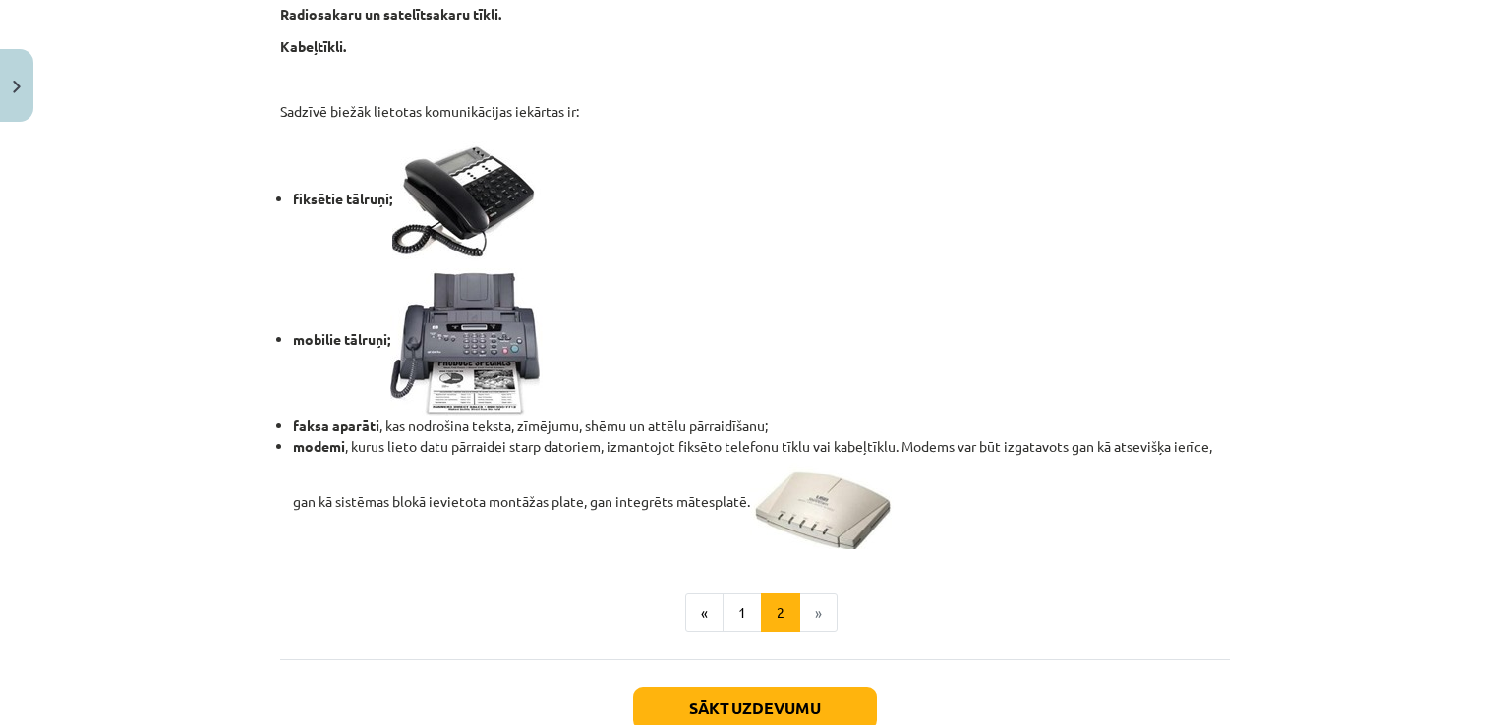
scroll to position [1686, 0]
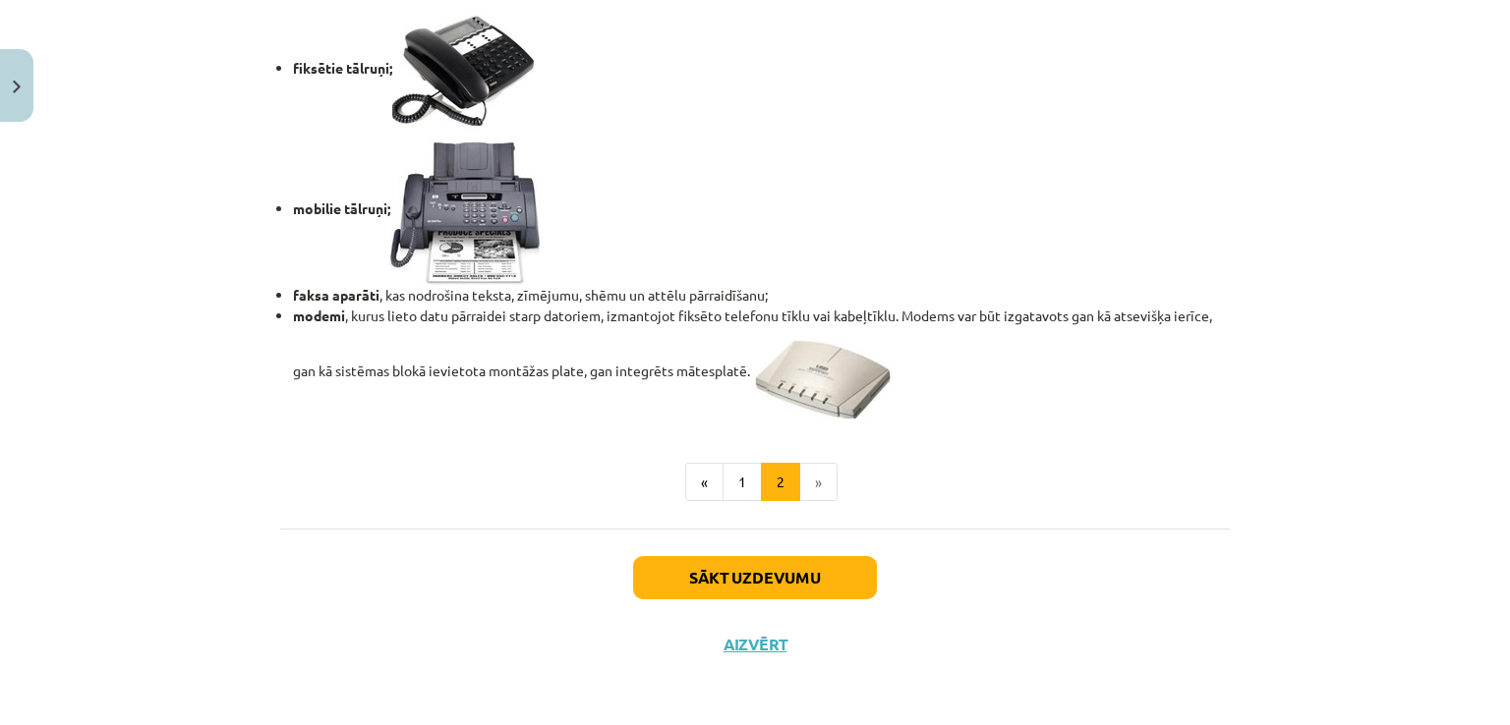
drag, startPoint x: 540, startPoint y: 209, endPoint x: 238, endPoint y: 83, distance: 327.3
click at [238, 83] on div "Mācību tēma: Datorikas - 10. klases 1. ieskaites mācību materiāls #5 4. tēma – …" at bounding box center [755, 362] width 1510 height 725
click at [769, 567] on button "Sākt uzdevumu" at bounding box center [755, 577] width 244 height 43
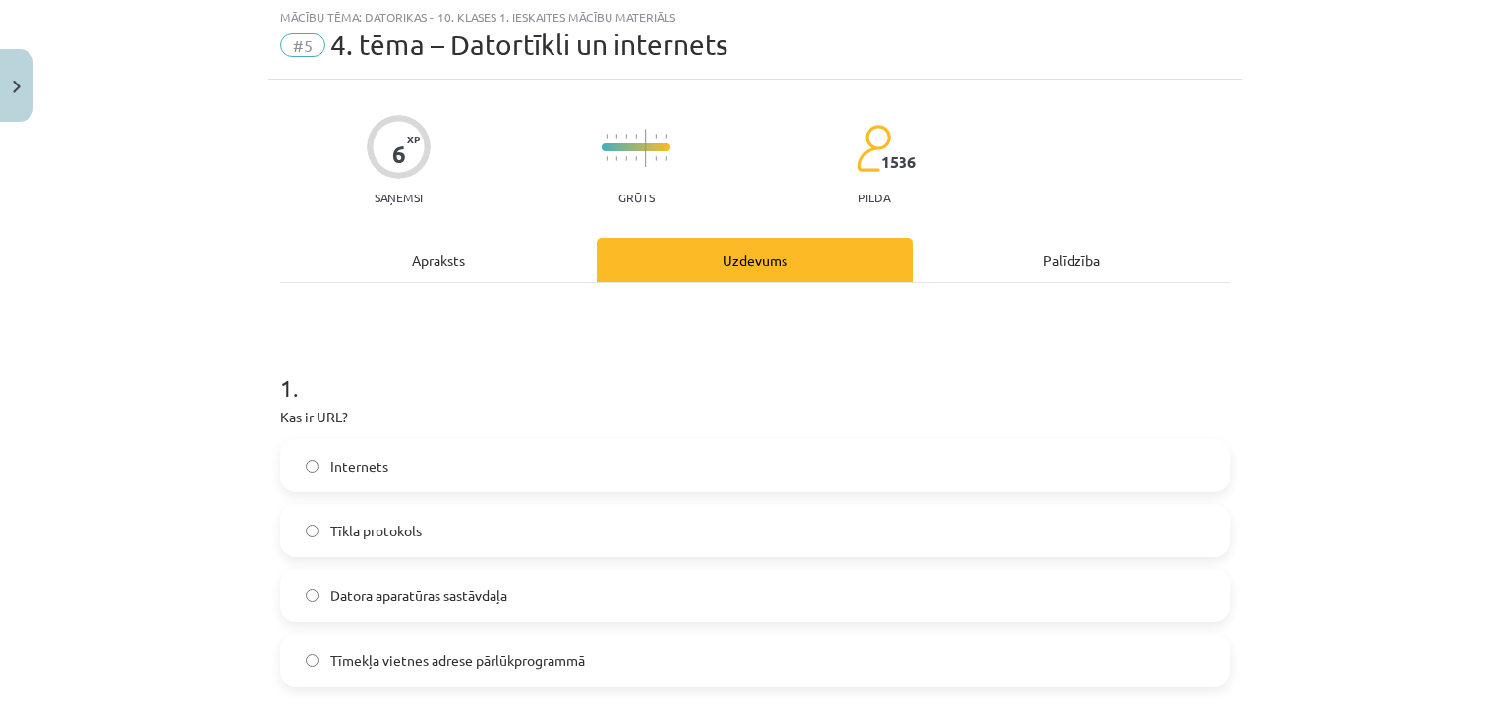
scroll to position [49, 0]
click at [476, 259] on div "Apraksts" at bounding box center [438, 262] width 316 height 44
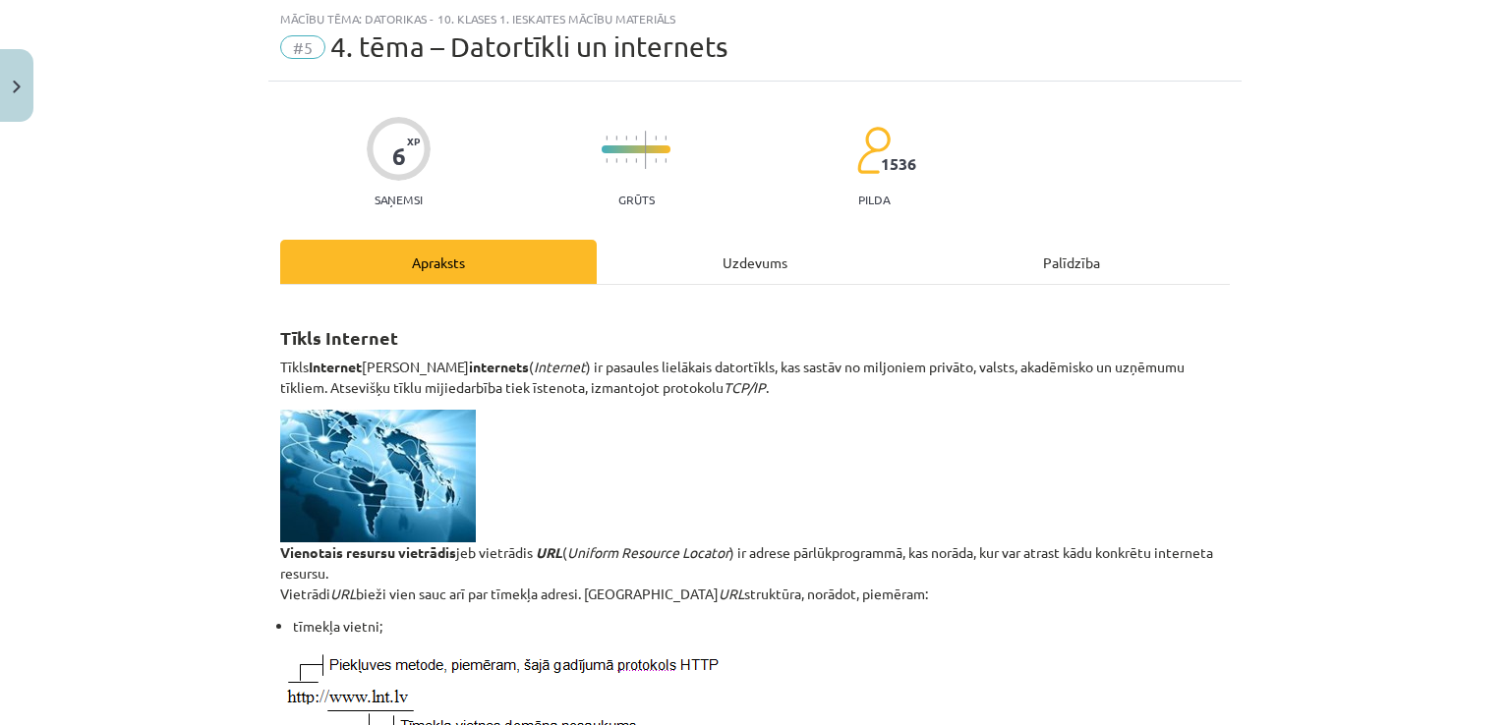
click at [739, 265] on div "Uzdevums" at bounding box center [755, 262] width 316 height 44
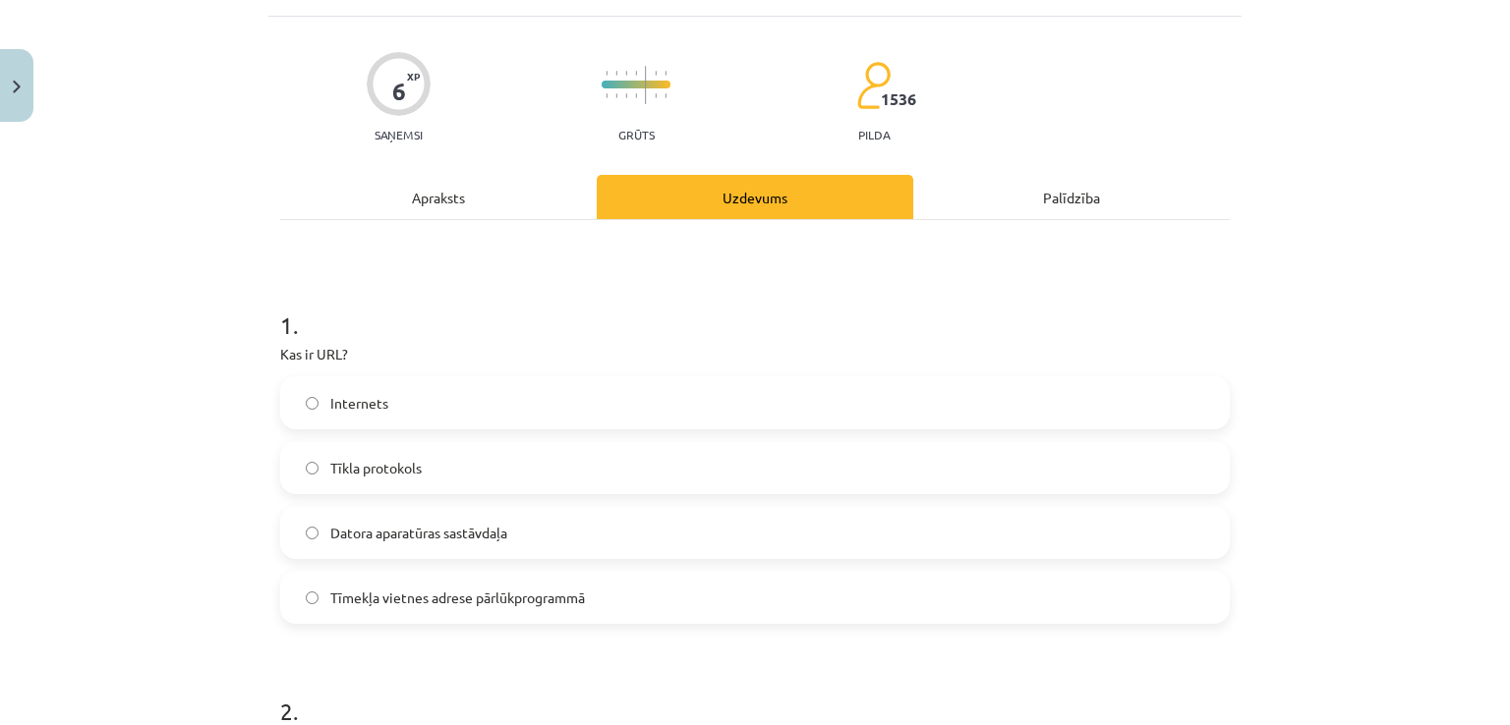
scroll to position [113, 0]
click at [487, 595] on span "Tīmekļa vietnes adrese pārlūkprogrammā" at bounding box center [457, 599] width 255 height 21
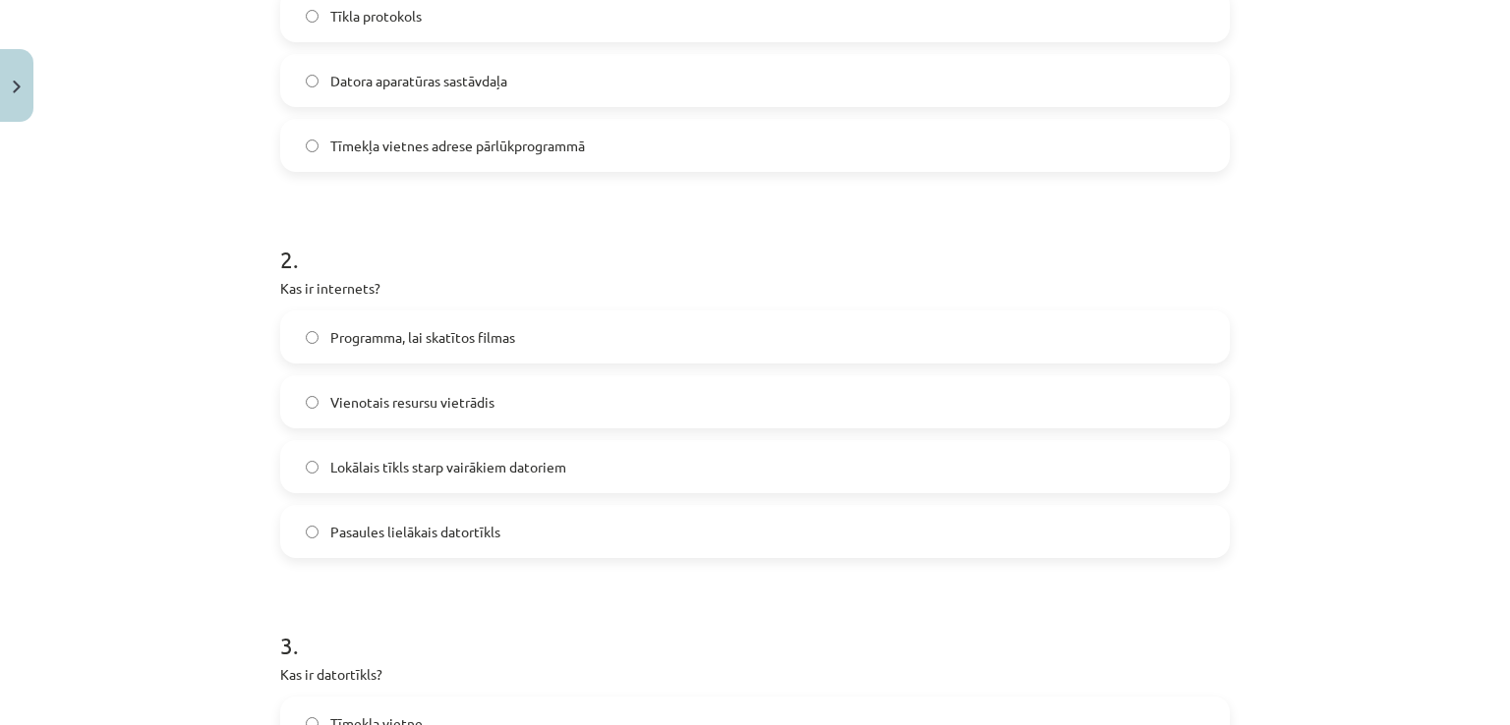
scroll to position [593, 0]
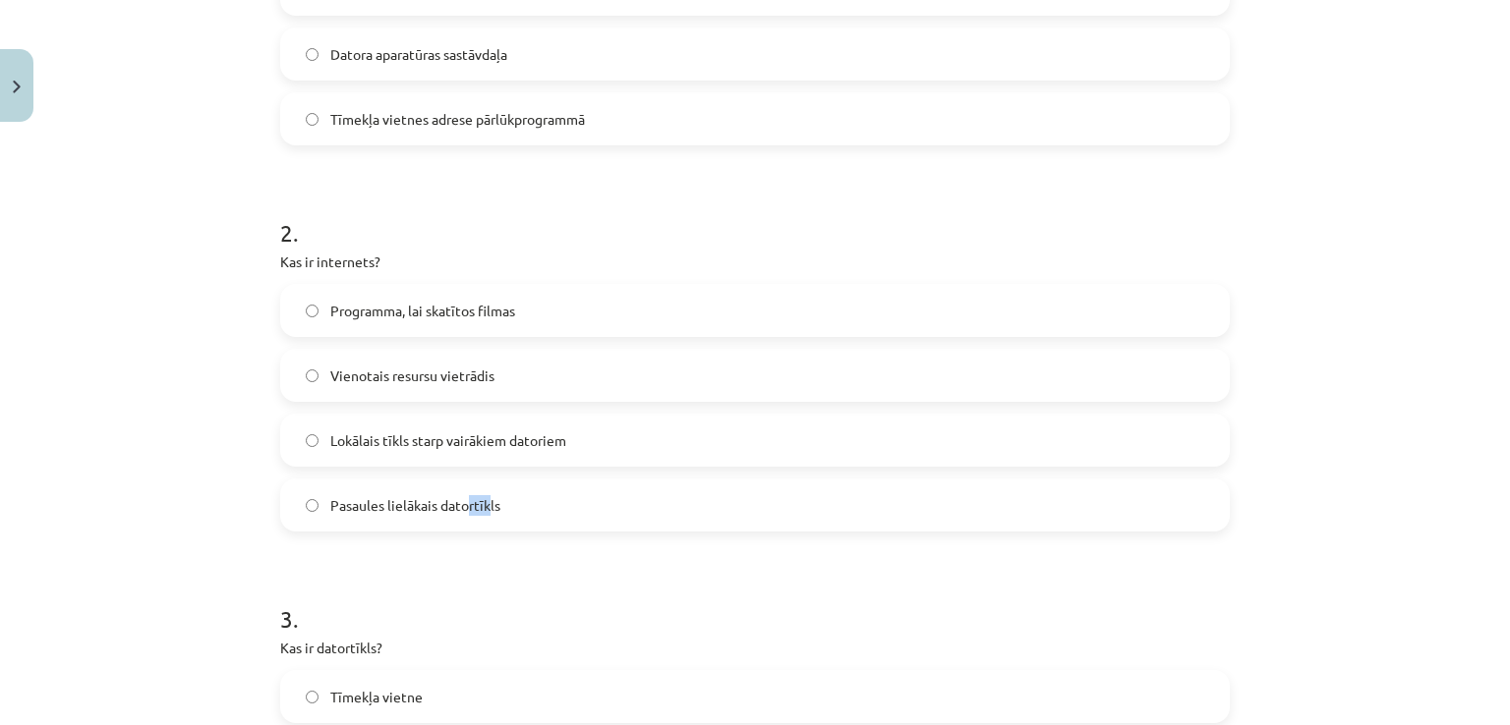
drag, startPoint x: 464, startPoint y: 507, endPoint x: 485, endPoint y: 510, distance: 21.8
click at [485, 510] on span "Pasaules lielākais datortīkls" at bounding box center [415, 505] width 170 height 21
click at [484, 510] on span "Pasaules lielākais datortīkls" at bounding box center [415, 505] width 170 height 21
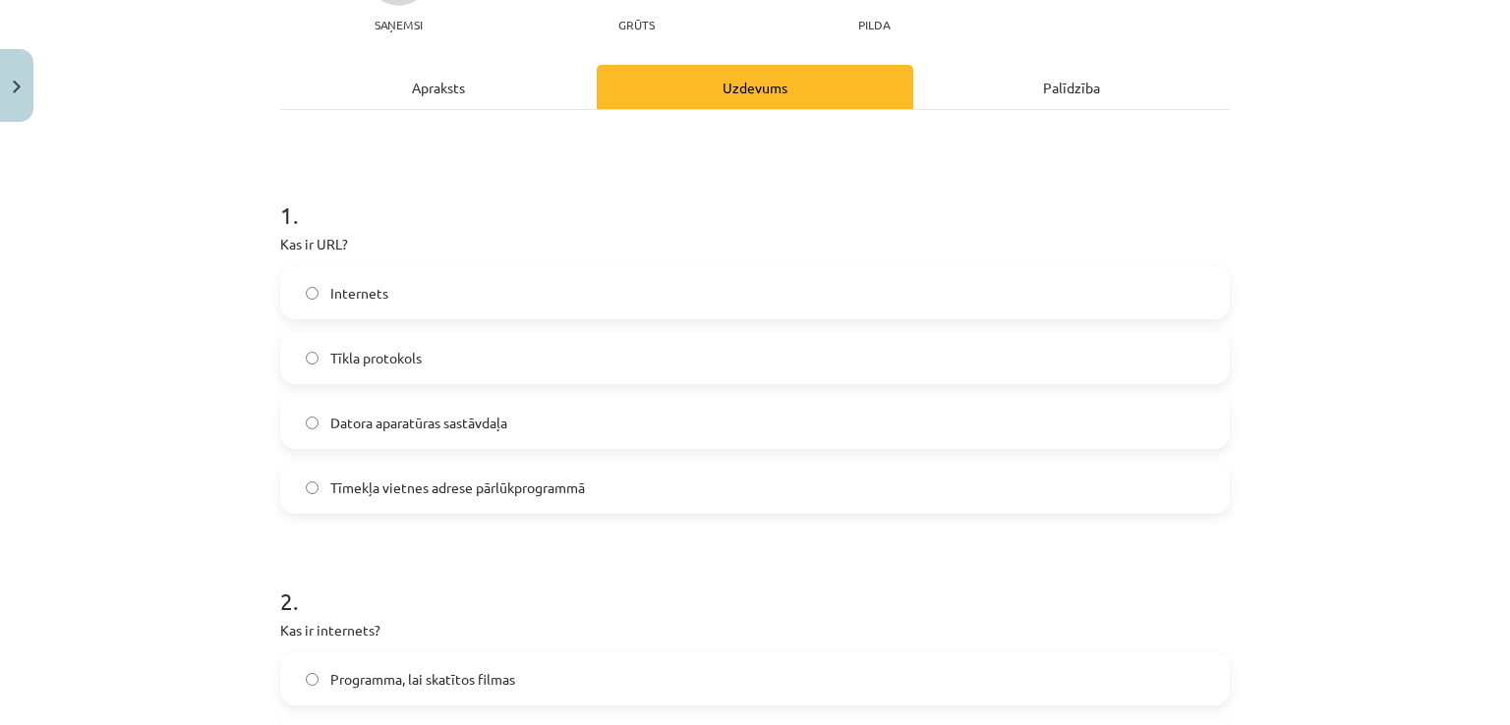
click at [519, 89] on div "Apraksts" at bounding box center [438, 87] width 316 height 44
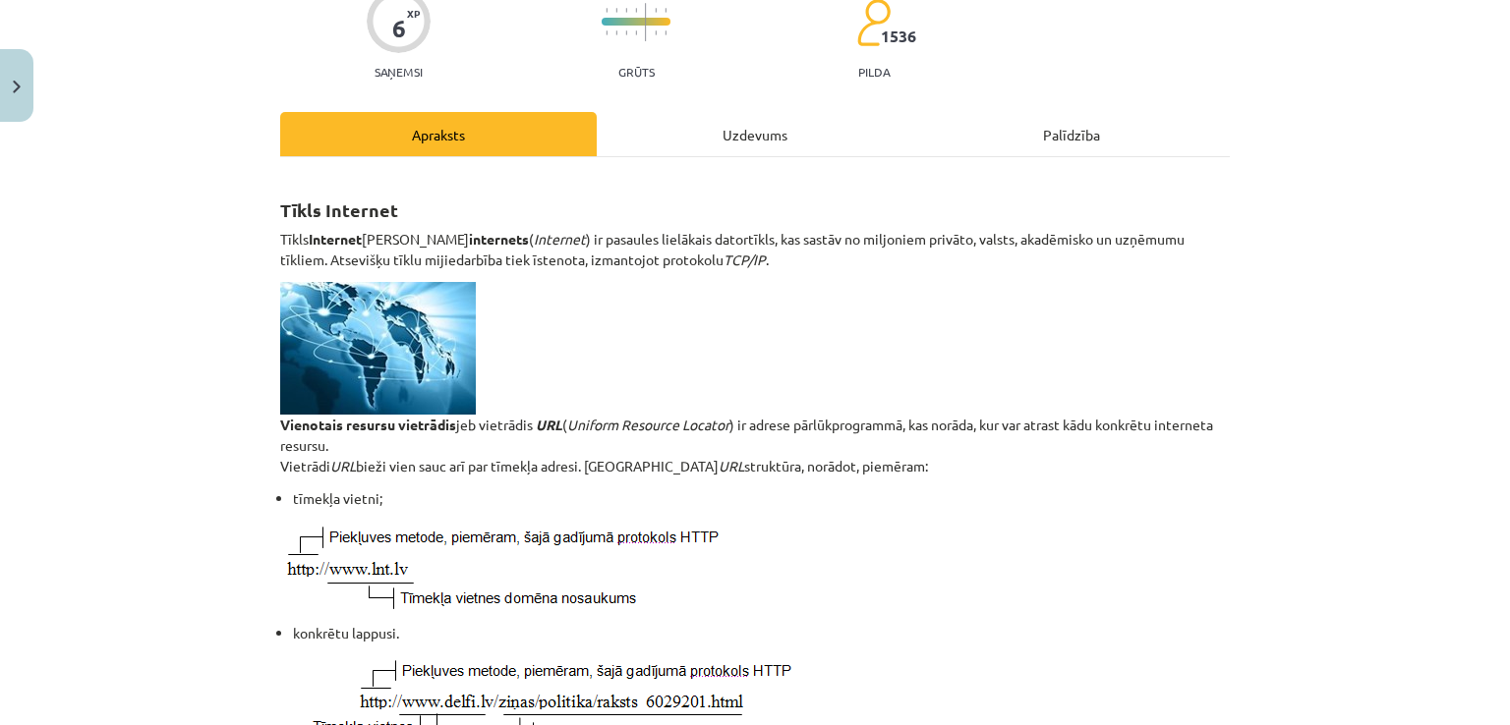
scroll to position [177, 0]
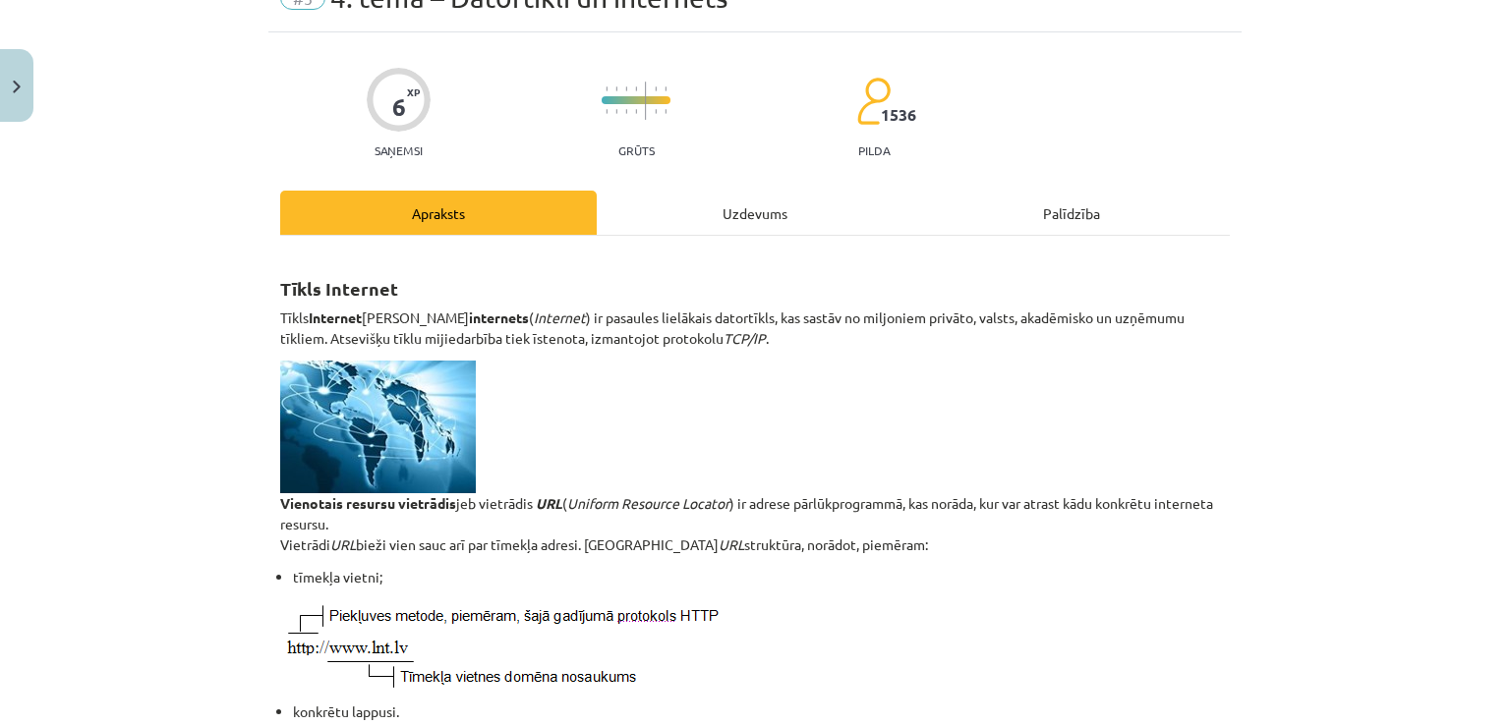
click at [733, 200] on div "Uzdevums" at bounding box center [755, 213] width 316 height 44
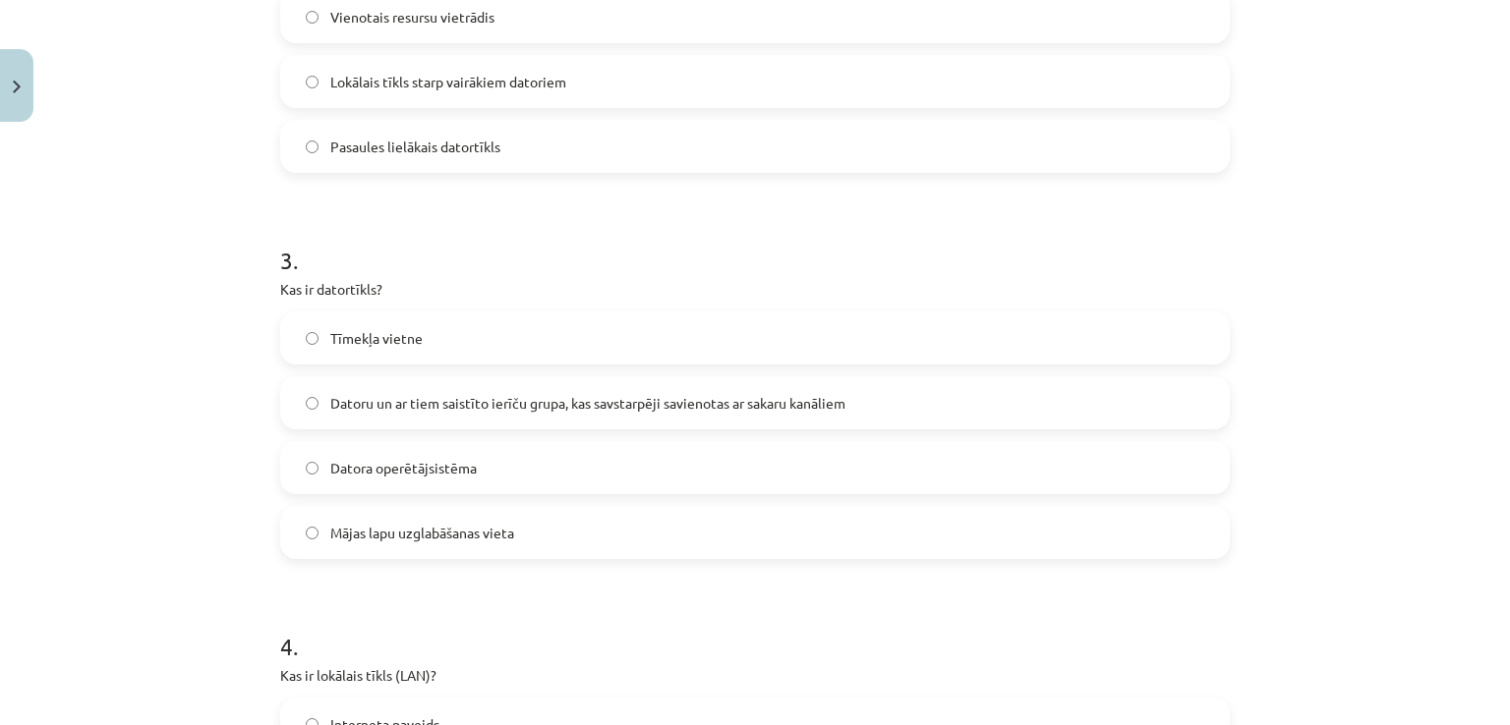
scroll to position [955, 0]
click at [646, 375] on label "Datoru un ar tiem saistīto ierīču grupa, kas savstarpēji savienotas ar sakaru k…" at bounding box center [754, 398] width 945 height 49
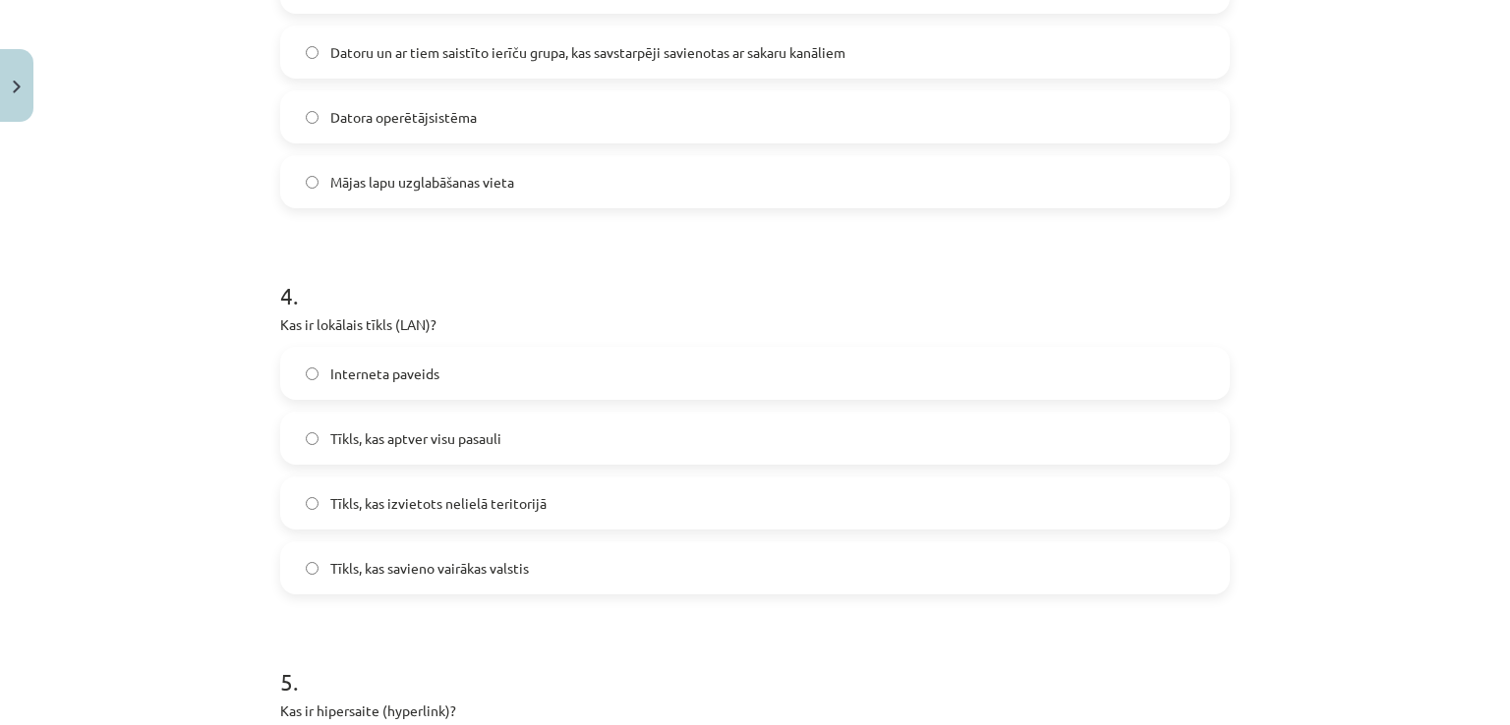
scroll to position [1303, 0]
click at [607, 491] on label "Tīkls, kas izvietots nelielā teritorijā" at bounding box center [754, 502] width 945 height 49
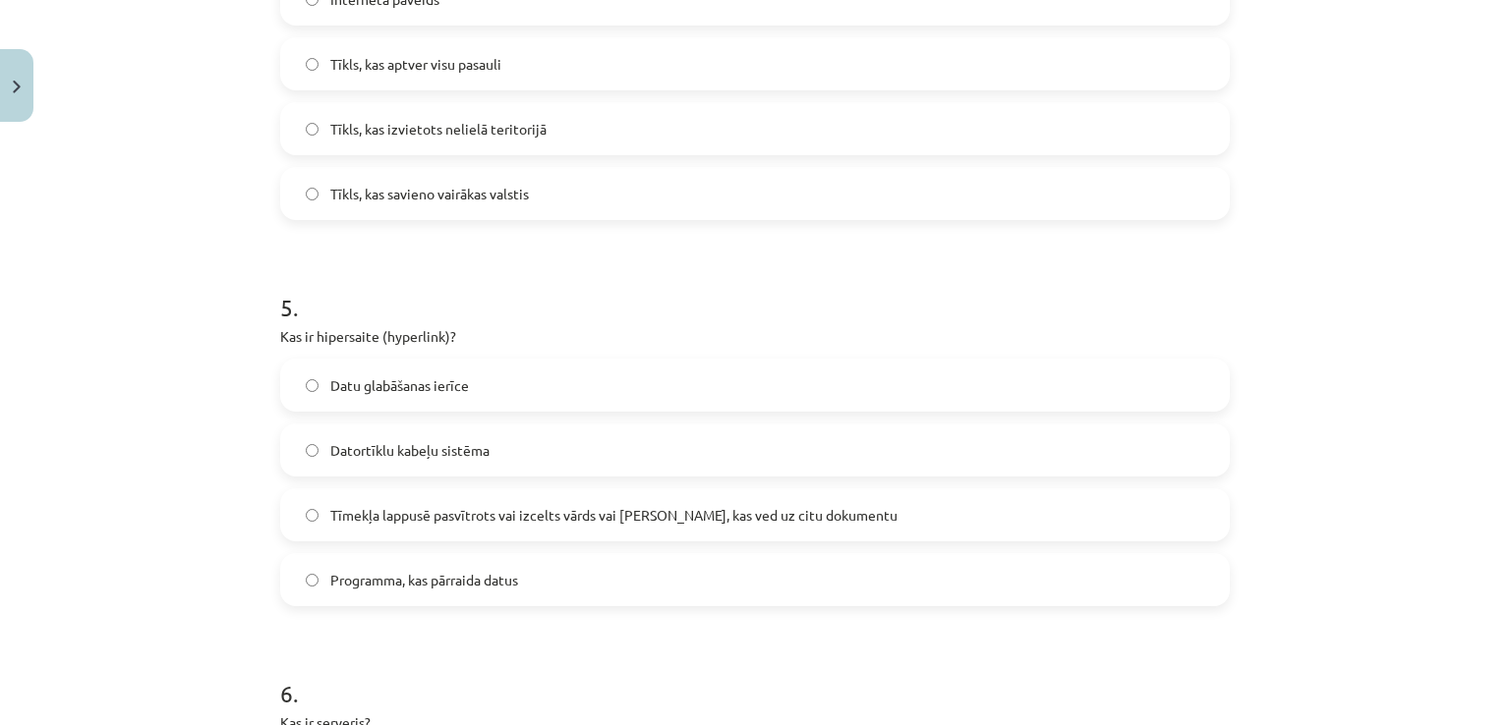
scroll to position [1678, 0]
click at [533, 524] on label "Tīmekļa lappusē pasvītrots vai izcelts vārds vai frāze, kas ved uz citu dokumen…" at bounding box center [754, 513] width 945 height 49
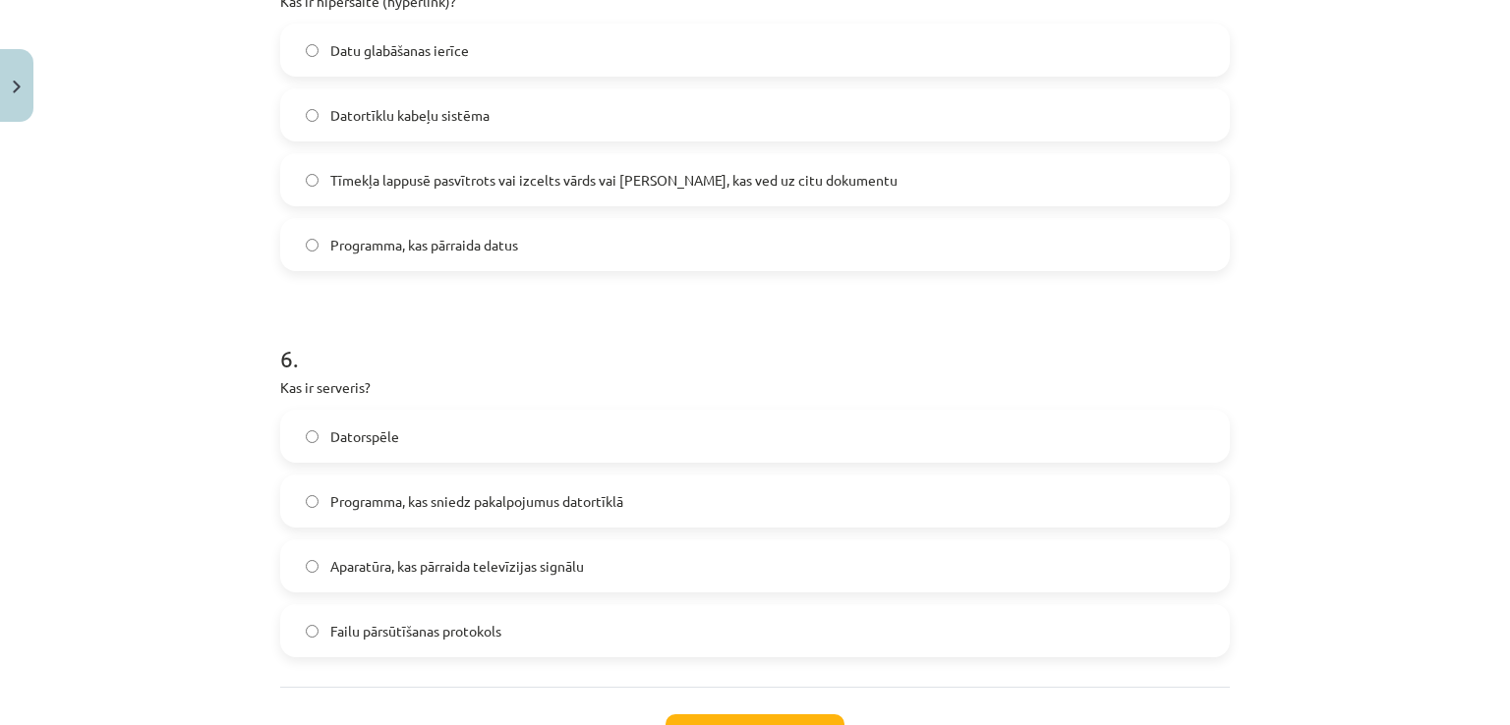
scroll to position [2013, 0]
click at [519, 627] on label "Failu pārsūtīšanas protokols" at bounding box center [754, 629] width 945 height 49
click at [724, 716] on button "Iesniegt" at bounding box center [754, 734] width 179 height 43
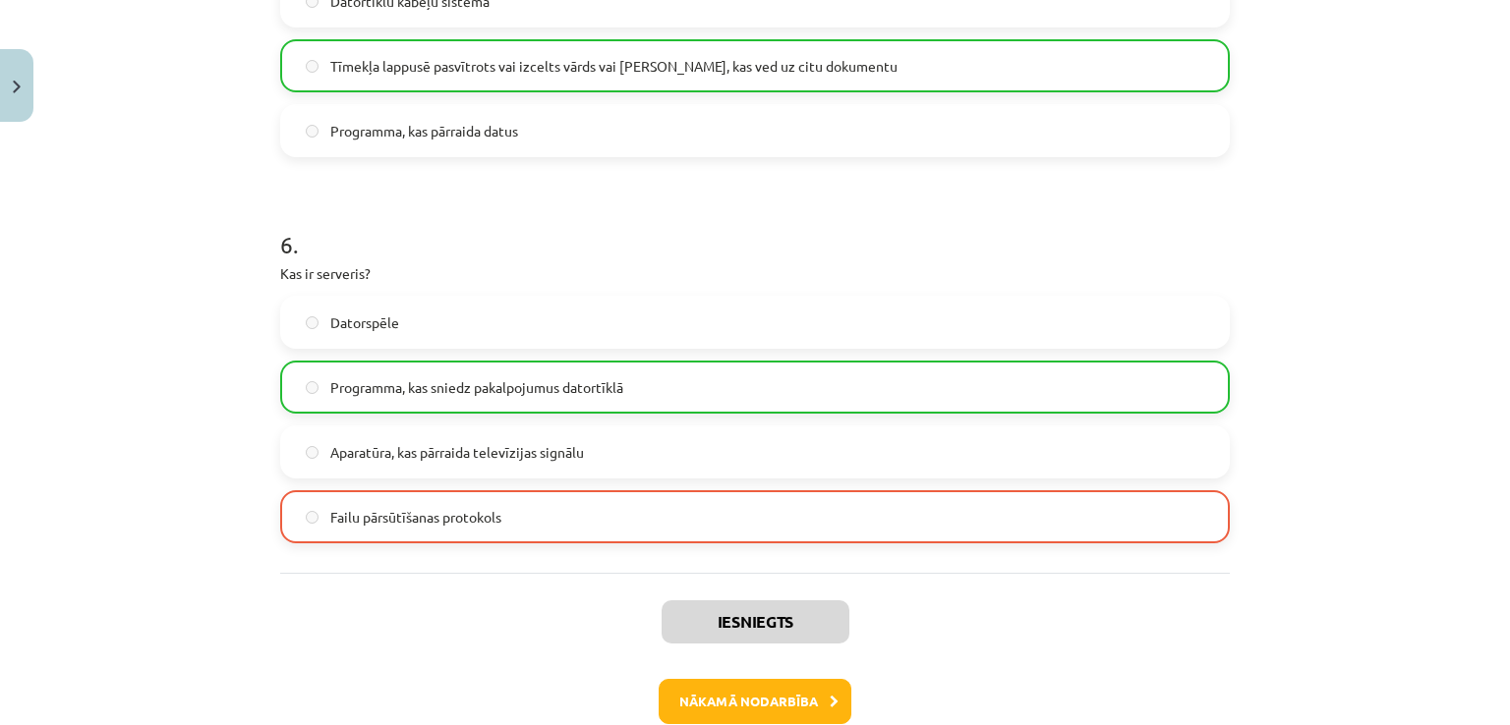
scroll to position [2233, 0]
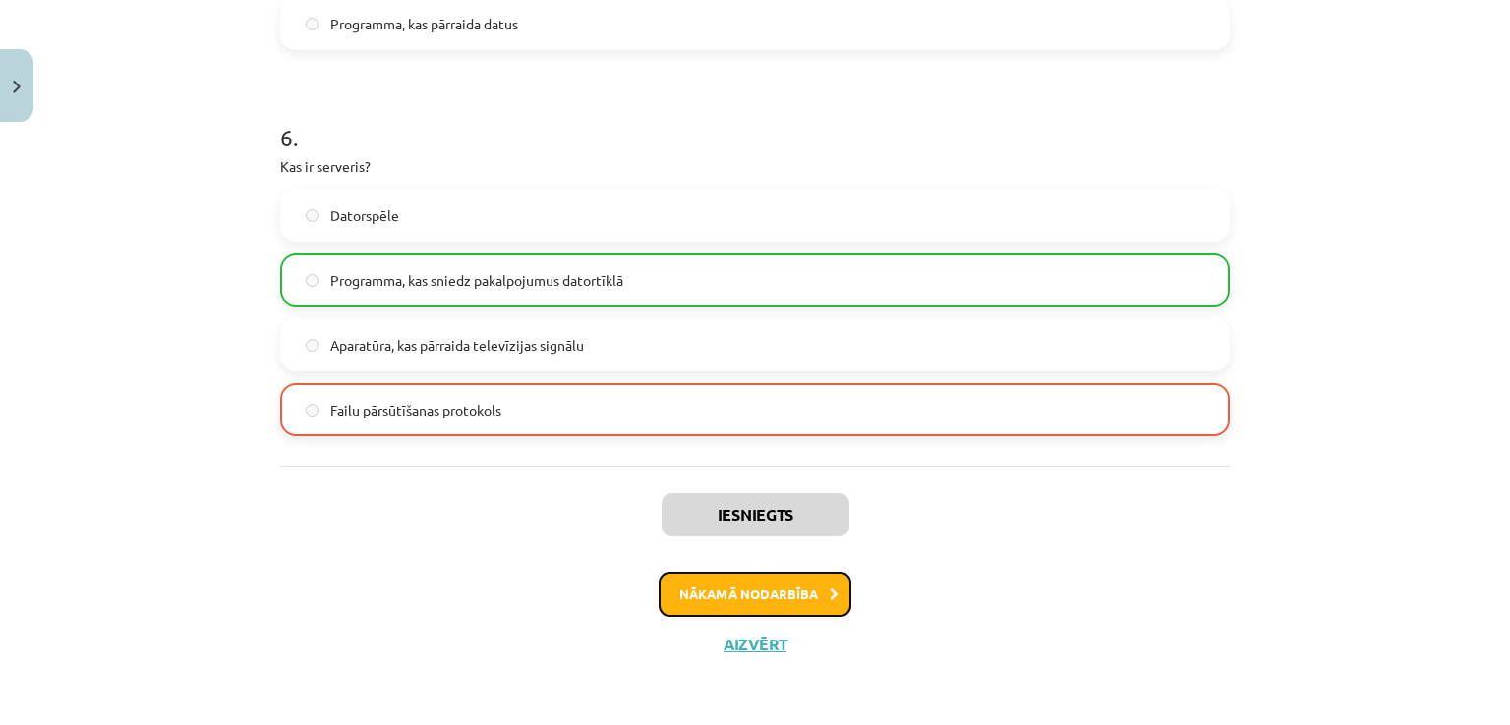
click at [743, 597] on button "Nākamā nodarbība" at bounding box center [754, 594] width 193 height 45
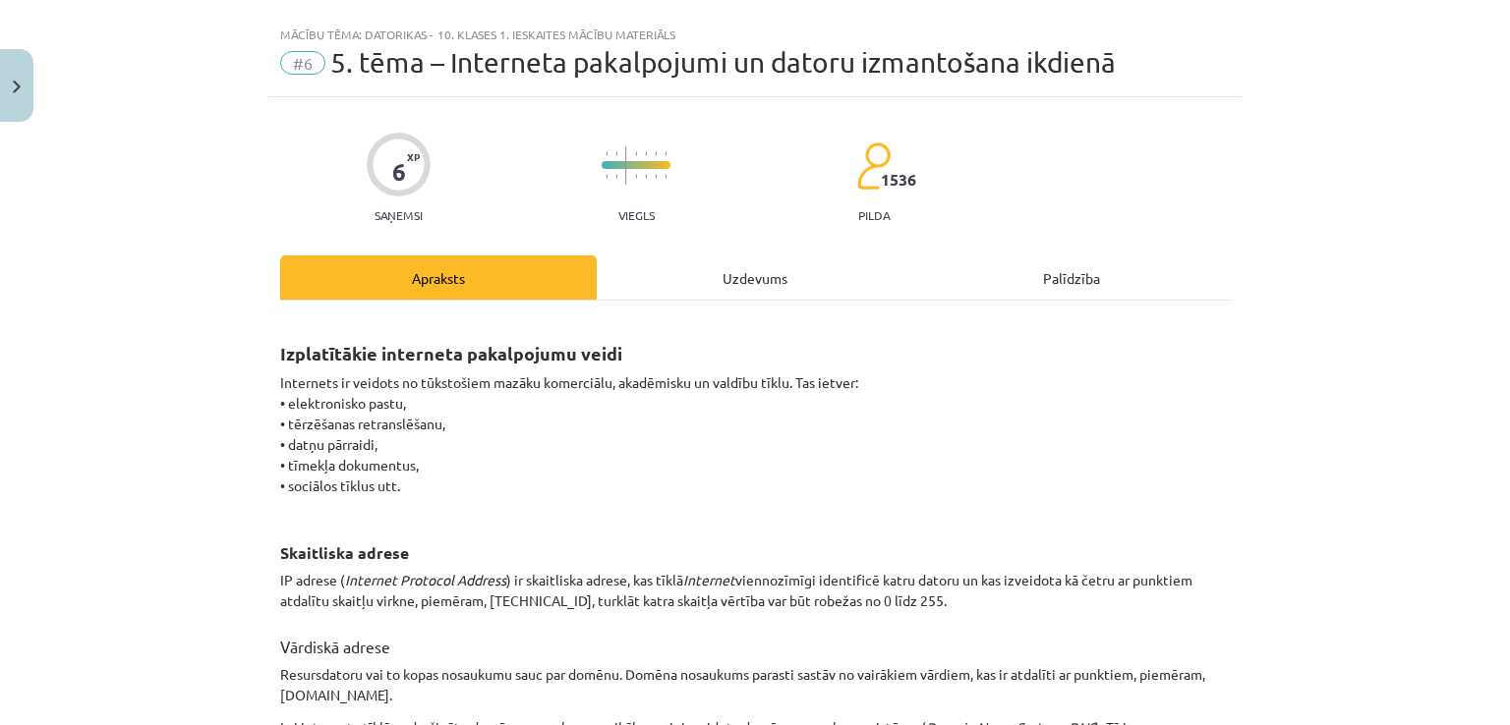
scroll to position [34, 0]
drag, startPoint x: 263, startPoint y: 346, endPoint x: 440, endPoint y: 477, distance: 220.0
click at [440, 477] on p "Internets ir veidots no tūkstošiem mazāku komerciālu, akadēmisku un valdību tīk…" at bounding box center [754, 443] width 949 height 144
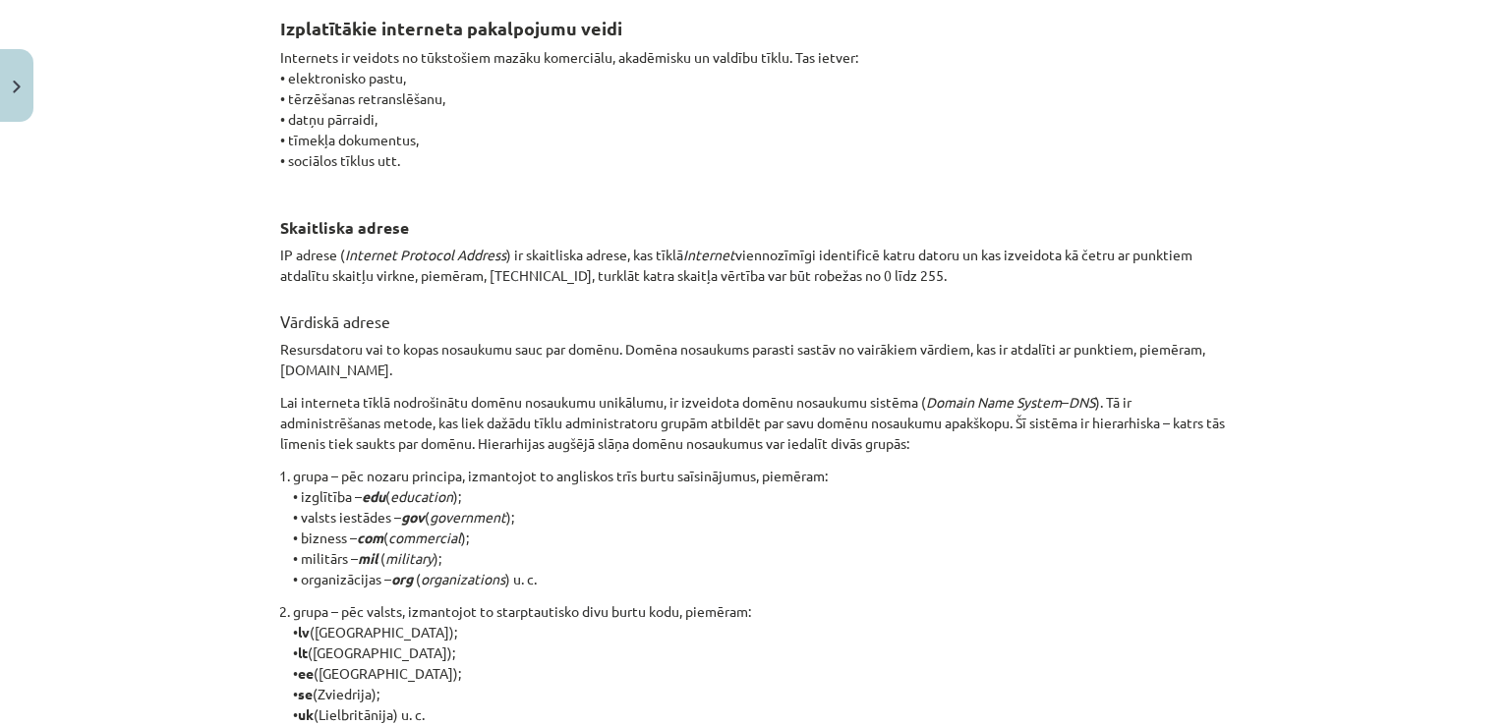
scroll to position [361, 0]
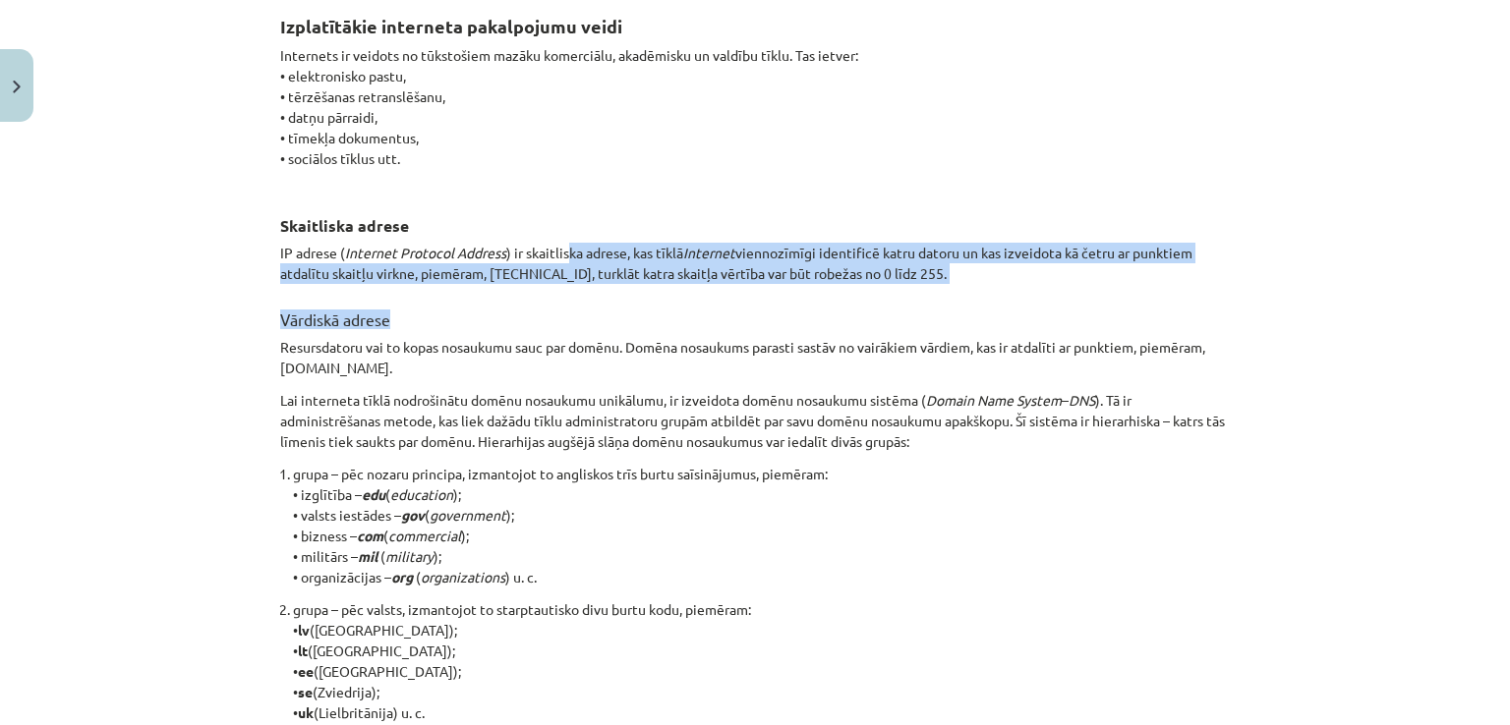
drag, startPoint x: 559, startPoint y: 246, endPoint x: 668, endPoint y: 289, distance: 117.3
click at [668, 289] on div "Izplatītākie interneta pakalpojumu veidi Internets ir veidots no tūkstošiem maz…" at bounding box center [754, 563] width 949 height 1145
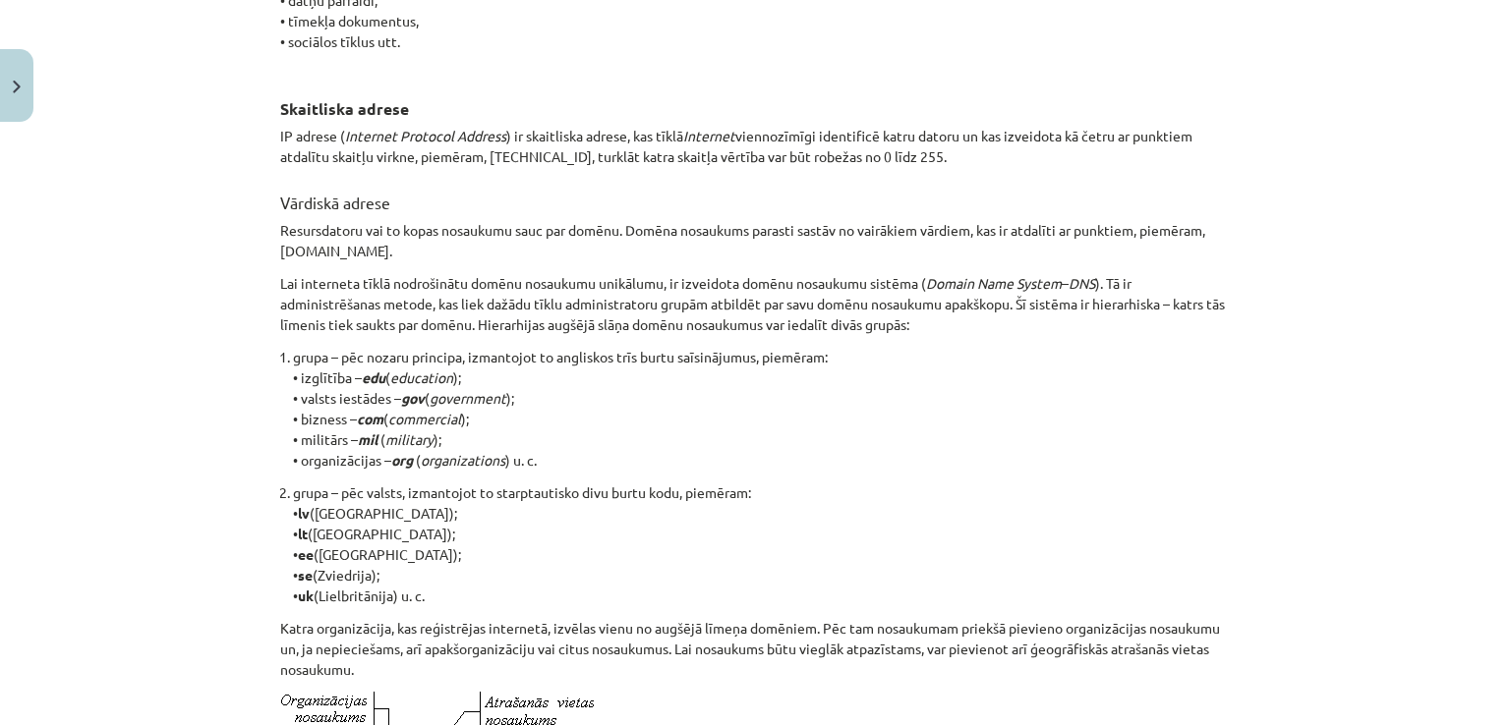
scroll to position [481, 0]
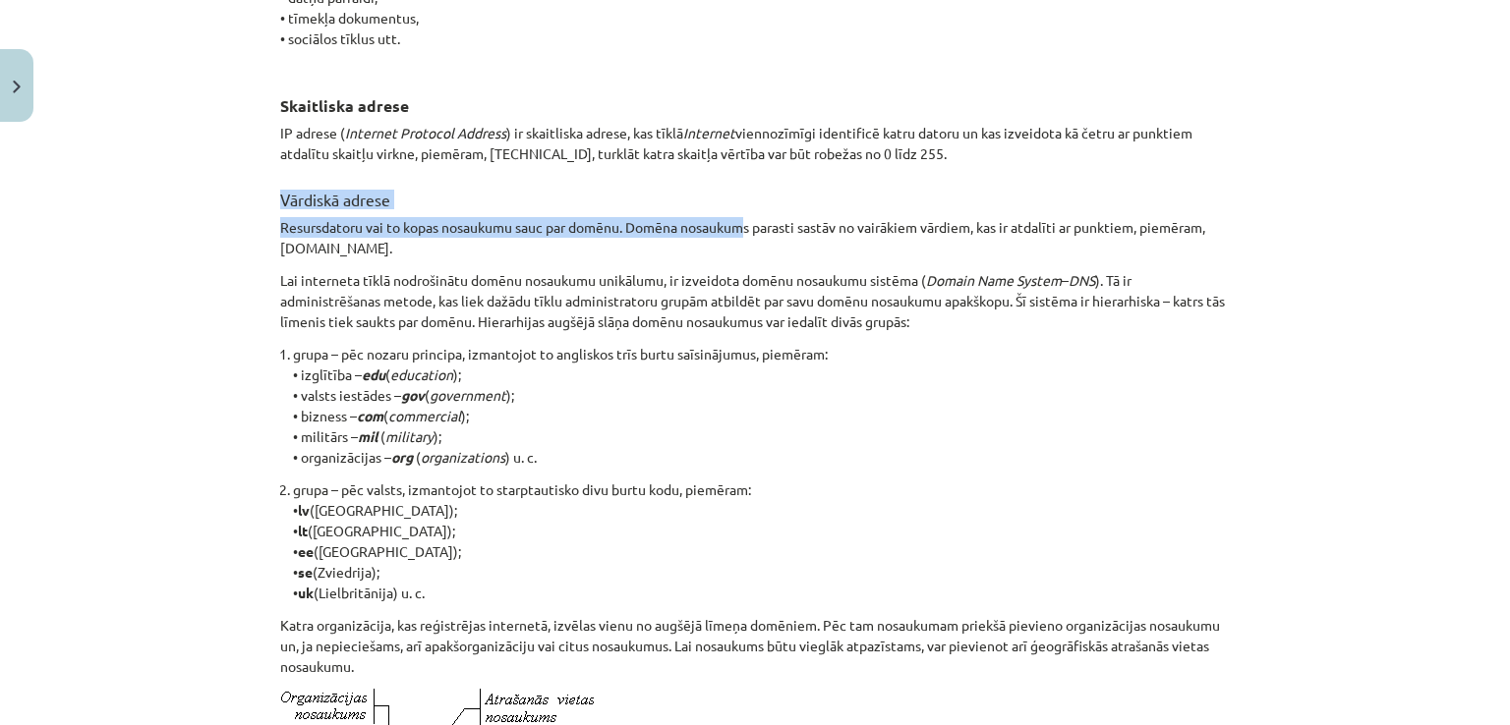
drag, startPoint x: 264, startPoint y: 209, endPoint x: 745, endPoint y: 233, distance: 481.2
click at [745, 233] on div "6 XP Saņemsi Viegls 1536 pilda Apraksts Uzdevums Palīdzība Izplatītākie interne…" at bounding box center [754, 463] width 973 height 1626
click at [745, 233] on p "Resursdatoru vai to kopas nosaukumu sauc par domēnu. Domēna nosaukums parasti s…" at bounding box center [754, 237] width 949 height 41
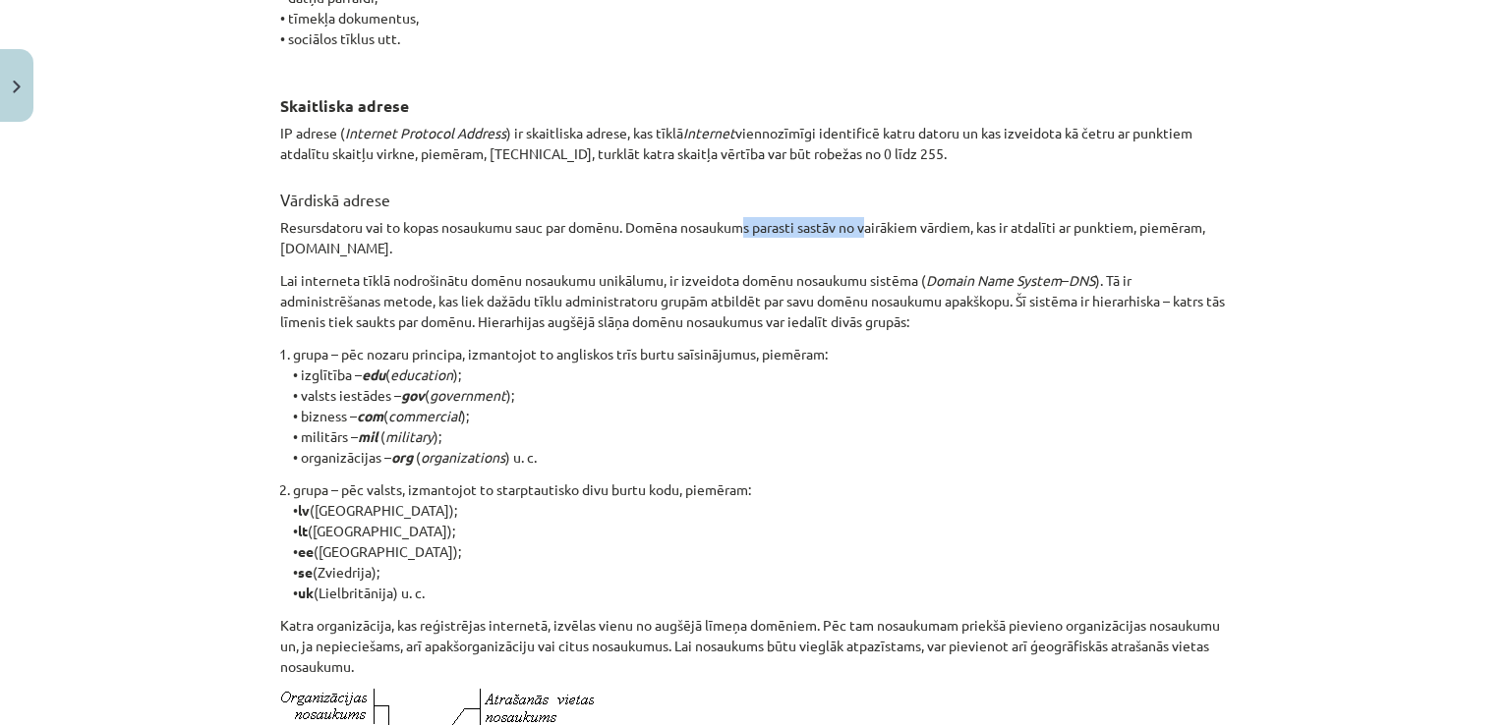
drag, startPoint x: 745, startPoint y: 233, endPoint x: 869, endPoint y: 233, distance: 123.8
click at [869, 233] on p "Resursdatoru vai to kopas nosaukumu sauc par domēnu. Domēna nosaukums parasti s…" at bounding box center [754, 237] width 949 height 41
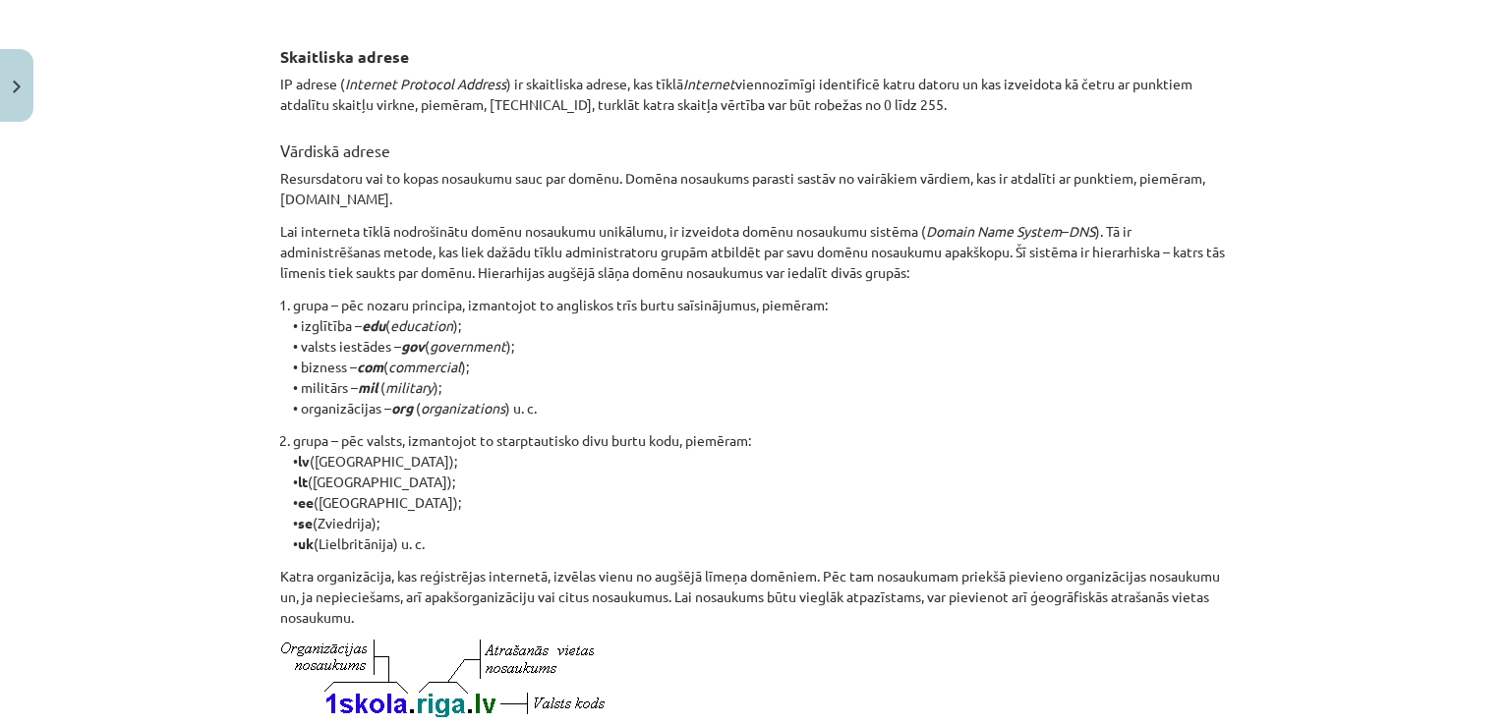
scroll to position [550, 0]
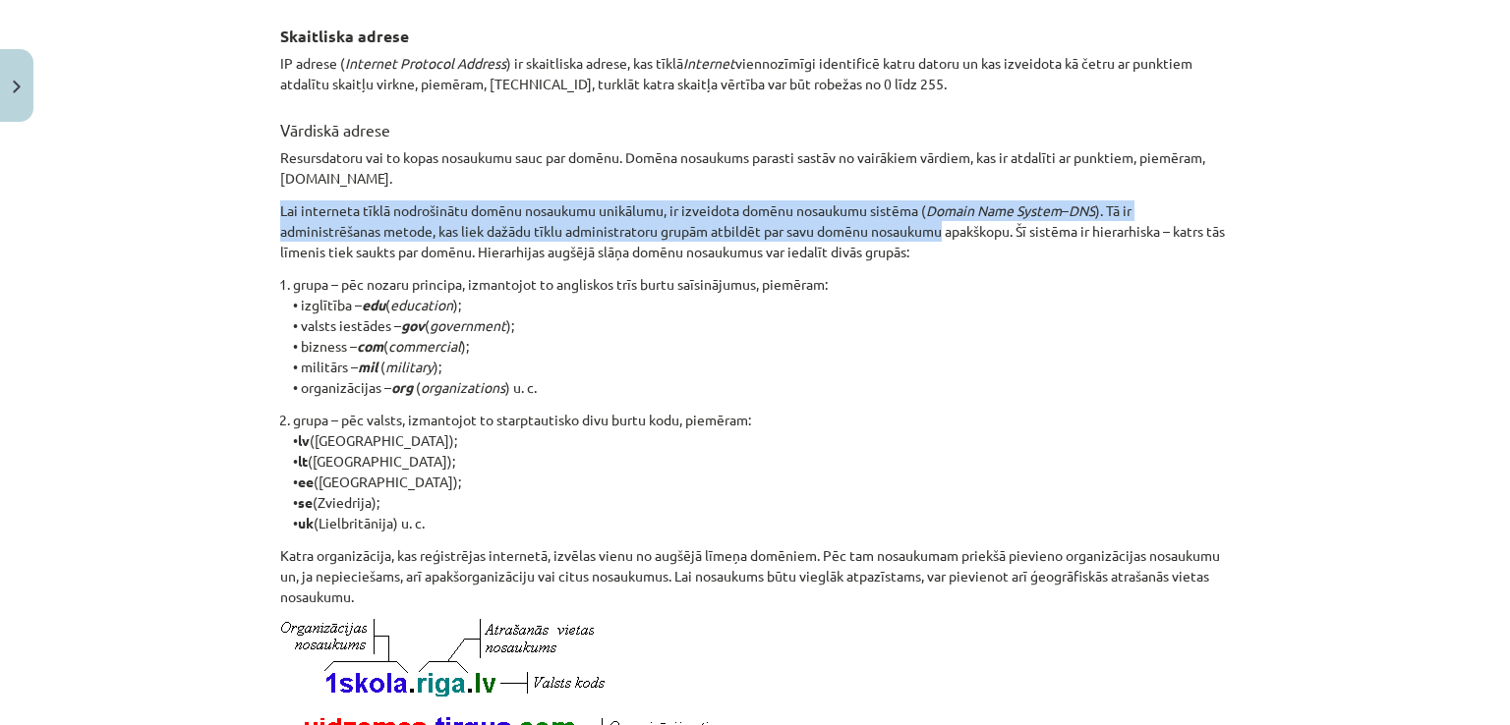
drag, startPoint x: 265, startPoint y: 208, endPoint x: 940, endPoint y: 233, distance: 674.6
click at [940, 233] on div "6 XP Saņemsi Viegls 1536 pilda Apraksts Uzdevums Palīdzība Izplatītākie interne…" at bounding box center [754, 393] width 973 height 1626
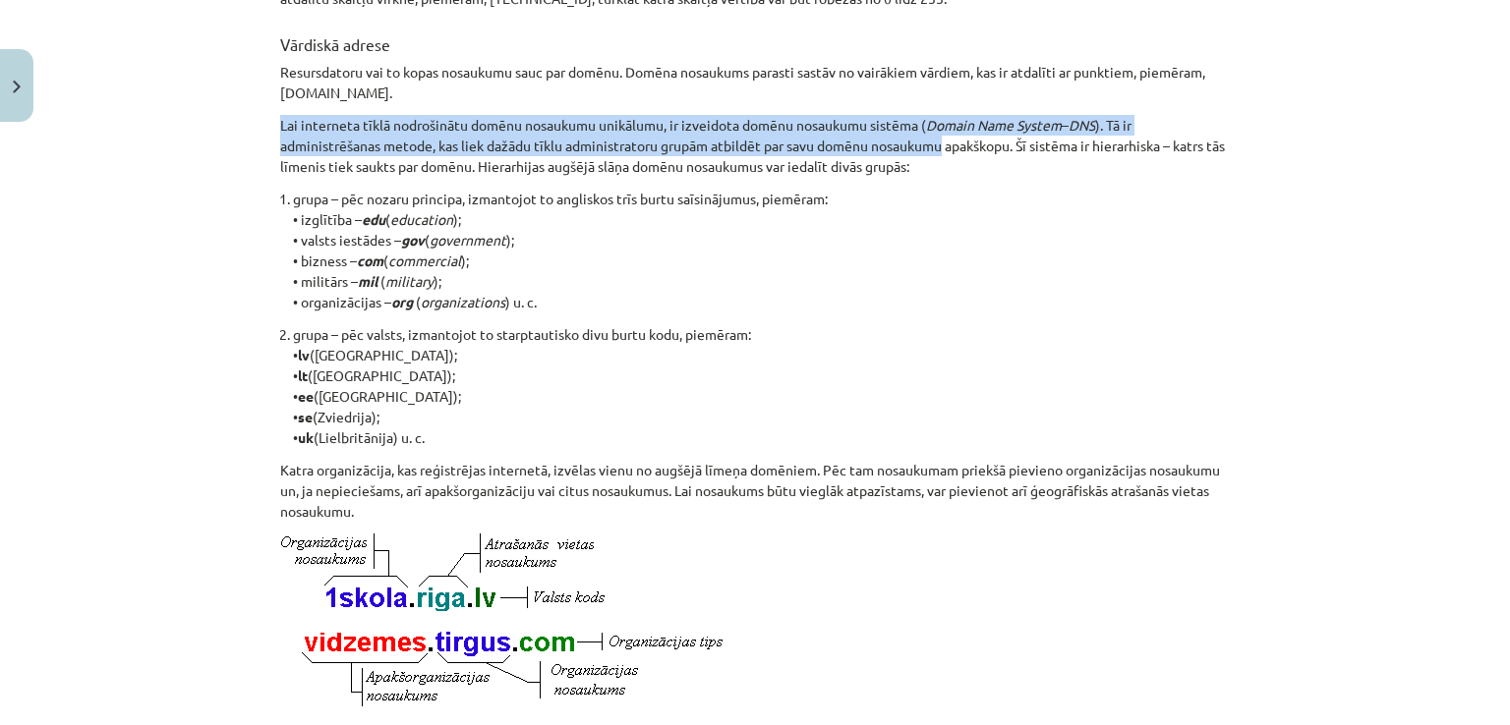
scroll to position [639, 0]
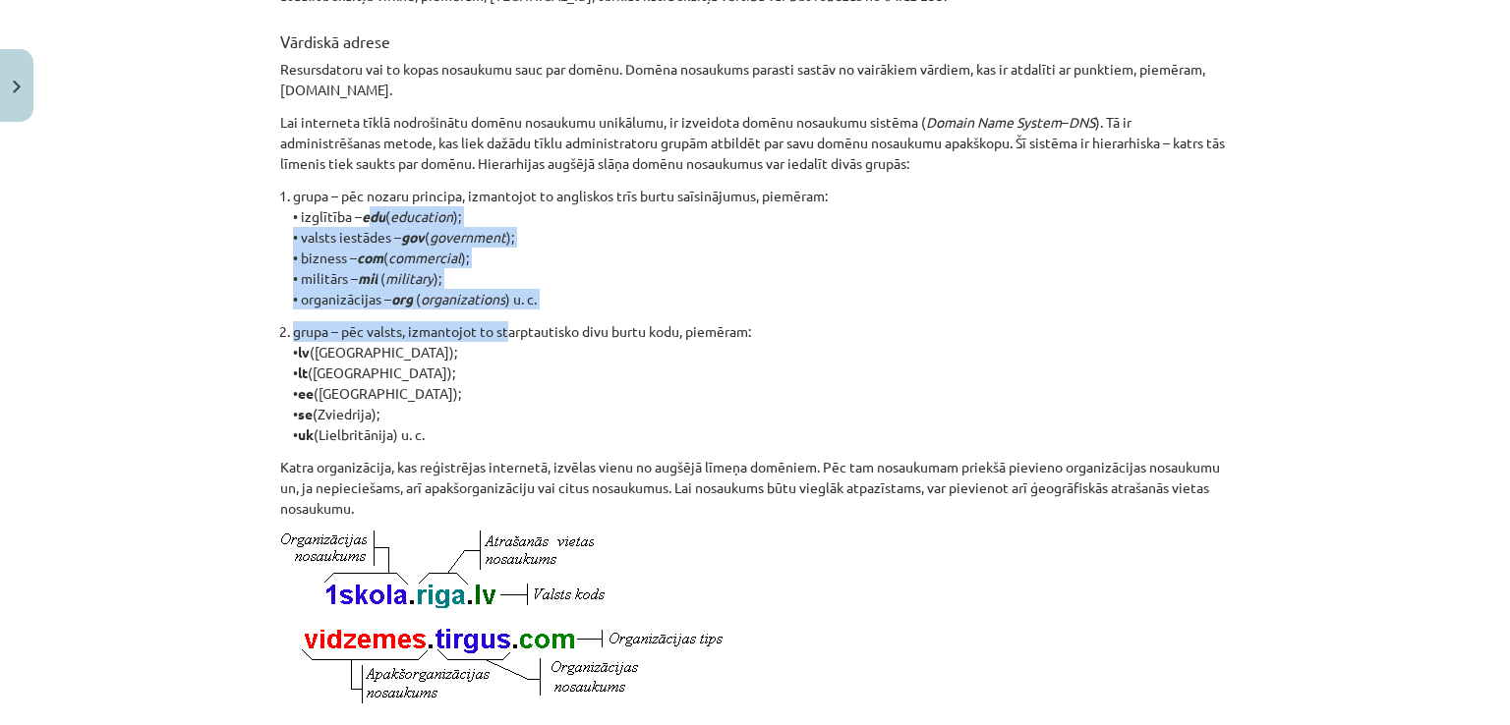
drag, startPoint x: 361, startPoint y: 216, endPoint x: 502, endPoint y: 321, distance: 176.3
click at [502, 321] on ol "grupa – pēc nozaru principa, izmantojot to angliskos trīs burtu saīsinājumus, p…" at bounding box center [754, 315] width 949 height 259
click at [502, 321] on p "grupa – pēc valsts, izmantojot to starptautisko divu burtu kodu, piemēram: • lv…" at bounding box center [761, 383] width 937 height 124
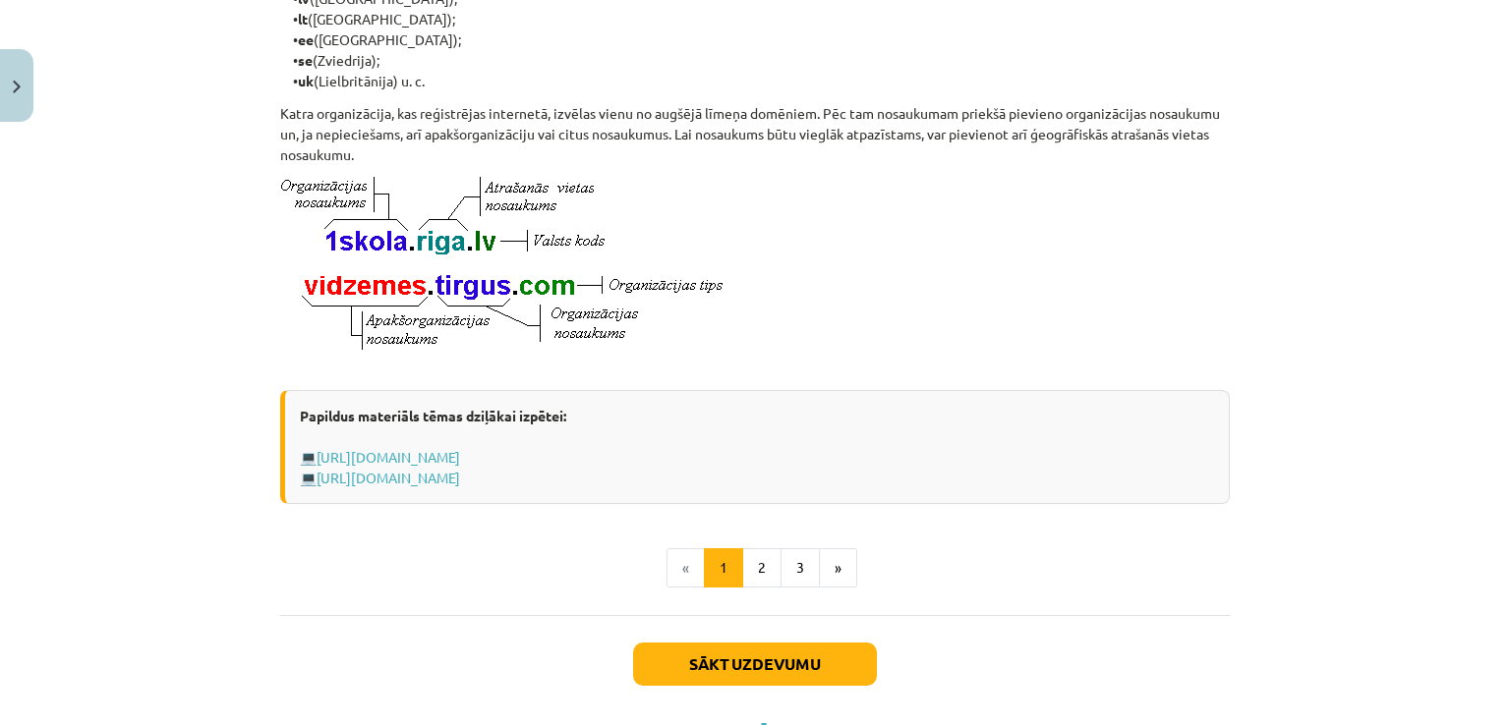
scroll to position [1100, 0]
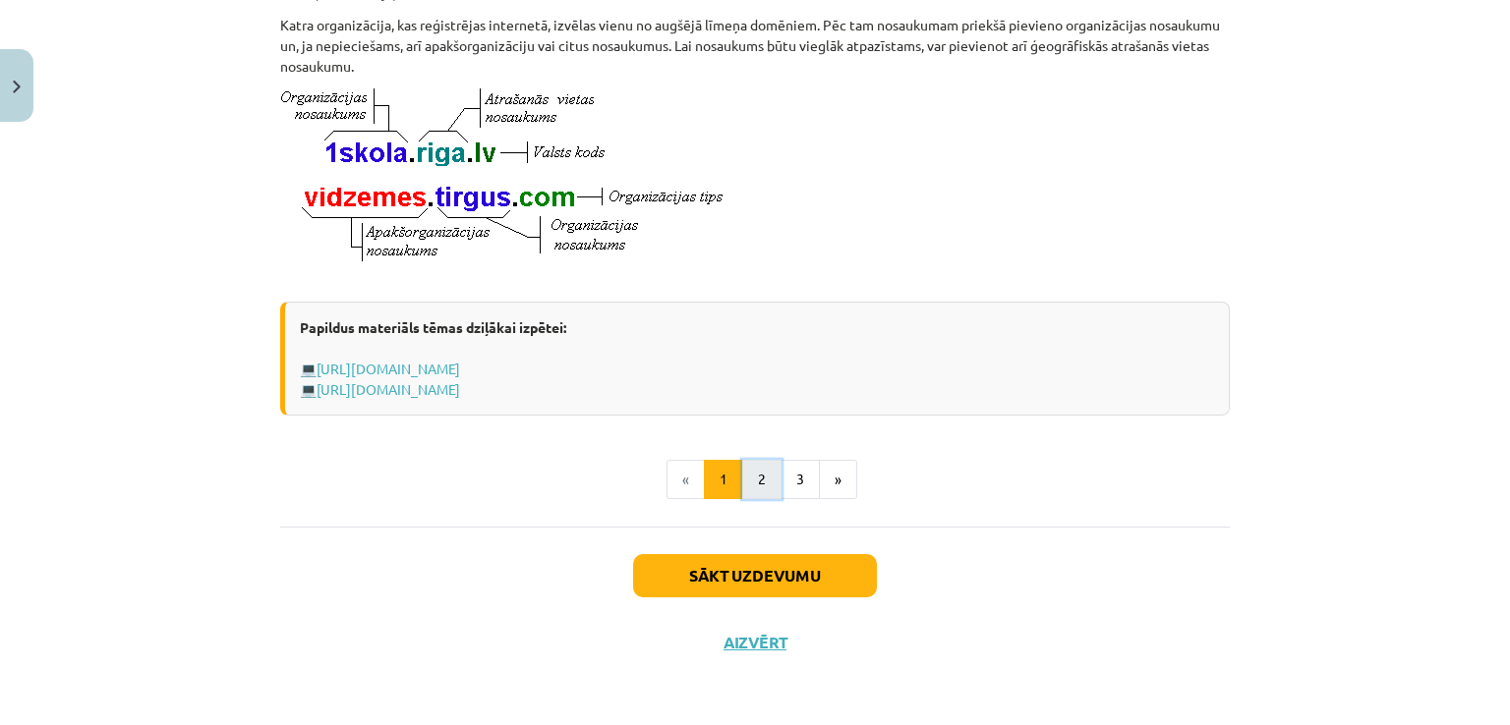
click at [764, 477] on button "2" at bounding box center [761, 479] width 39 height 39
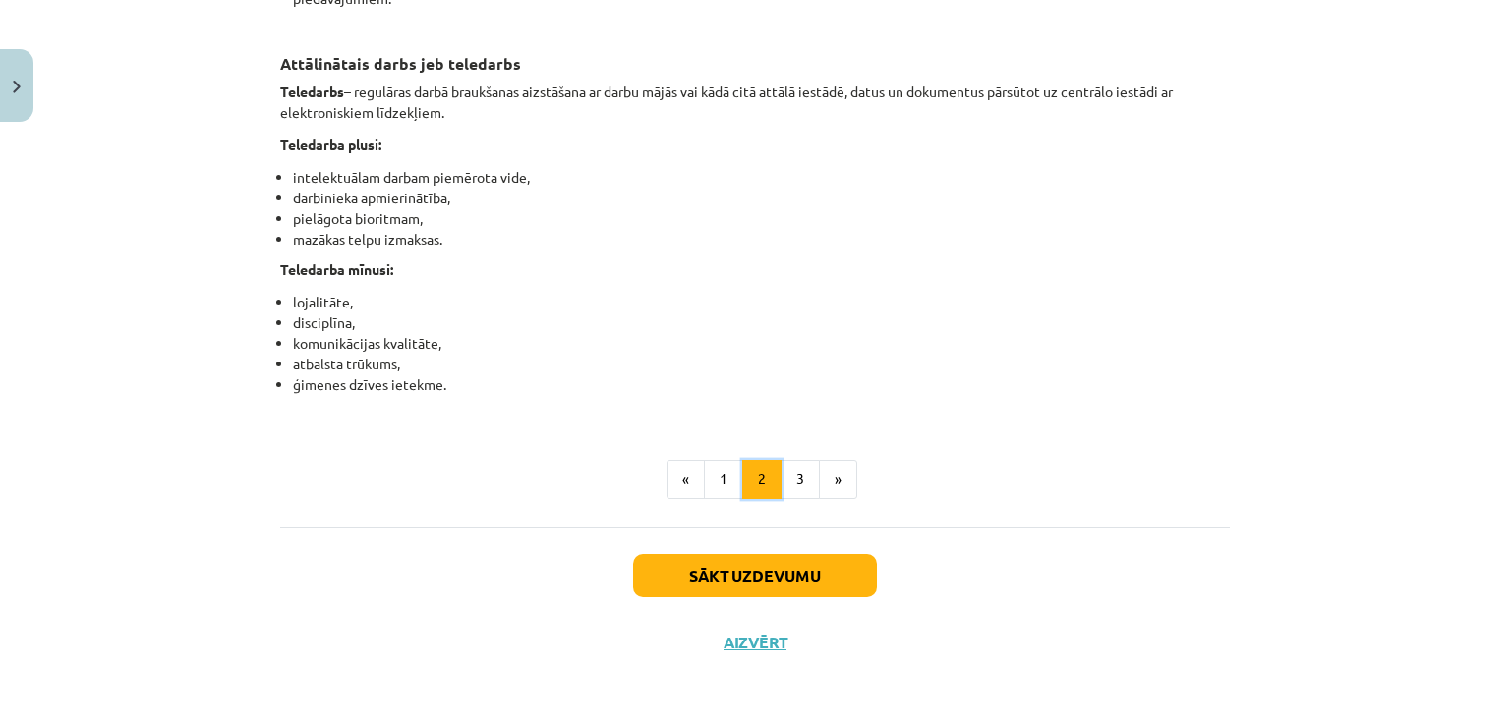
scroll to position [3151, 0]
click at [792, 499] on button "3" at bounding box center [799, 479] width 39 height 39
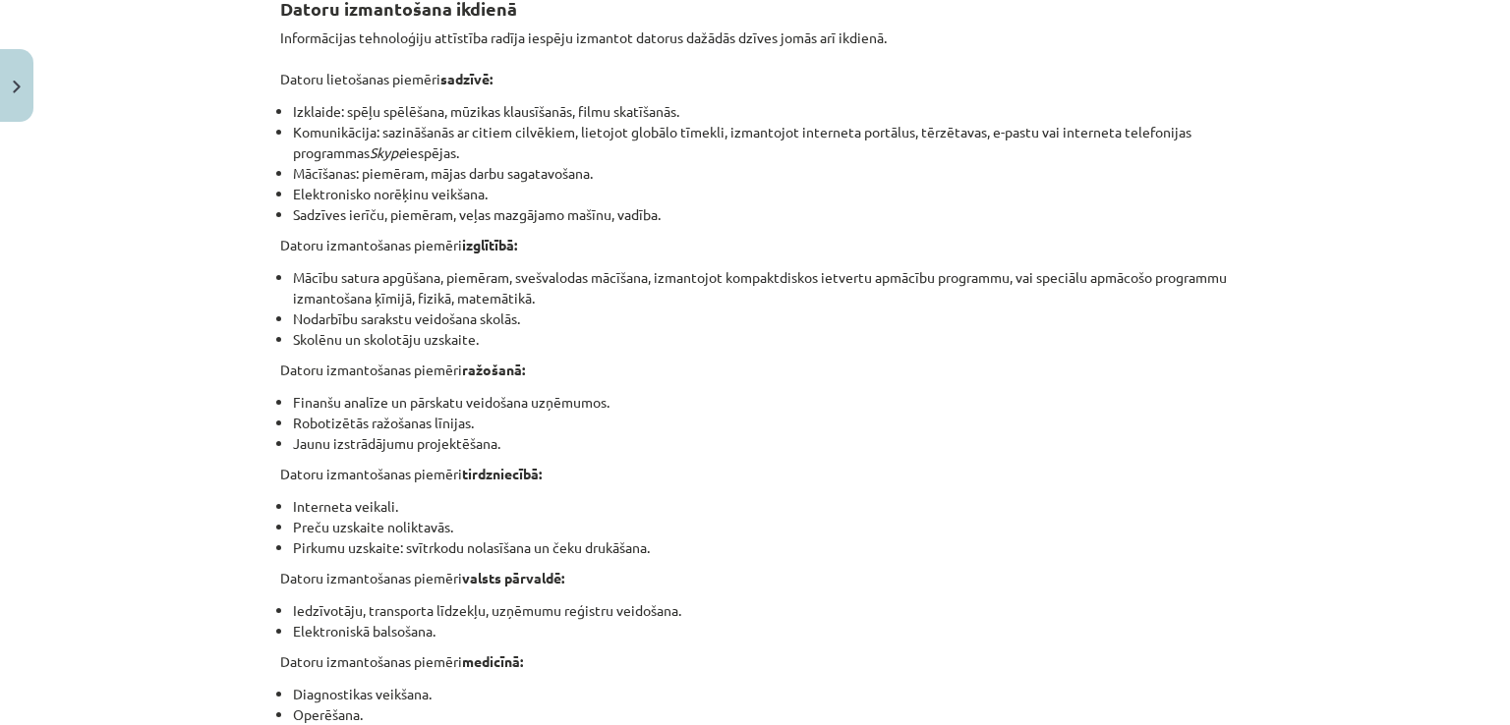
scroll to position [381, 0]
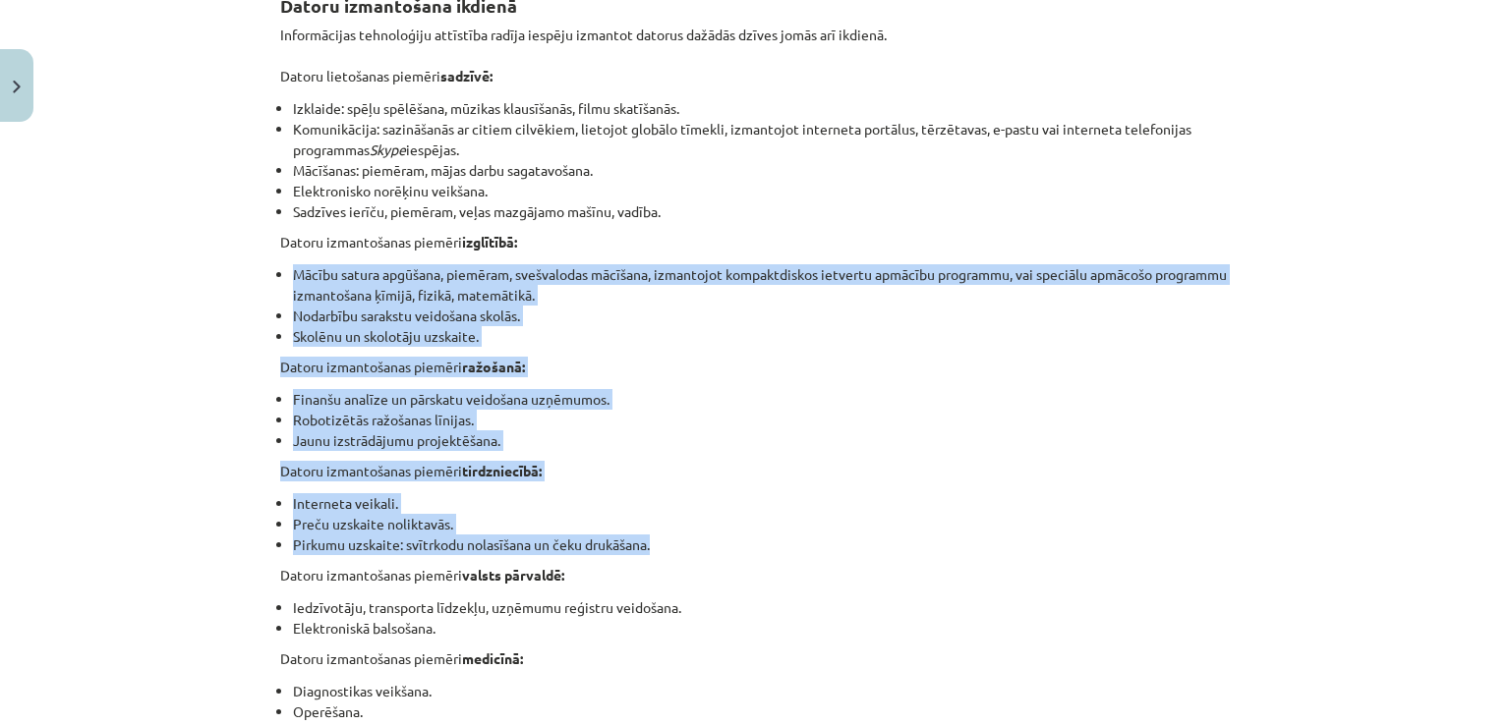
drag, startPoint x: 291, startPoint y: 257, endPoint x: 684, endPoint y: 537, distance: 482.7
click at [684, 537] on li "Pirkumu uzskaite: svītrkodu nolasīšana un čeku drukāšana." at bounding box center [761, 545] width 937 height 21
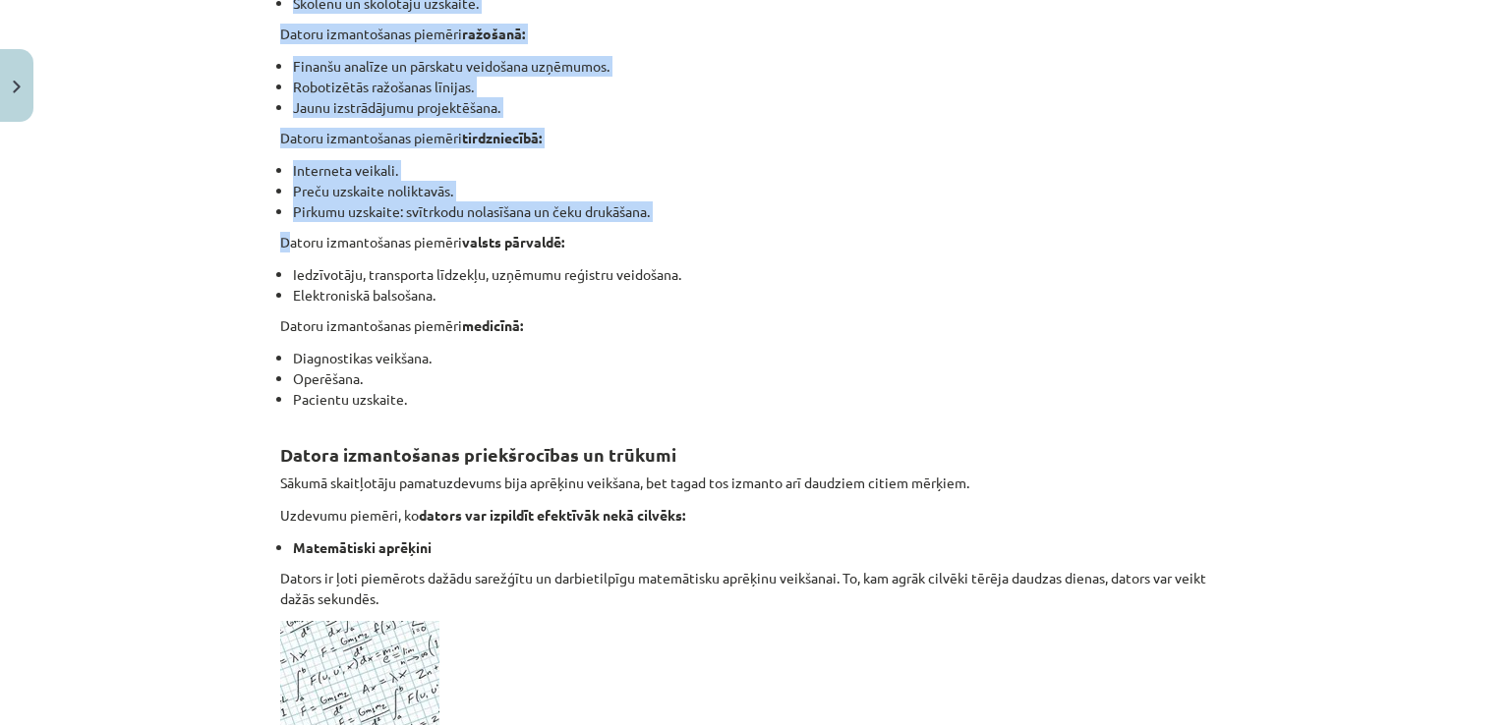
scroll to position [872, 0]
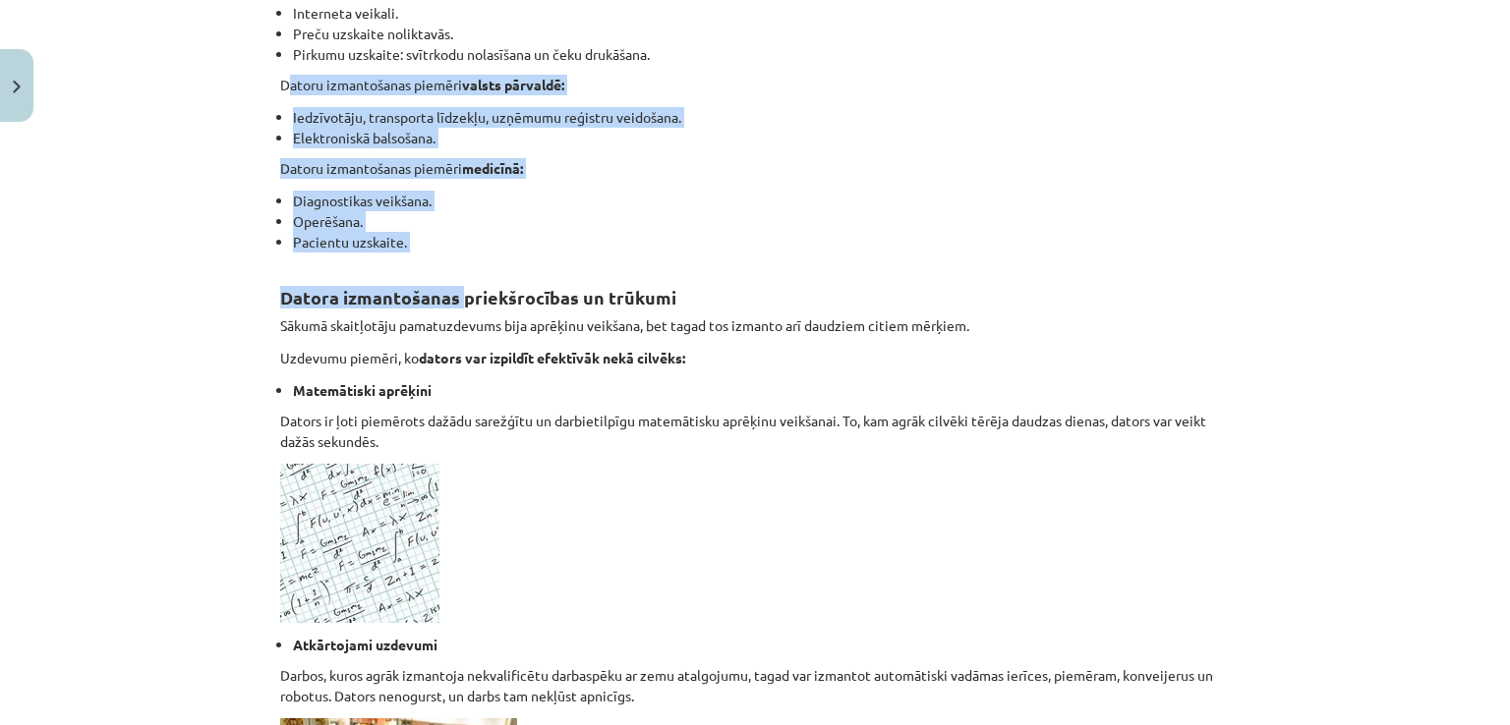
drag, startPoint x: 284, startPoint y: 499, endPoint x: 455, endPoint y: 265, distance: 289.7
click at [455, 265] on div "Datoru izmantošana ikdienā Informācijas tehnoloģiju attīstība radīja iespēju iz…" at bounding box center [754, 464] width 949 height 1969
click at [455, 265] on h2 "Datora izmantošanas priekšrocības un trūkumi" at bounding box center [754, 286] width 949 height 48
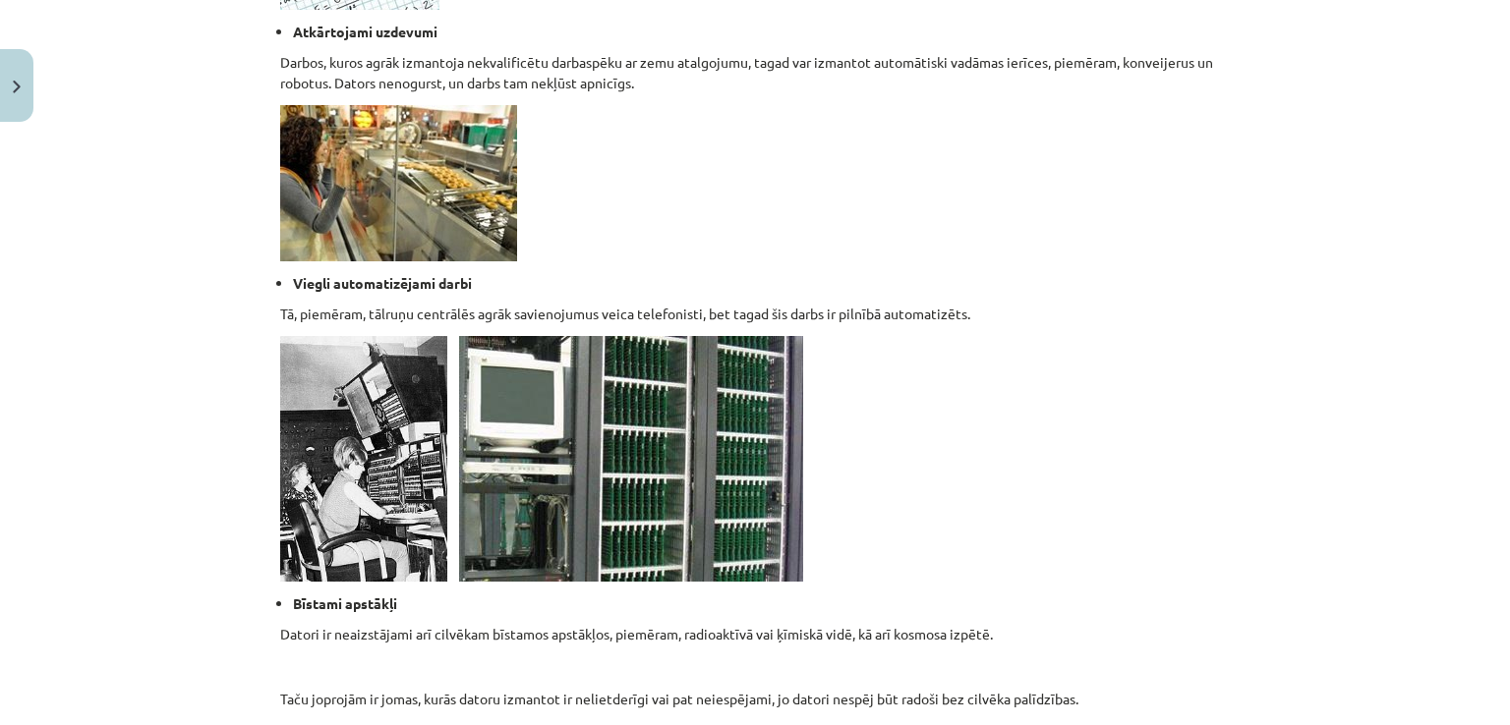
scroll to position [1486, 0]
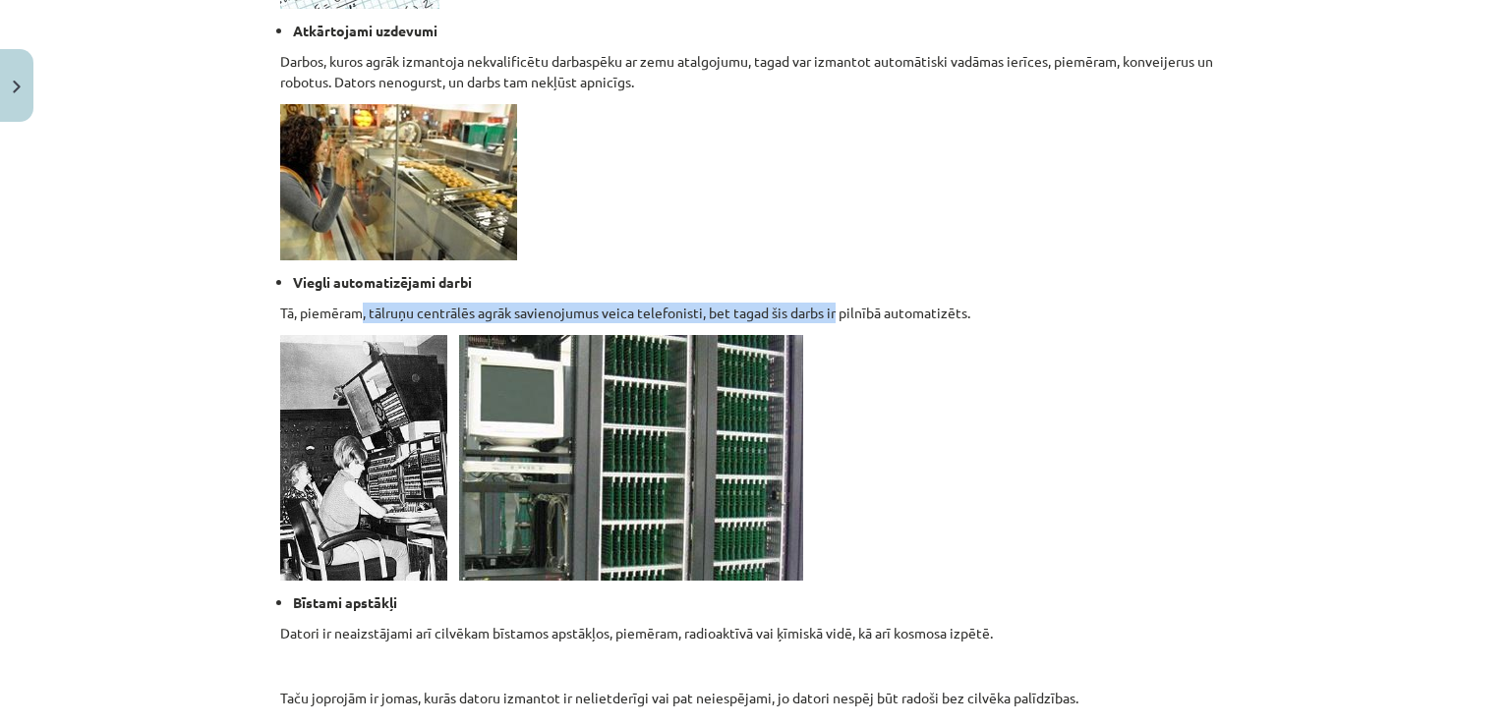
drag, startPoint x: 358, startPoint y: 313, endPoint x: 834, endPoint y: 318, distance: 476.7
click at [834, 318] on p "Tā, piemēram, tālruņu centrālēs agrāk savienojumus veica telefonisti, bet tagad…" at bounding box center [754, 313] width 949 height 21
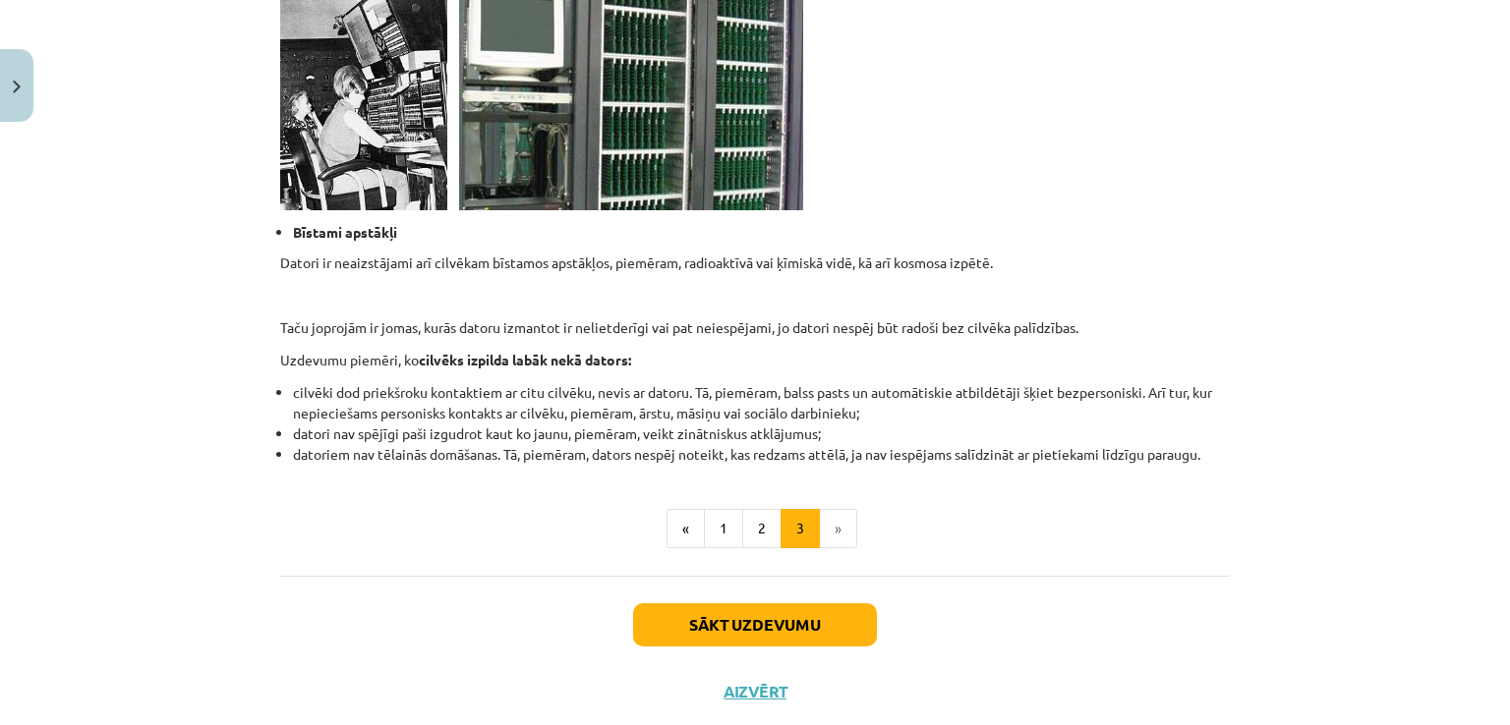
scroll to position [1858, 0]
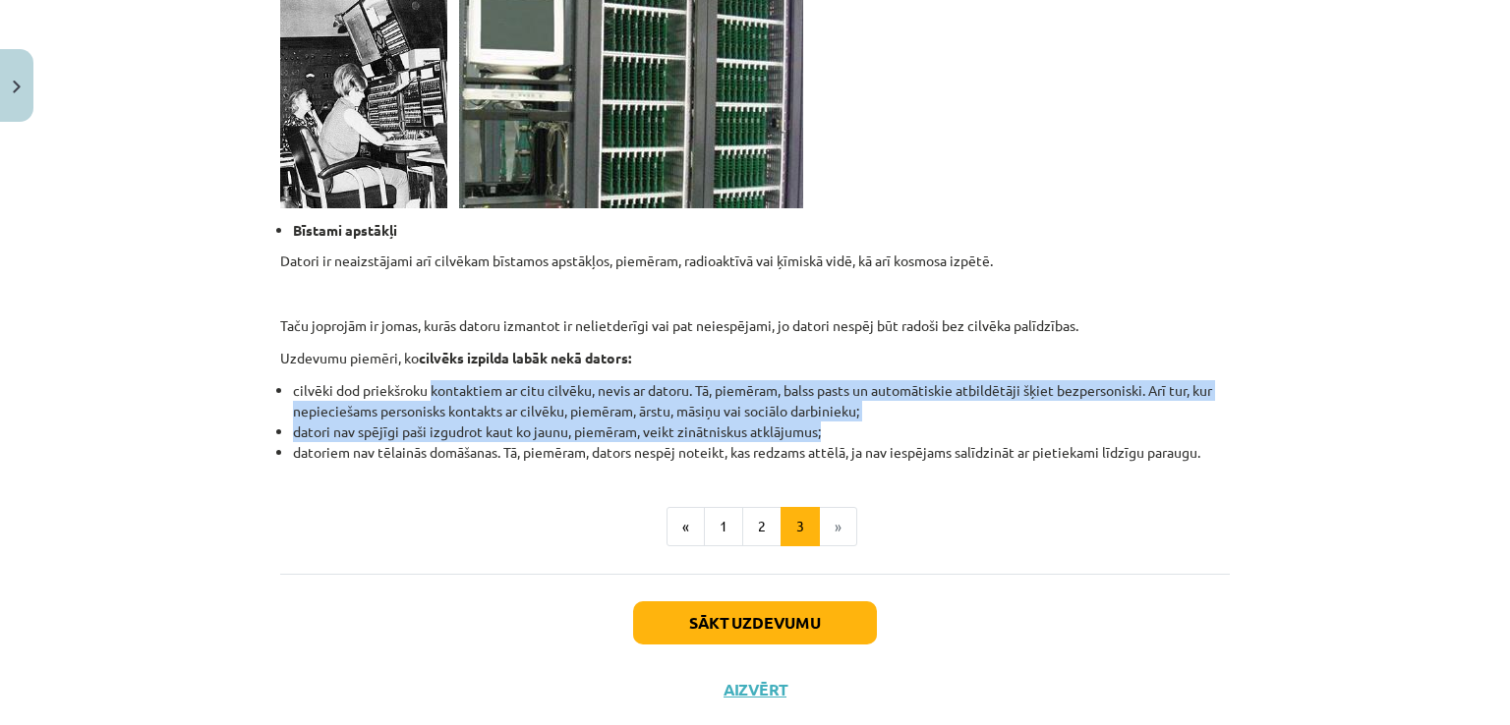
drag, startPoint x: 423, startPoint y: 385, endPoint x: 1069, endPoint y: 437, distance: 648.8
click at [1069, 437] on ul "cilvēki dod priekšroku kontaktiem ar citu cilvēku, nevis ar datoru. Tā, piemēra…" at bounding box center [754, 421] width 949 height 83
click at [1069, 437] on li "datori nav spējīgi paši izgudrot kaut ko jaunu, piemēram, veikt zinātniskus atk…" at bounding box center [761, 432] width 937 height 21
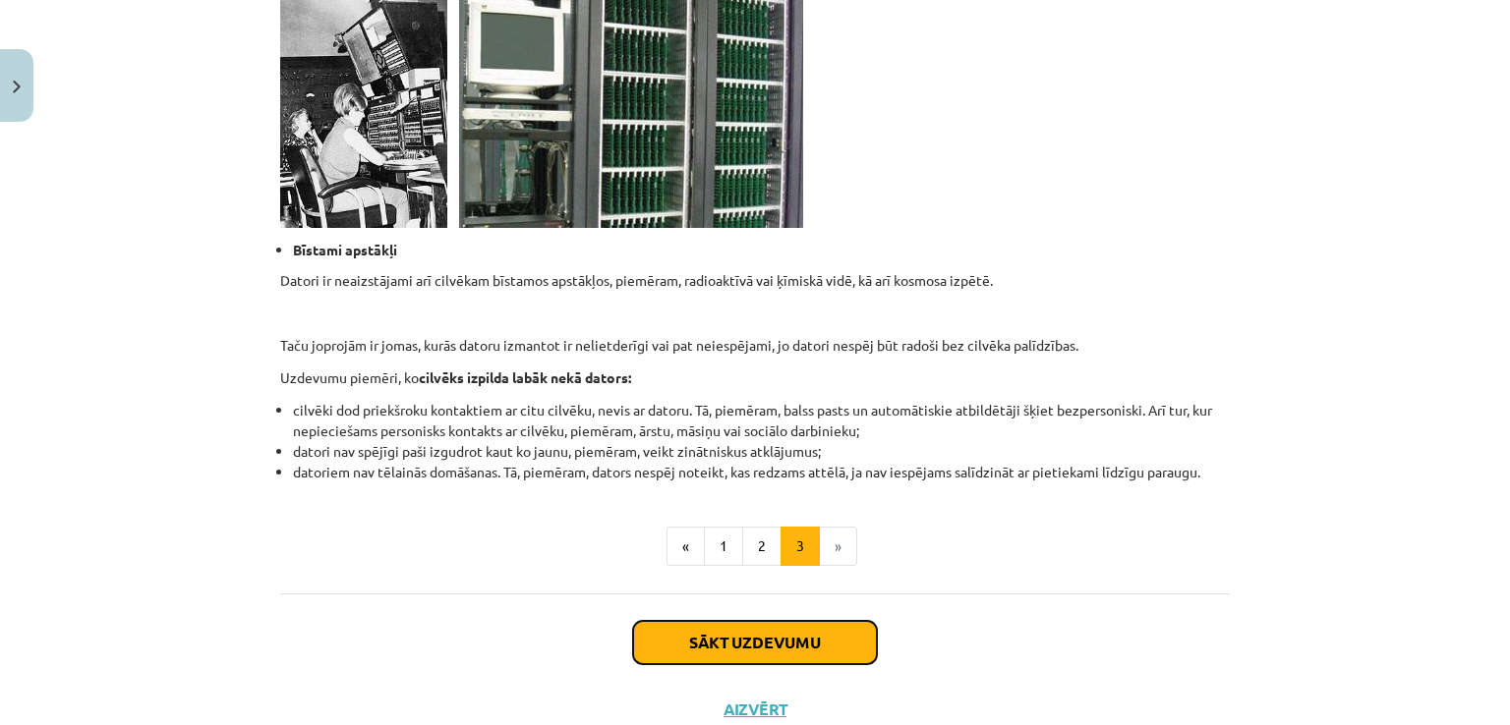
click at [843, 648] on button "Sākt uzdevumu" at bounding box center [755, 642] width 244 height 43
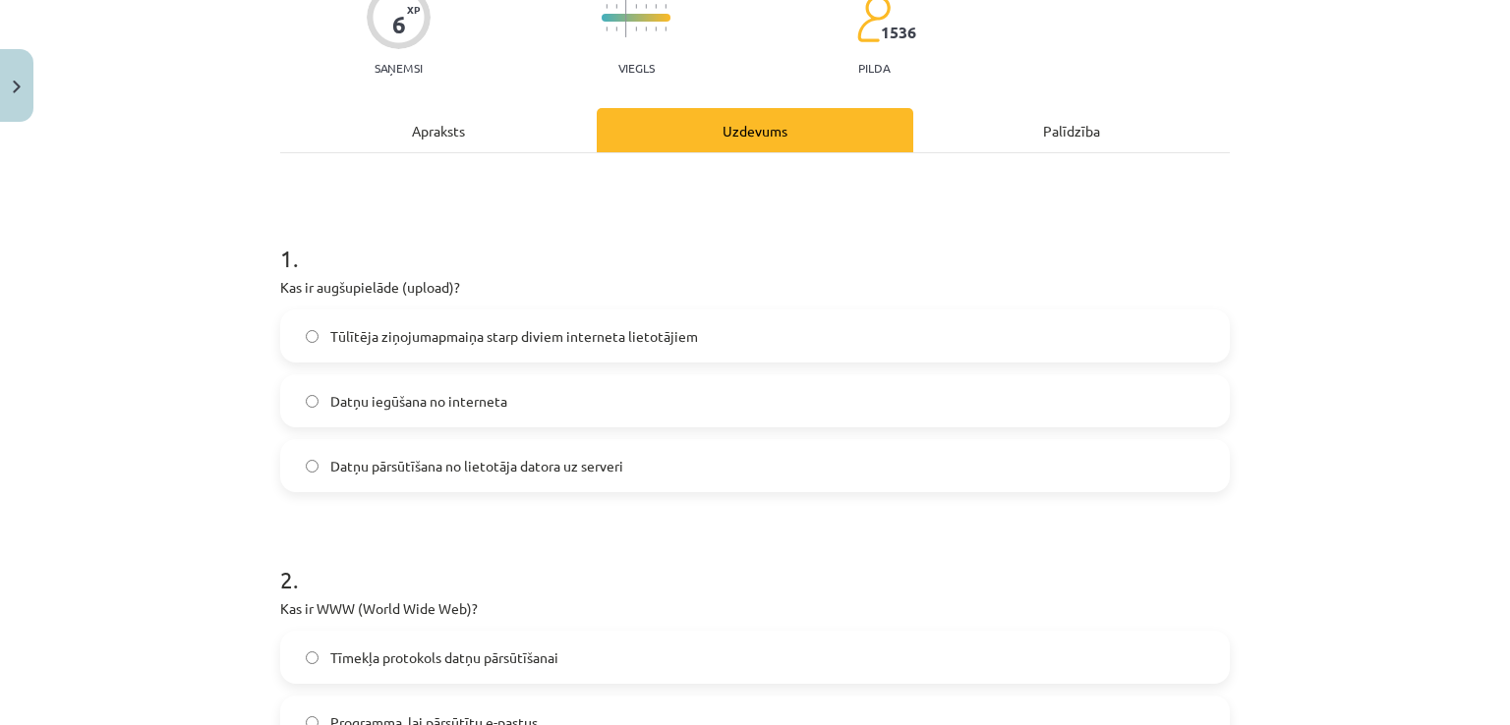
scroll to position [49, 0]
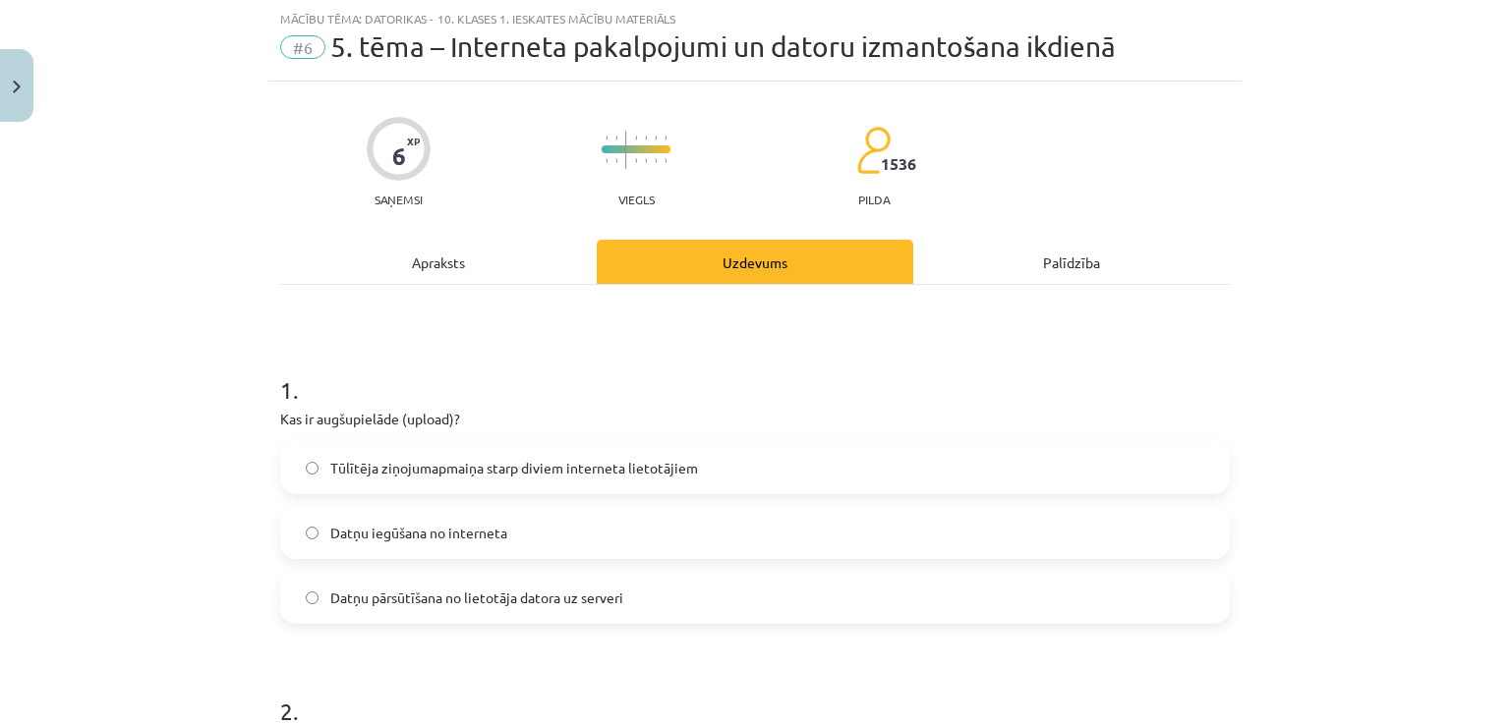
drag, startPoint x: 552, startPoint y: 531, endPoint x: 575, endPoint y: 531, distance: 22.6
click at [575, 531] on label "Datņu iegūšana no interneta" at bounding box center [754, 532] width 945 height 49
click at [638, 601] on label "Datņu pārsūtīšana no lietotāja datora uz serveri" at bounding box center [754, 597] width 945 height 49
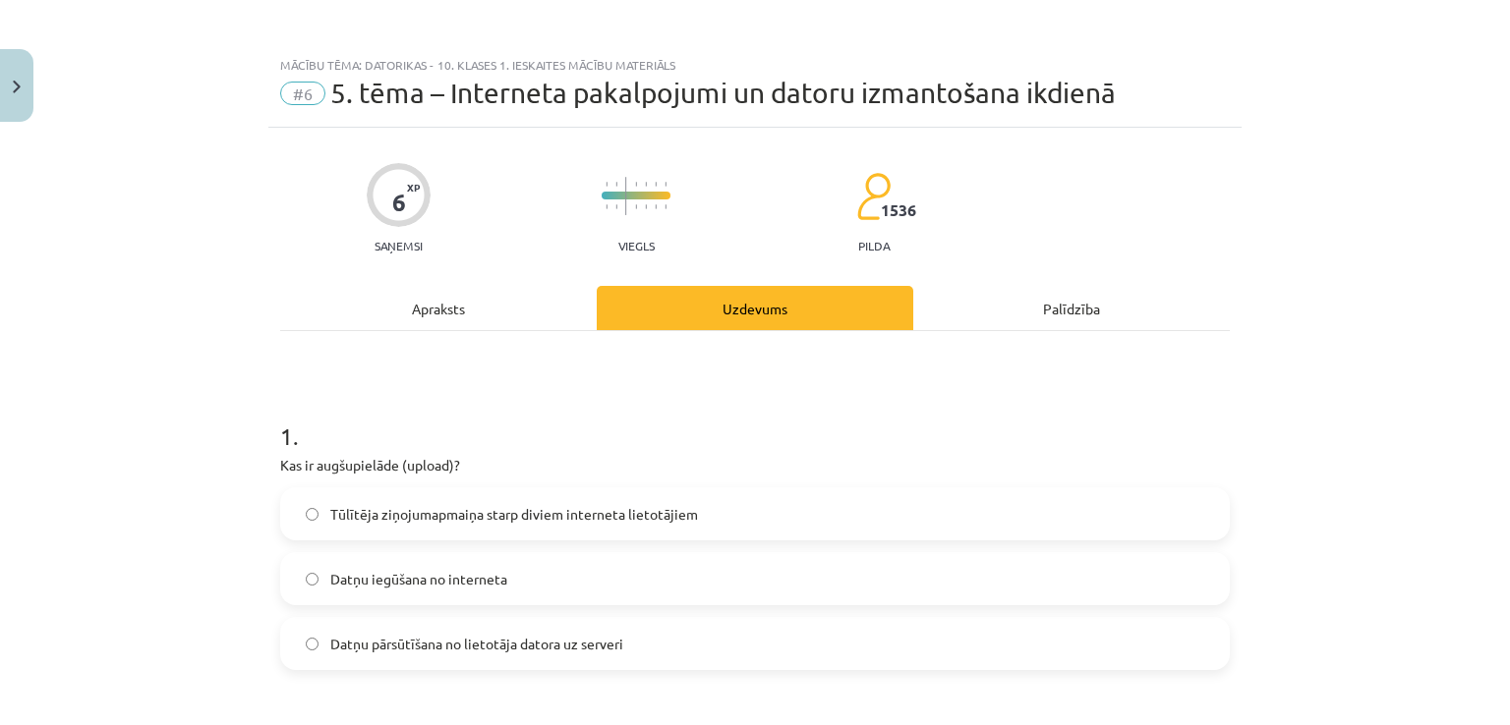
scroll to position [0, 0]
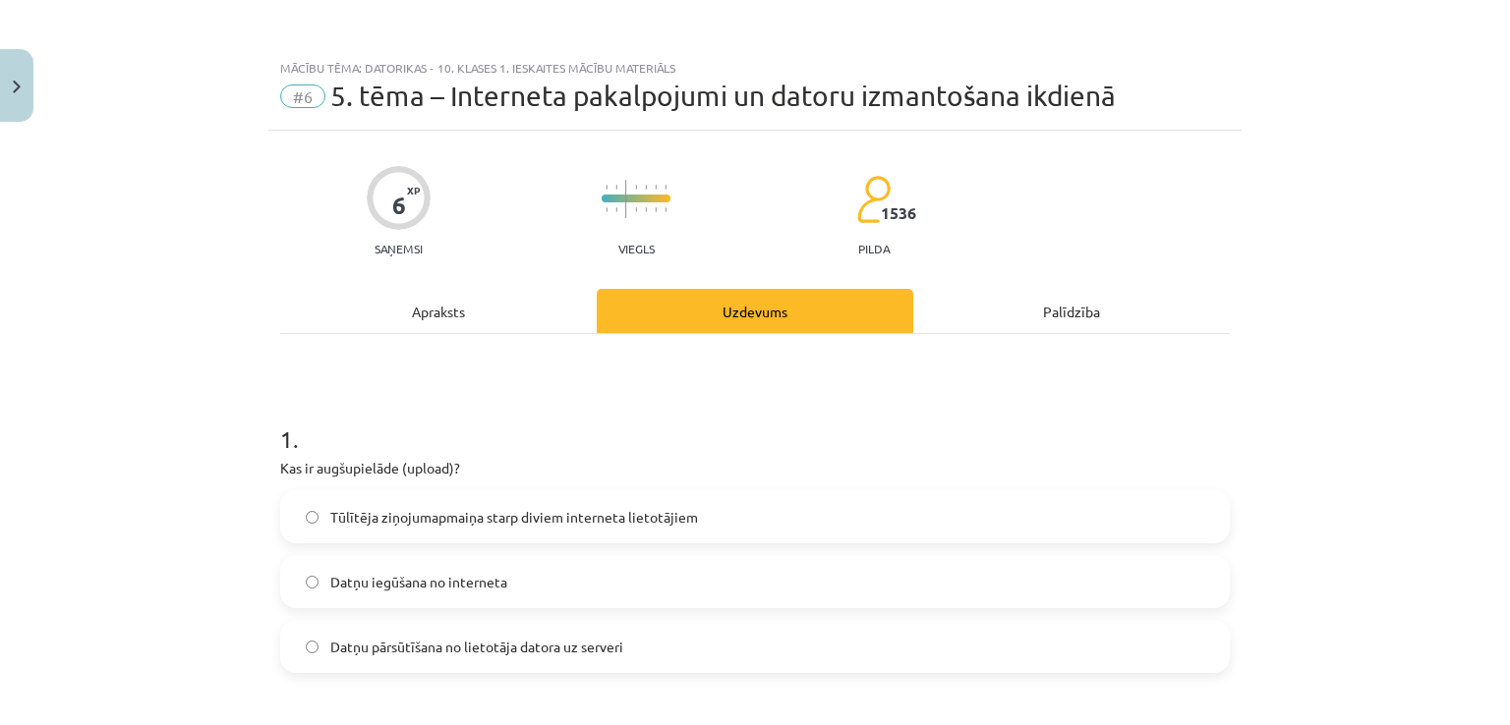
click at [453, 317] on div "Apraksts" at bounding box center [438, 311] width 316 height 44
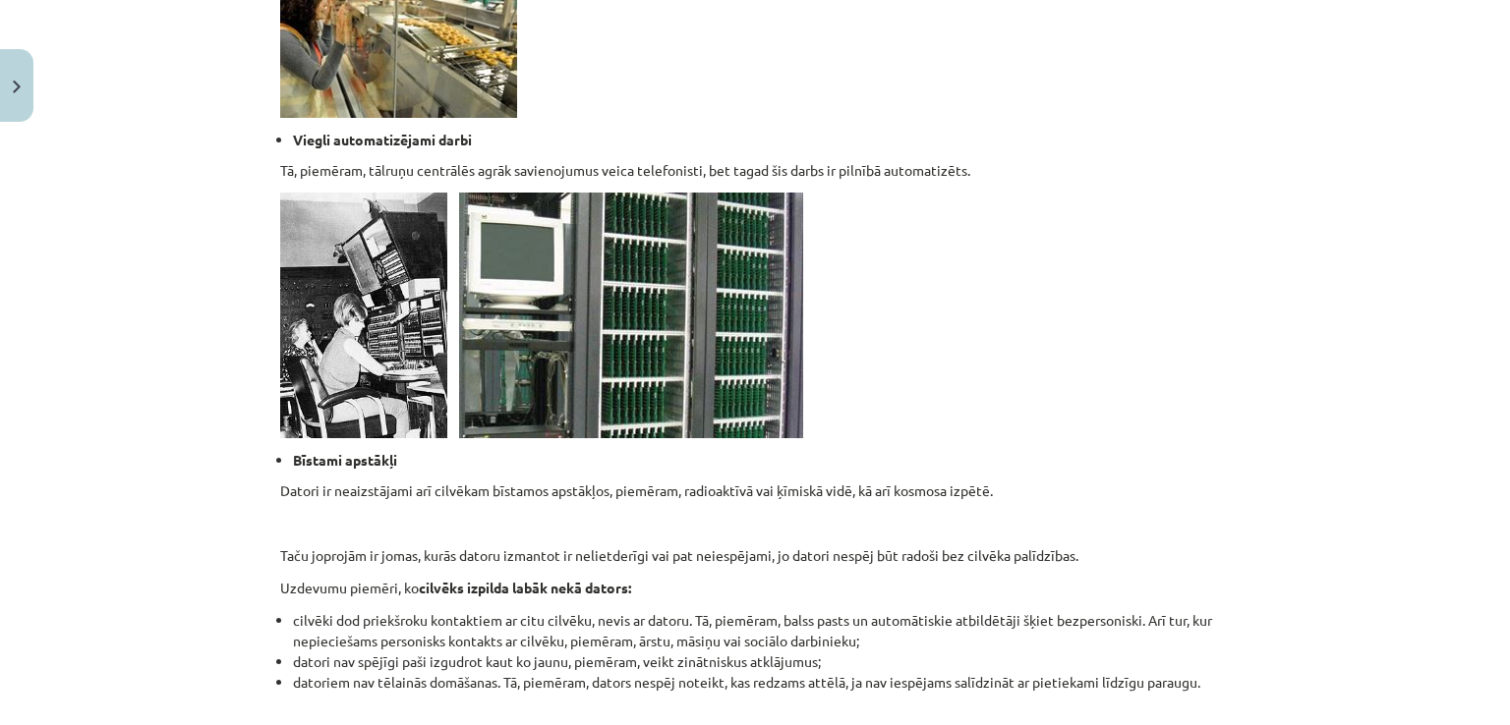
scroll to position [1905, 0]
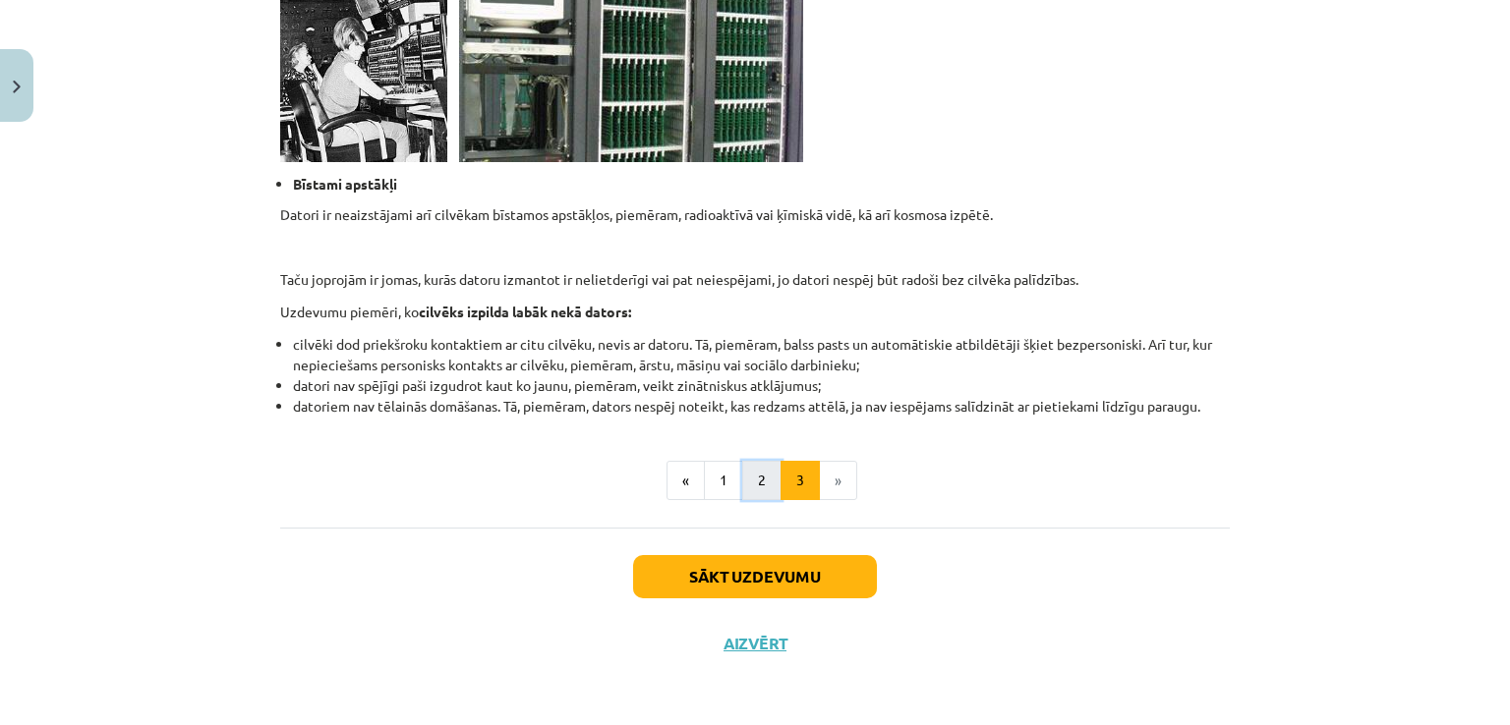
click at [767, 477] on button "2" at bounding box center [761, 480] width 39 height 39
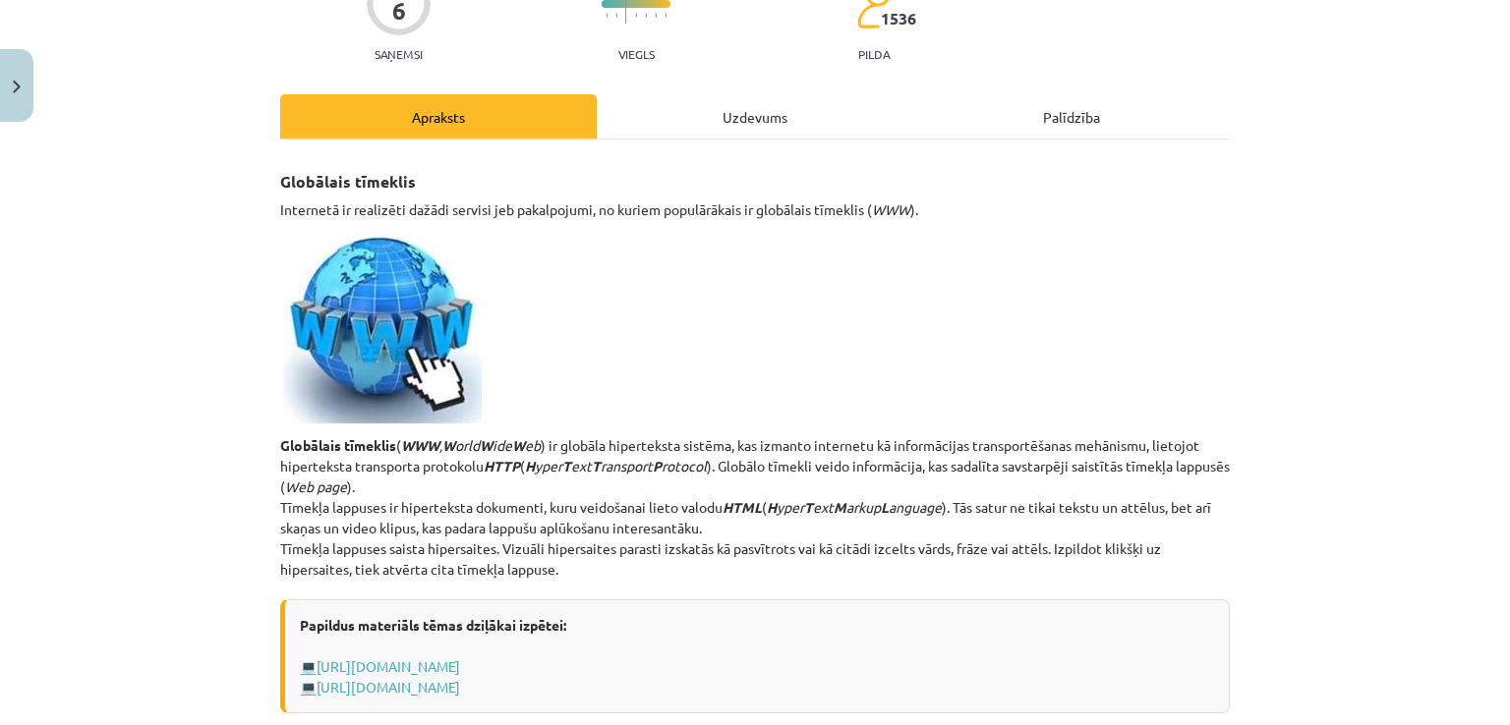
scroll to position [194, 0]
click at [708, 115] on div "Uzdevums" at bounding box center [755, 117] width 316 height 44
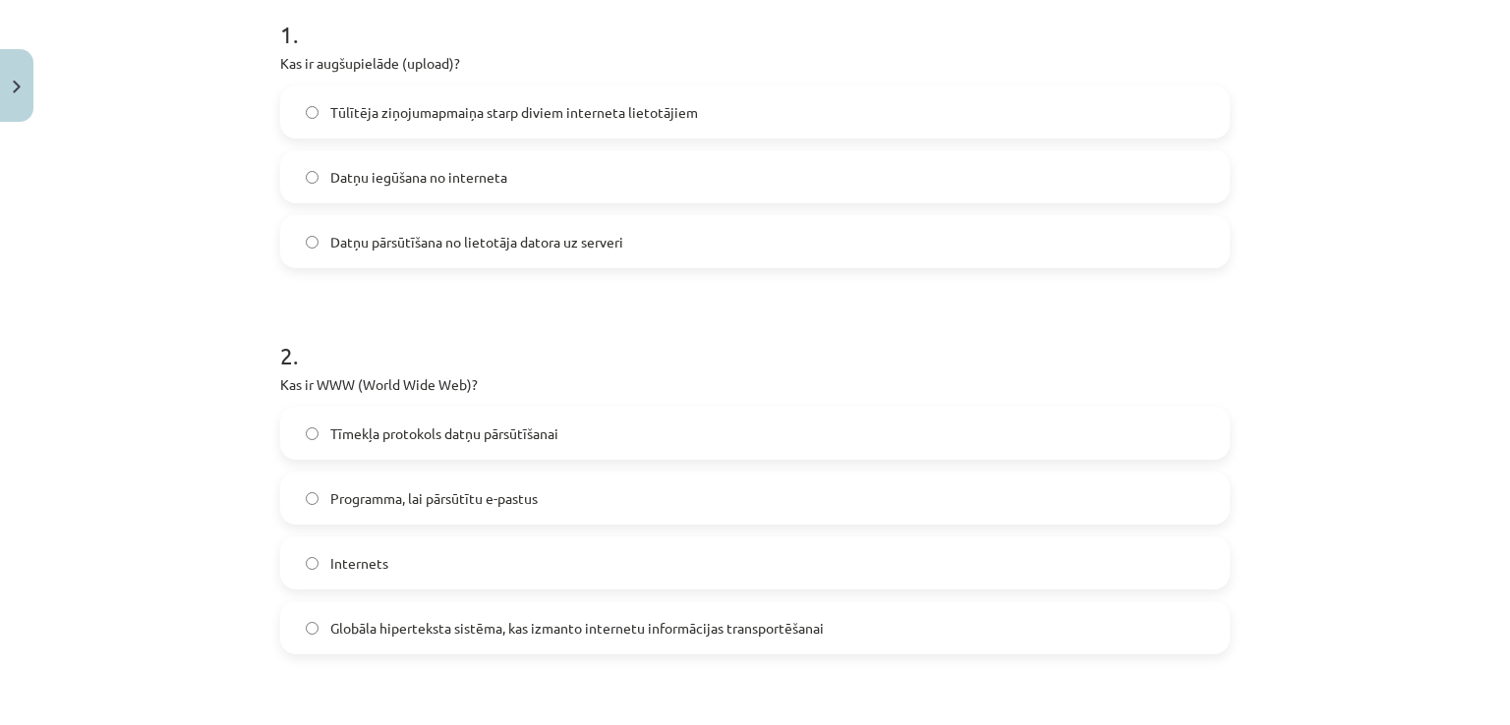
scroll to position [407, 0]
click at [618, 622] on span "Globāla hiperteksta sistēma, kas izmanto internetu informācijas transportēšanai" at bounding box center [576, 626] width 493 height 21
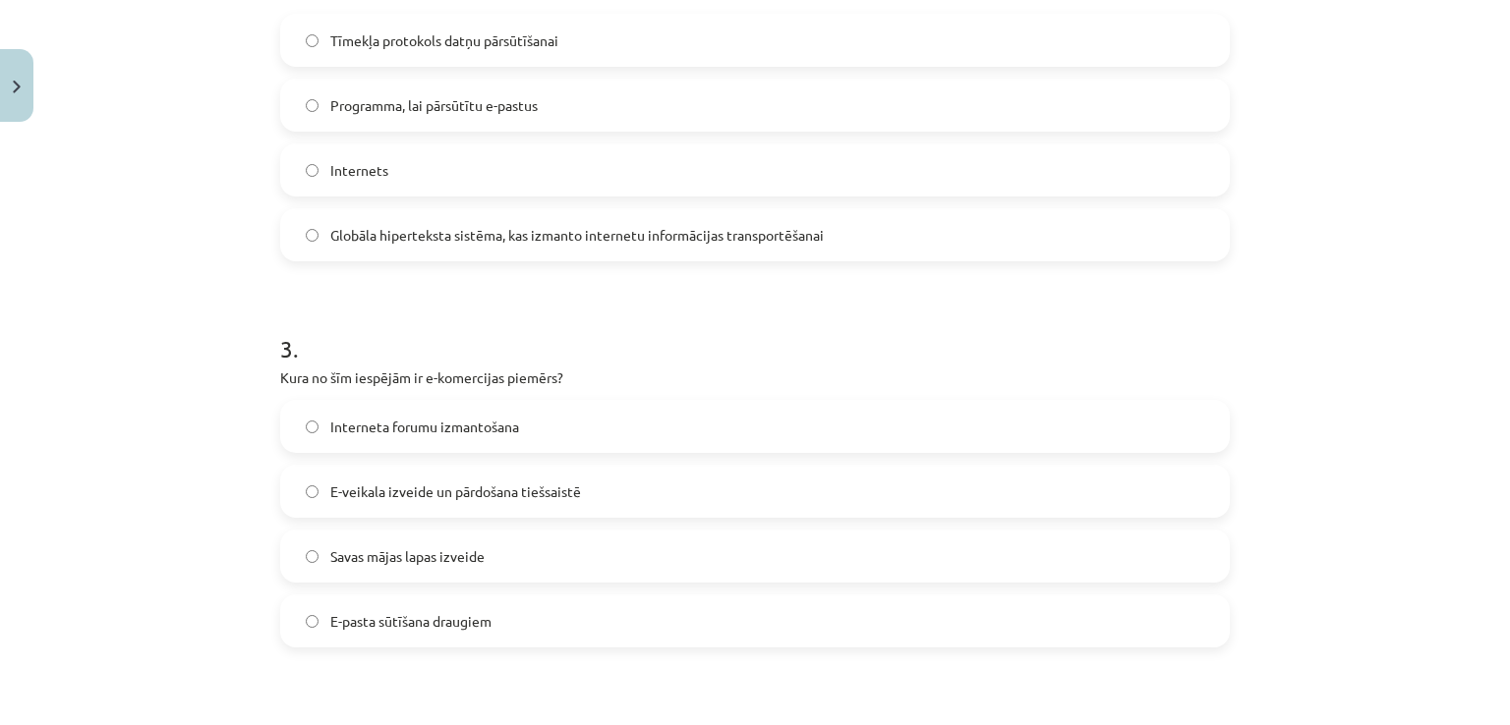
scroll to position [797, 0]
click at [589, 485] on label "E-veikala izveide un pārdošana tiešsaistē" at bounding box center [754, 492] width 945 height 49
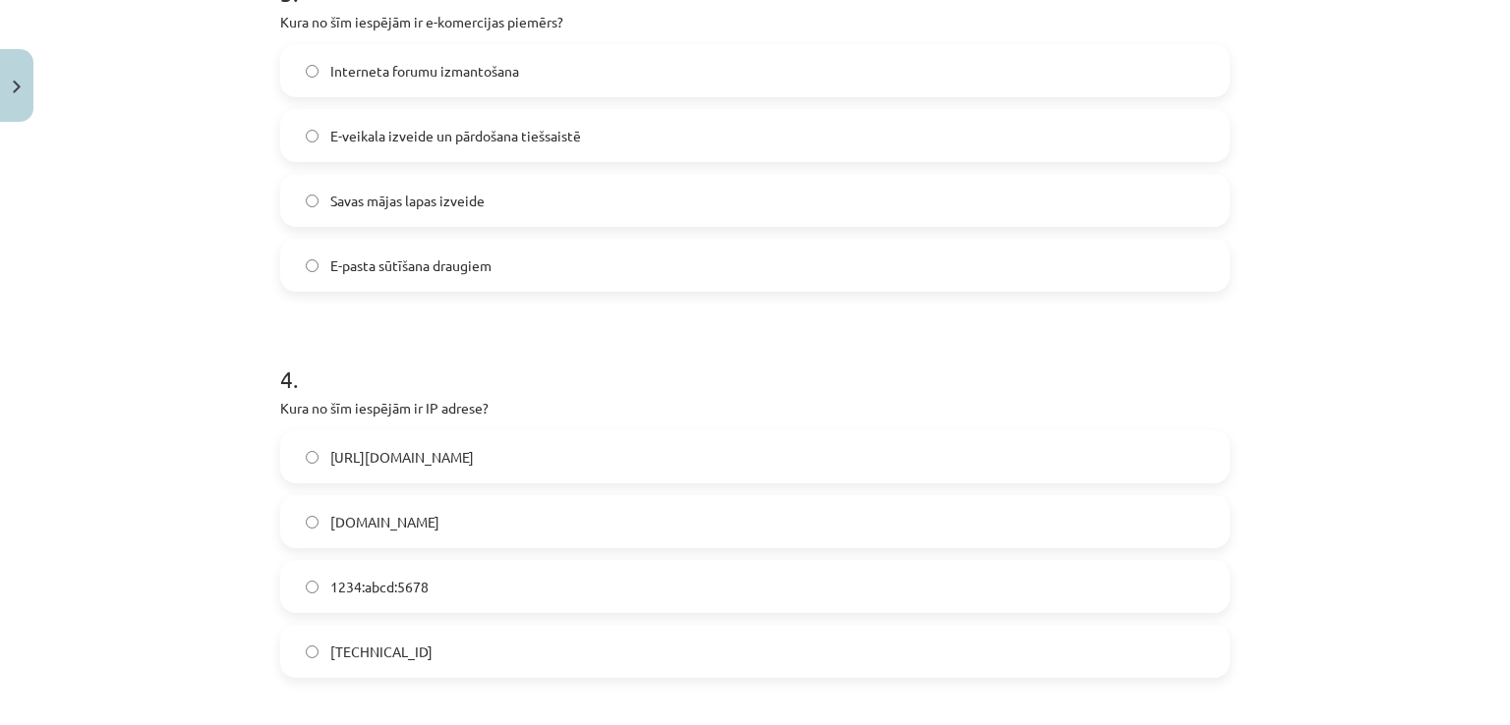
scroll to position [1155, 0]
click at [502, 642] on label "192.100.81.101" at bounding box center [754, 650] width 945 height 49
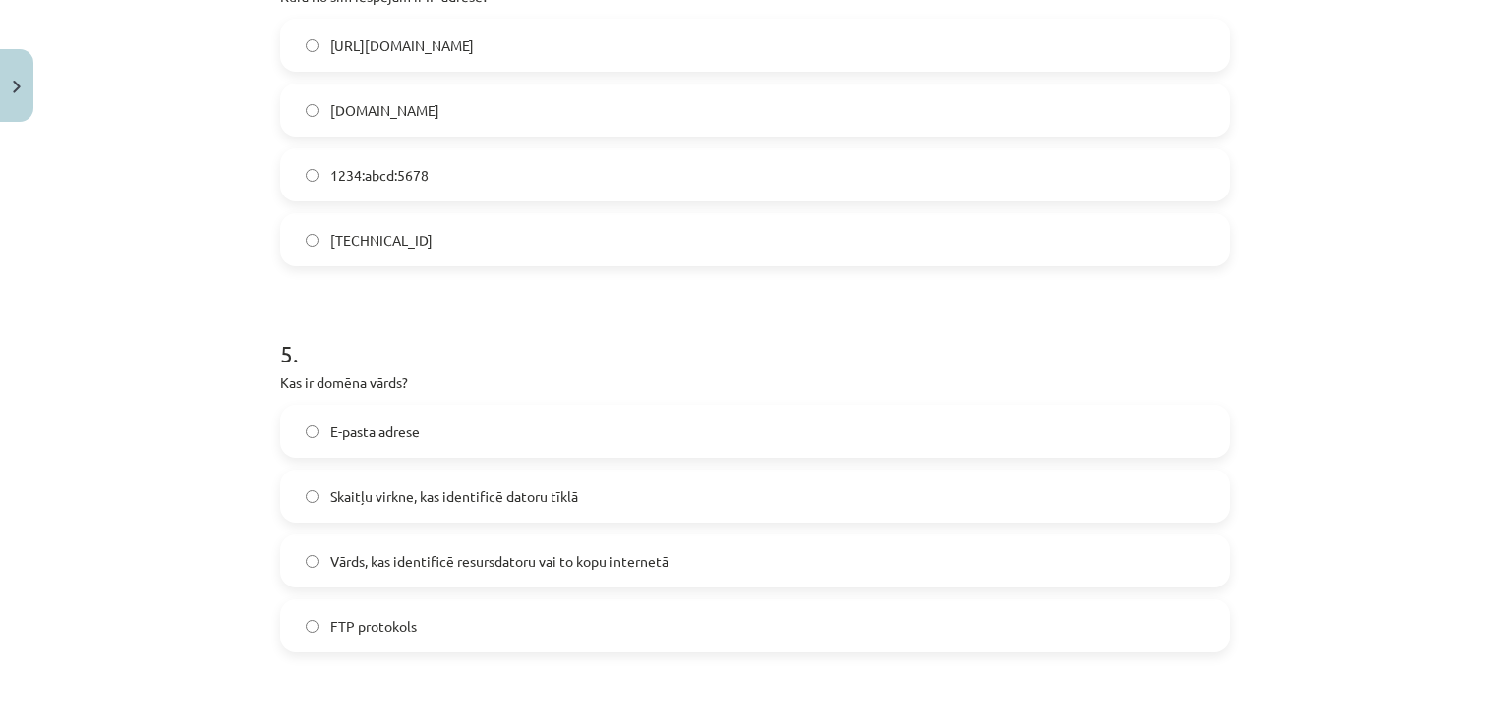
scroll to position [1571, 0]
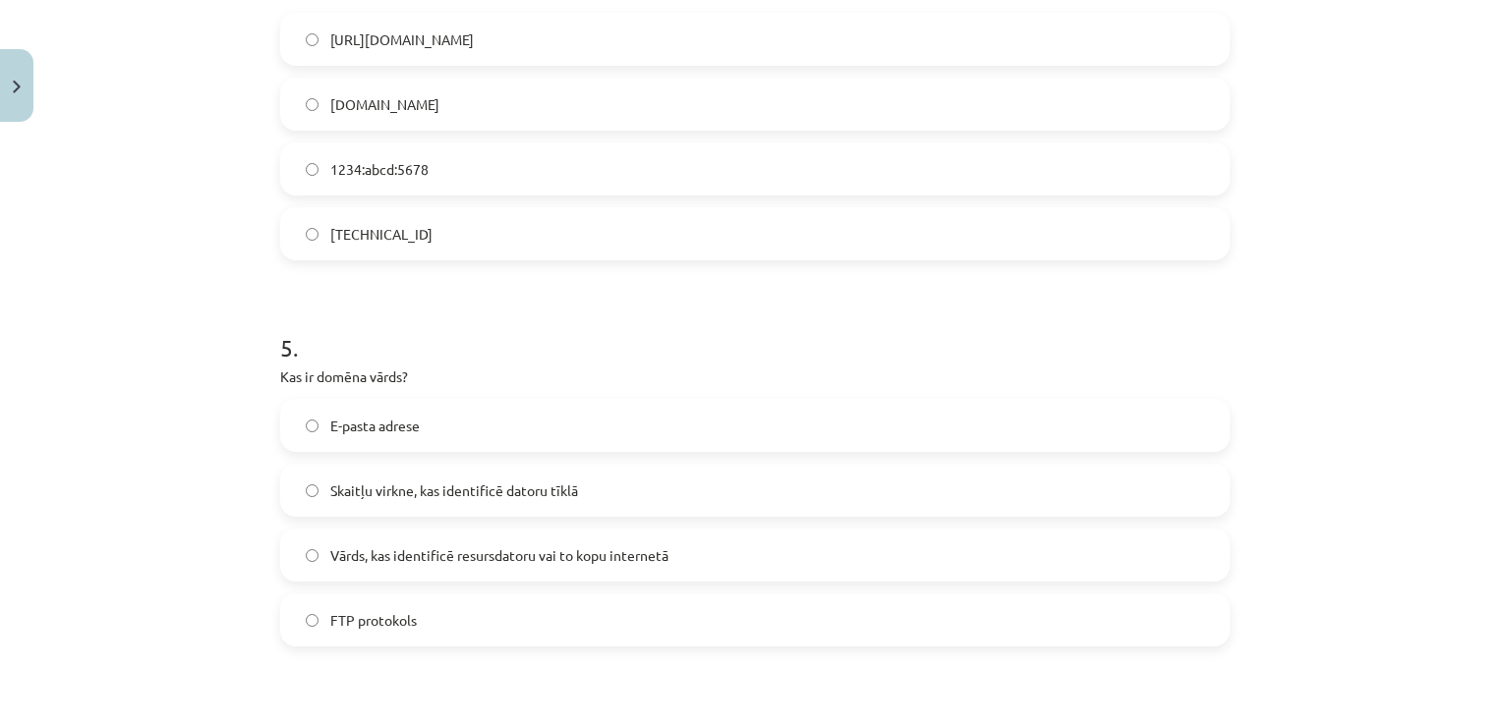
click at [513, 568] on label "Vārds, kas identificē resursdatoru vai to kopu internetā" at bounding box center [754, 555] width 945 height 49
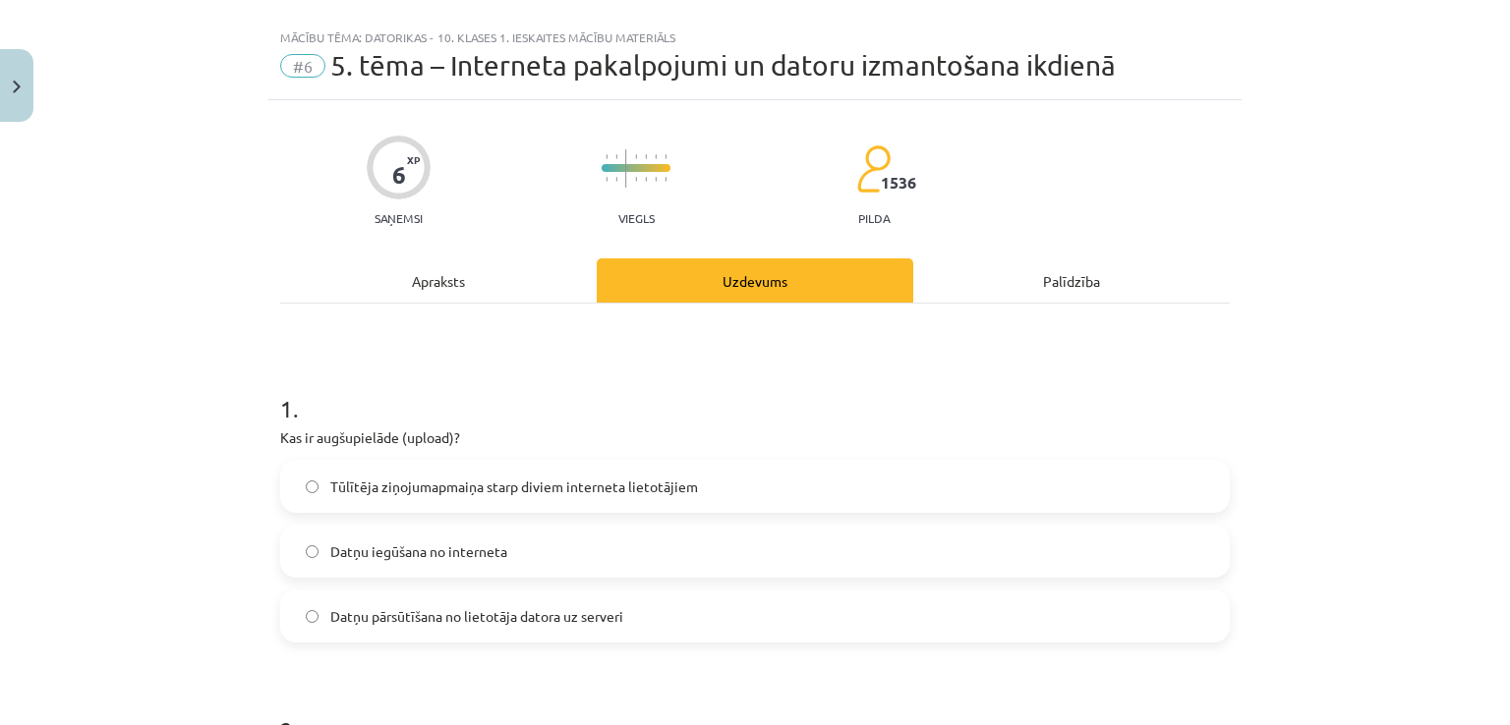
scroll to position [0, 0]
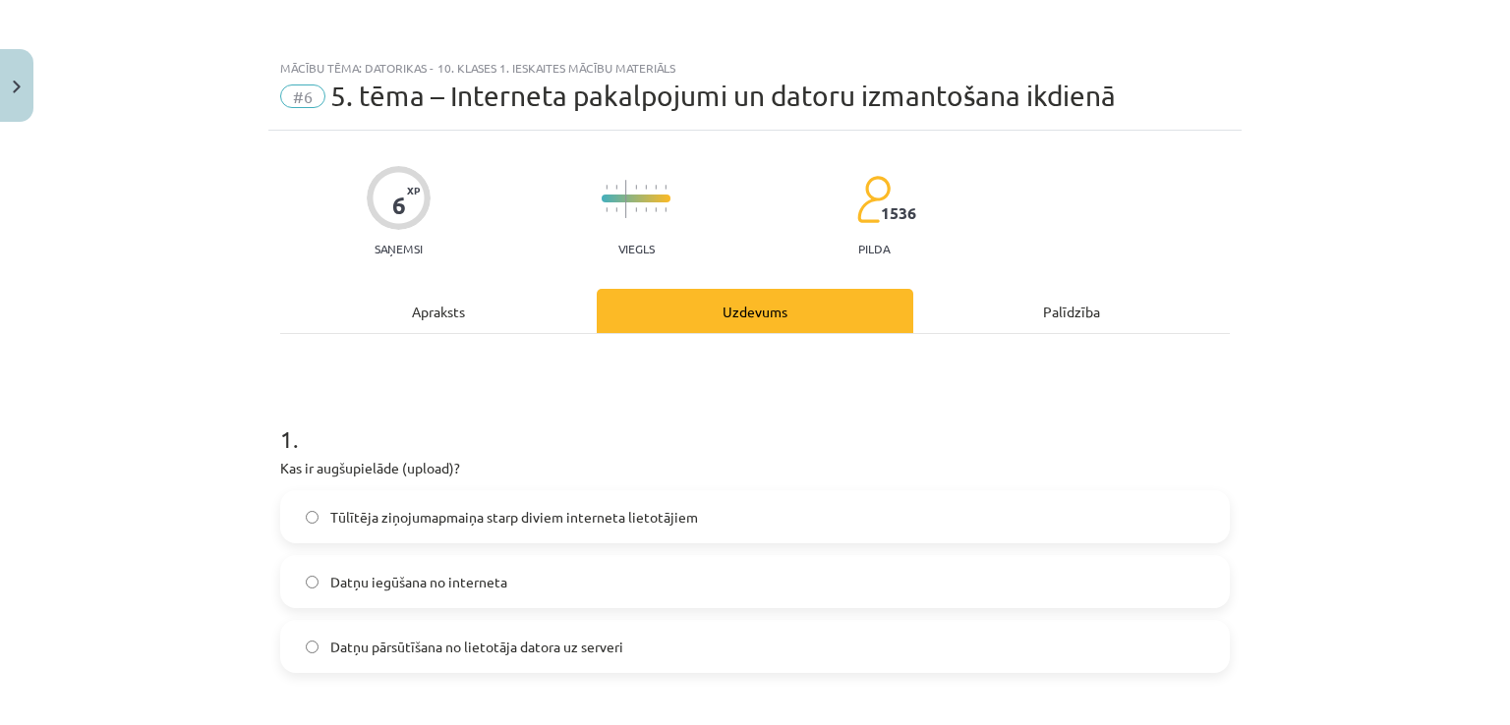
drag, startPoint x: 572, startPoint y: 358, endPoint x: 529, endPoint y: 317, distance: 59.1
click at [529, 317] on div "Apraksts" at bounding box center [438, 311] width 316 height 44
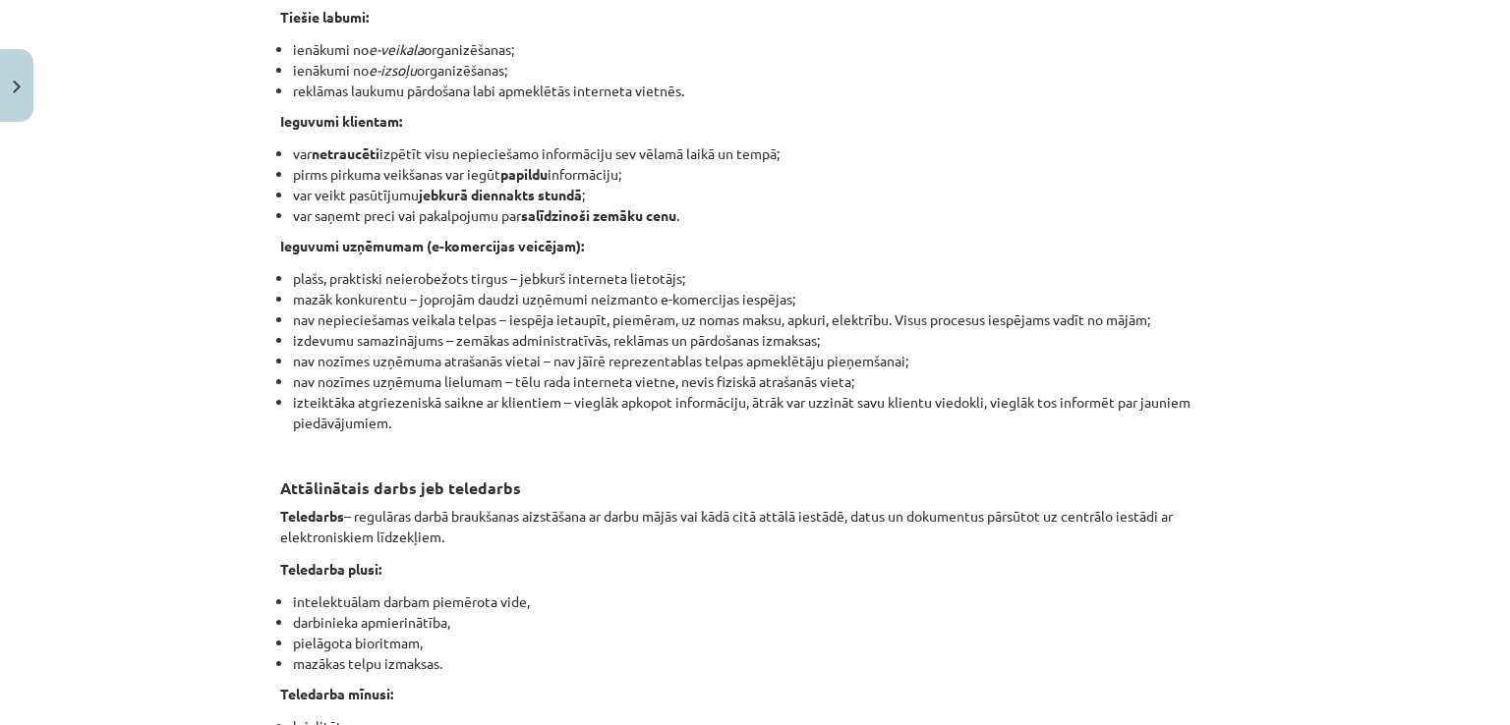
scroll to position [3180, 0]
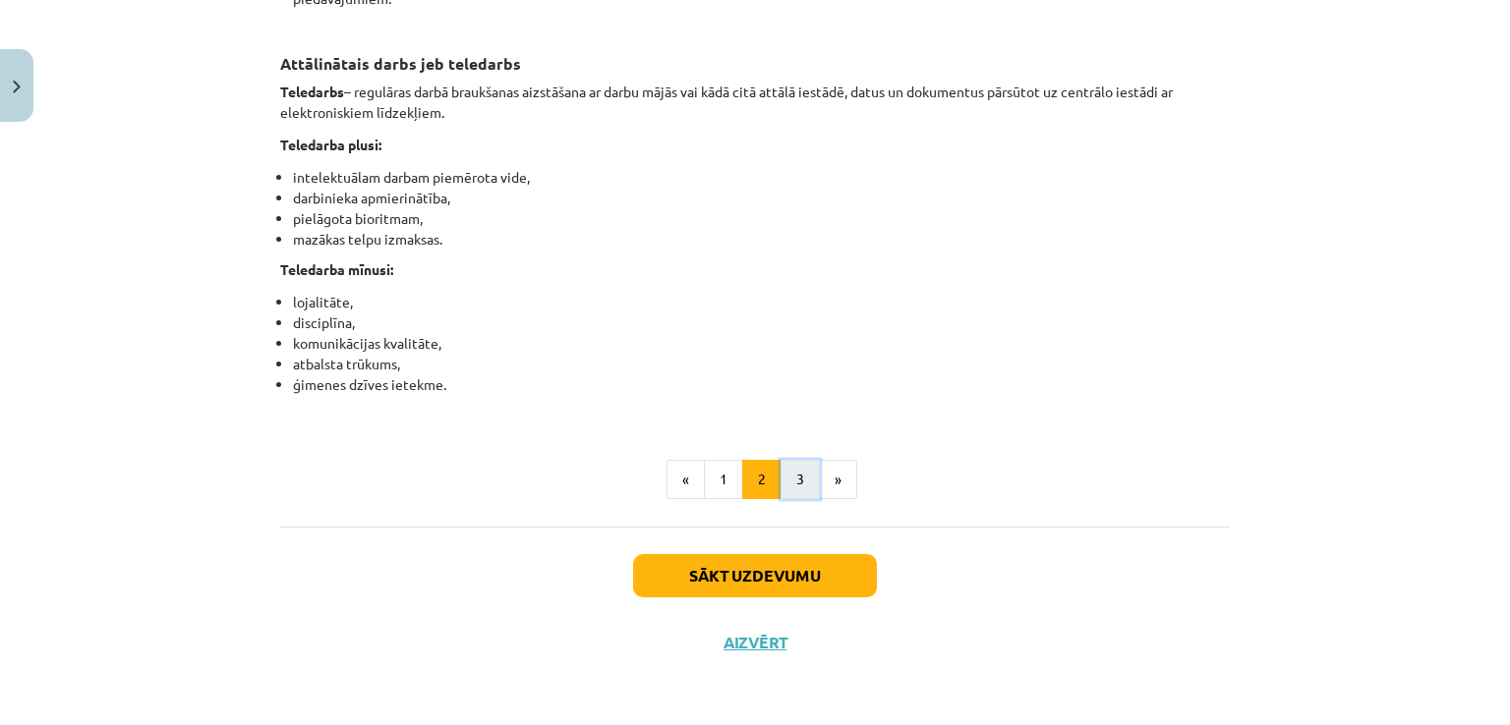
click at [798, 482] on button "3" at bounding box center [799, 479] width 39 height 39
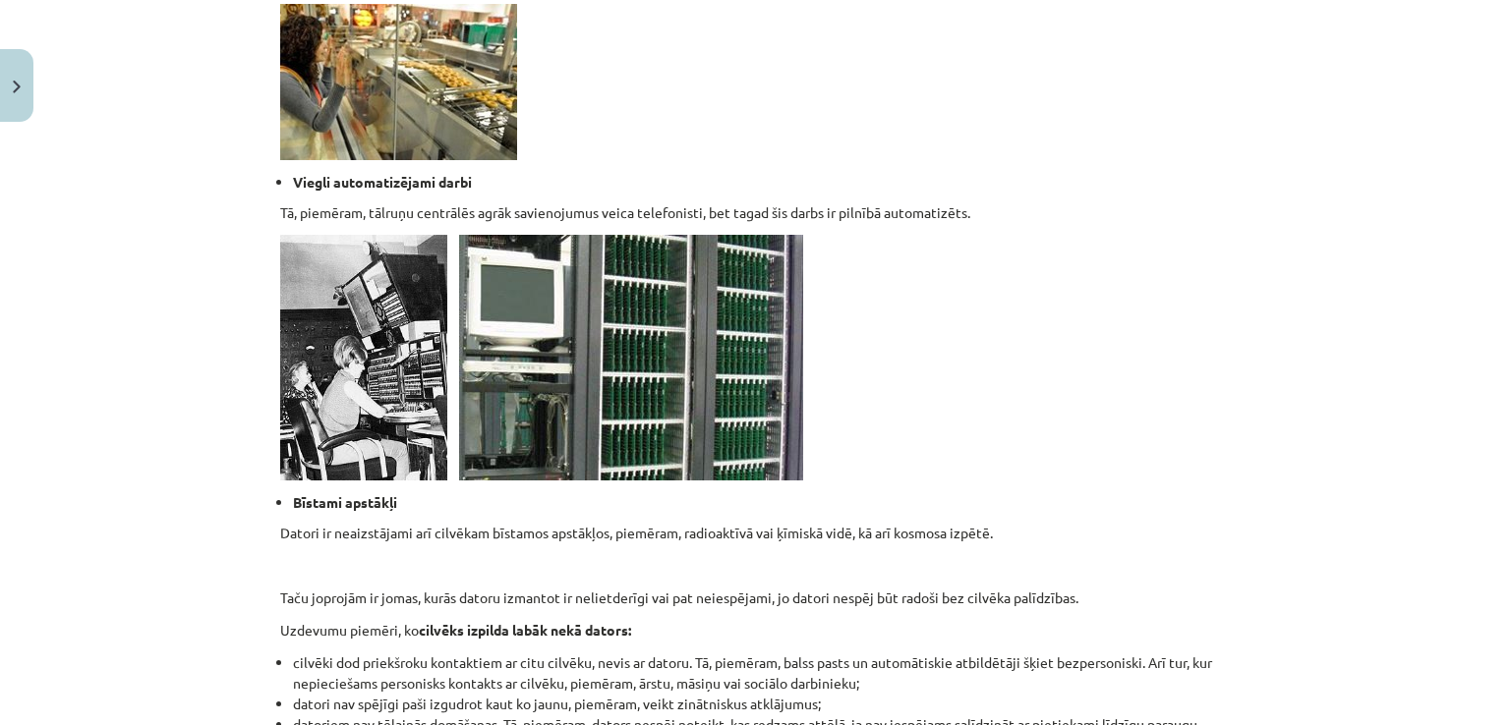
scroll to position [1905, 0]
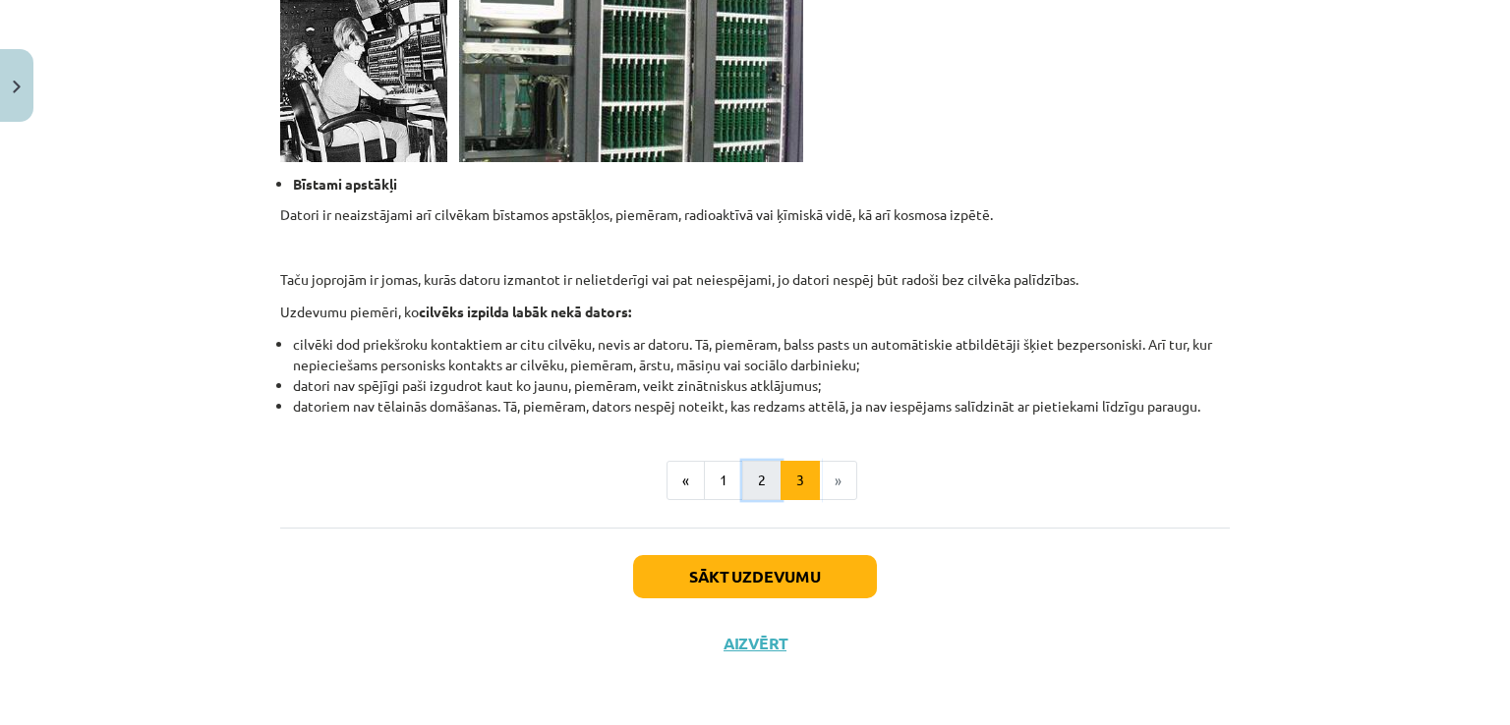
click at [760, 481] on button "2" at bounding box center [761, 480] width 39 height 39
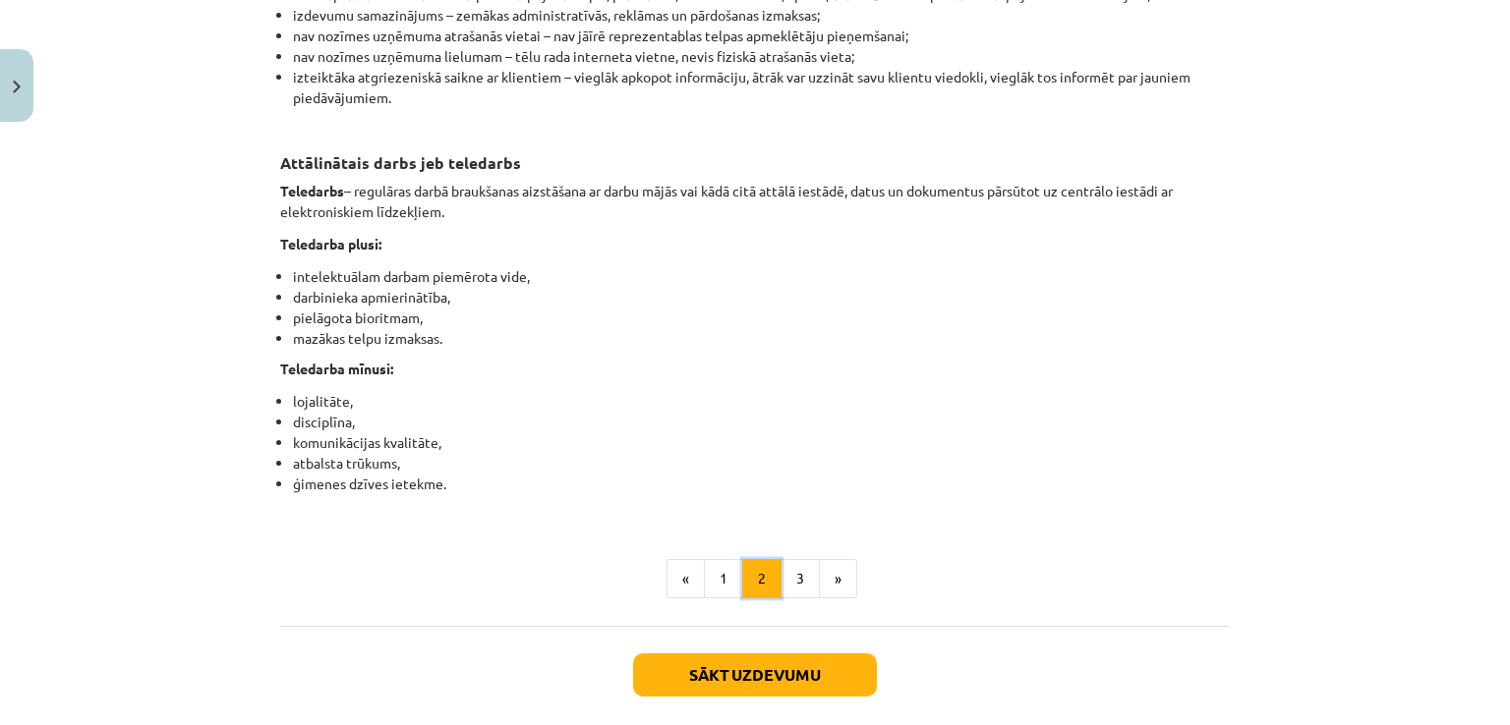
scroll to position [3047, 0]
click at [789, 599] on button "3" at bounding box center [799, 578] width 39 height 39
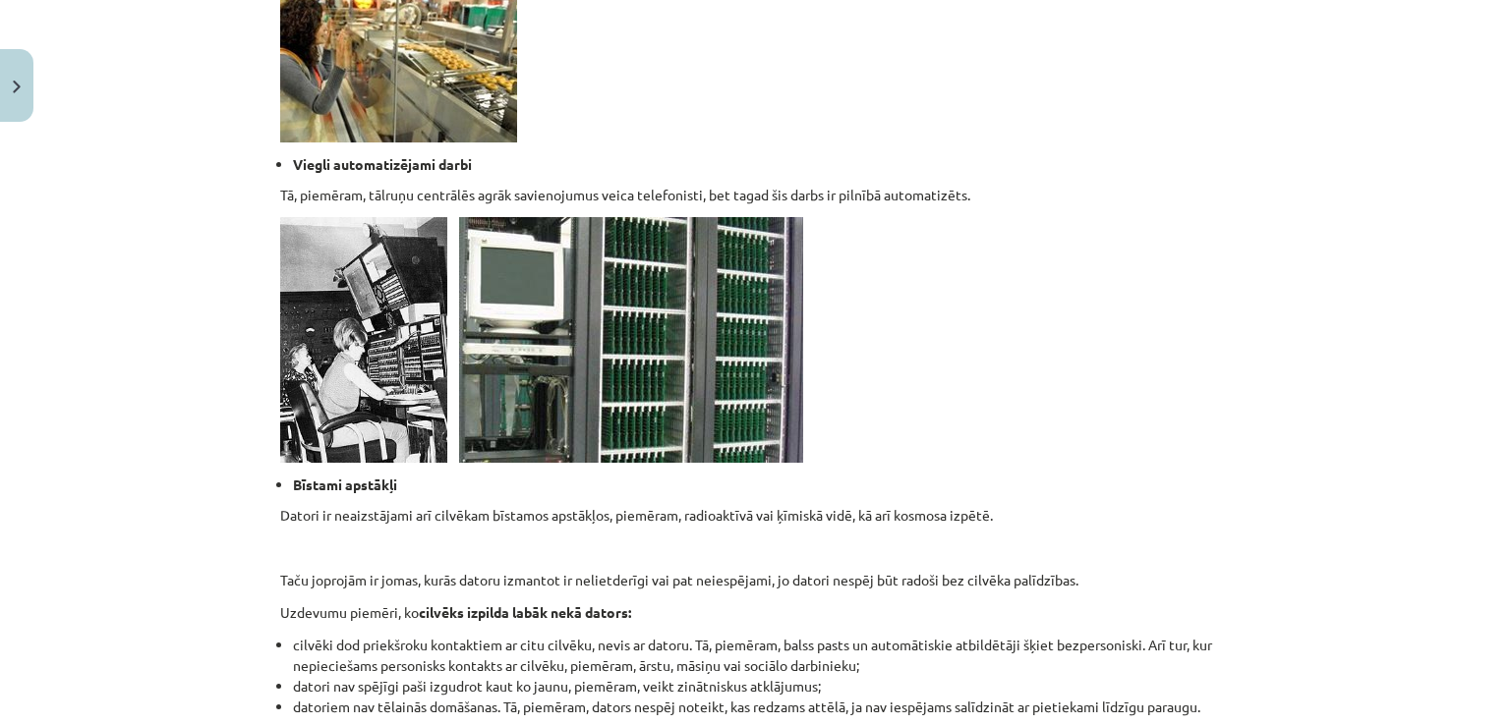
scroll to position [1905, 0]
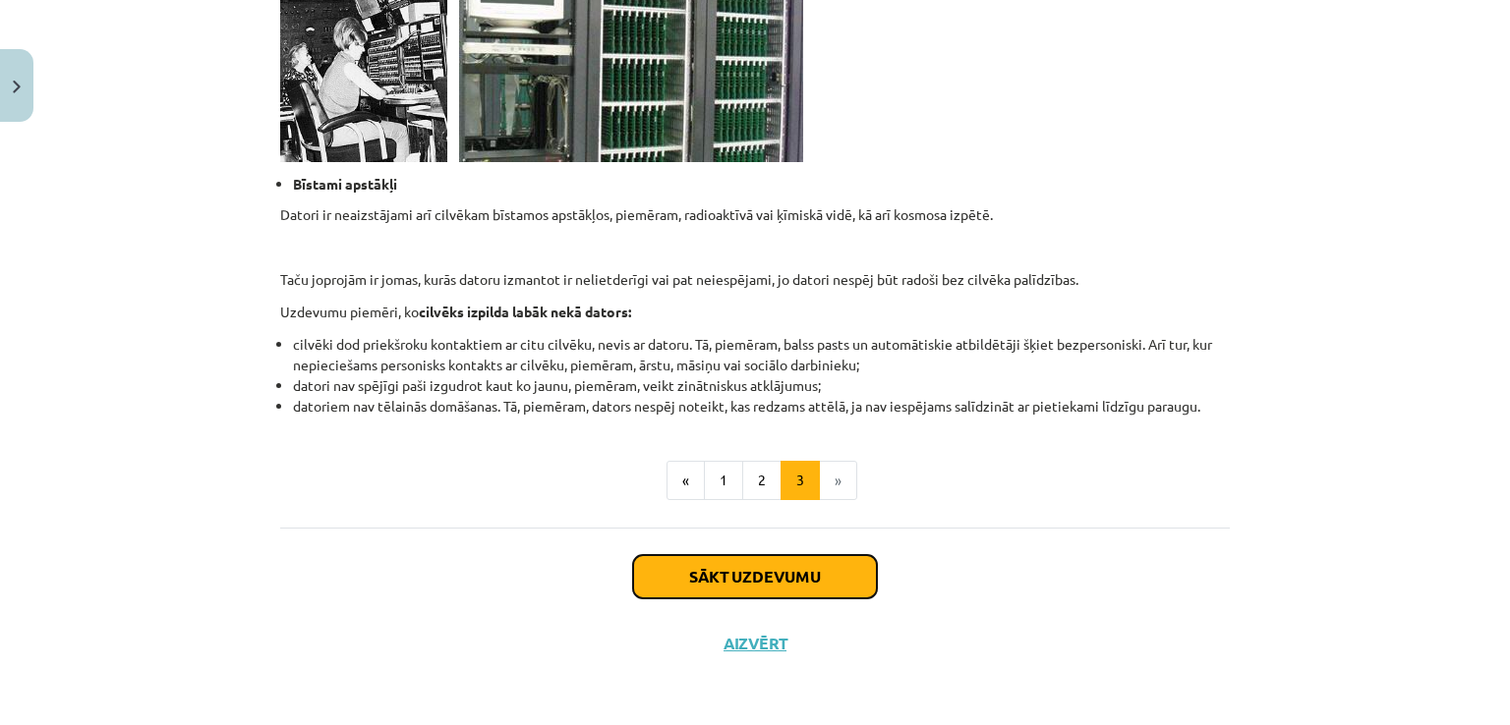
click at [767, 577] on button "Sākt uzdevumu" at bounding box center [755, 576] width 244 height 43
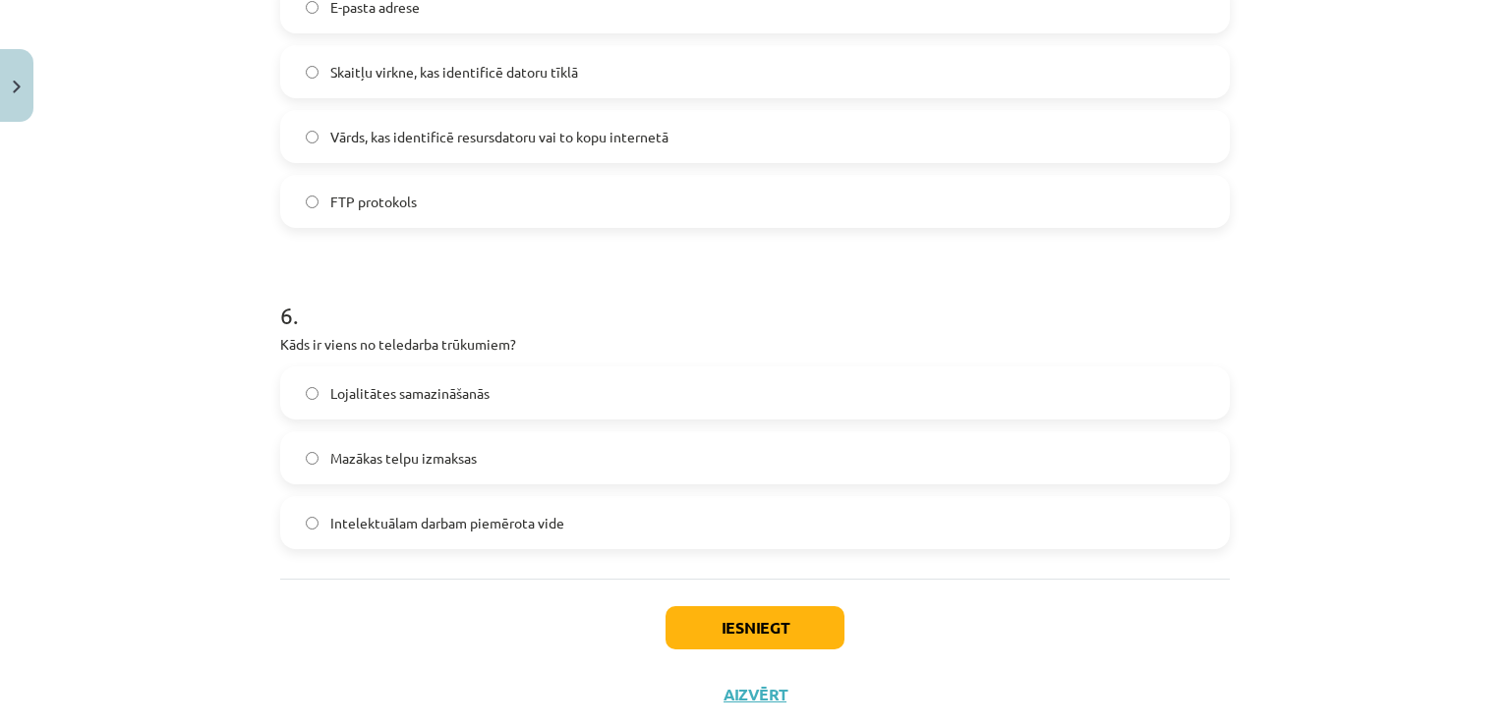
scroll to position [1991, 0]
click at [558, 381] on label "Lojalitātes samazināšanās" at bounding box center [754, 392] width 945 height 49
click at [708, 616] on button "Iesniegt" at bounding box center [754, 626] width 179 height 43
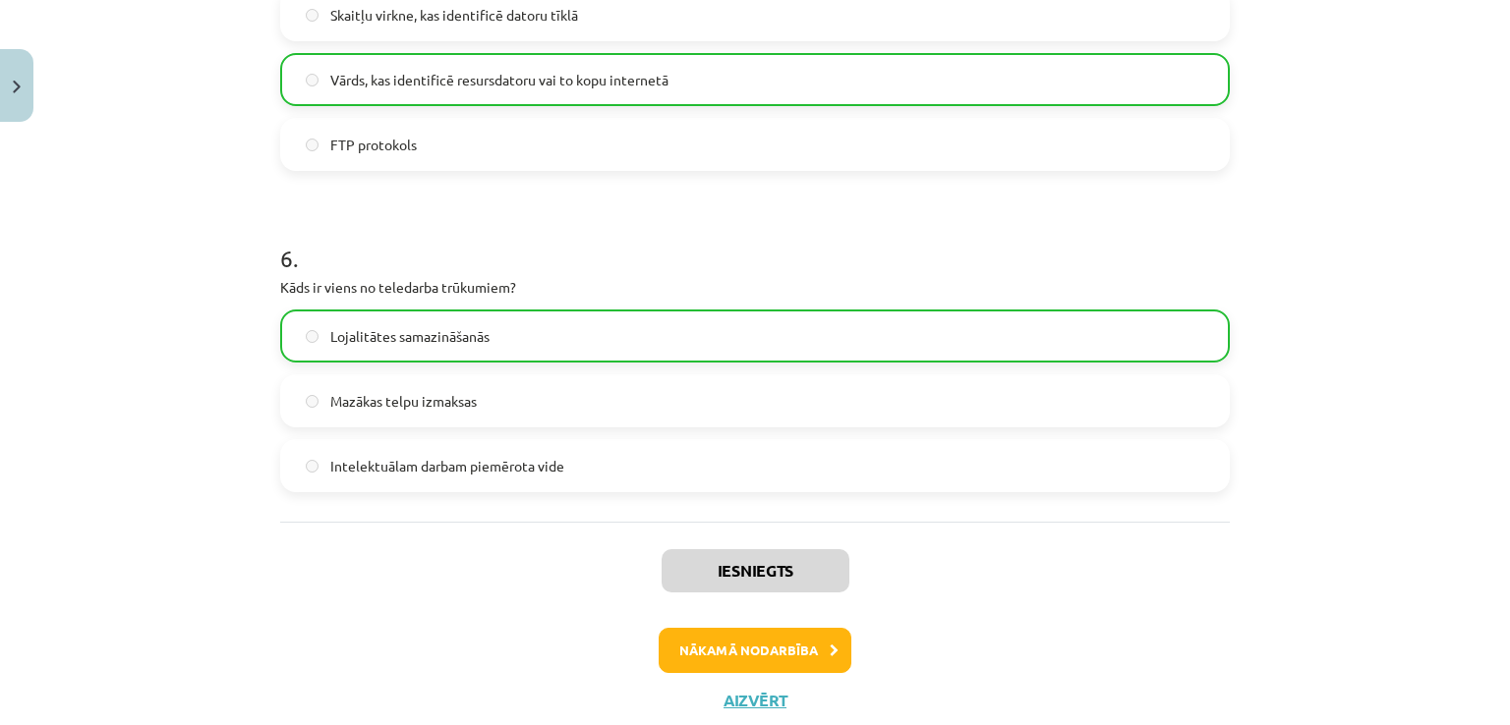
scroll to position [2103, 0]
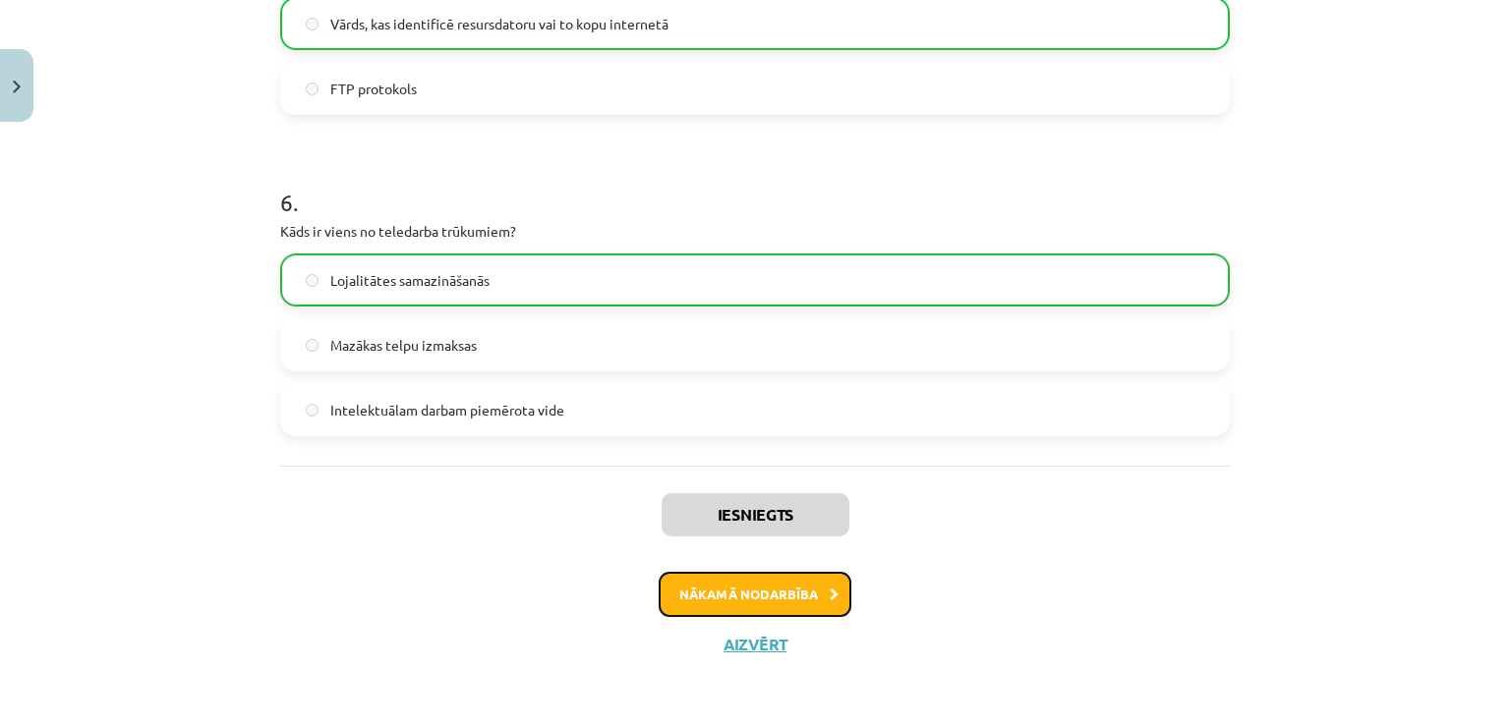
click at [784, 596] on button "Nākamā nodarbība" at bounding box center [754, 594] width 193 height 45
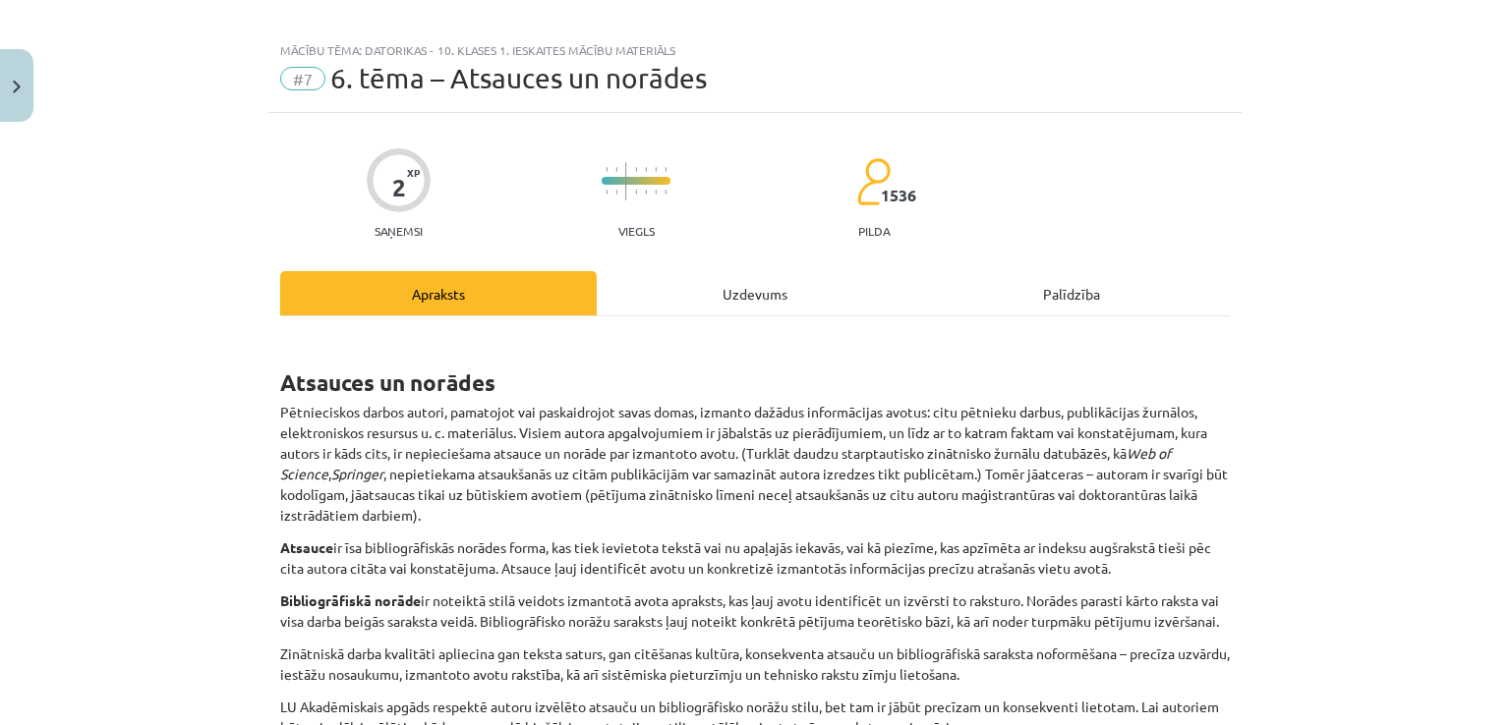
scroll to position [17, 0]
